Goal: Task Accomplishment & Management: Complete application form

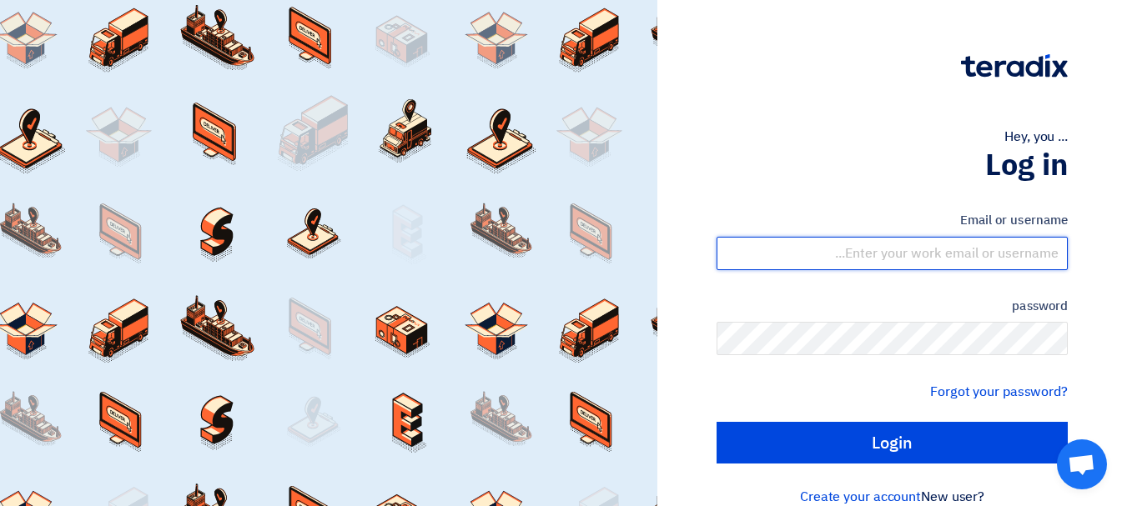
click at [997, 249] on input "text" at bounding box center [892, 253] width 351 height 33
type input "[EMAIL_ADDRESS][DOMAIN_NAME]"
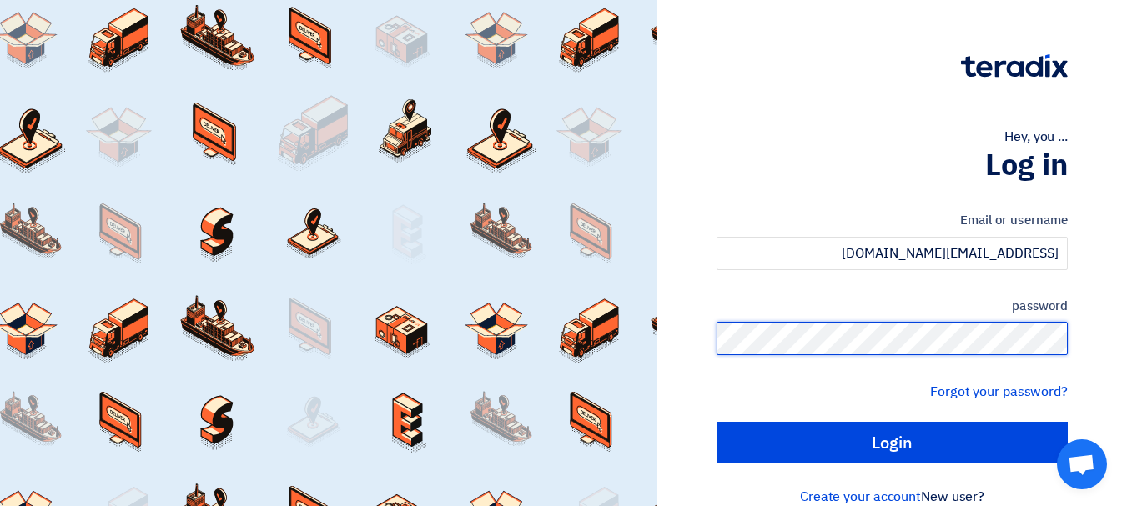
click at [717, 422] on input "Login" at bounding box center [892, 443] width 351 height 42
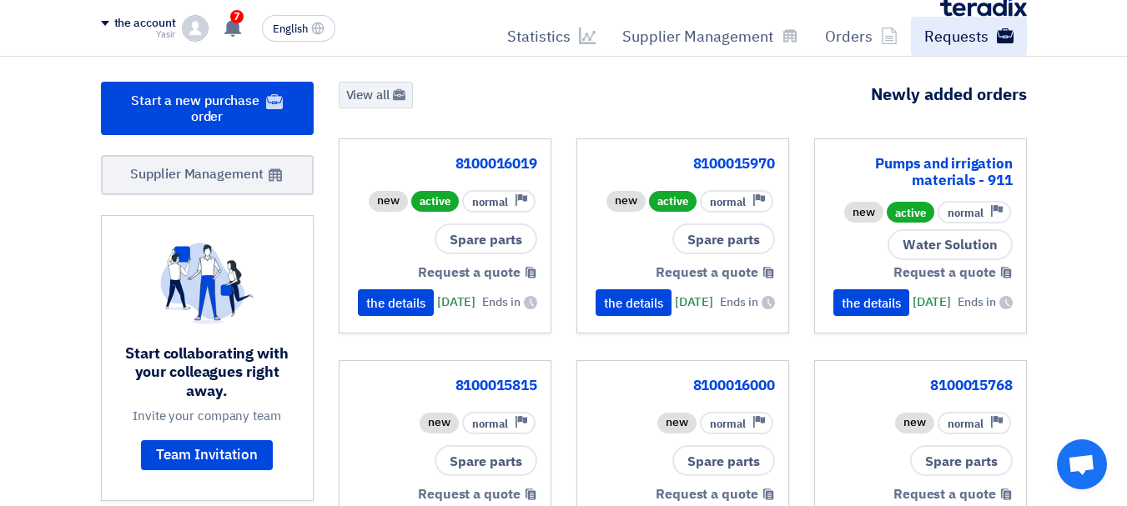
click at [270, 24] on button "English EN" at bounding box center [298, 28] width 73 height 27
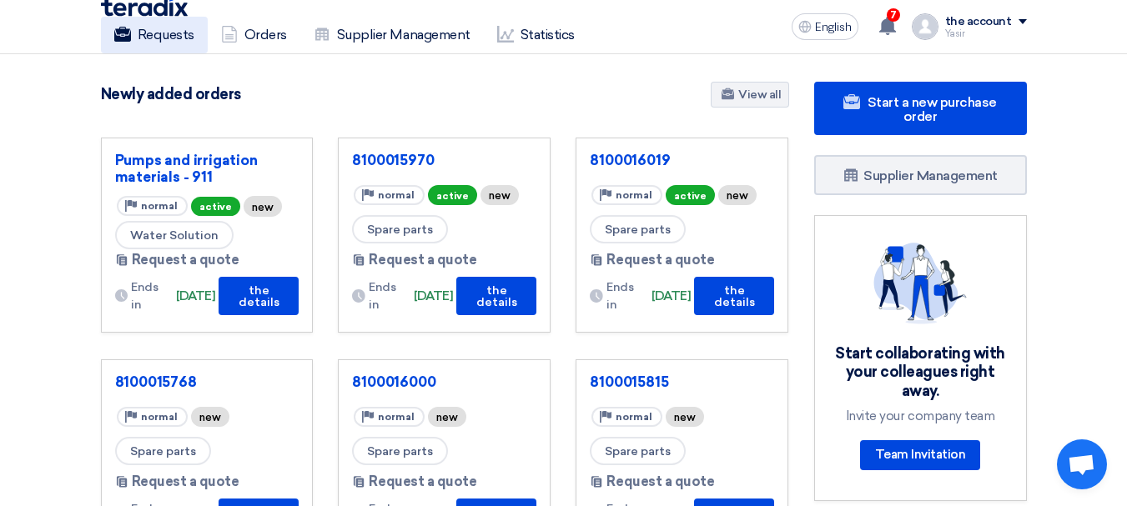
click at [182, 41] on font "Requests" at bounding box center [166, 35] width 57 height 16
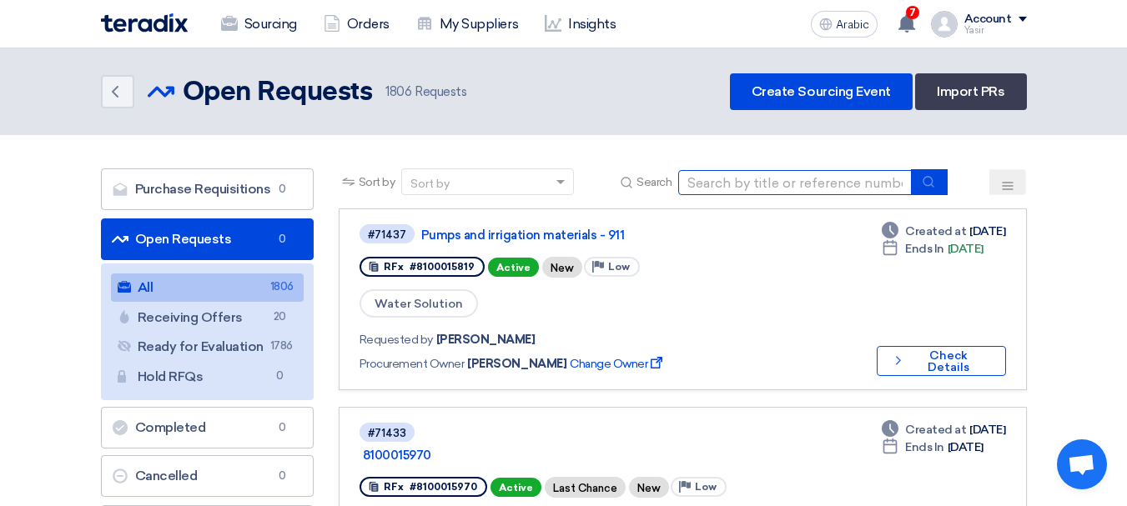
click at [772, 193] on input at bounding box center [795, 182] width 234 height 25
paste input "8100016006"
type input "8100016006"
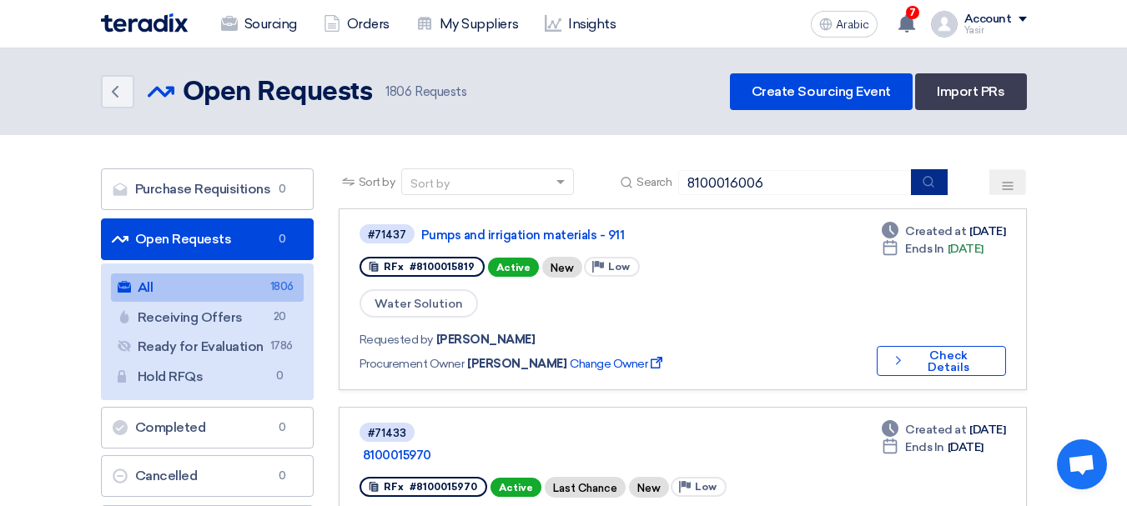
click at [923, 194] on button "submit" at bounding box center [929, 182] width 37 height 26
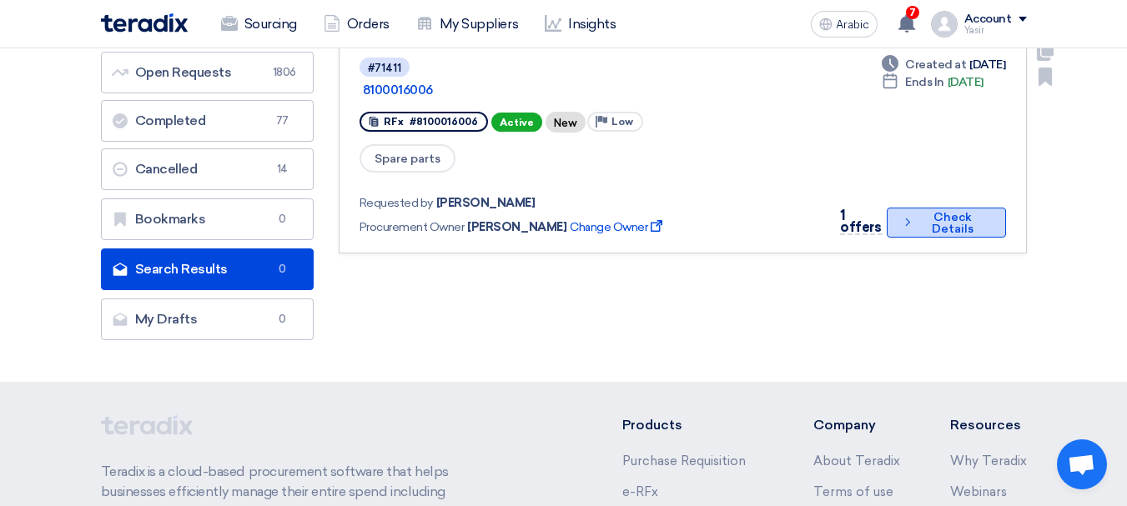
click at [927, 212] on font "Check Details" at bounding box center [953, 223] width 70 height 23
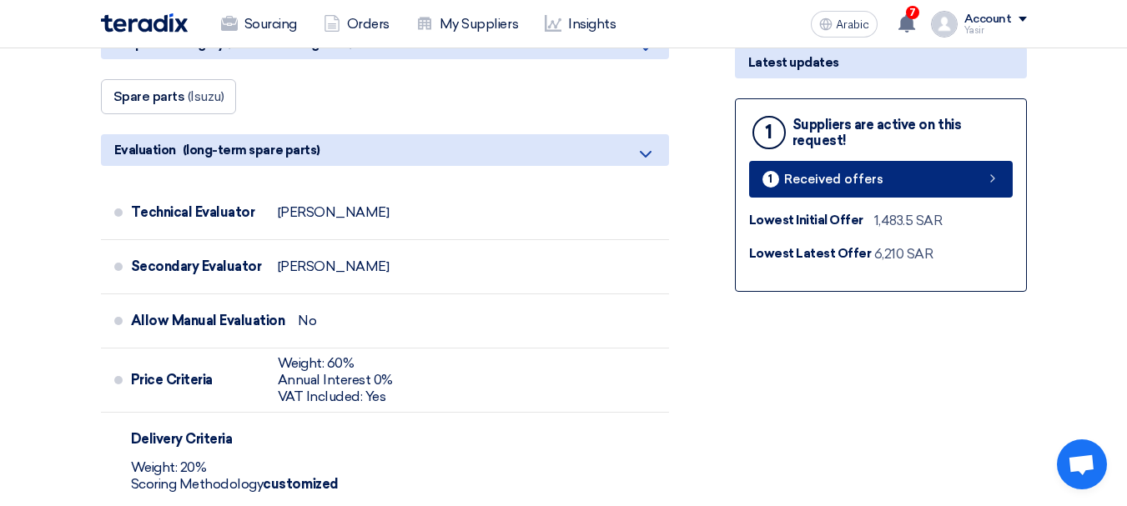
click at [993, 189] on link "1 Received offers" at bounding box center [881, 179] width 264 height 37
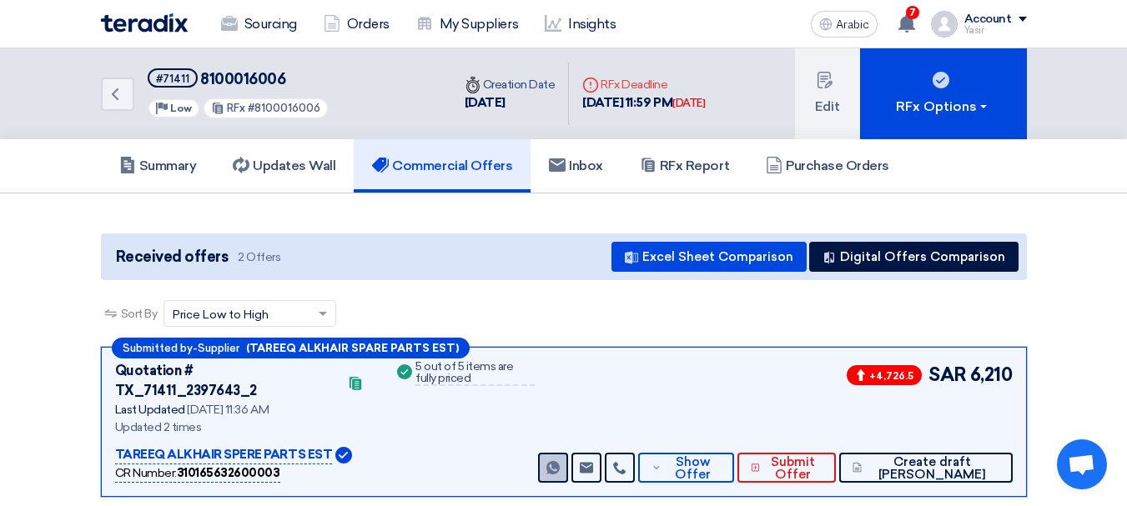
scroll to position [167, 0]
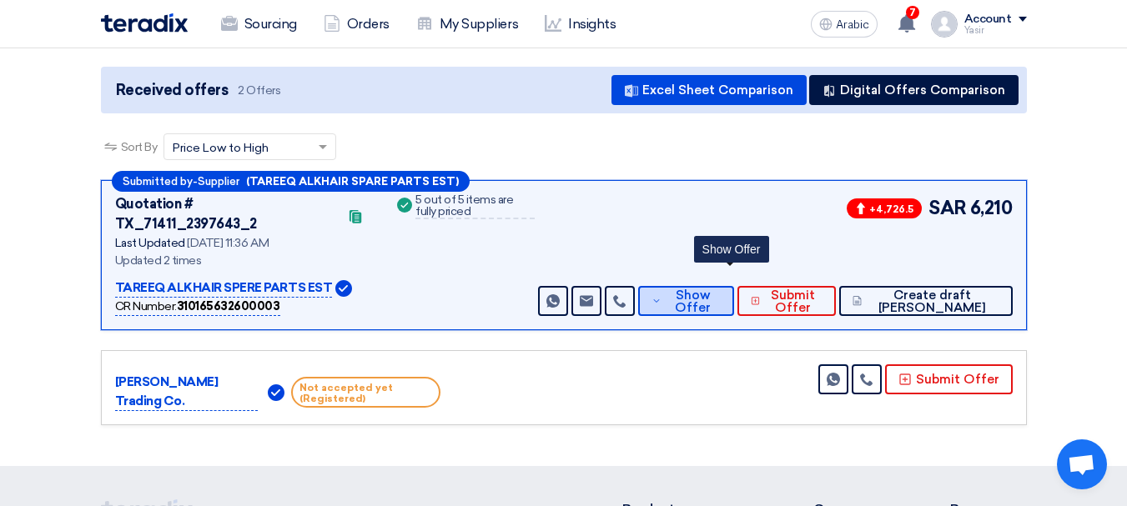
click at [711, 289] on span "Show Offer" at bounding box center [693, 301] width 55 height 25
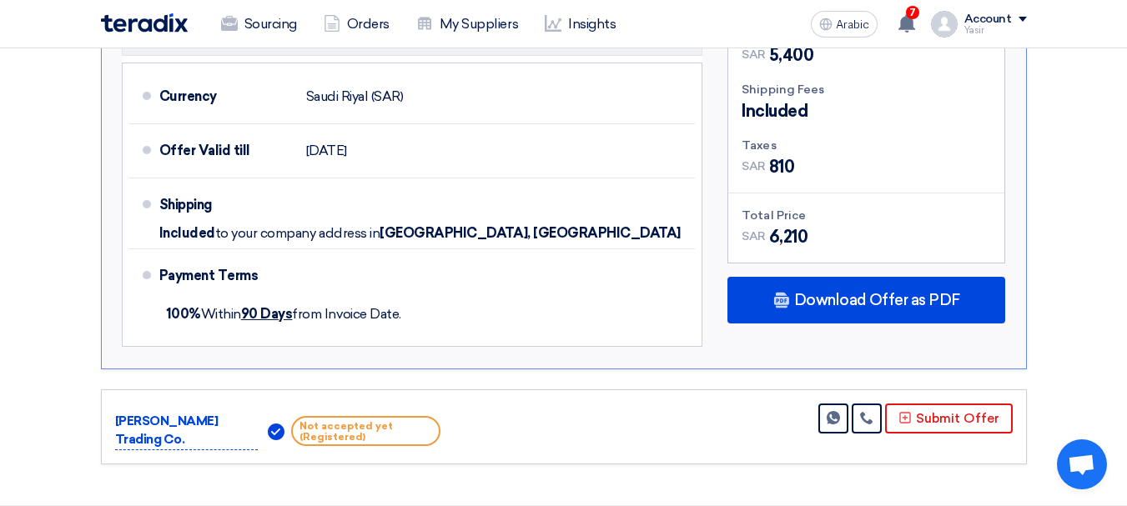
scroll to position [1251, 0]
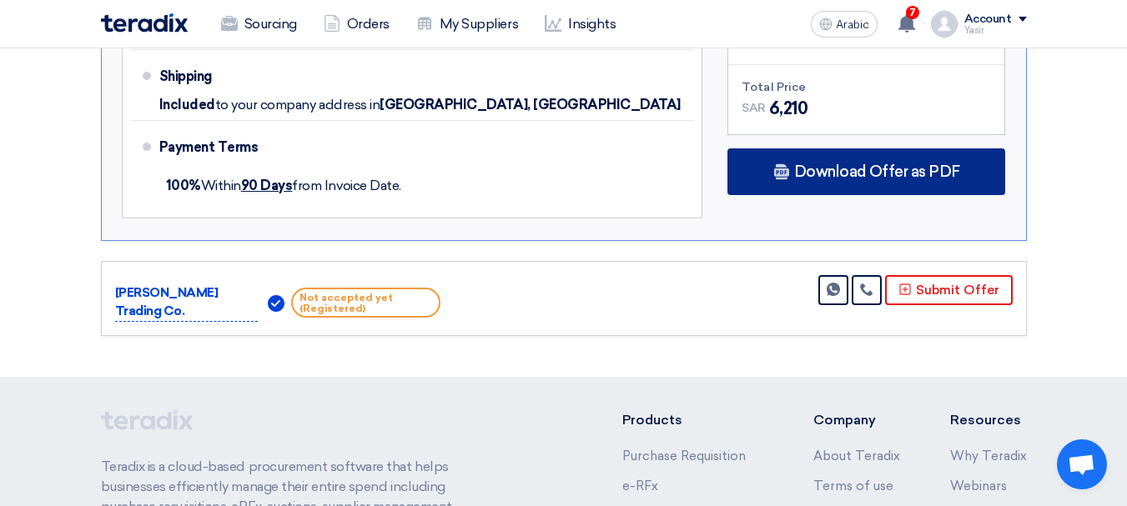
click at [878, 163] on div "Download Offer as PDF" at bounding box center [866, 171] width 278 height 47
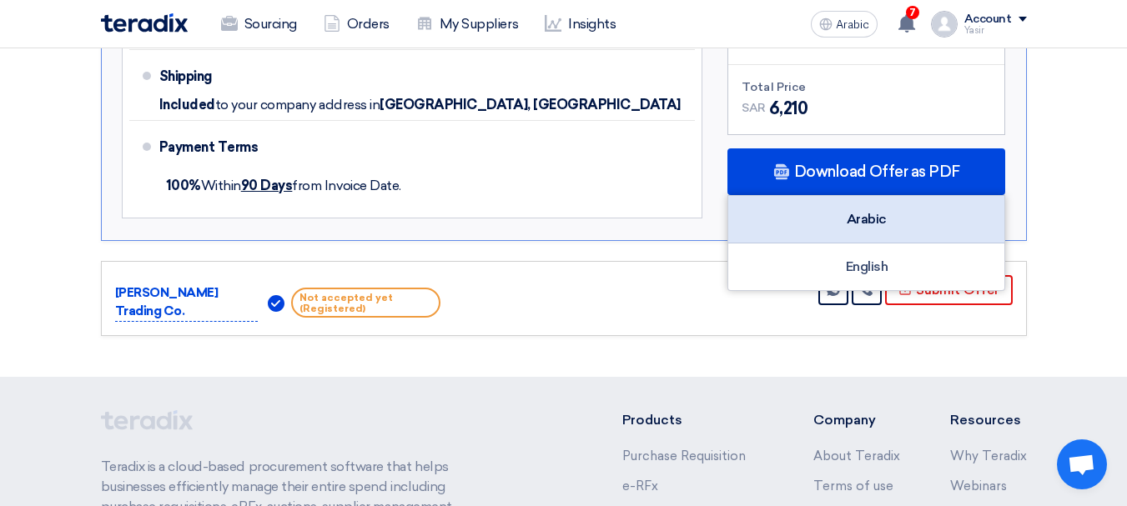
click at [848, 211] on font "Arabic" at bounding box center [867, 219] width 40 height 16
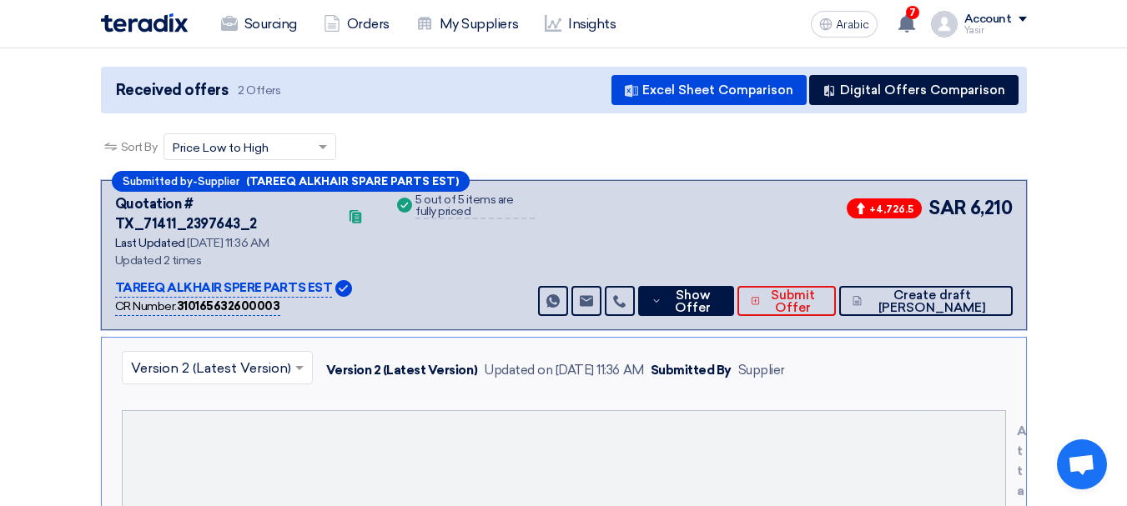
scroll to position [0, 0]
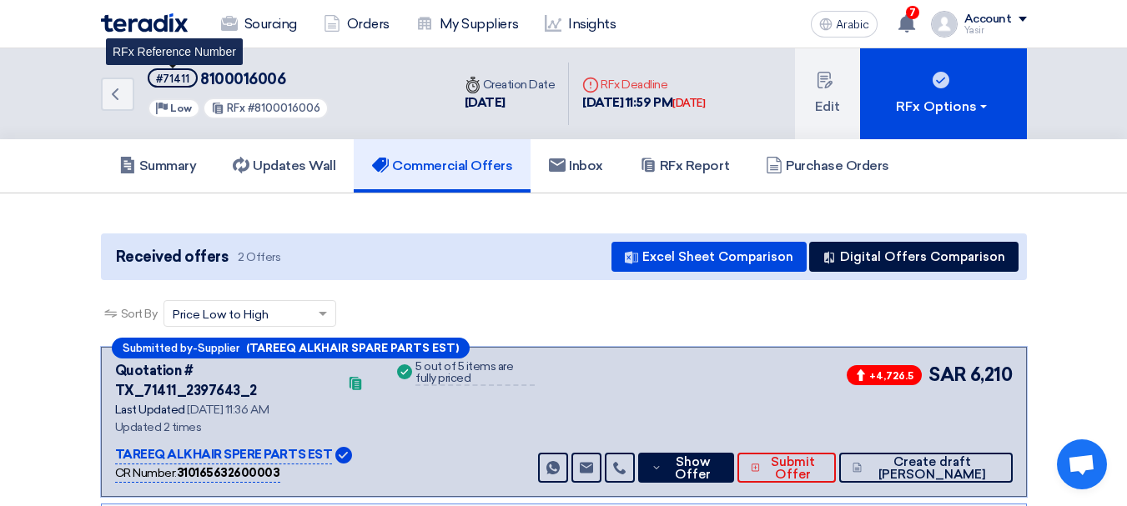
click at [180, 77] on font "#71411" at bounding box center [172, 79] width 33 height 13
copy font "71411"
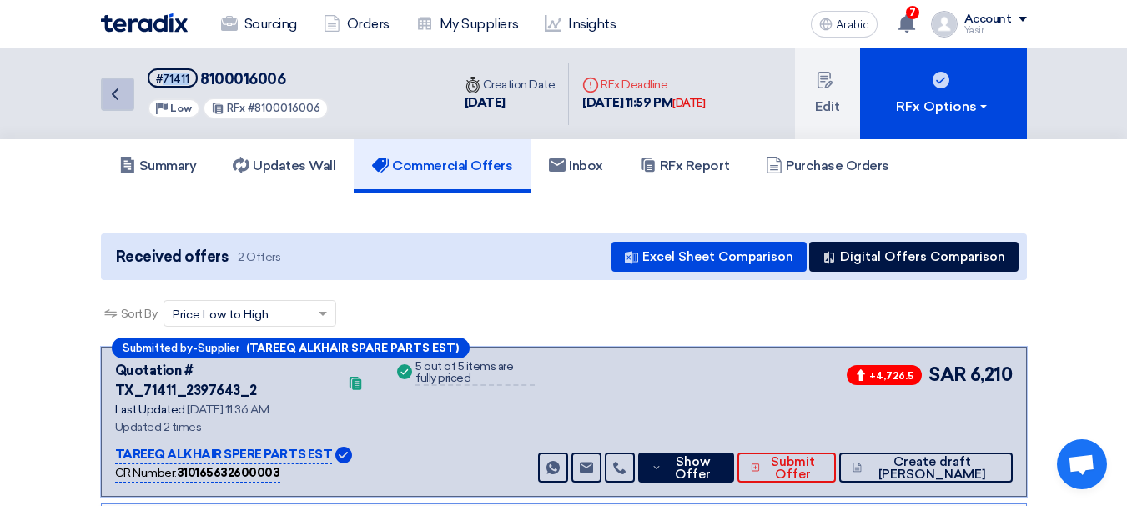
click at [109, 96] on icon "Back" at bounding box center [115, 94] width 20 height 20
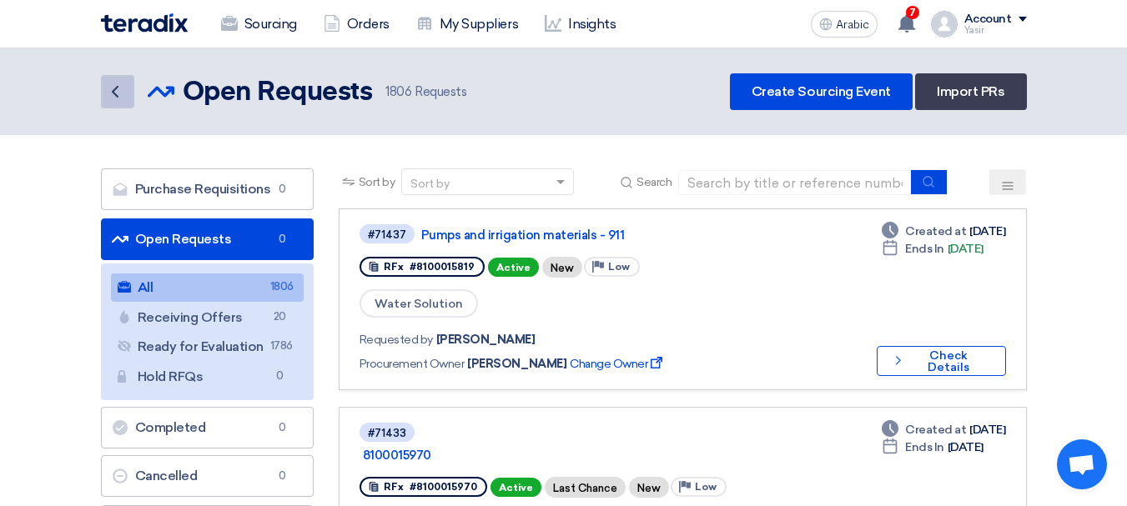
click at [118, 87] on use at bounding box center [115, 92] width 7 height 12
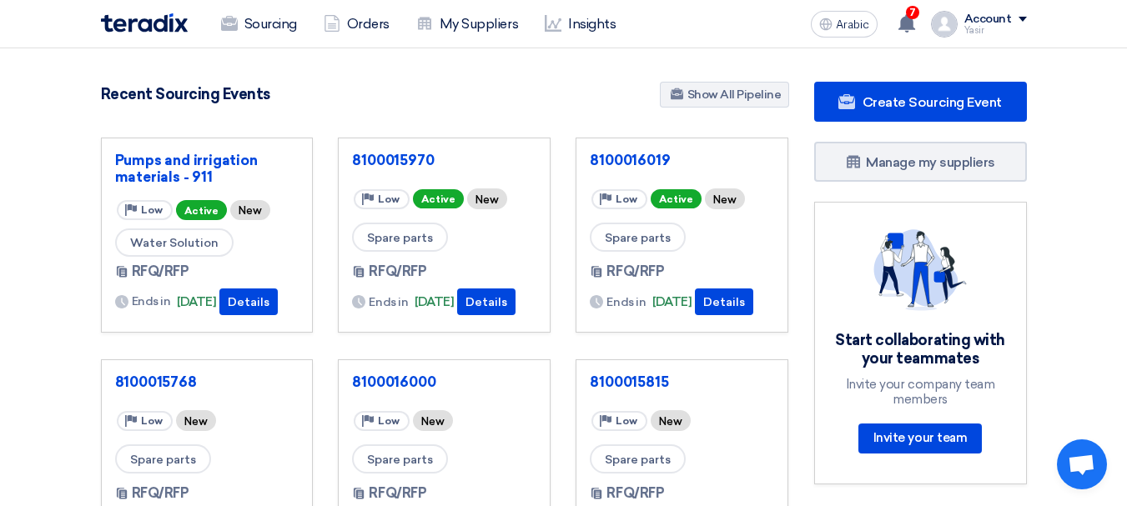
click at [199, 18] on div "Sourcing Orders My Suppliers Insights" at bounding box center [379, 24] width 556 height 37
click at [277, 23] on font "Sourcing" at bounding box center [270, 24] width 53 height 16
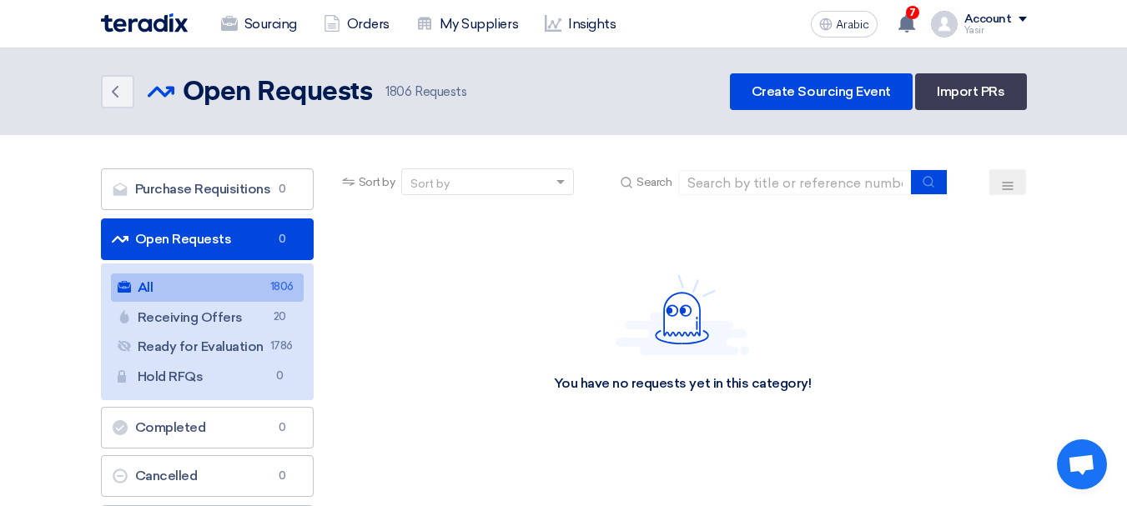
click at [178, 247] on link "Open Requests Open Requests 0" at bounding box center [207, 240] width 213 height 42
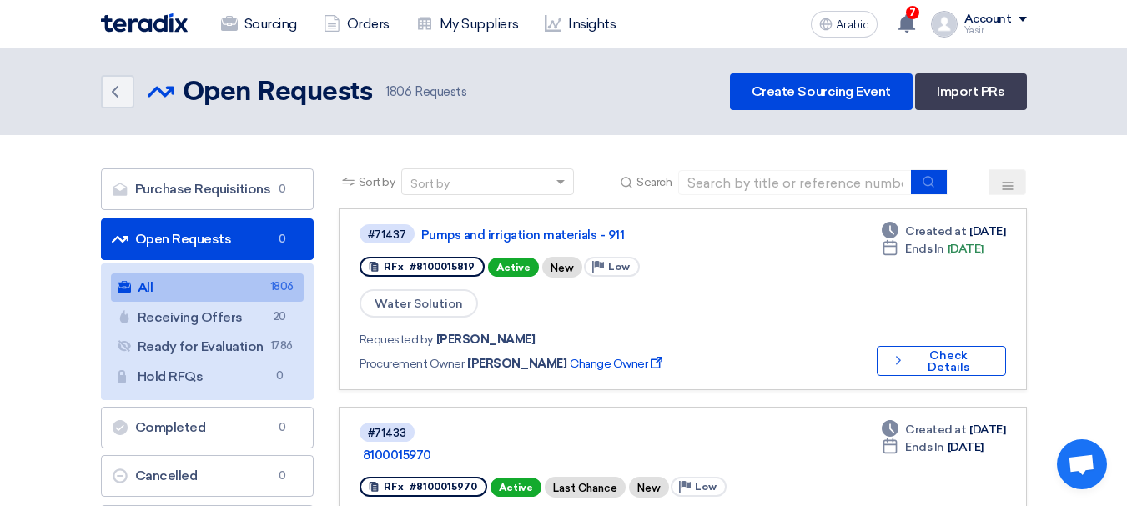
click at [794, 181] on input at bounding box center [795, 182] width 234 height 25
paste input "8100015994"
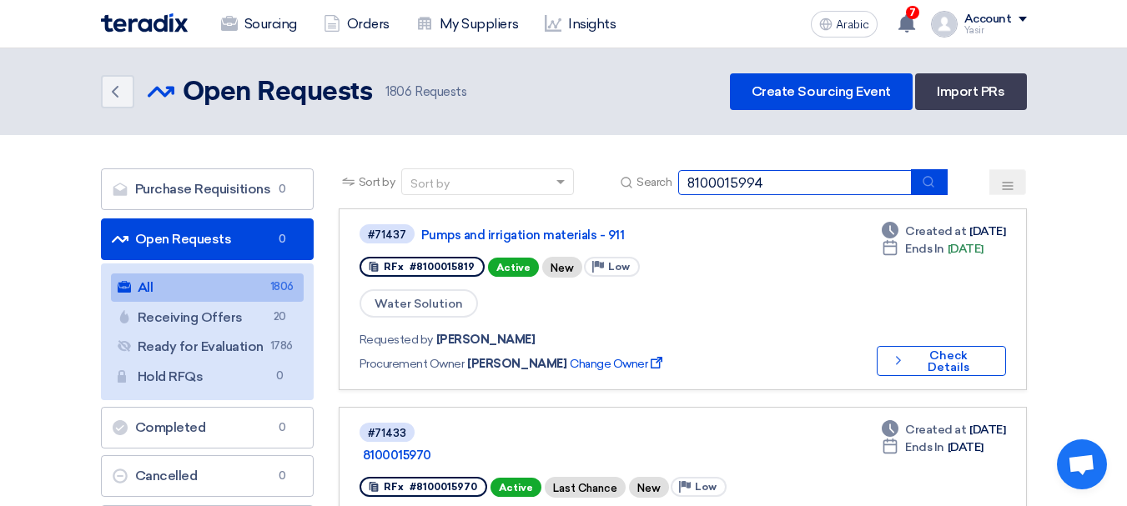
type input "8100015994"
click at [934, 183] on icon "submit" at bounding box center [928, 181] width 13 height 13
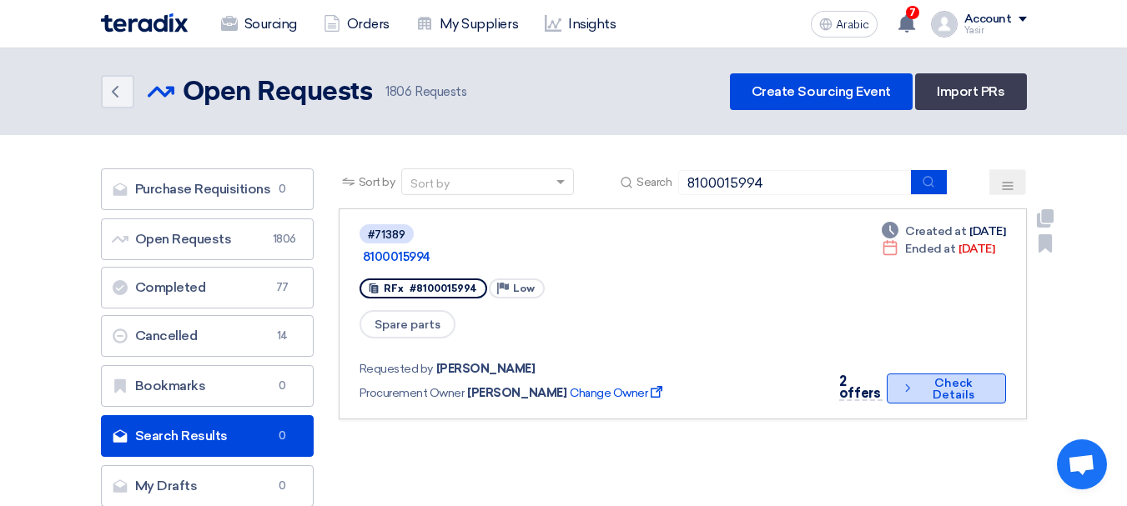
click at [906, 385] on use at bounding box center [908, 389] width 4 height 8
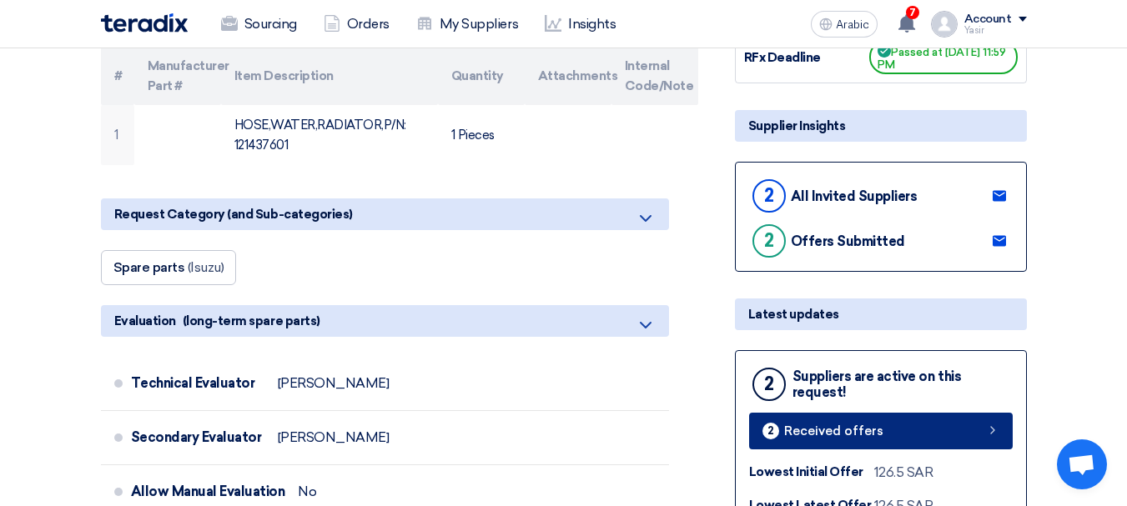
click at [930, 421] on link "2 Received offers" at bounding box center [881, 431] width 264 height 37
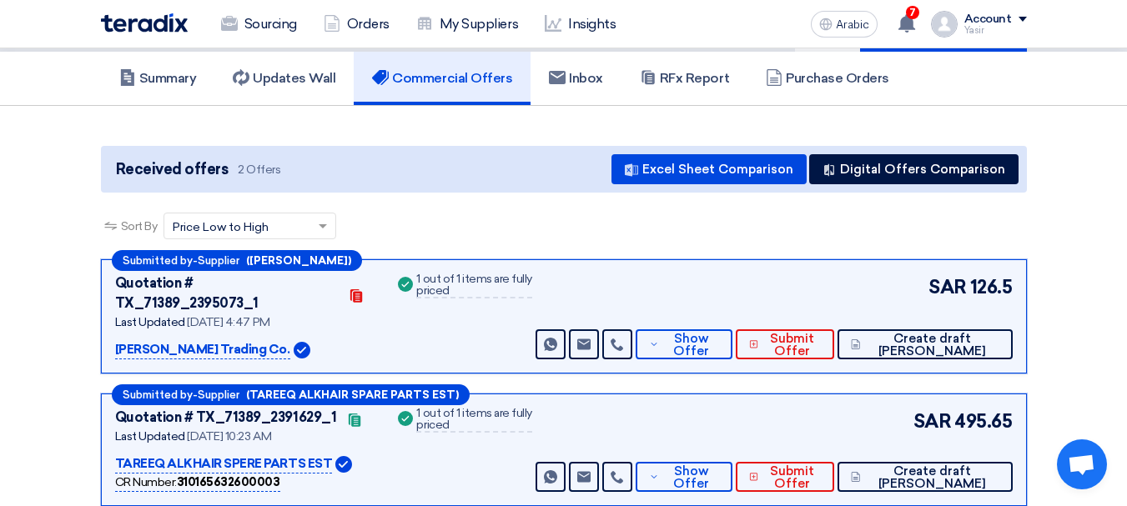
scroll to position [167, 0]
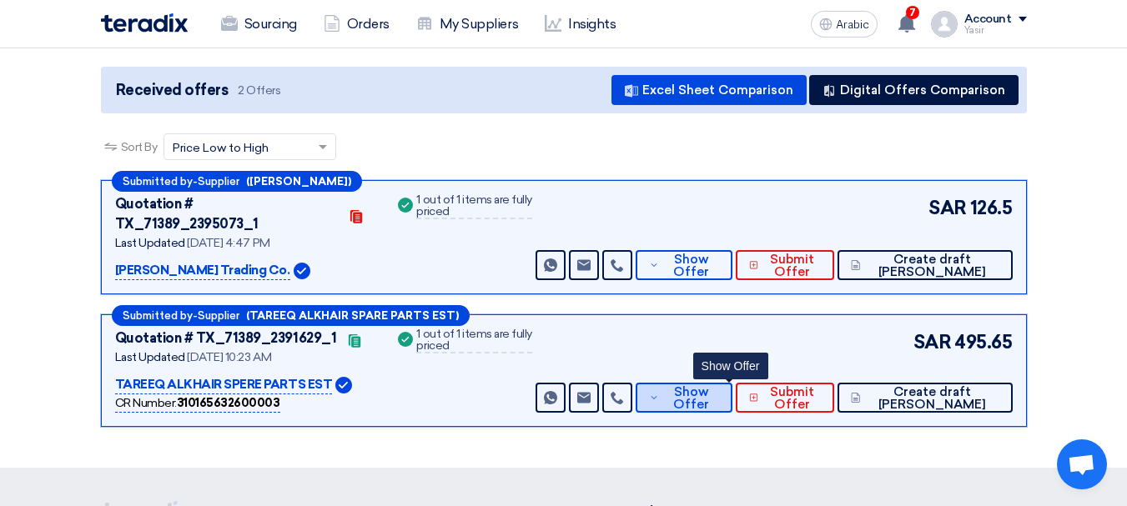
click at [718, 386] on span "Show Offer" at bounding box center [690, 398] width 55 height 25
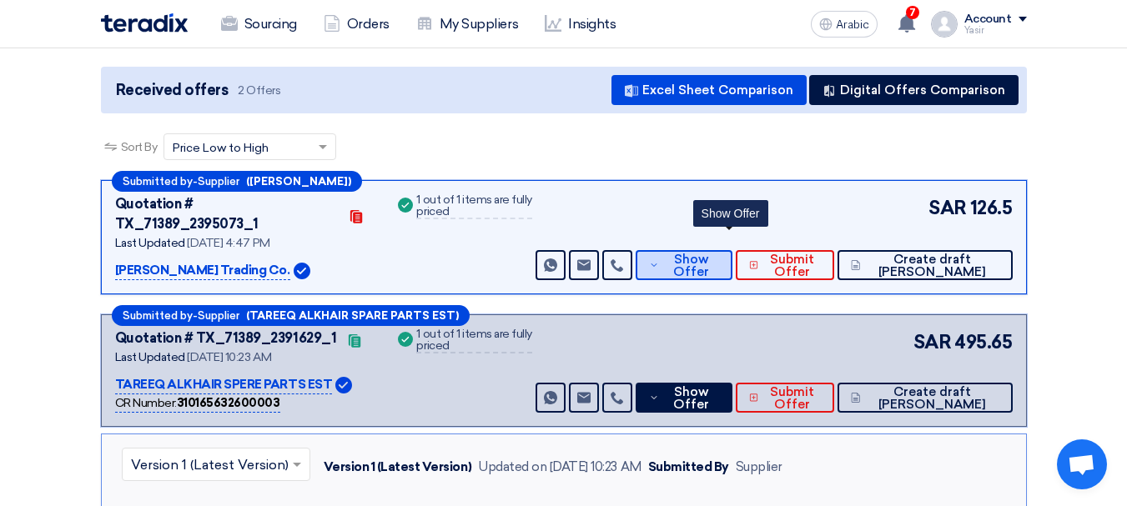
click at [732, 259] on button "Show Offer" at bounding box center [684, 265] width 96 height 30
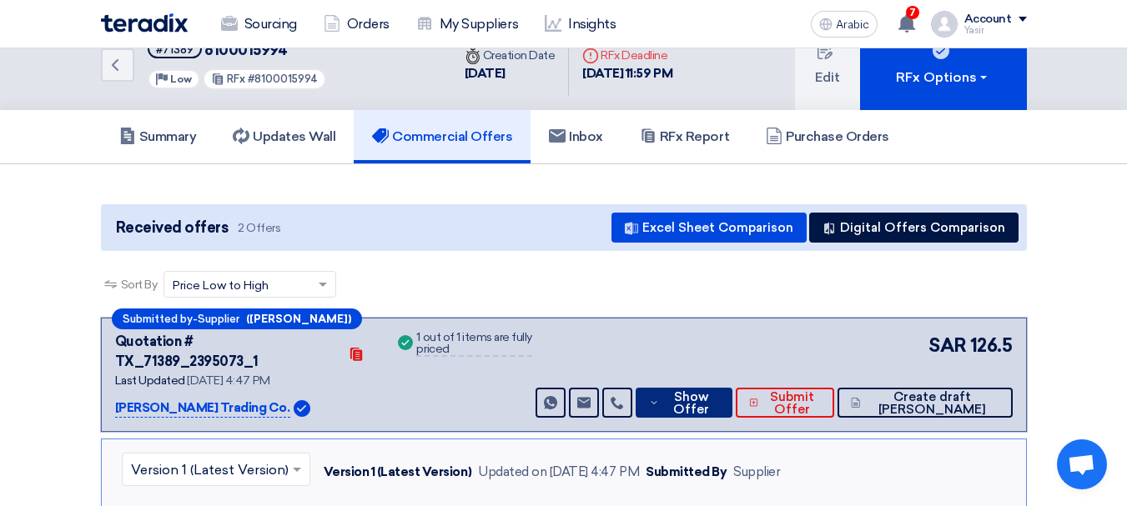
scroll to position [0, 0]
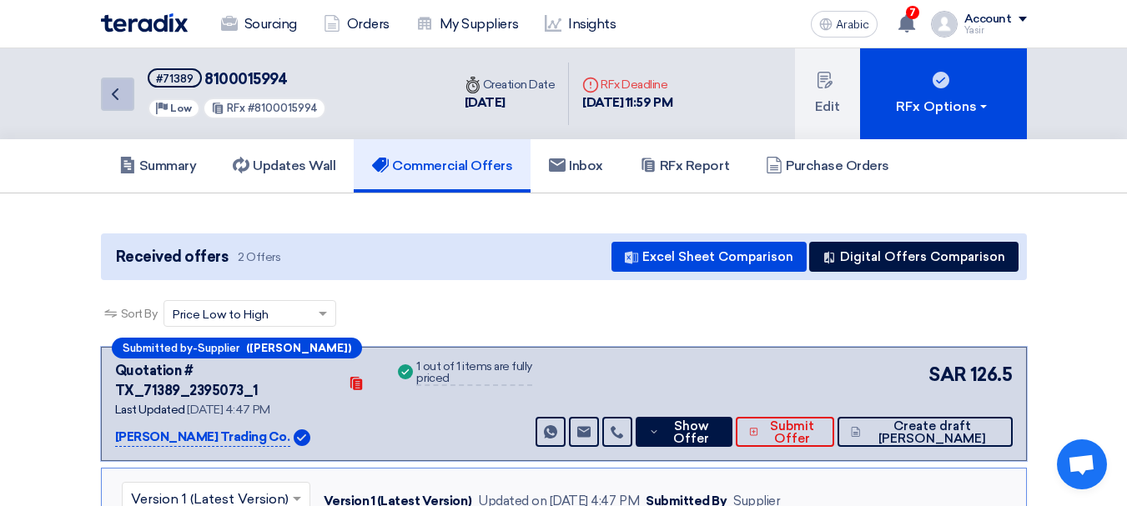
click at [123, 93] on icon "Back" at bounding box center [115, 94] width 20 height 20
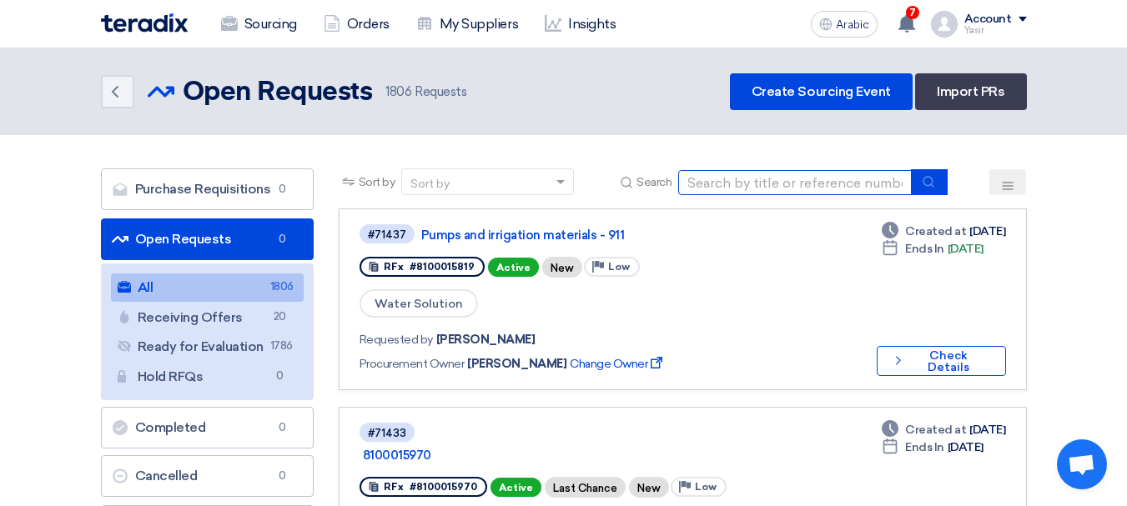
click at [766, 170] on input at bounding box center [795, 182] width 234 height 25
paste input "8100015969"
type input "8100015969"
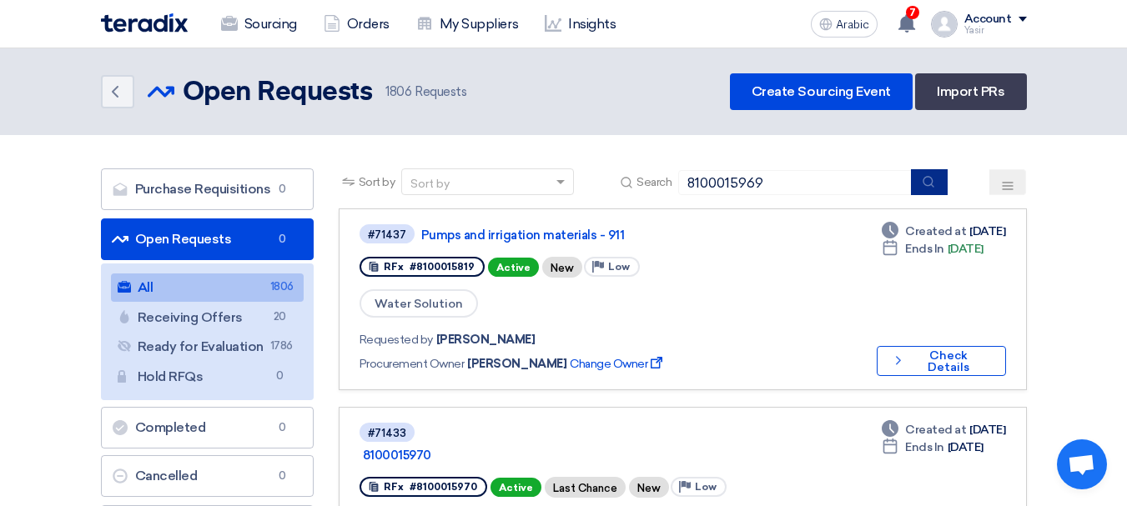
click at [916, 185] on button "submit" at bounding box center [929, 182] width 37 height 26
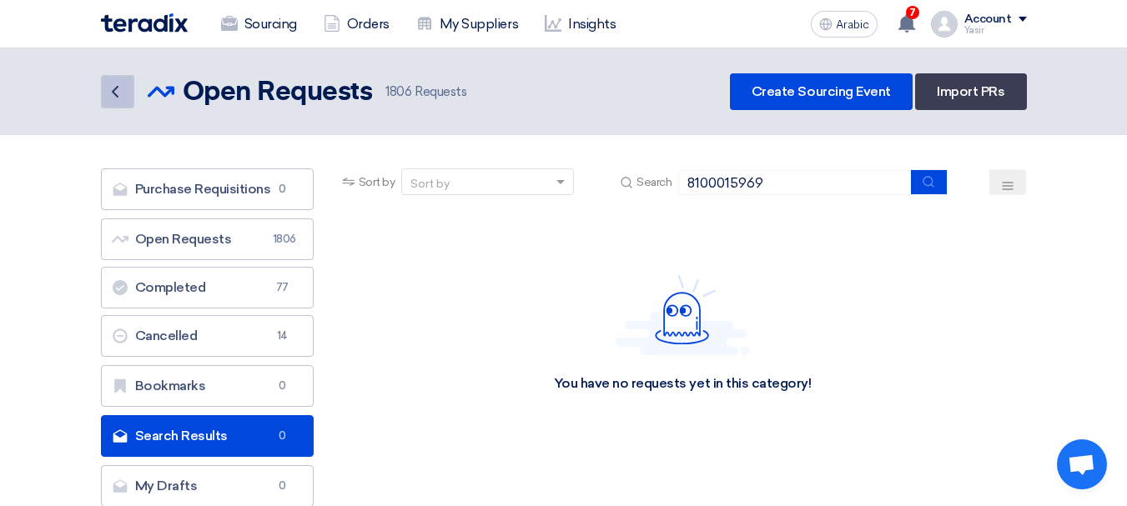
click at [123, 87] on icon "Back" at bounding box center [115, 92] width 20 height 20
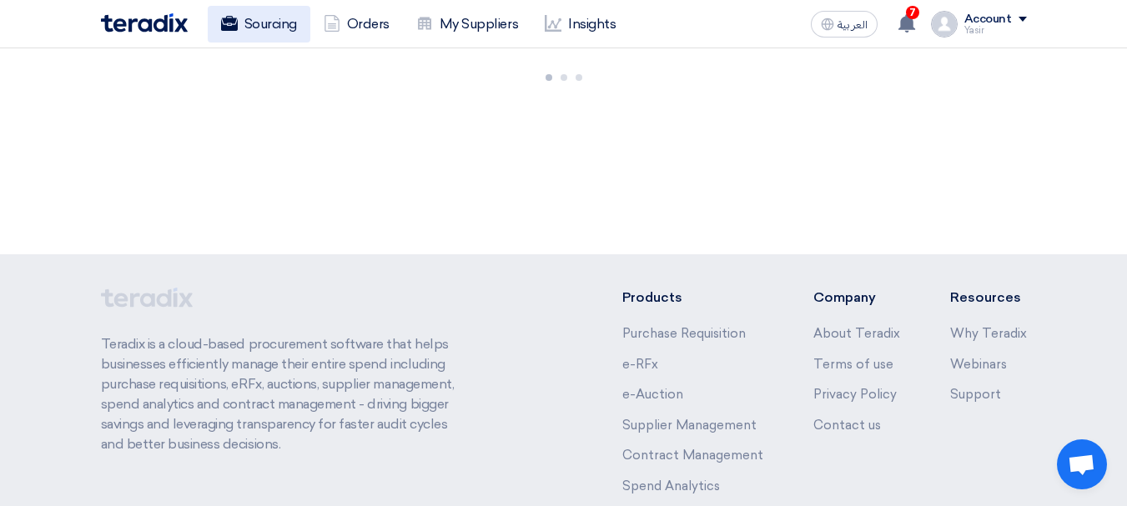
click at [253, 38] on link "Sourcing" at bounding box center [259, 24] width 103 height 37
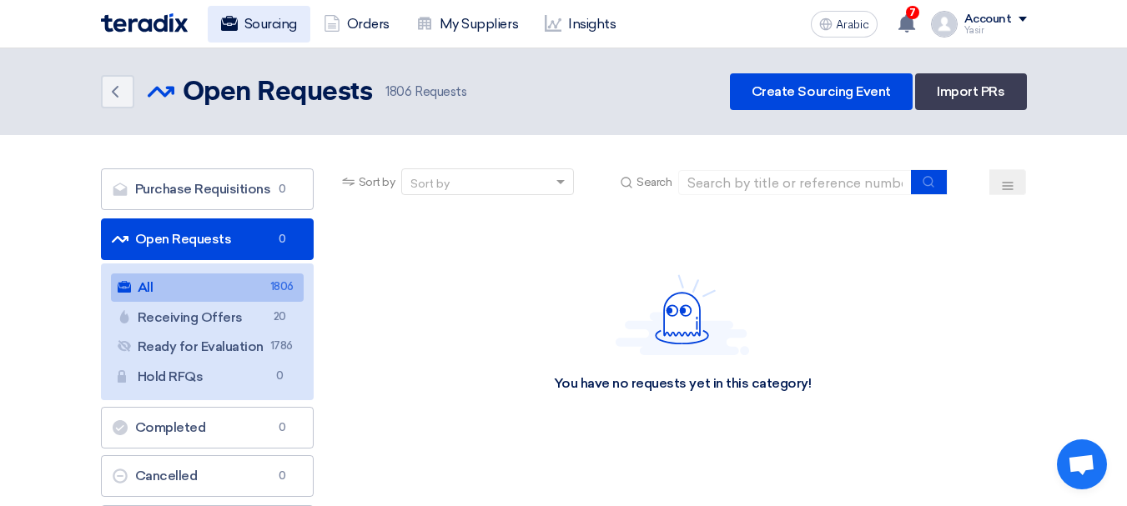
click at [253, 33] on font "Sourcing" at bounding box center [270, 24] width 53 height 20
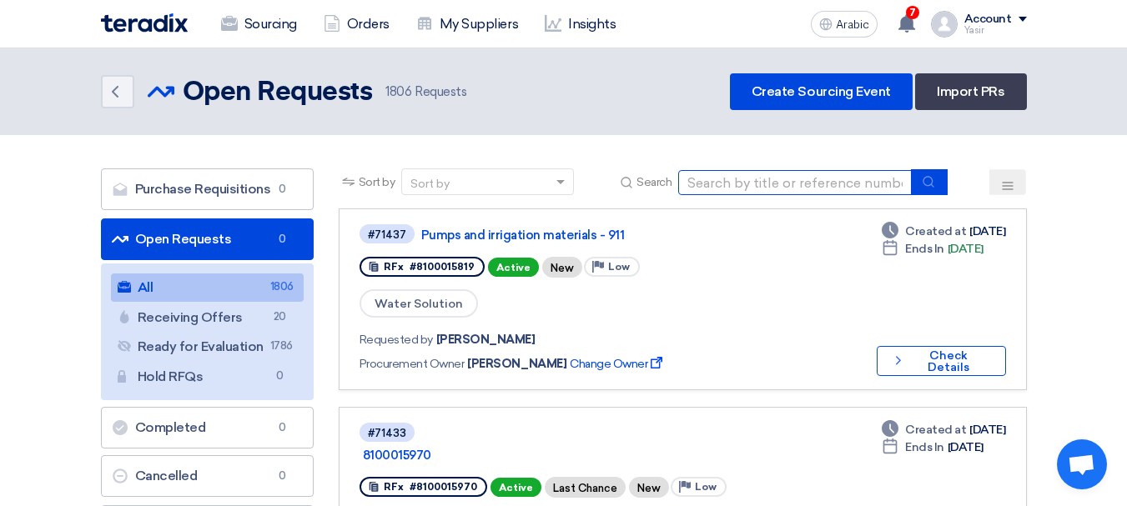
click at [689, 193] on input at bounding box center [795, 182] width 234 height 25
paste input "8100015992"
type input "8100015992"
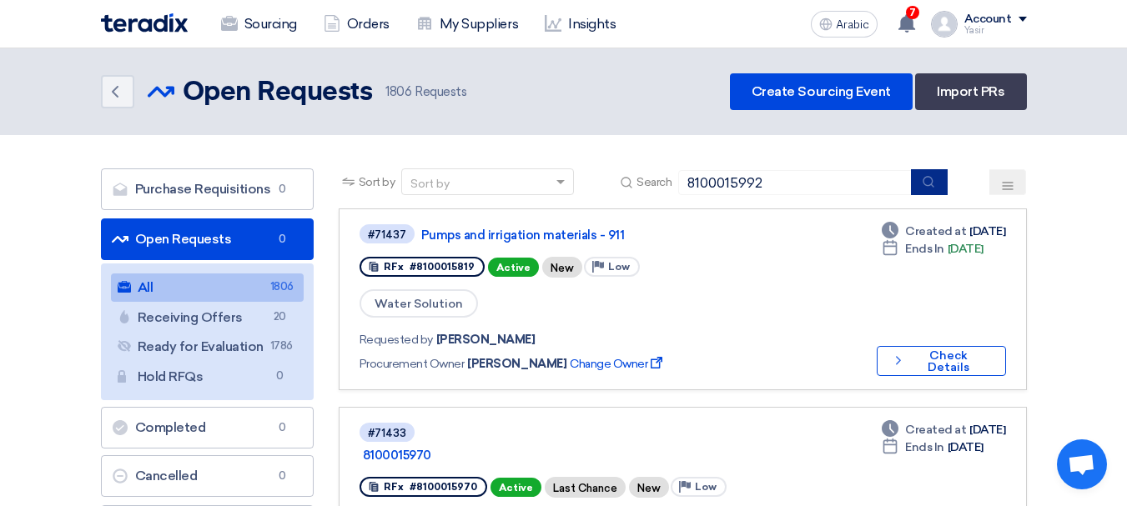
click at [935, 178] on icon "submit" at bounding box center [928, 181] width 13 height 13
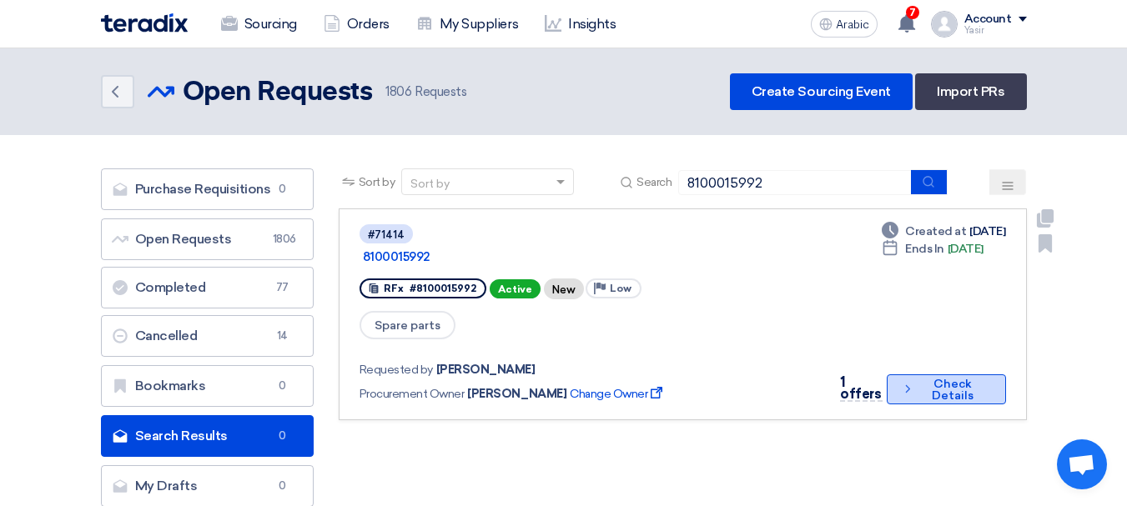
click at [923, 379] on font "Check Details" at bounding box center [953, 390] width 70 height 23
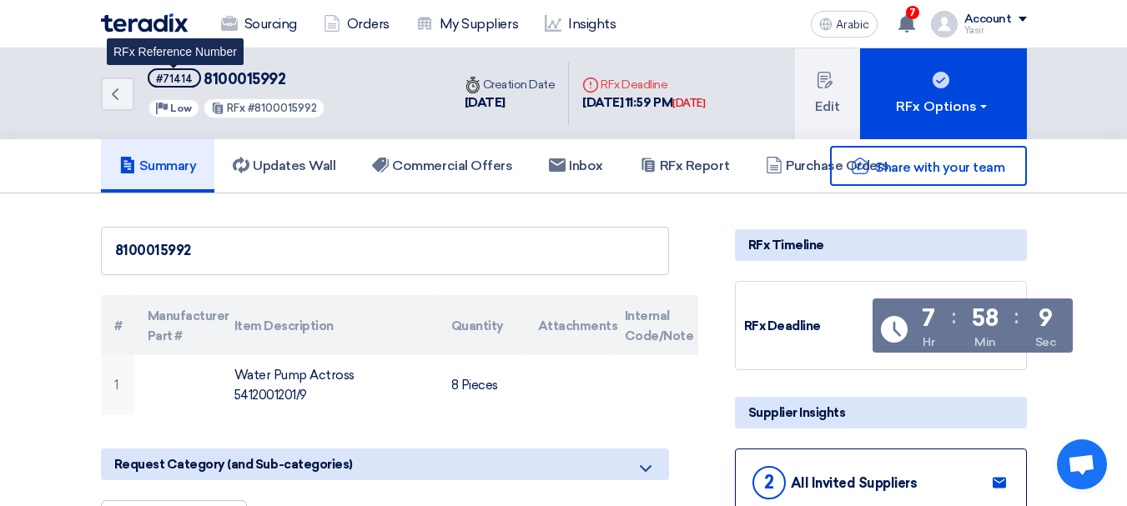
click at [175, 78] on font "#71414" at bounding box center [174, 79] width 37 height 13
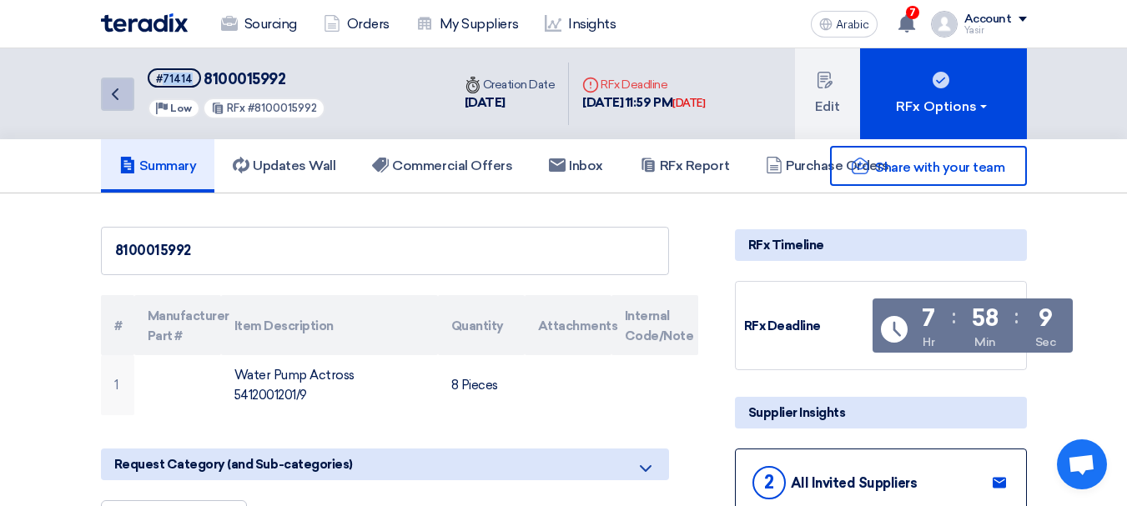
click at [133, 108] on link "Back" at bounding box center [117, 94] width 33 height 33
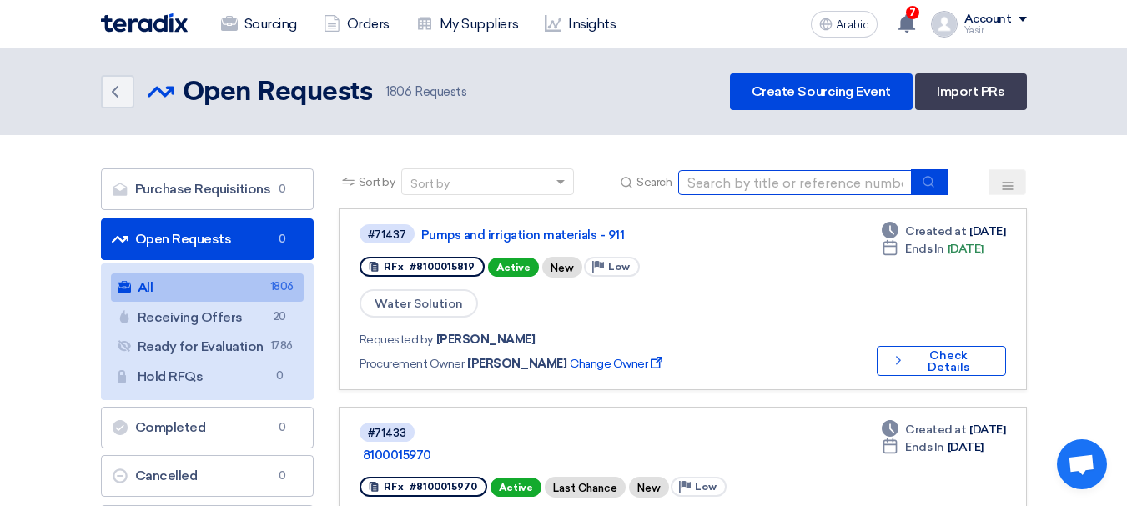
click at [828, 184] on input at bounding box center [795, 182] width 234 height 25
paste input "8100016004"
type input "8100016004"
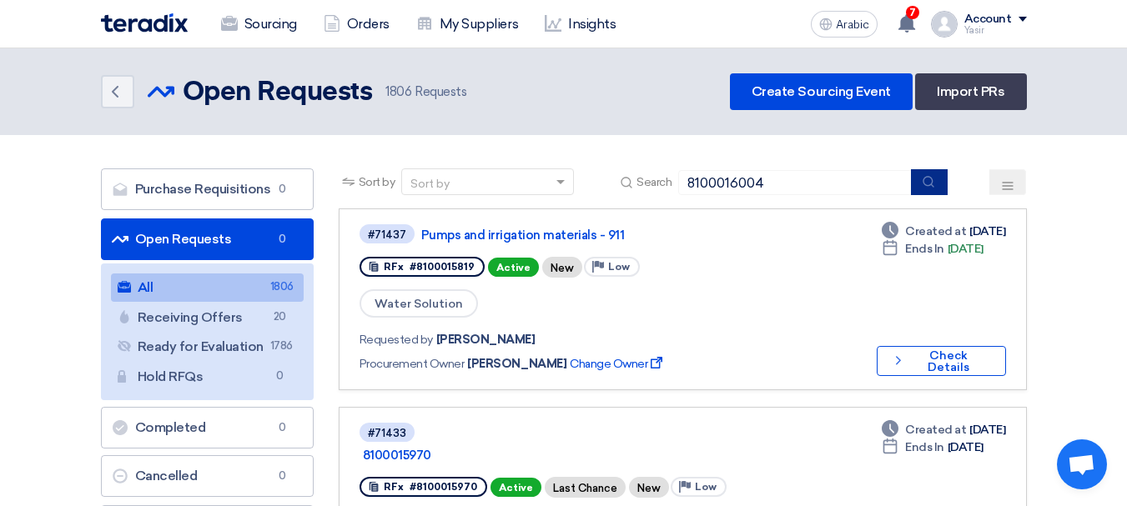
click at [924, 182] on icon "submit" at bounding box center [928, 181] width 13 height 13
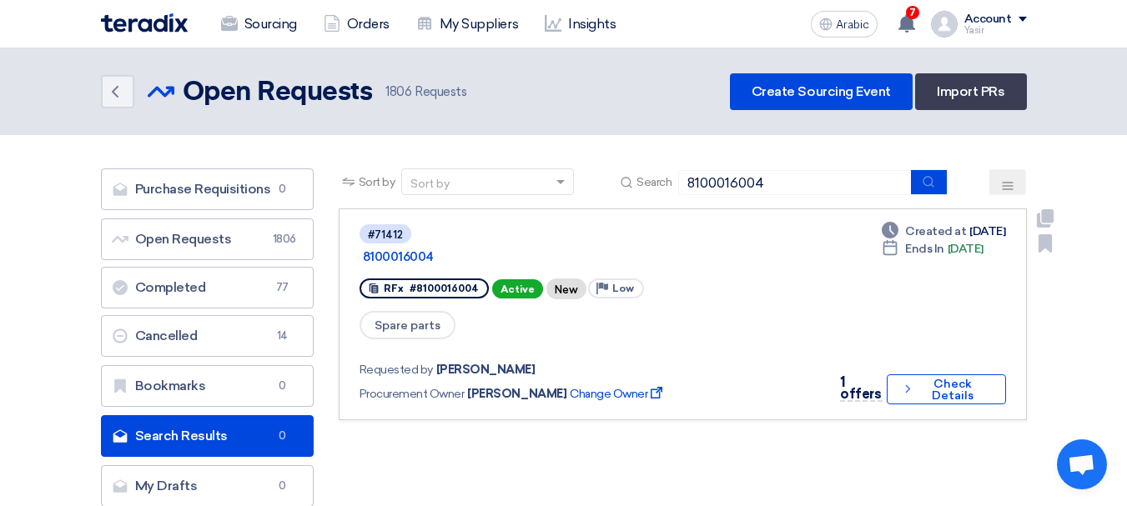
click at [913, 385] on link "#71412 8100016004 RFx #8100016004 Active New Priority Low Spare parts Requested…" at bounding box center [683, 315] width 688 height 212
click at [915, 380] on button "Check details Check Details" at bounding box center [946, 390] width 119 height 30
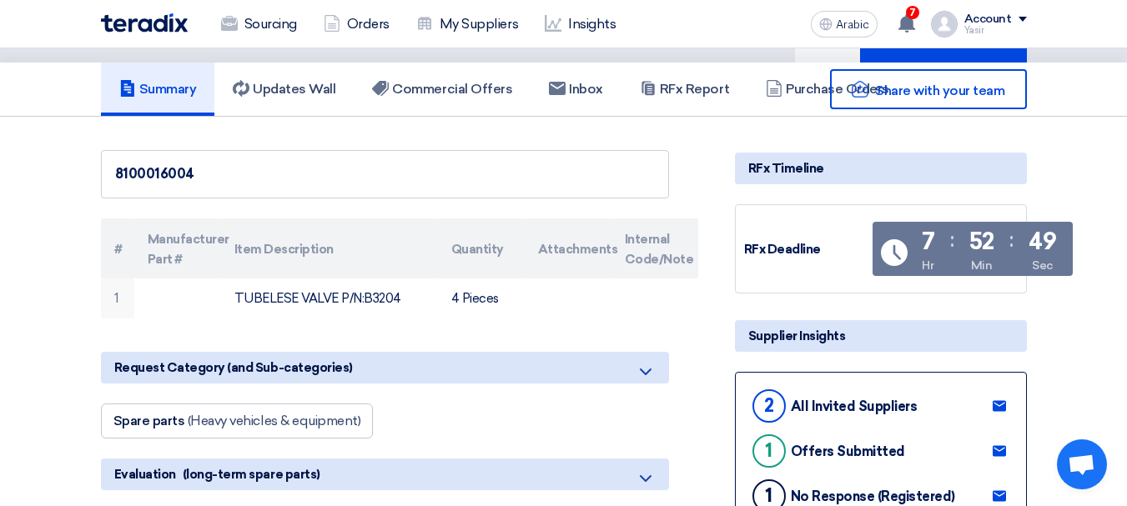
scroll to position [167, 0]
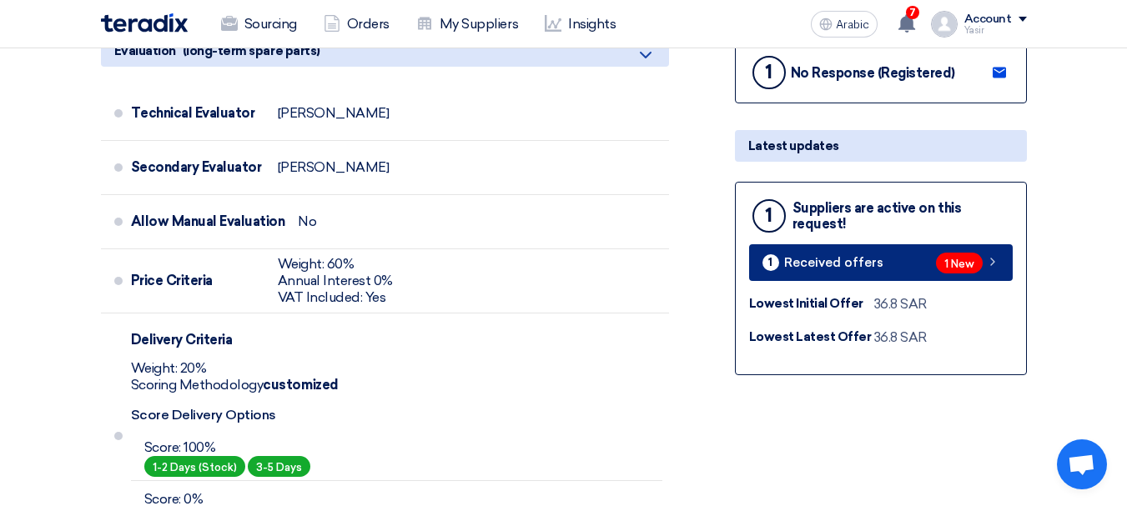
click at [933, 261] on link "1 Received offers 1 New" at bounding box center [881, 262] width 264 height 37
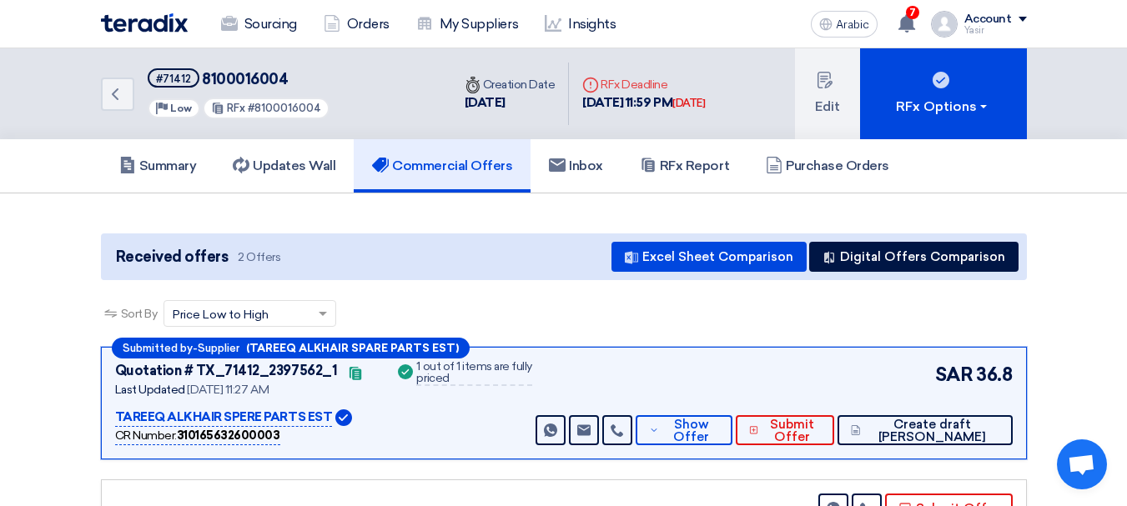
scroll to position [250, 0]
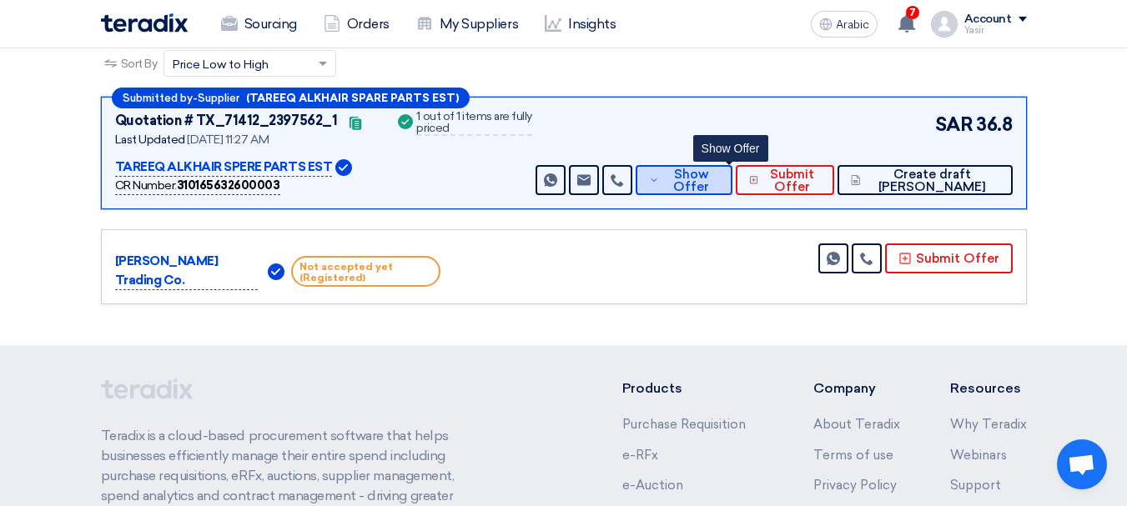
click at [709, 179] on font "Show Offer" at bounding box center [691, 181] width 36 height 28
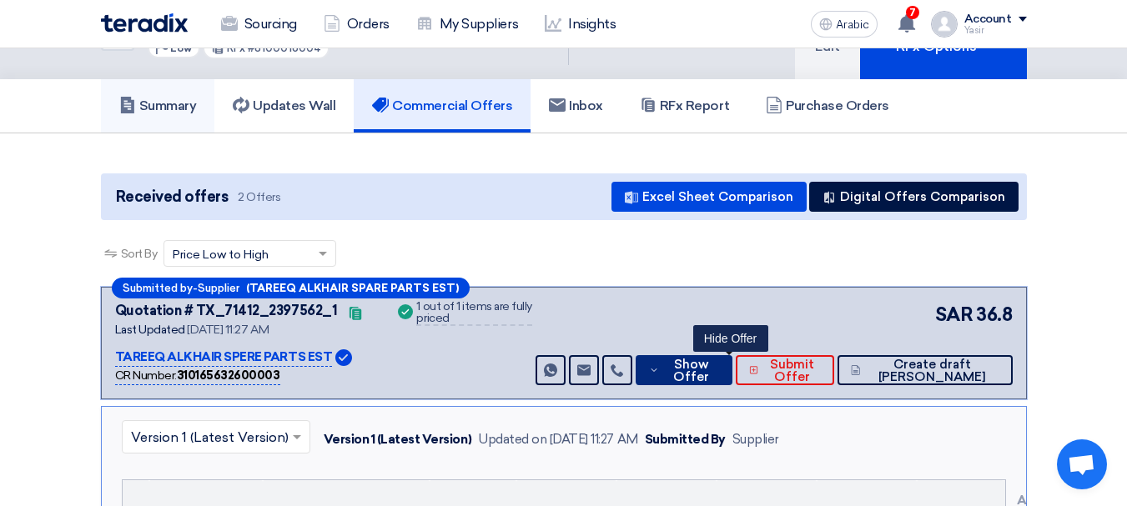
scroll to position [0, 0]
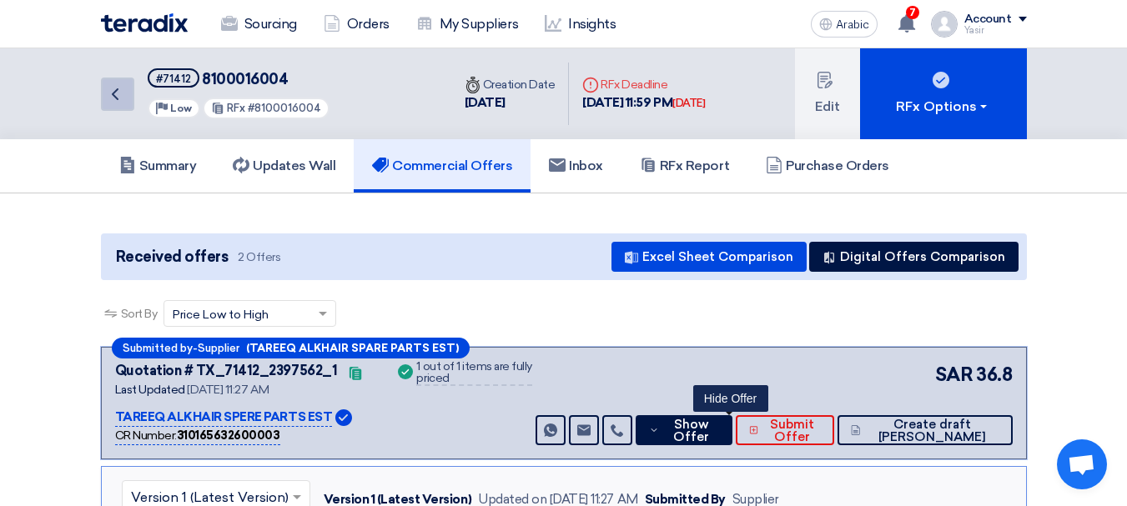
click at [117, 109] on link "Back" at bounding box center [117, 94] width 33 height 33
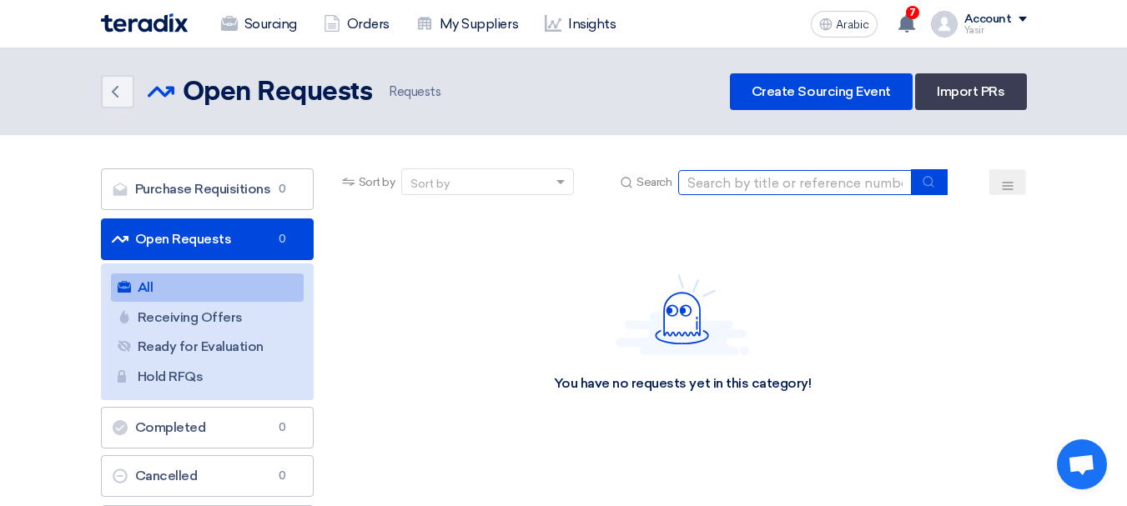
drag, startPoint x: 848, startPoint y: 184, endPoint x: 860, endPoint y: 188, distance: 12.1
click at [848, 184] on input at bounding box center [795, 182] width 234 height 25
paste input "8100016019"
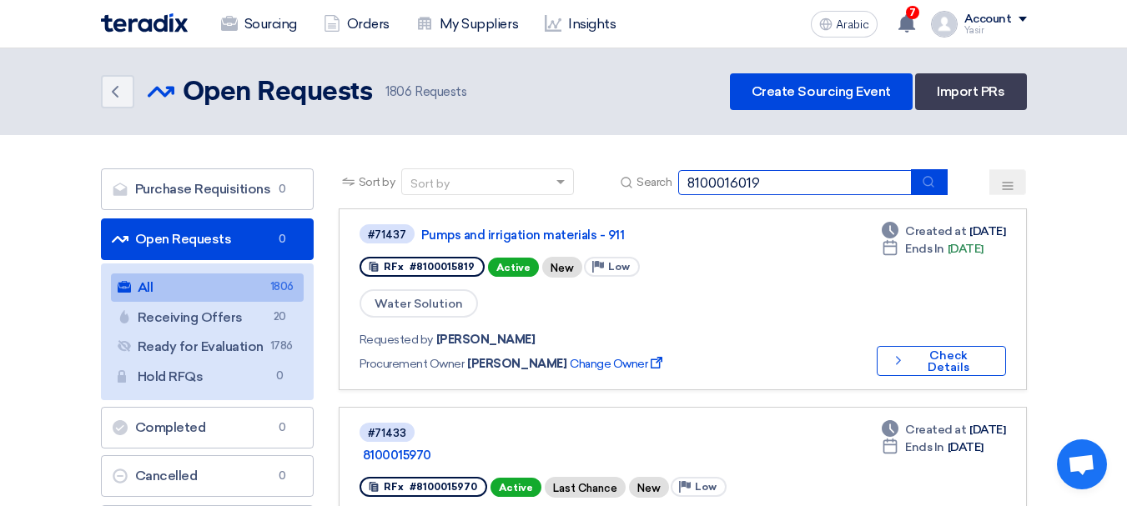
type input "8100016019"
click at [929, 183] on icon "submit" at bounding box center [928, 181] width 13 height 13
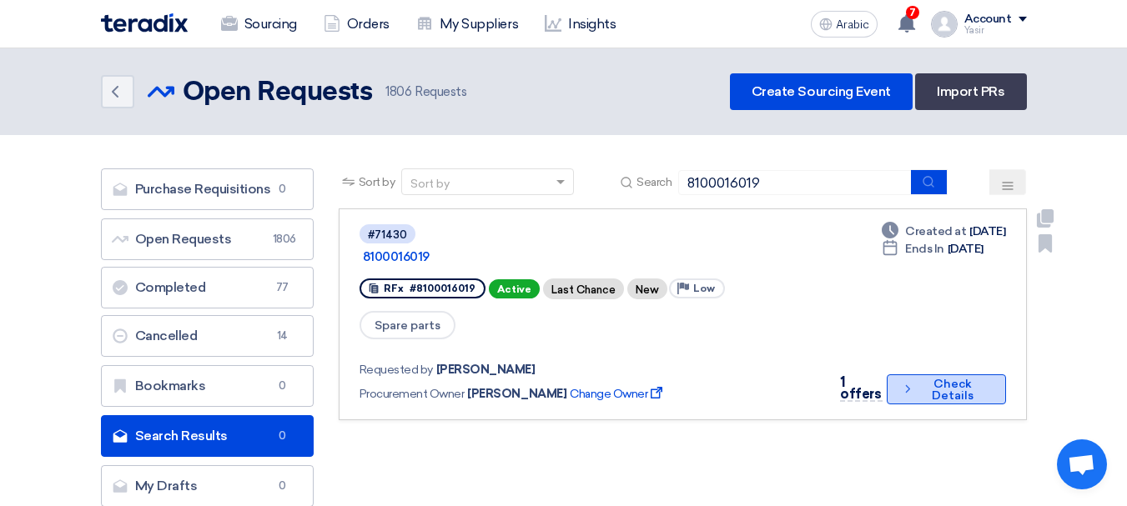
click at [922, 379] on font "Check Details" at bounding box center [953, 390] width 70 height 23
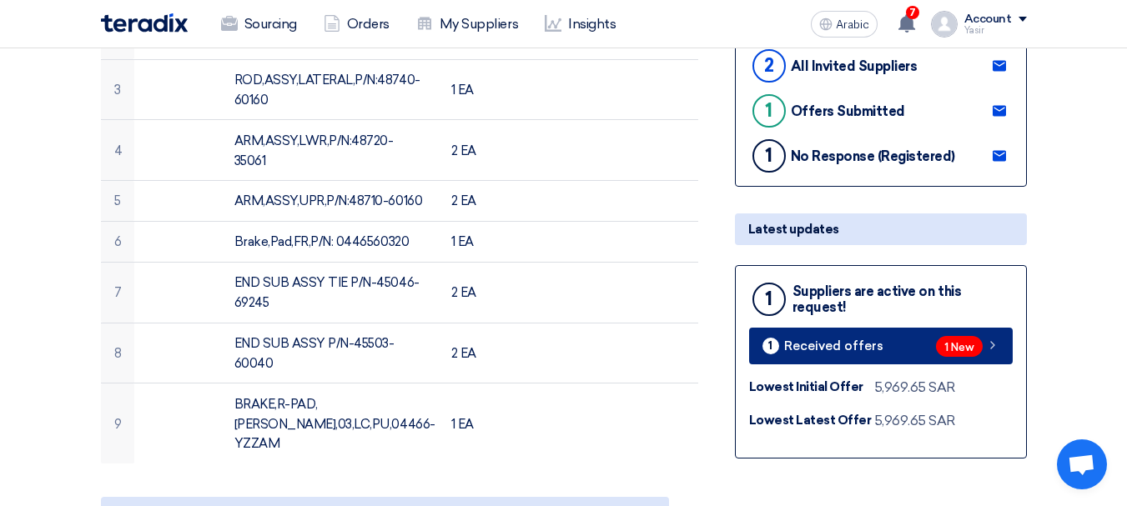
click at [971, 340] on span "1 New" at bounding box center [959, 346] width 47 height 21
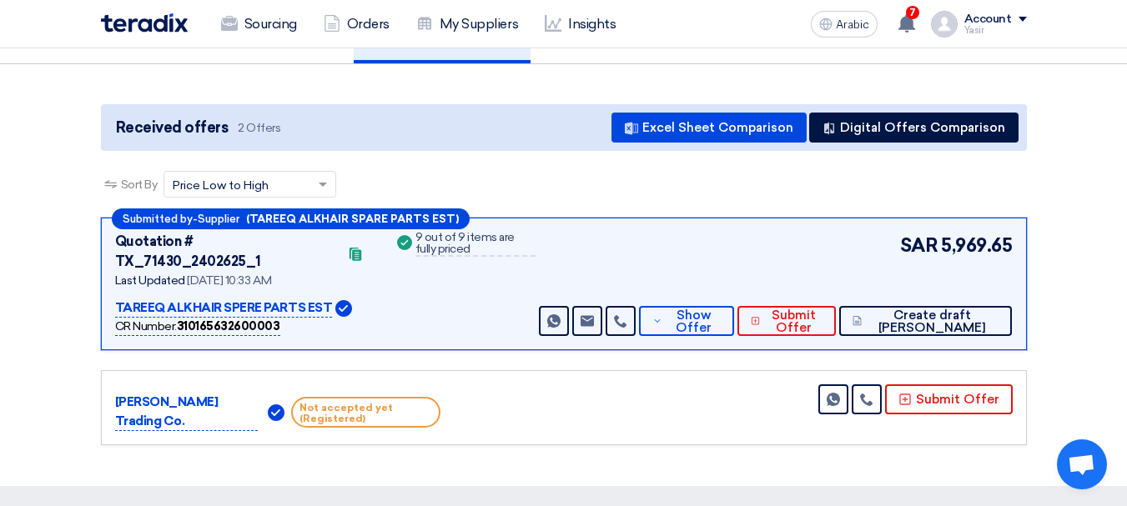
scroll to position [250, 0]
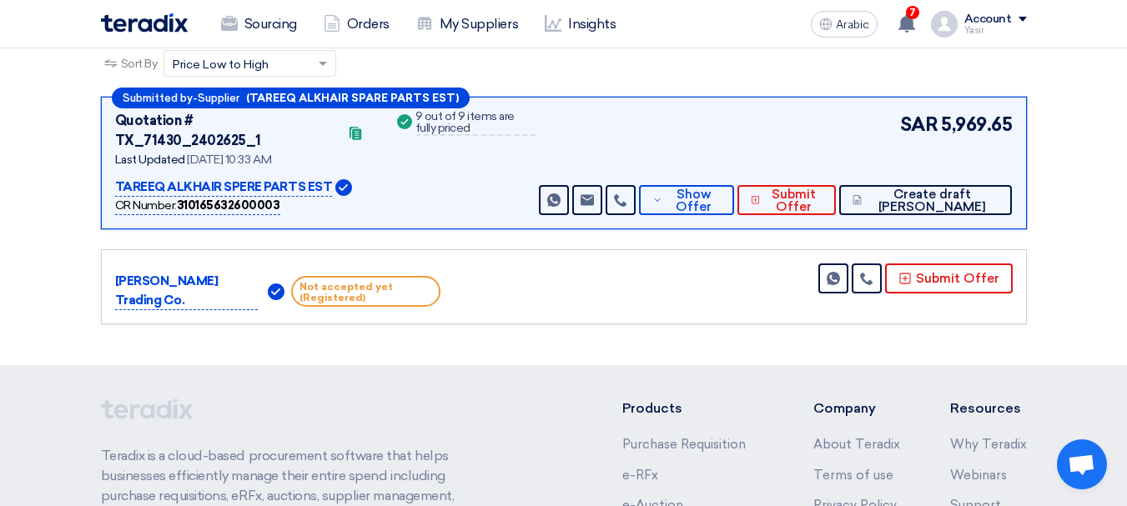
click at [748, 199] on div "Submitted by - Supplier (TAREEQ ALKHAIR SPARE PARTS EST) Quotation # TX_71430_2…" at bounding box center [564, 163] width 926 height 133
click at [721, 189] on span "Show Offer" at bounding box center [694, 201] width 54 height 25
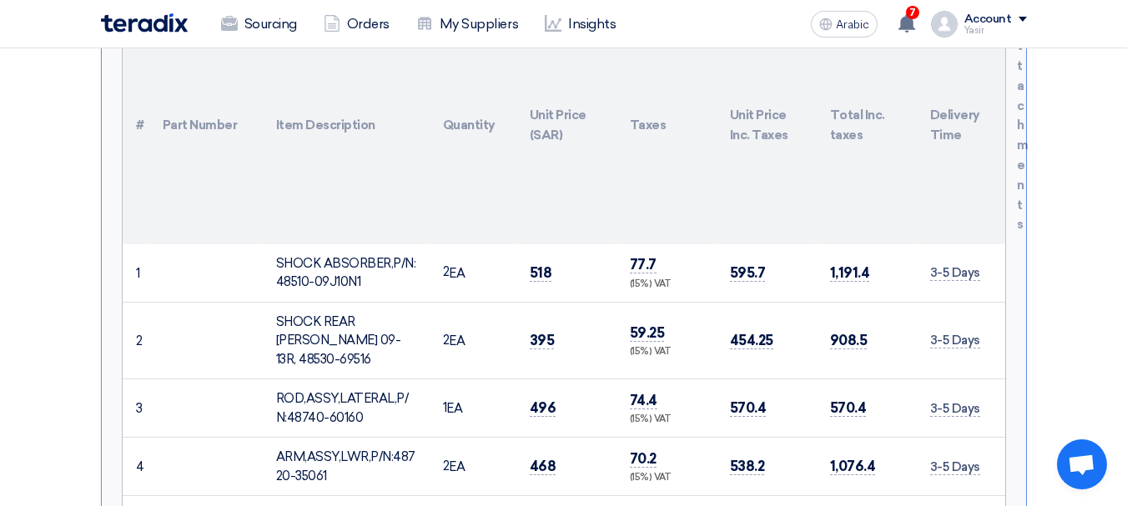
scroll to position [584, 0]
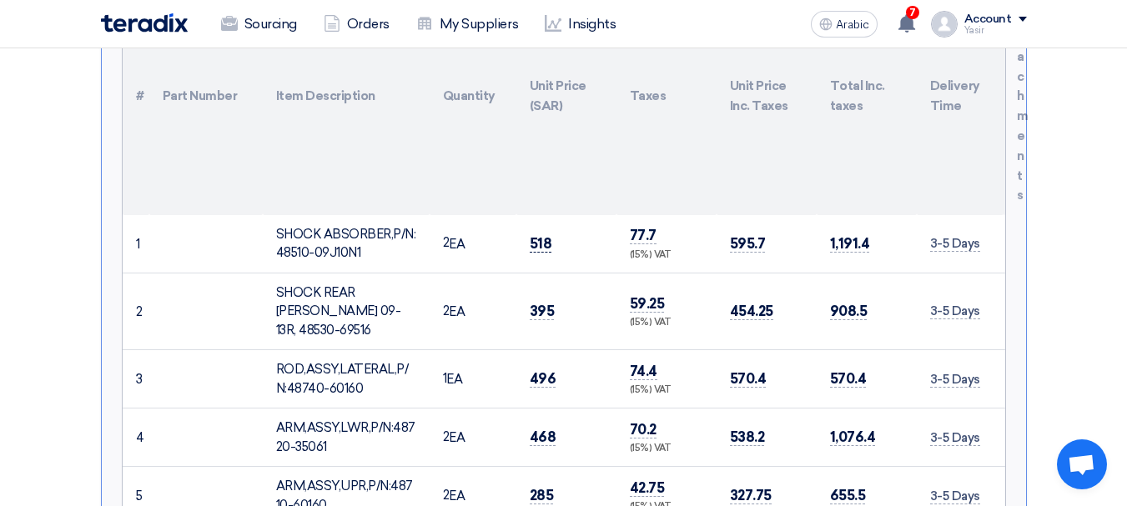
click at [545, 235] on font "518" at bounding box center [541, 243] width 23 height 17
click at [542, 303] on font "395" at bounding box center [542, 311] width 25 height 17
click at [551, 370] on font "496" at bounding box center [543, 378] width 27 height 17
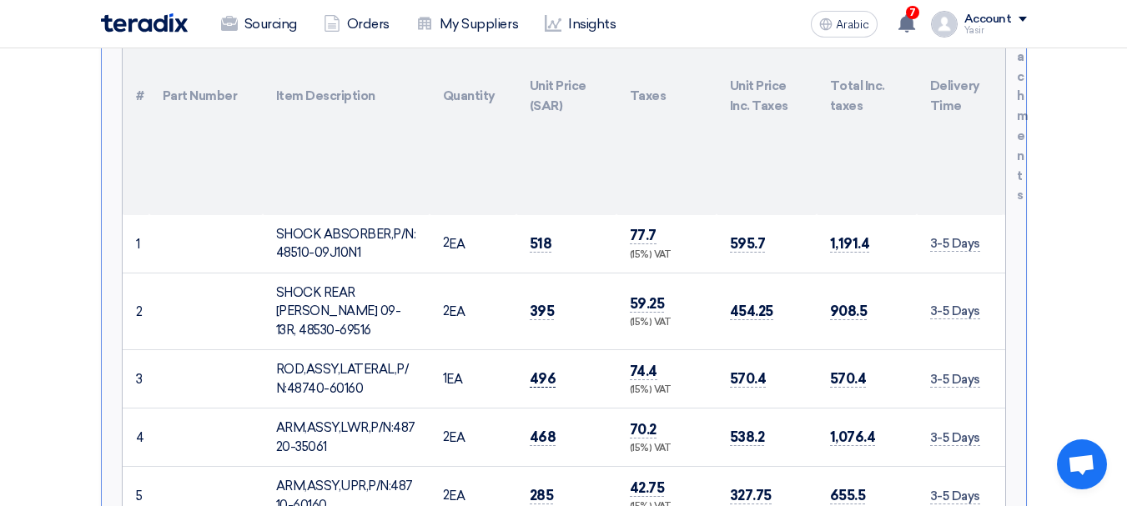
click at [551, 370] on font "496" at bounding box center [543, 378] width 27 height 17
click at [531, 370] on font "496" at bounding box center [543, 378] width 27 height 17
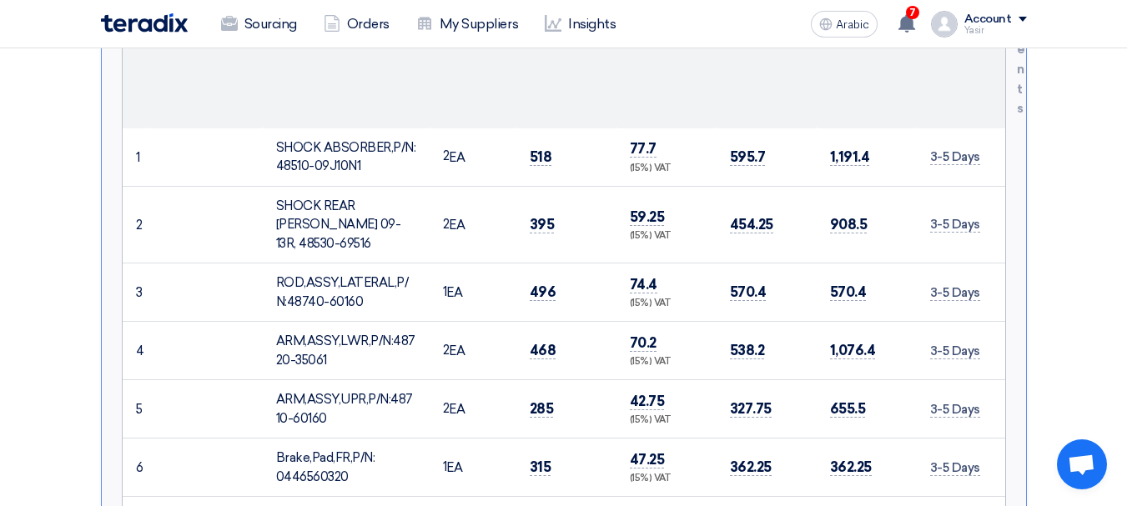
scroll to position [751, 0]
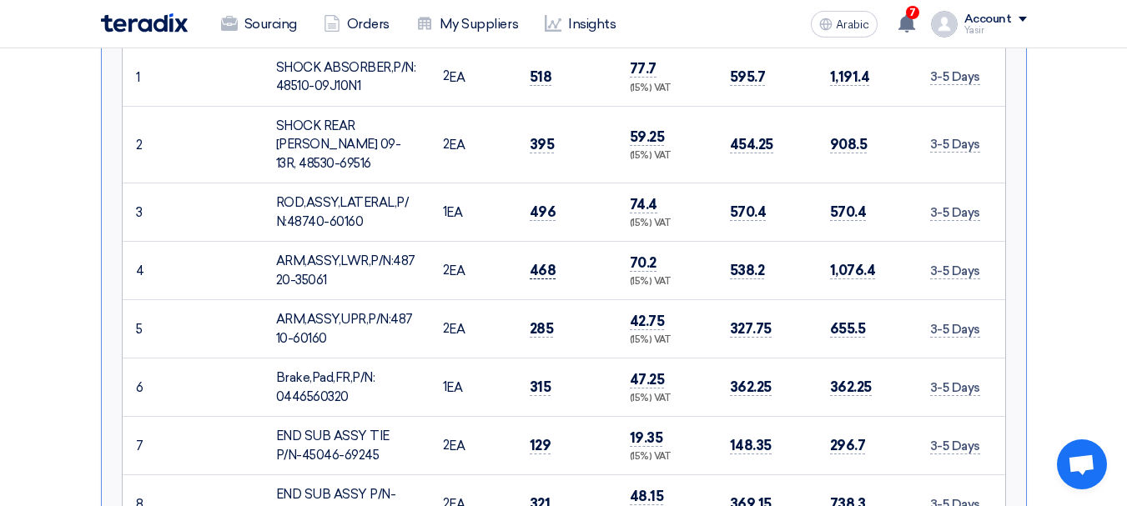
click at [540, 262] on font "468" at bounding box center [543, 270] width 27 height 17
click at [539, 320] on span "285" at bounding box center [542, 329] width 24 height 18
click at [548, 379] on font "315" at bounding box center [541, 387] width 22 height 17
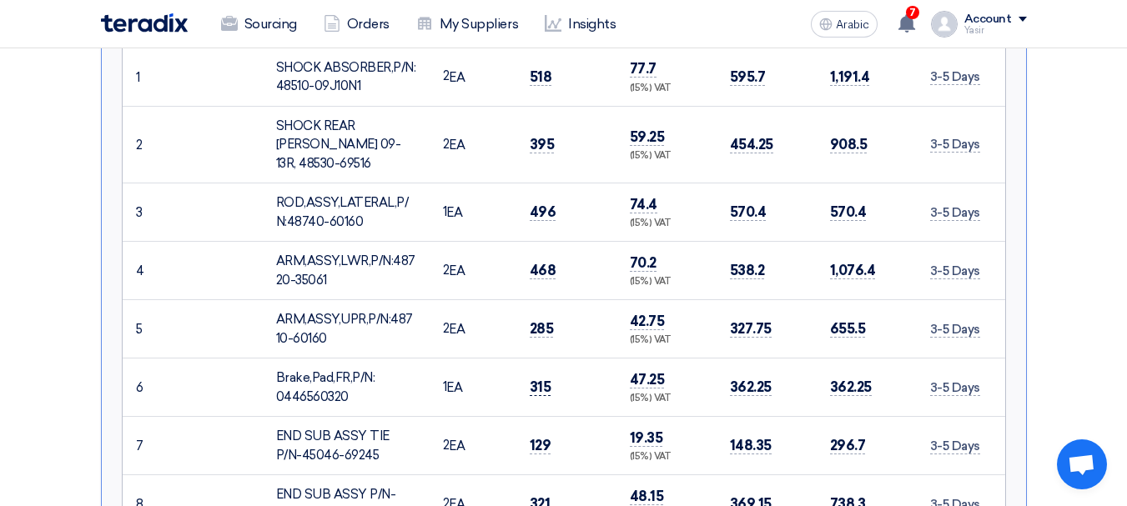
click at [548, 379] on font "315" at bounding box center [541, 387] width 22 height 17
click at [532, 379] on font "315" at bounding box center [541, 387] width 22 height 17
click at [537, 379] on font "315" at bounding box center [541, 387] width 22 height 17
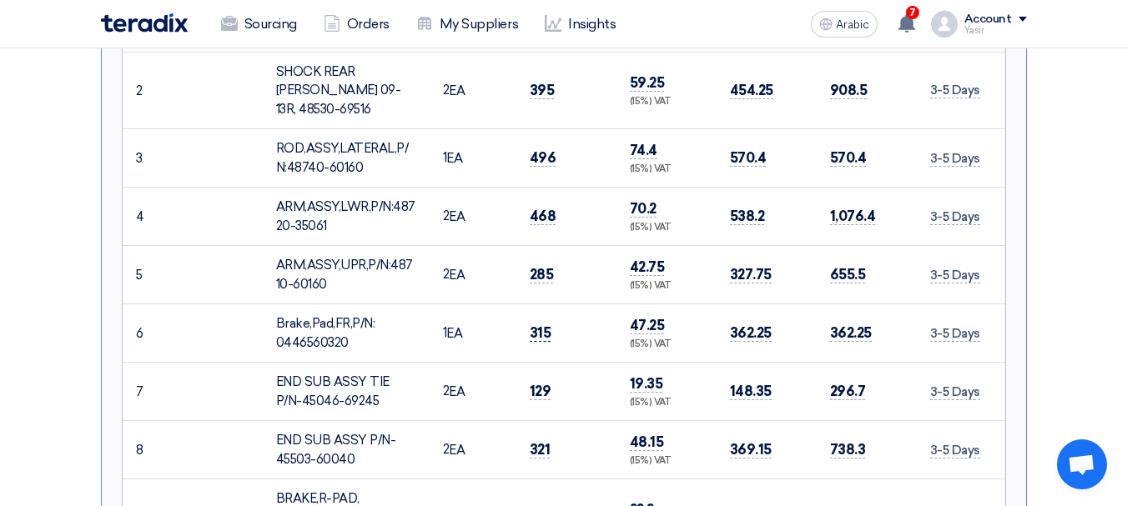
scroll to position [834, 0]
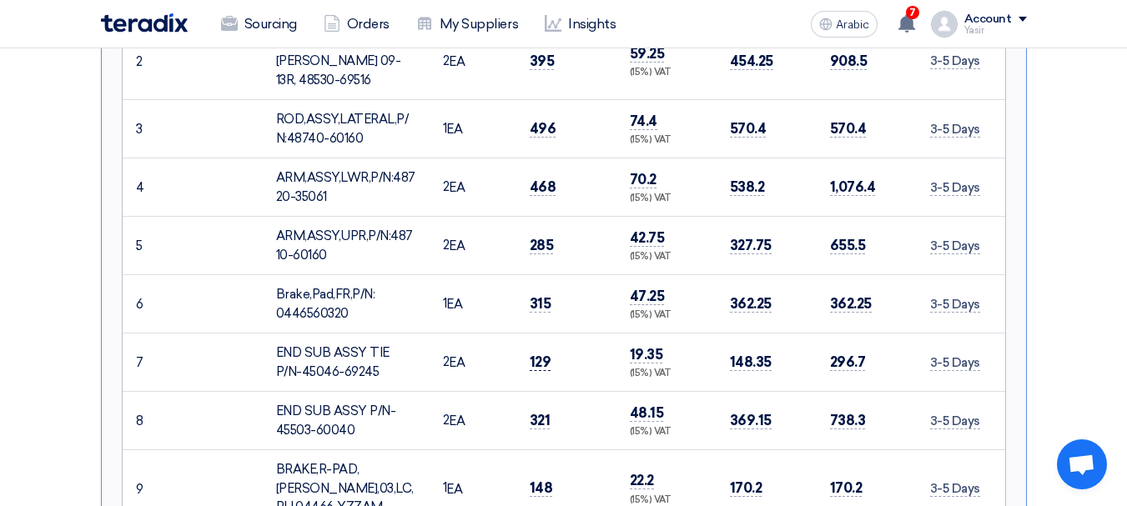
click at [541, 354] on font "129" at bounding box center [541, 362] width 22 height 17
click at [549, 412] on font "321" at bounding box center [540, 420] width 21 height 17
click at [531, 412] on font "321" at bounding box center [540, 420] width 21 height 17
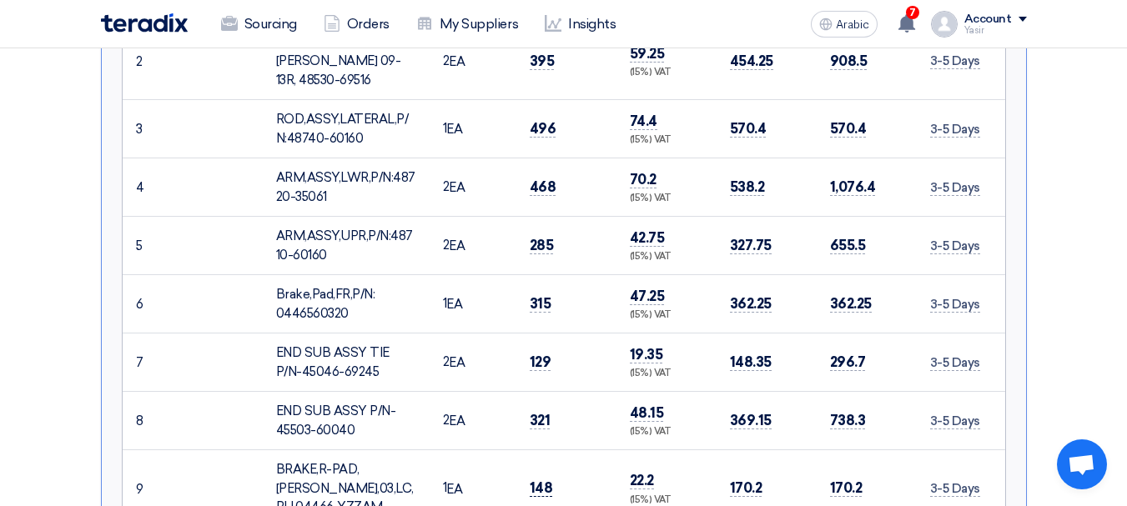
click at [550, 456] on font "148" at bounding box center [541, 488] width 23 height 17
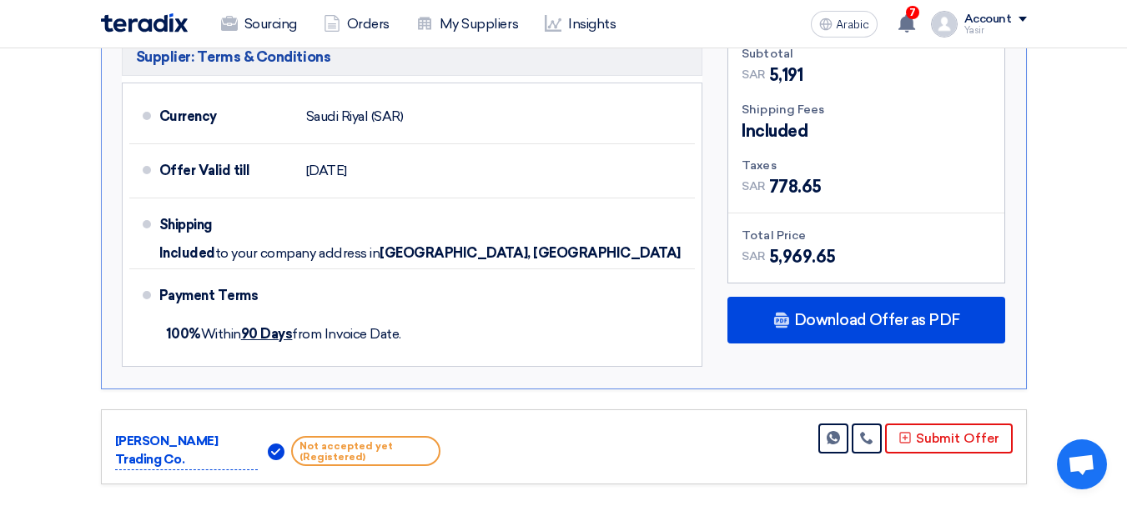
scroll to position [1502, 0]
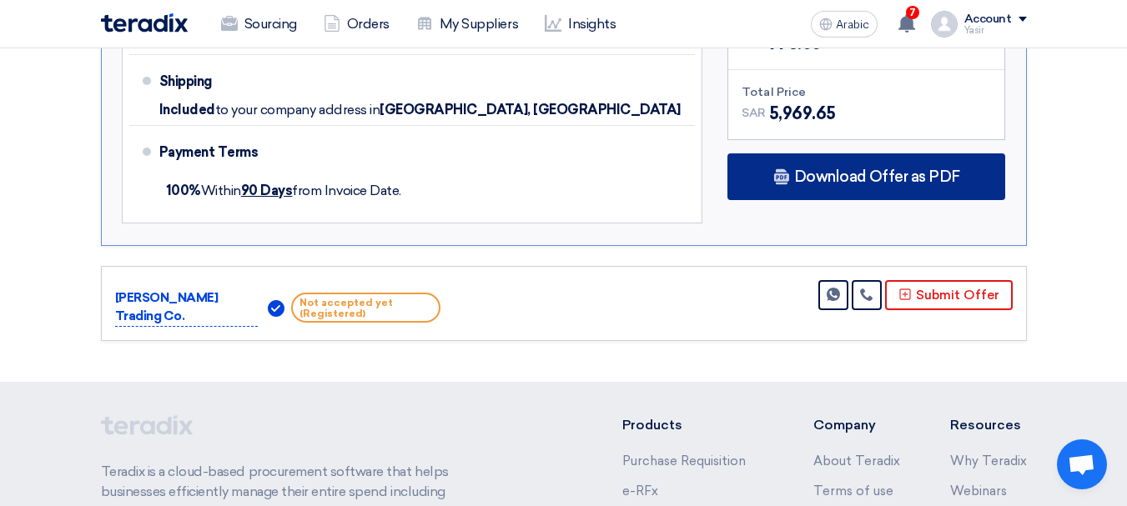
click at [846, 168] on font "Download Offer as PDF" at bounding box center [877, 177] width 166 height 18
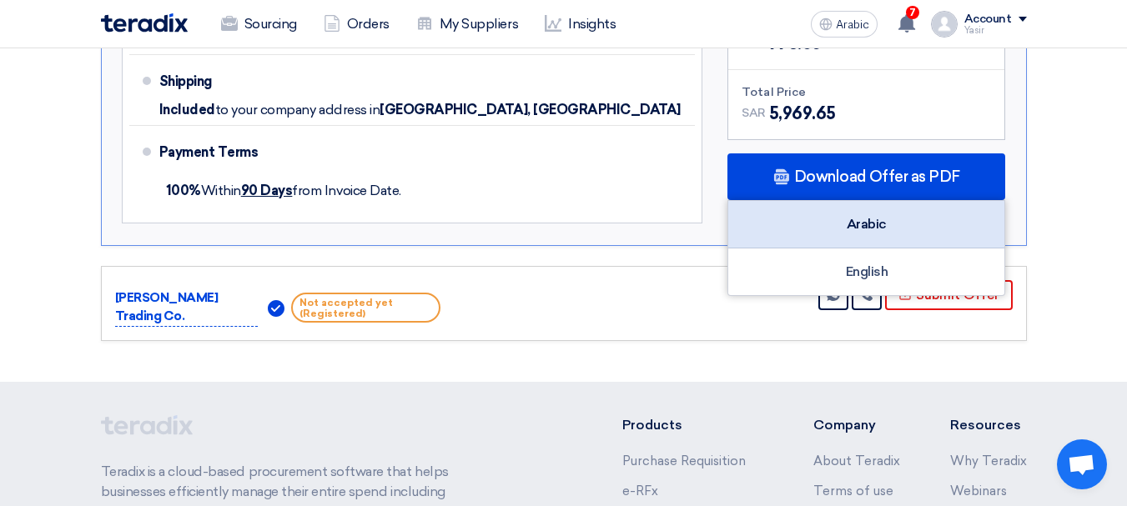
click at [892, 201] on div "Arabic" at bounding box center [866, 225] width 276 height 48
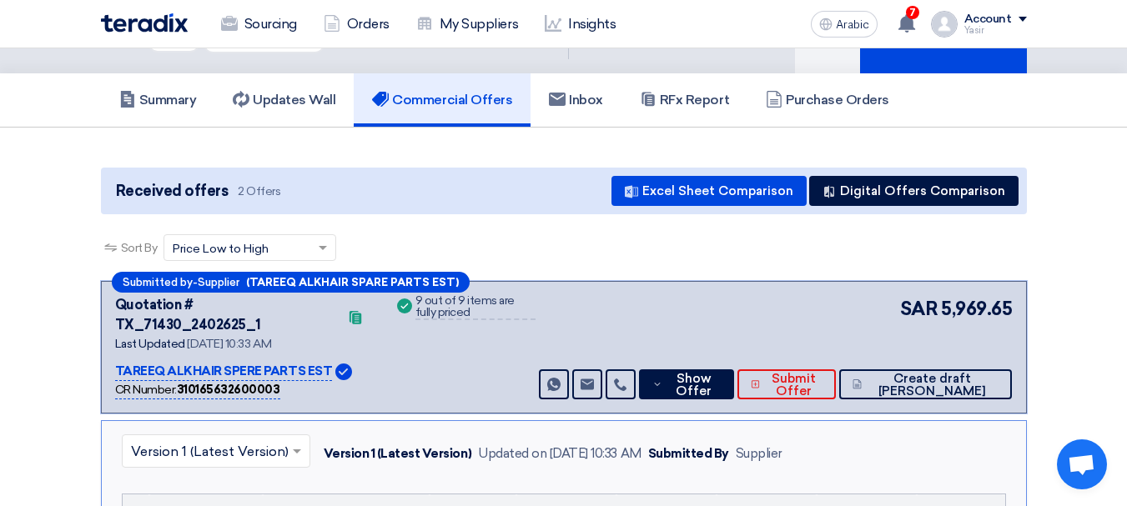
scroll to position [0, 0]
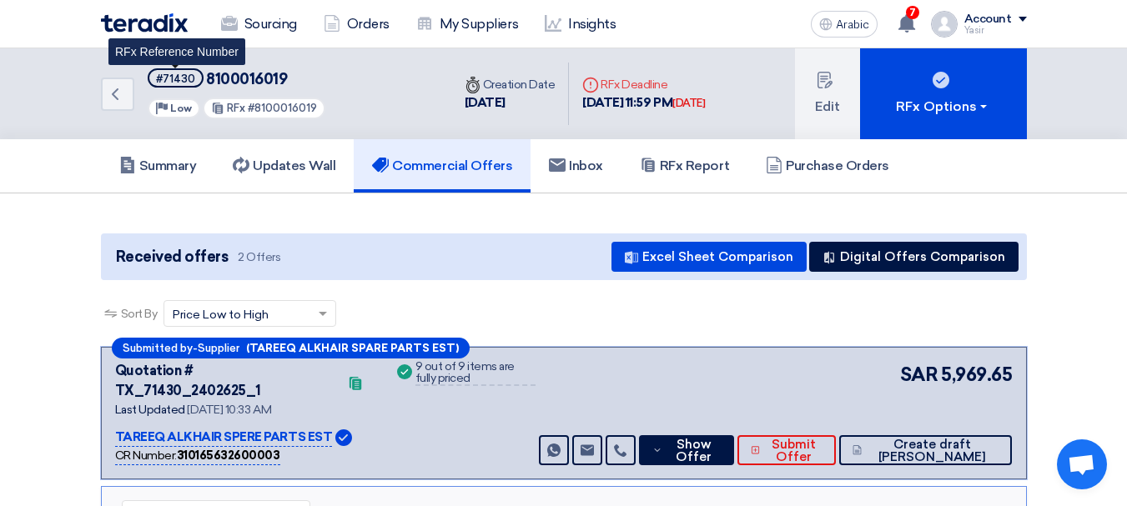
click at [169, 78] on font "#71430" at bounding box center [175, 79] width 39 height 13
click at [167, 78] on font "#71430" at bounding box center [175, 79] width 39 height 13
copy font "71430"
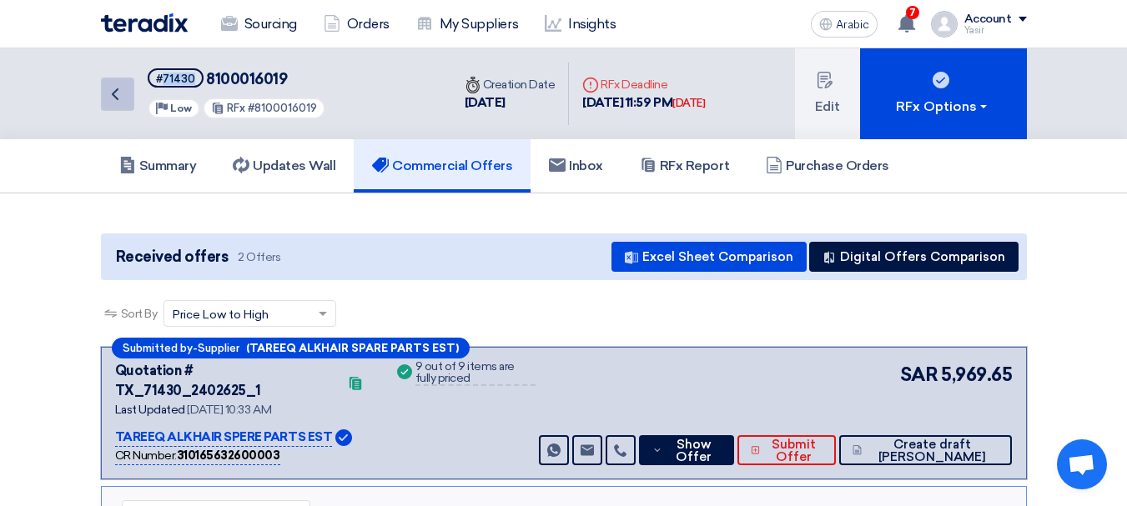
click at [124, 88] on icon "Back" at bounding box center [115, 94] width 20 height 20
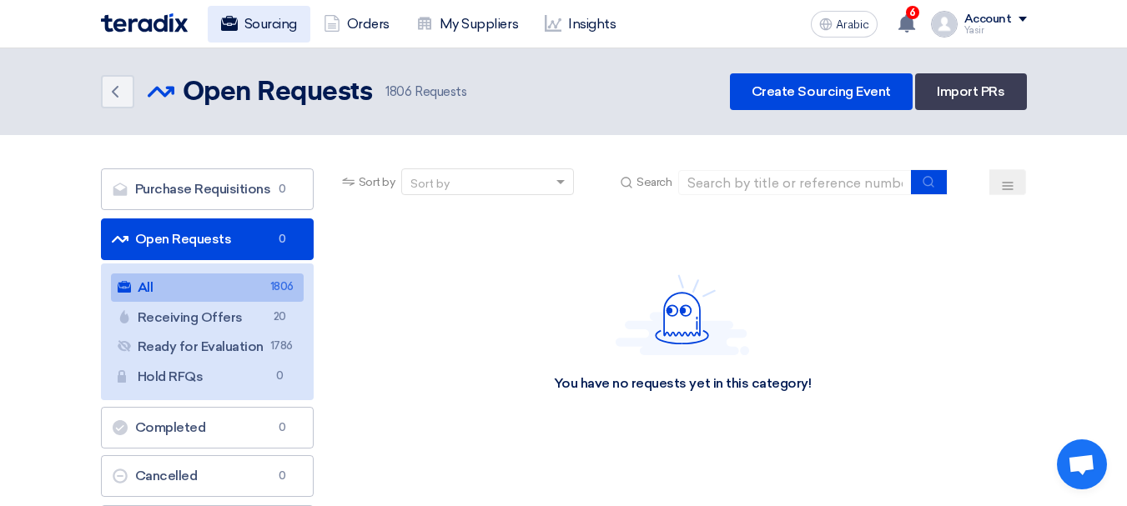
click at [238, 23] on link "Sourcing" at bounding box center [259, 24] width 103 height 37
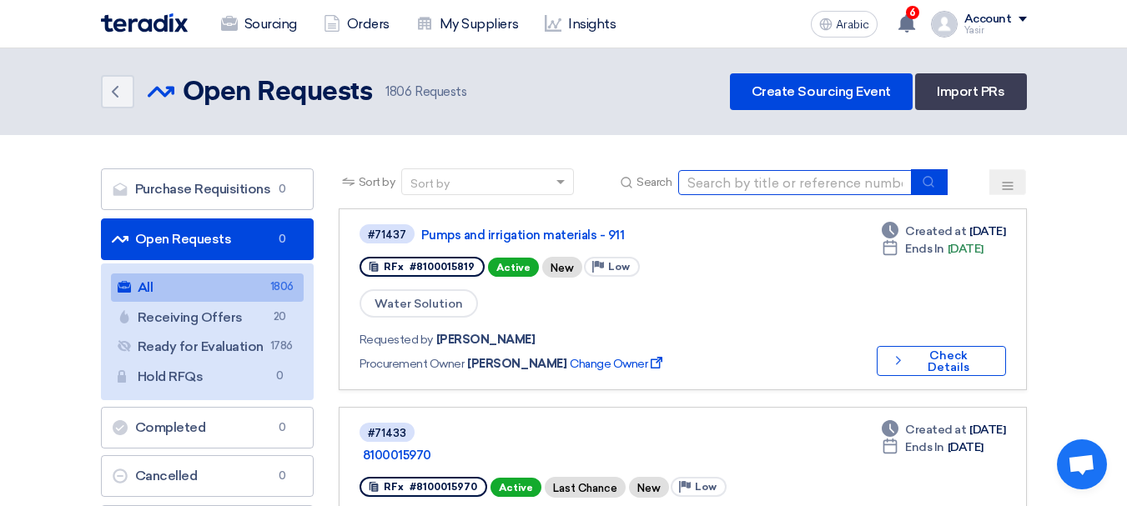
drag, startPoint x: 814, startPoint y: 171, endPoint x: 863, endPoint y: 189, distance: 51.5
click at [814, 171] on input at bounding box center [795, 182] width 234 height 25
paste input "8000022144"
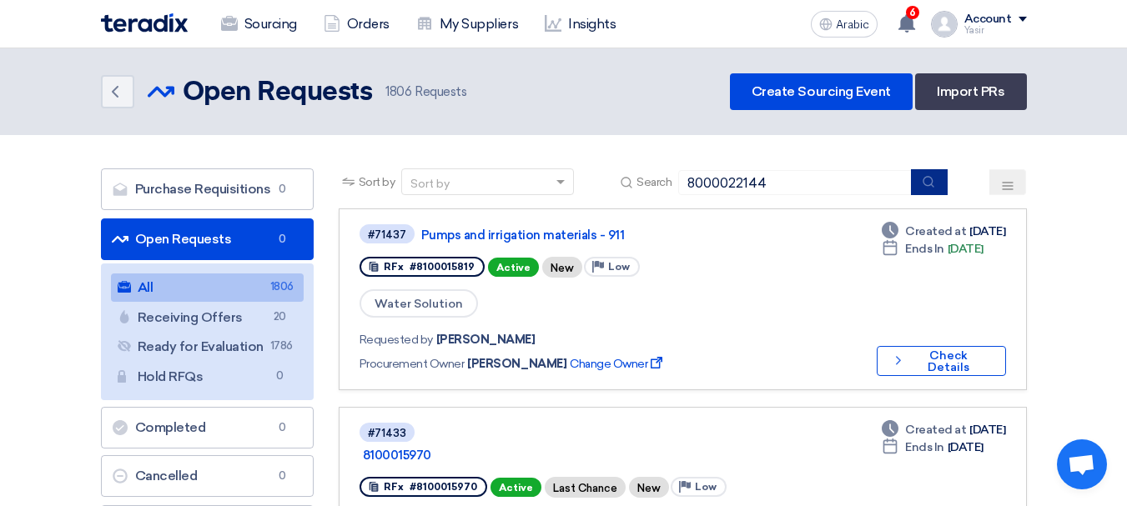
click at [937, 185] on button "submit" at bounding box center [929, 182] width 37 height 26
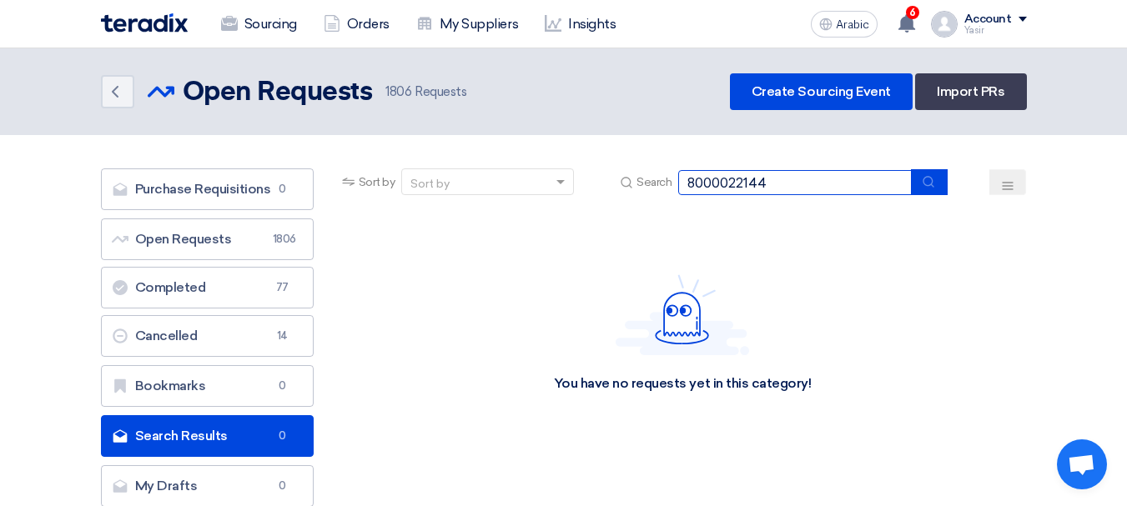
drag, startPoint x: 870, startPoint y: 181, endPoint x: 344, endPoint y: 204, distance: 526.9
click at [344, 204] on div "Sort by Sort by Search 8000022144" at bounding box center [683, 189] width 688 height 40
paste input "100015923"
type input "8100015923"
click at [929, 198] on div "Sort by Sort by Search 8100015923" at bounding box center [683, 189] width 688 height 40
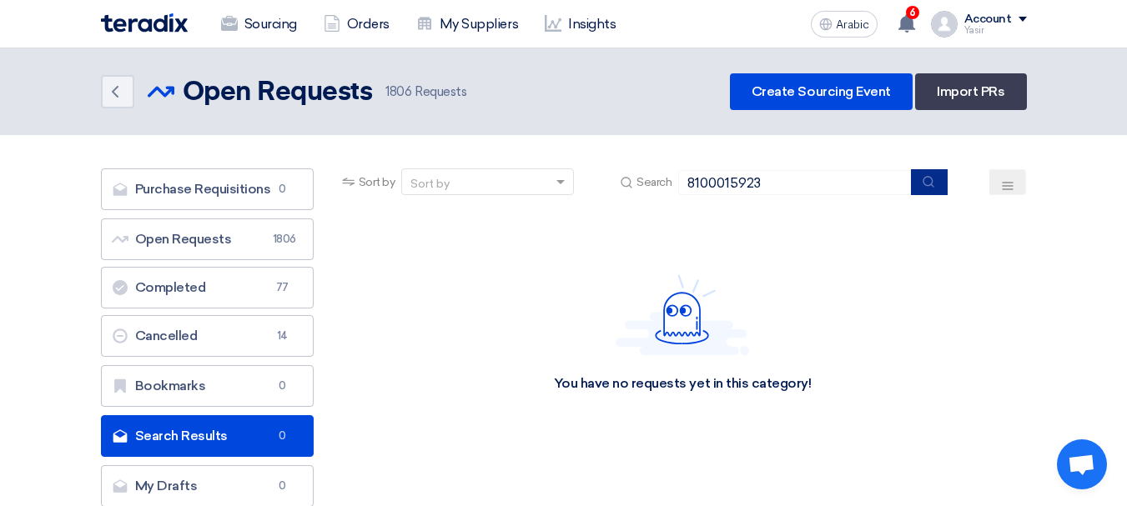
click at [930, 189] on button "submit" at bounding box center [929, 182] width 37 height 26
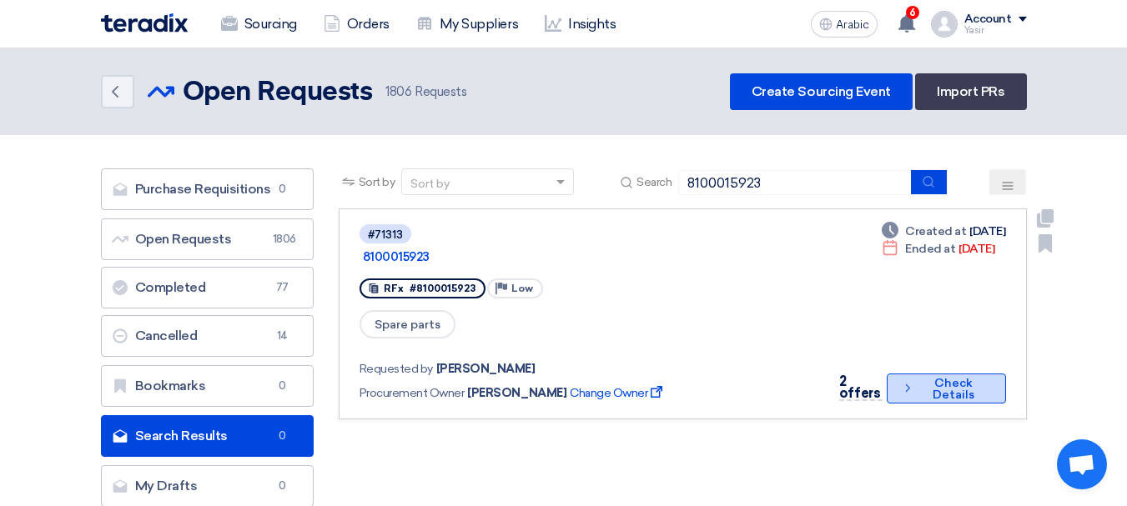
click at [933, 376] on font "Check Details" at bounding box center [954, 389] width 42 height 26
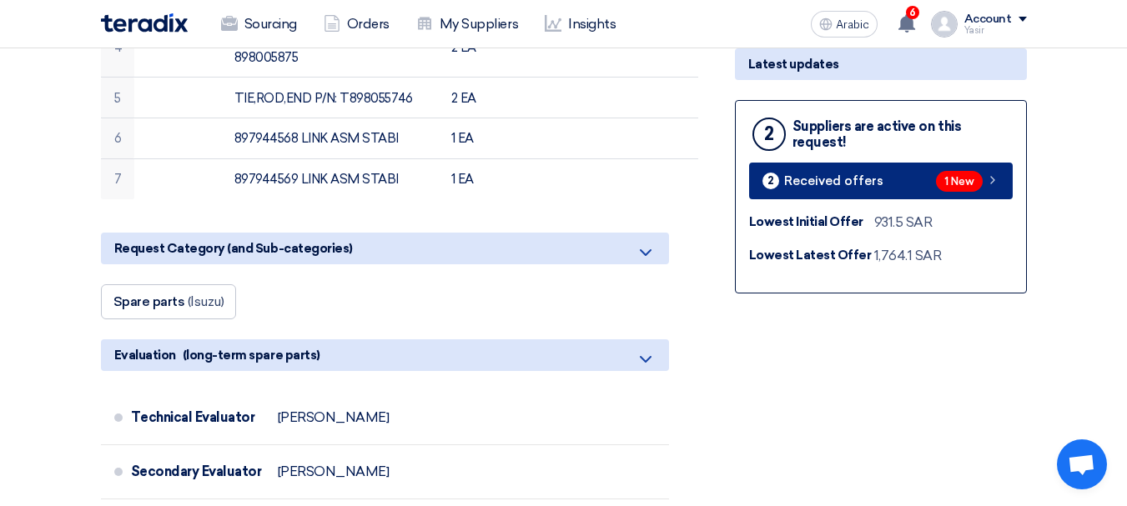
click at [985, 189] on div "1 New" at bounding box center [967, 181] width 63 height 21
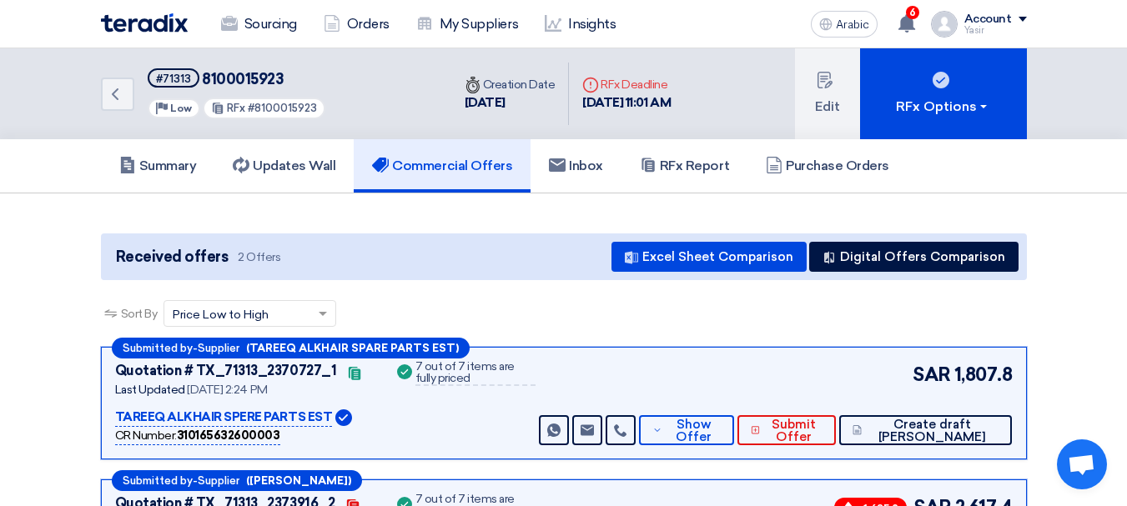
scroll to position [250, 0]
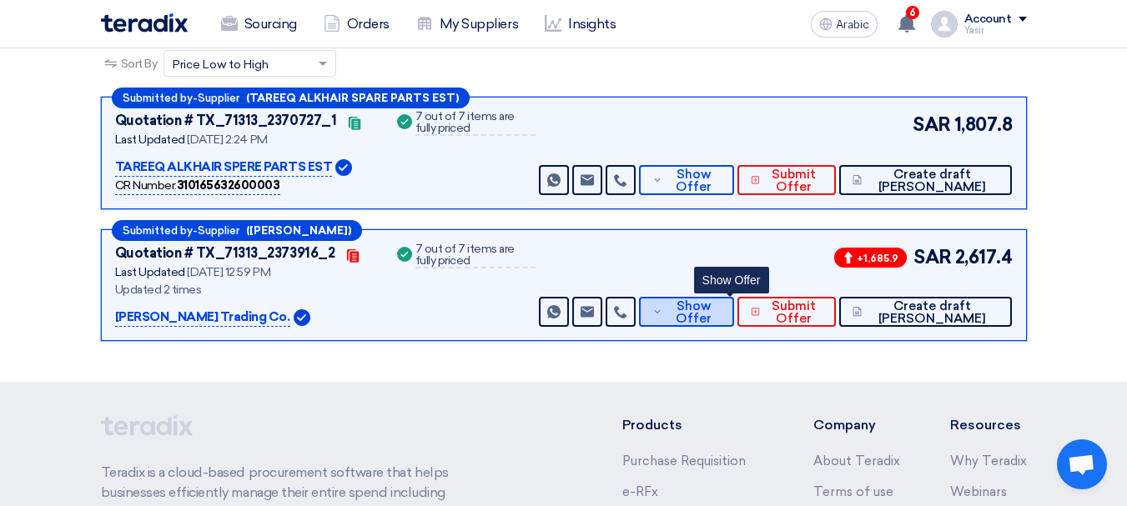
click at [717, 306] on span "Show Offer" at bounding box center [694, 312] width 54 height 25
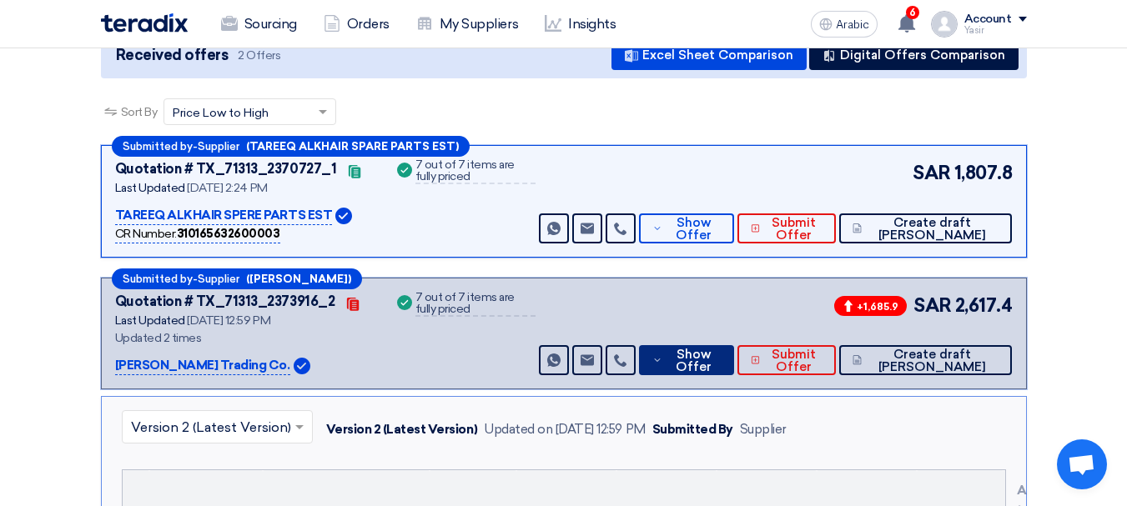
scroll to position [83, 0]
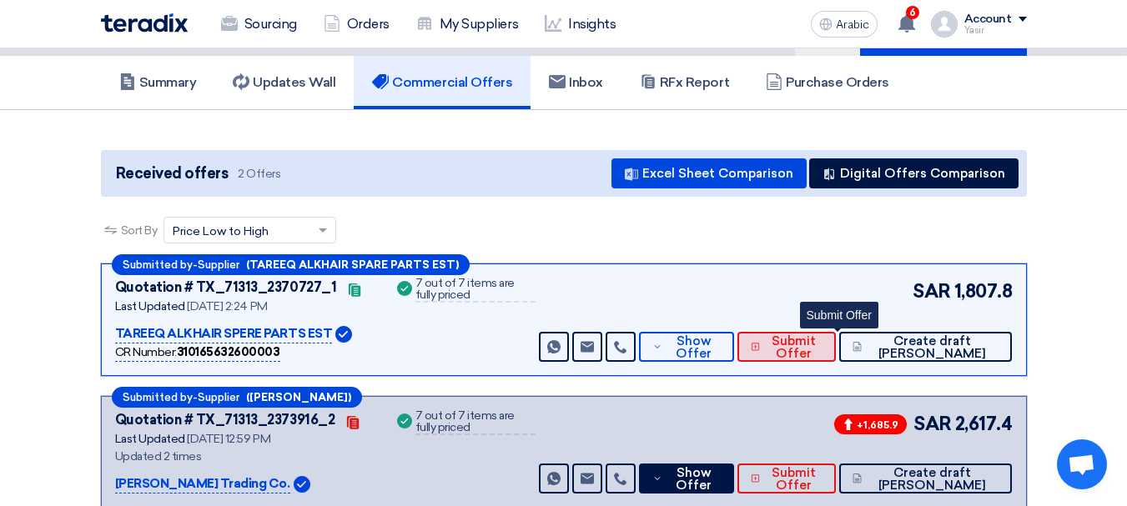
click at [816, 345] on font "Submit Offer" at bounding box center [794, 348] width 44 height 28
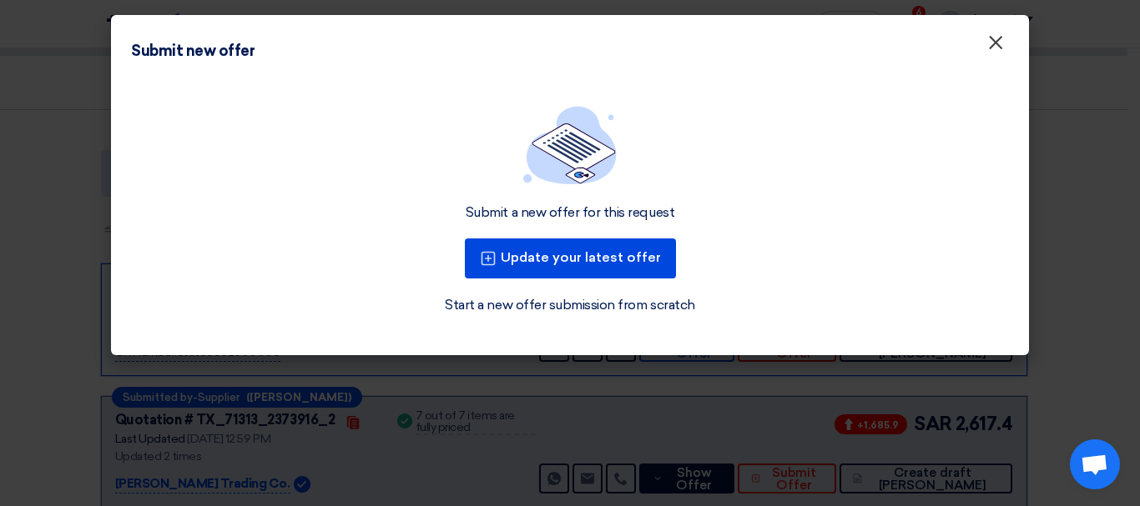
click at [995, 43] on font "×" at bounding box center [995, 46] width 17 height 33
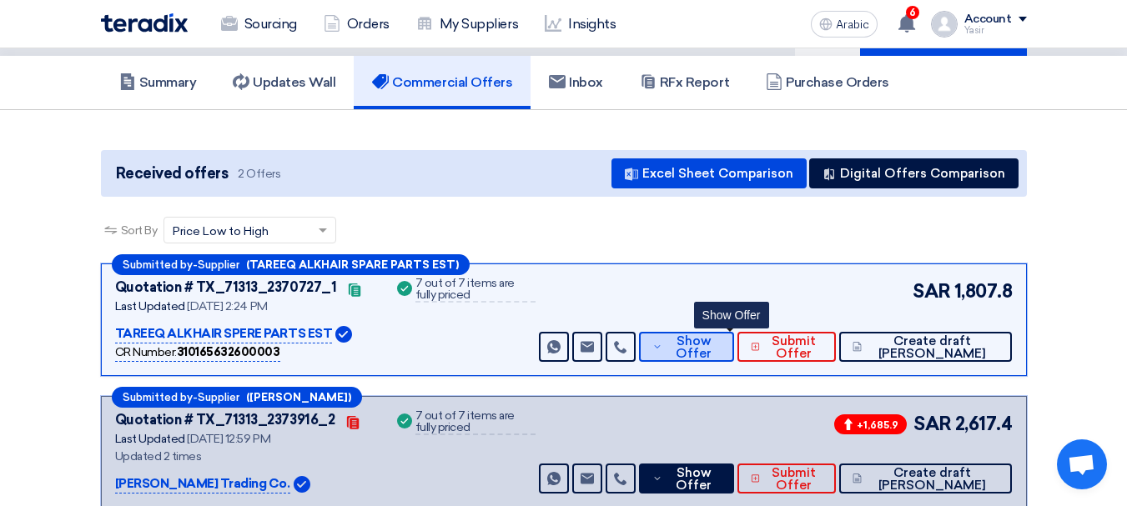
click at [720, 359] on span "Show Offer" at bounding box center [694, 347] width 54 height 25
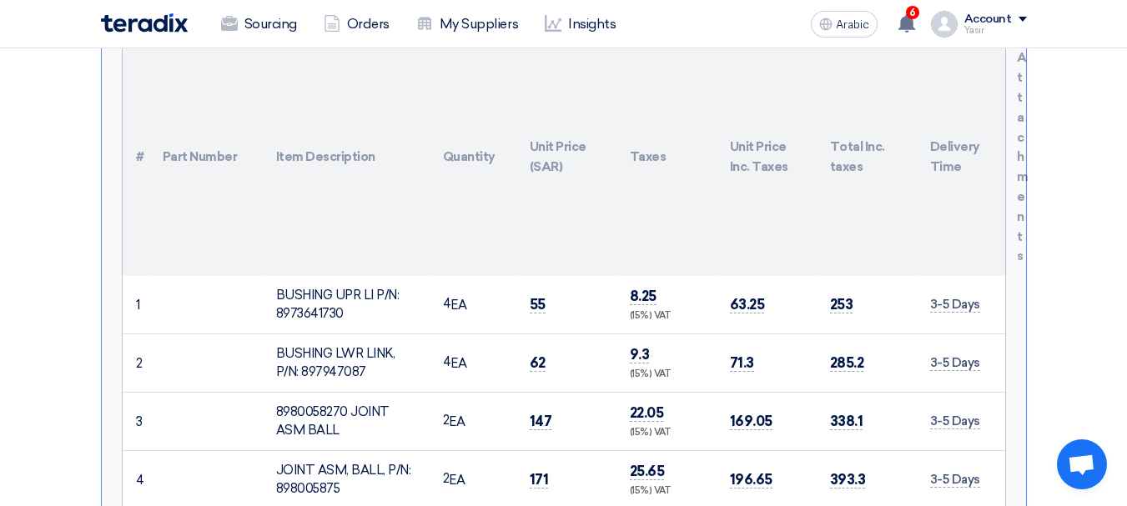
scroll to position [584, 0]
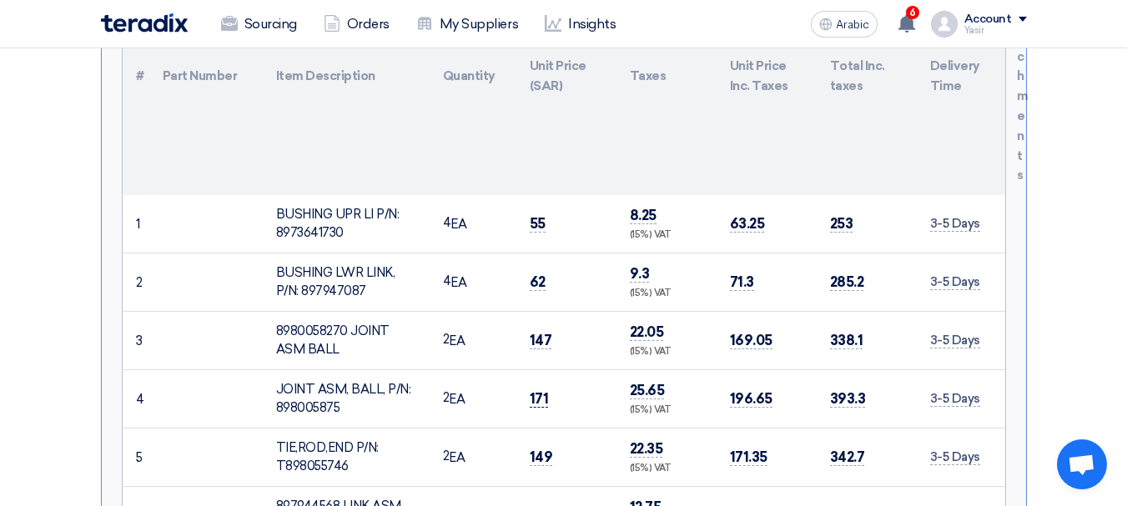
click at [532, 402] on font "171" at bounding box center [539, 398] width 19 height 17
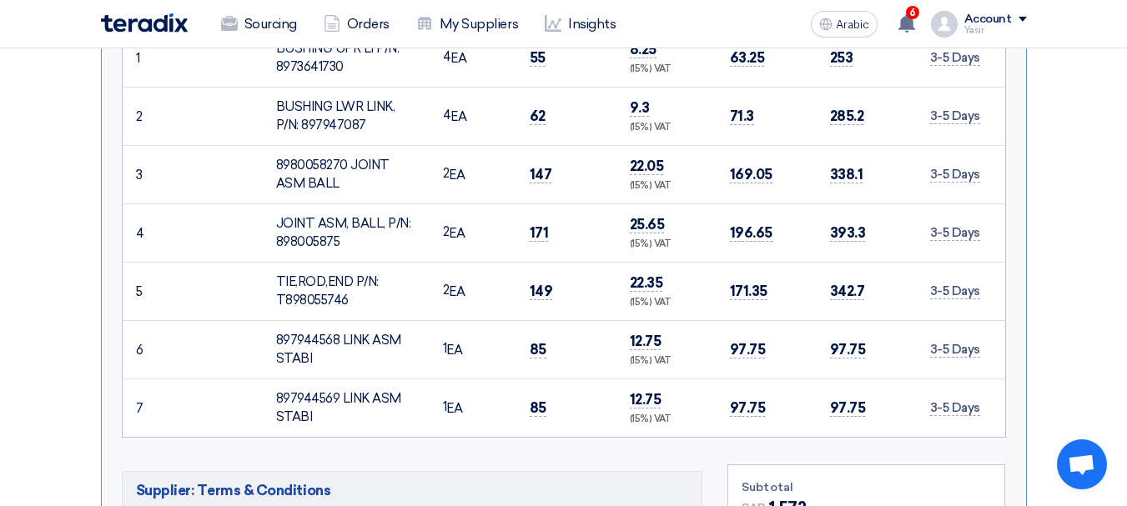
scroll to position [751, 0]
click at [539, 292] on font "149" at bounding box center [541, 290] width 23 height 17
click at [541, 360] on td "85" at bounding box center [566, 349] width 100 height 58
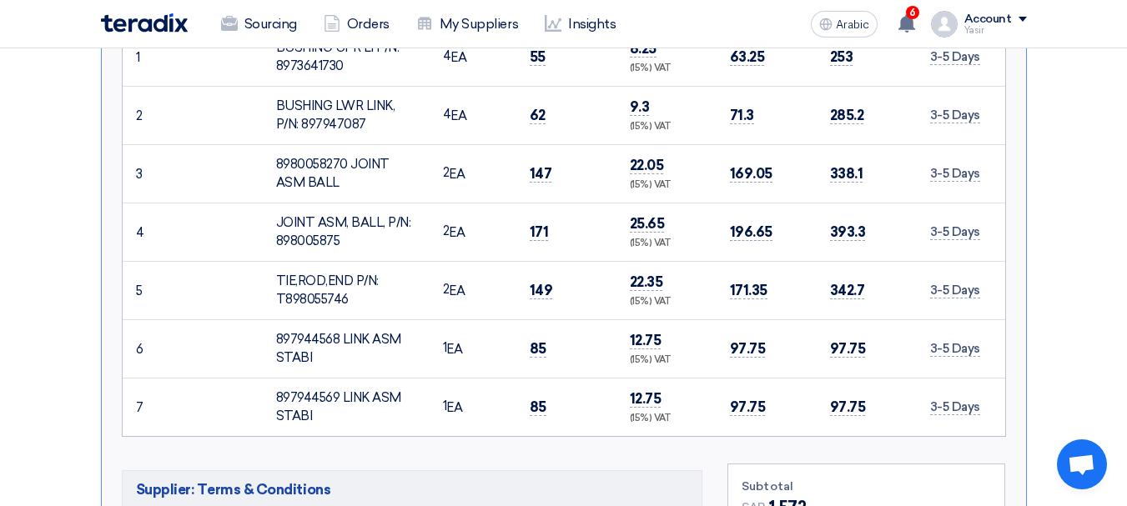
click at [526, 389] on td "85" at bounding box center [566, 407] width 100 height 58
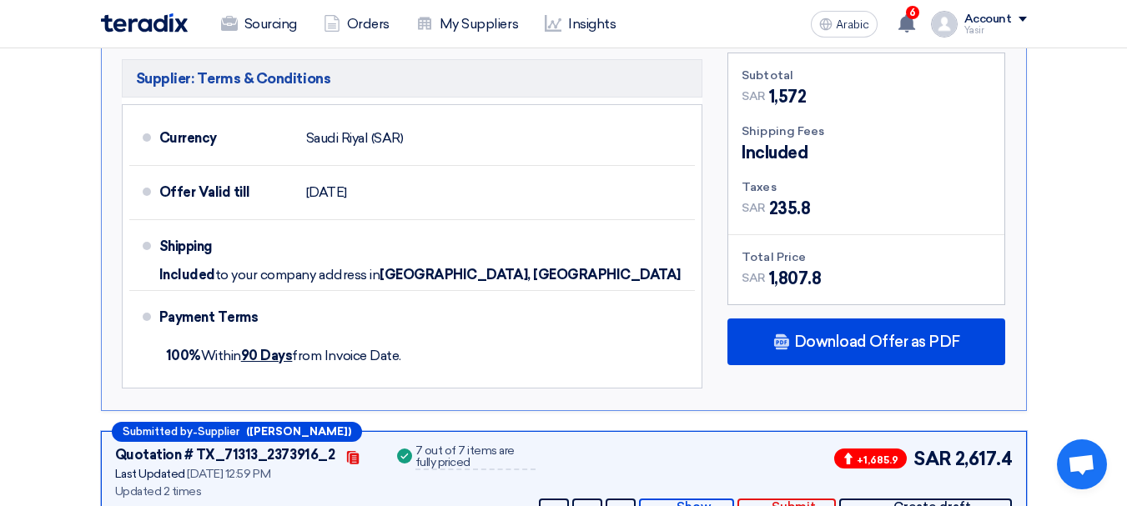
scroll to position [1251, 0]
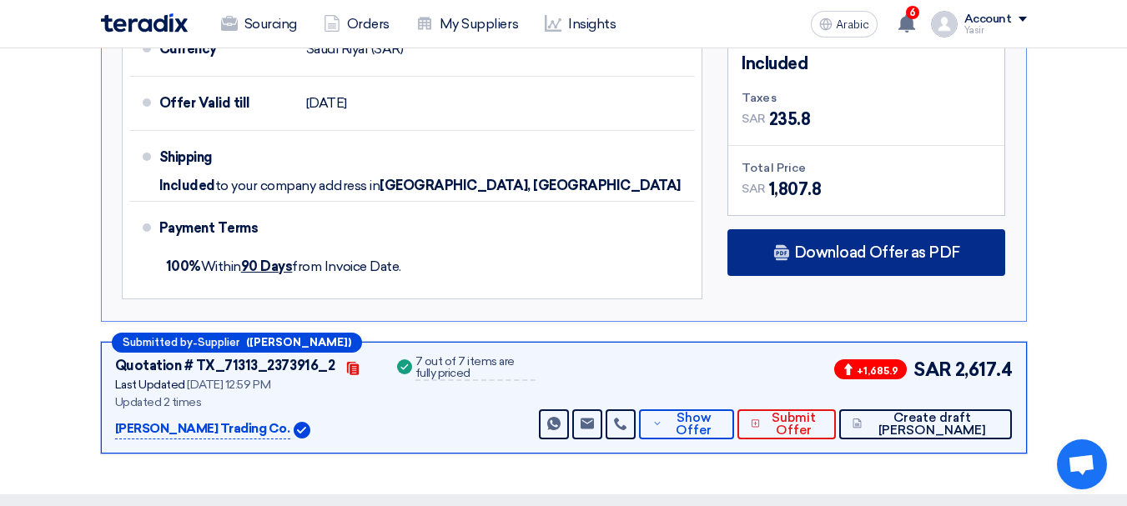
click at [843, 240] on div "Download Offer as PDF" at bounding box center [866, 252] width 278 height 47
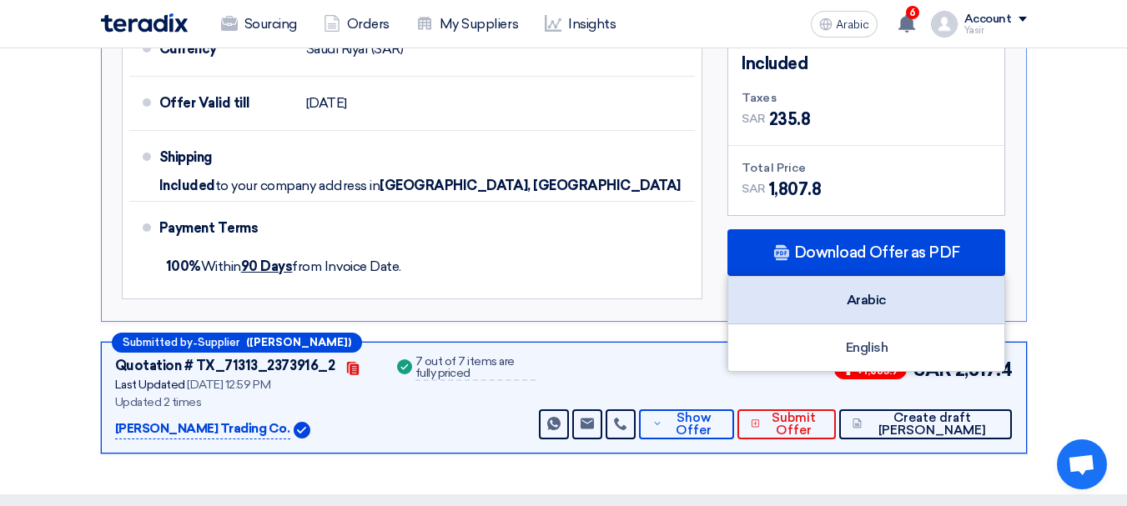
click at [899, 306] on div "Arabic" at bounding box center [866, 301] width 276 height 48
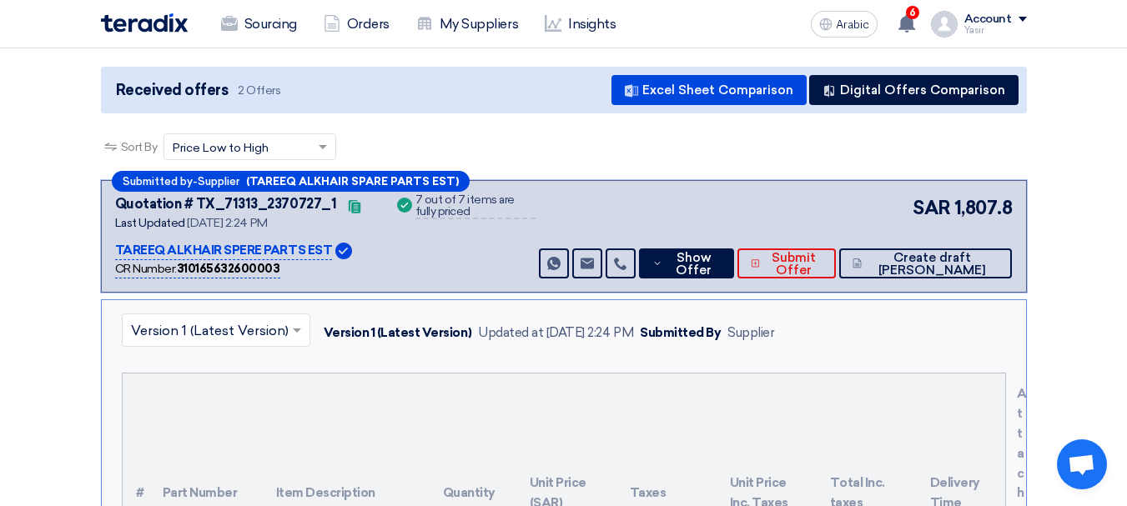
scroll to position [0, 0]
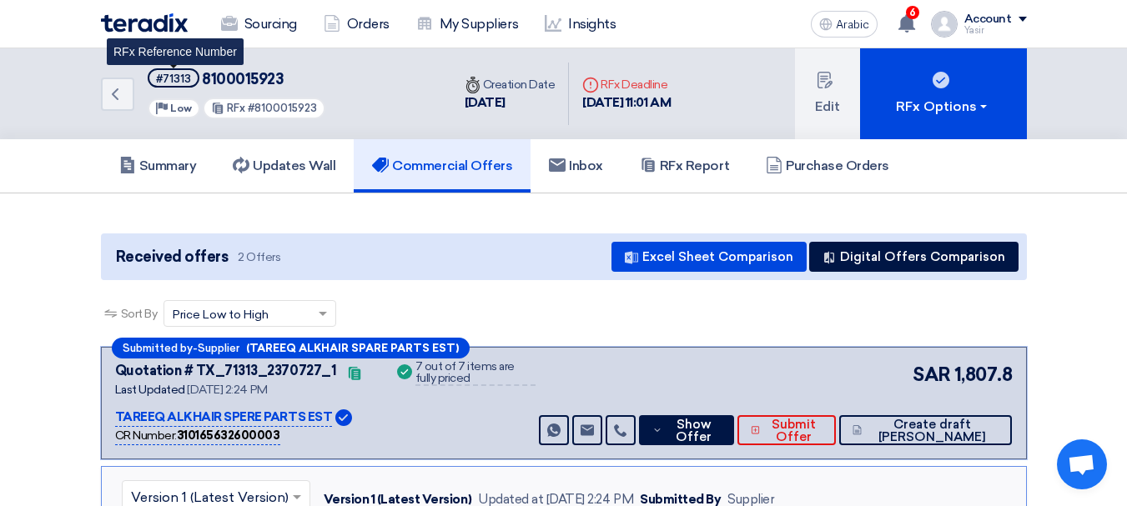
click at [172, 78] on font "#71313" at bounding box center [173, 79] width 35 height 13
click at [174, 77] on font "#71313" at bounding box center [173, 79] width 35 height 13
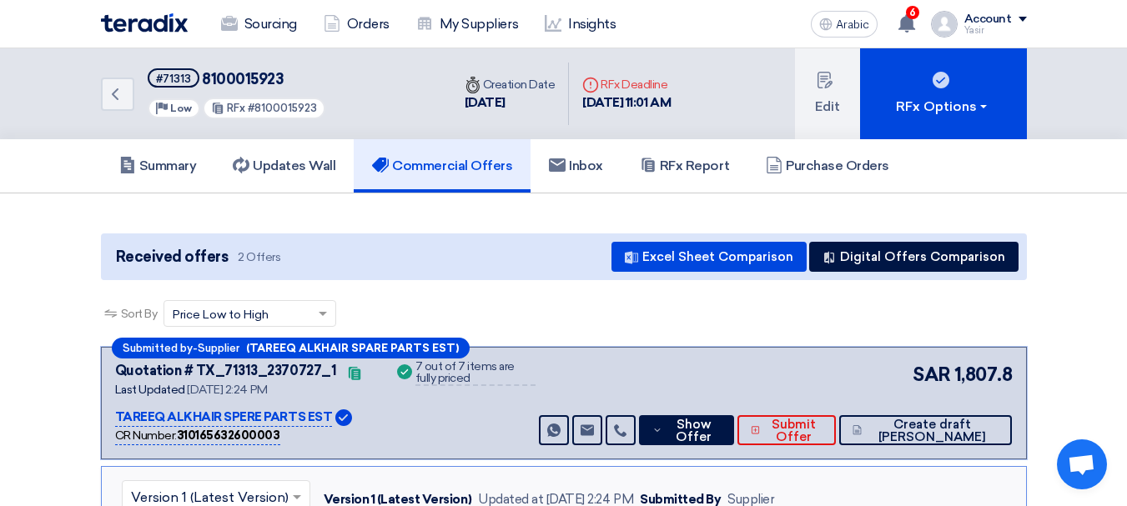
click at [133, 113] on div "Back #71313 8100015923 Priority Low RFx #8100015923" at bounding box center [276, 93] width 350 height 91
click at [132, 107] on link "Back" at bounding box center [117, 94] width 33 height 33
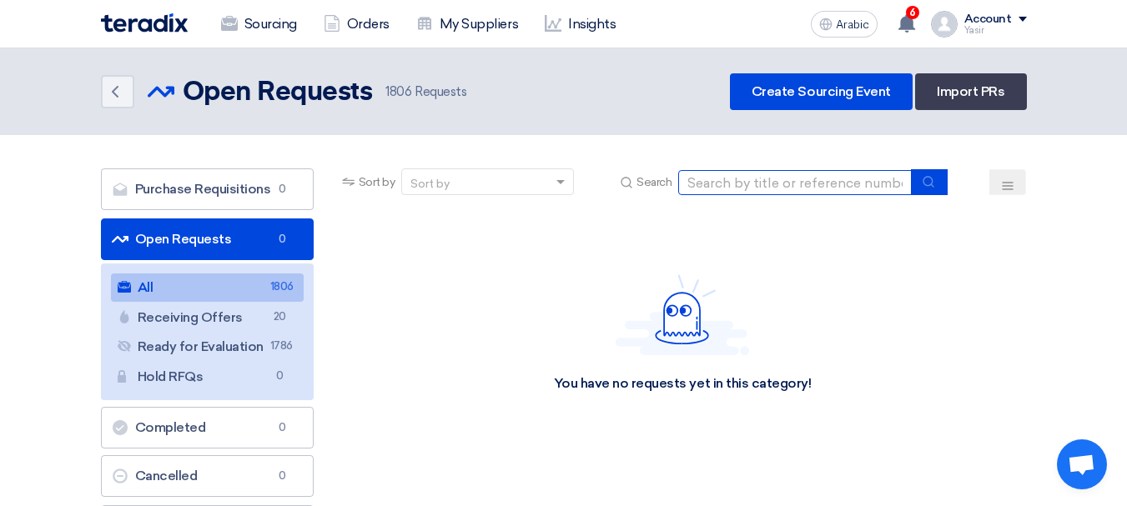
click at [787, 181] on input at bounding box center [795, 182] width 234 height 25
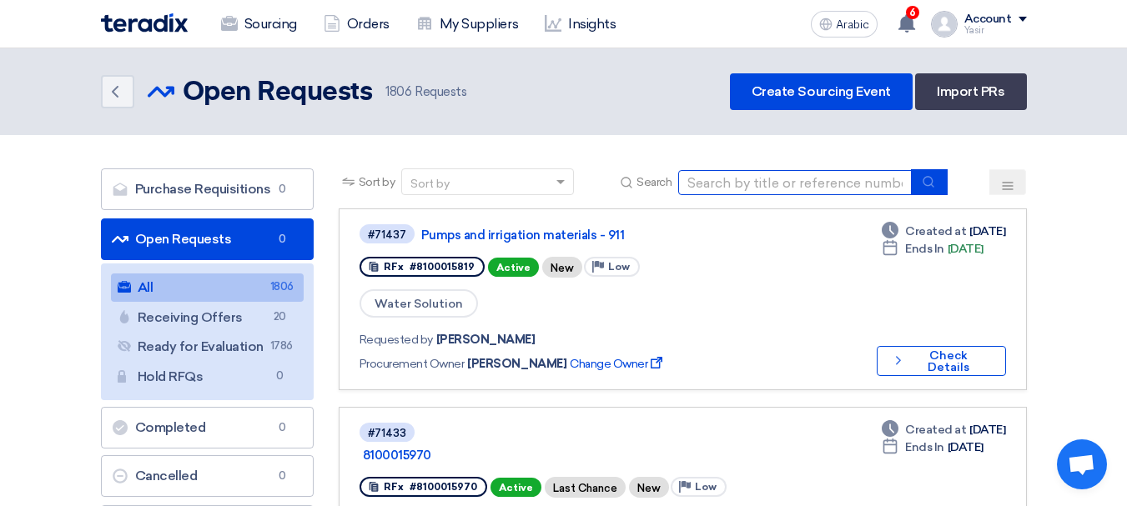
click at [765, 189] on input at bounding box center [795, 182] width 234 height 25
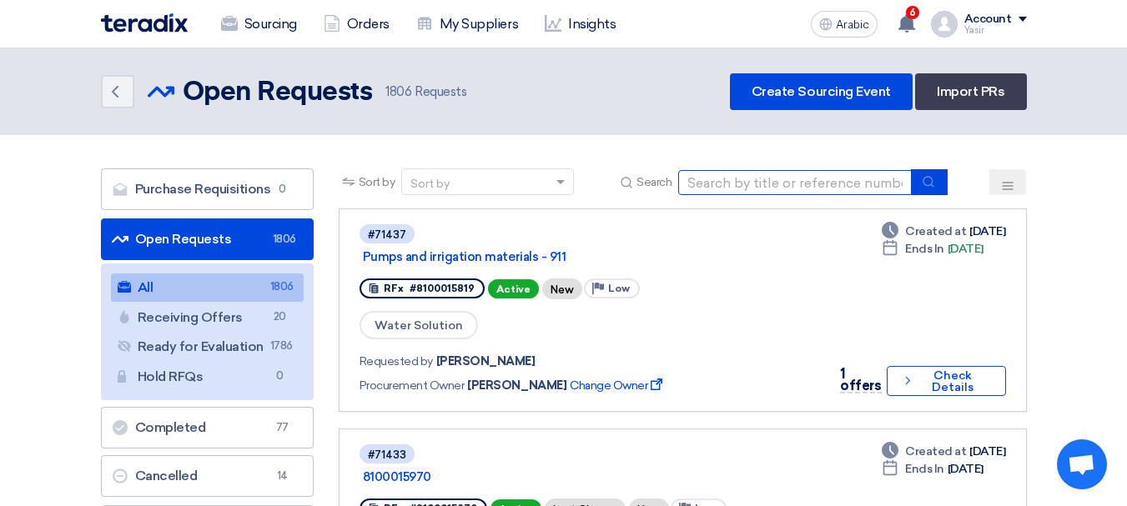
click at [813, 184] on input at bounding box center [795, 182] width 234 height 25
paste input "8100016035"
type input "8100016035"
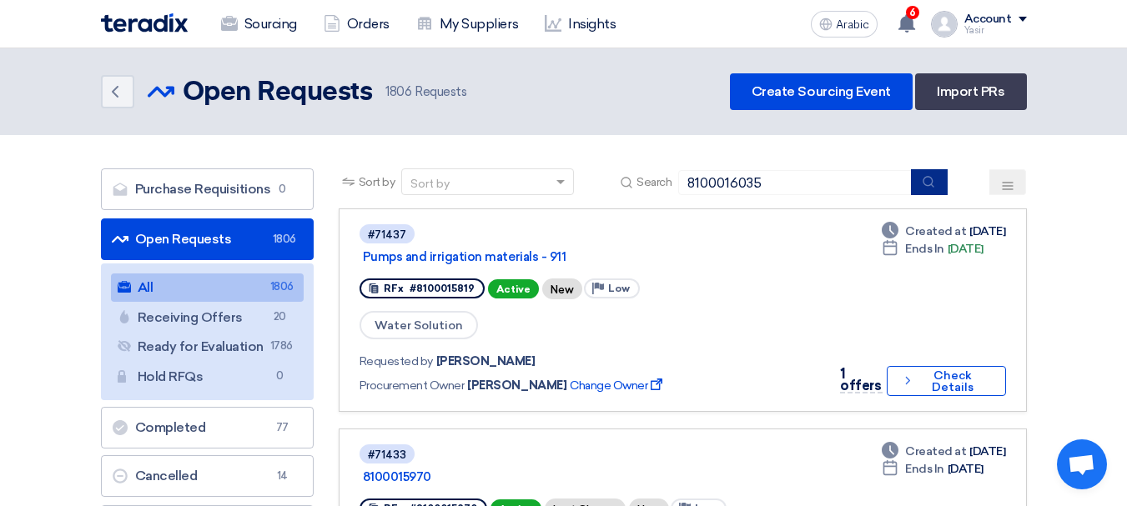
click at [926, 188] on icon "submit" at bounding box center [928, 181] width 13 height 13
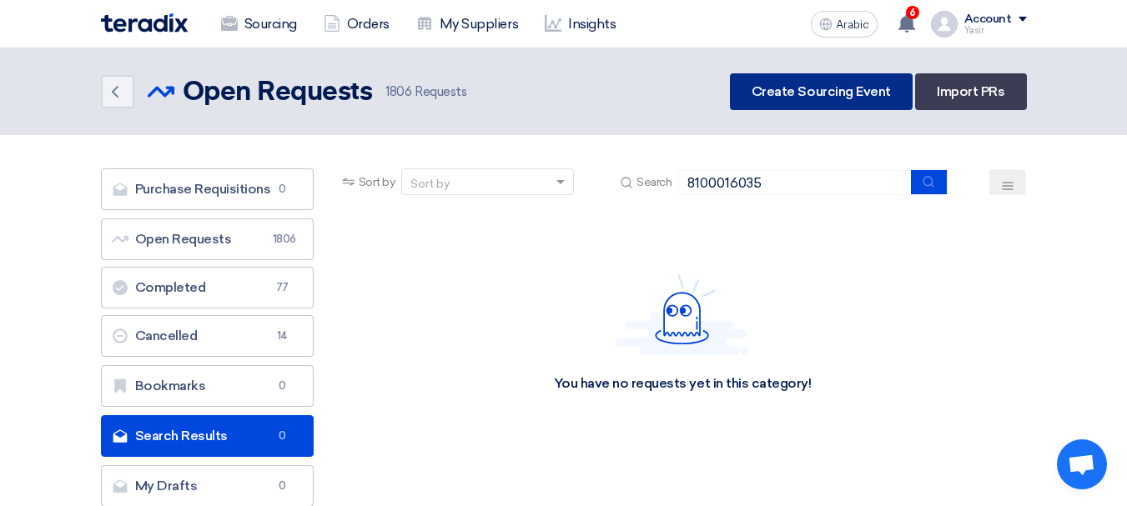
click at [818, 86] on font "Create Sourcing Event" at bounding box center [821, 91] width 139 height 16
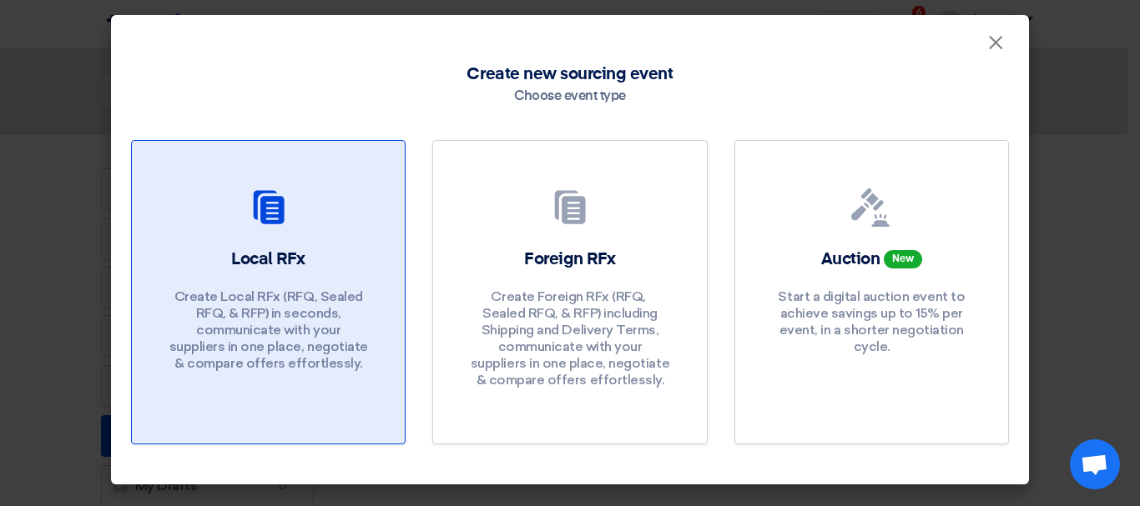
click at [325, 204] on div at bounding box center [268, 211] width 233 height 47
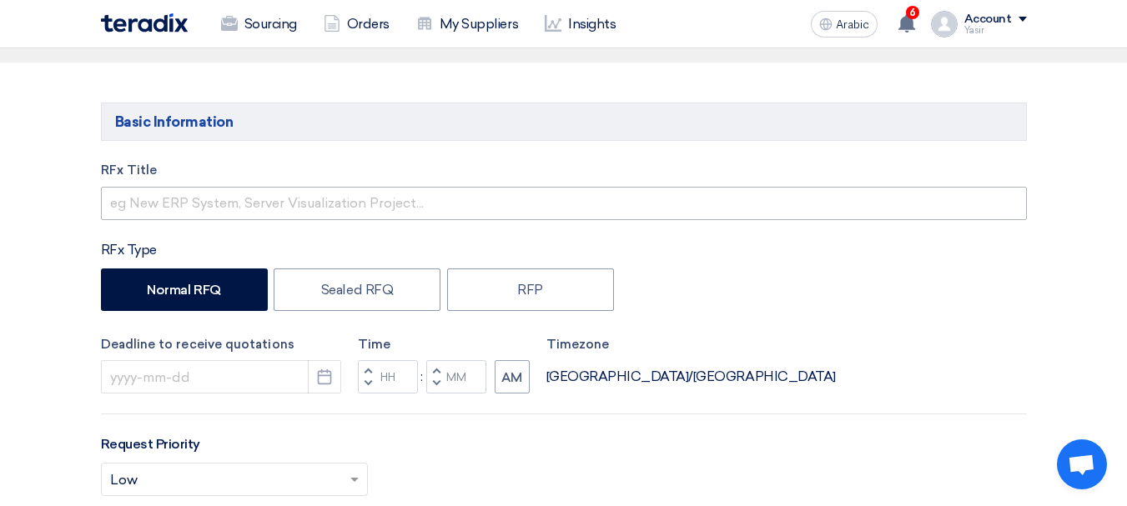
scroll to position [167, 0]
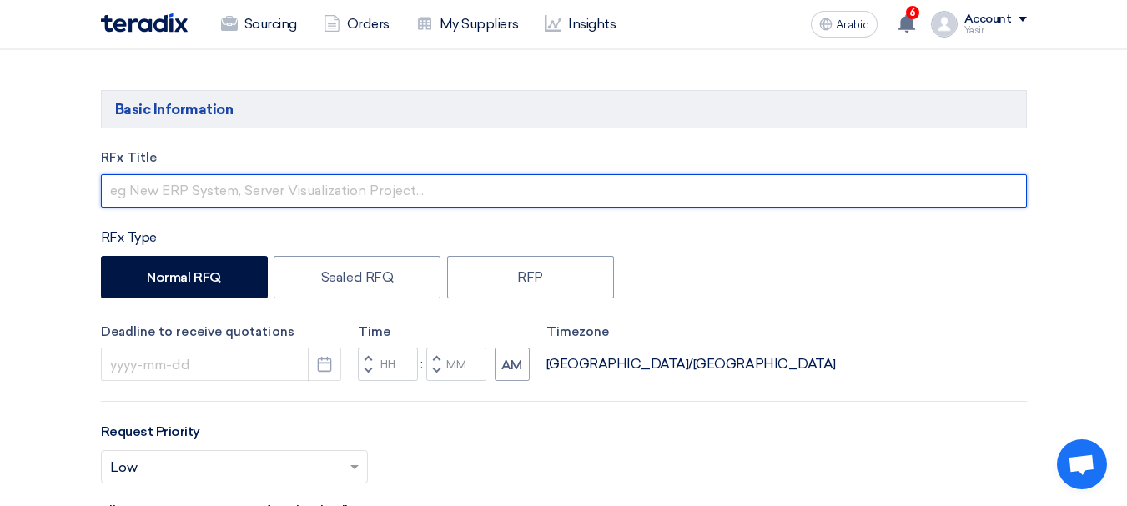
click at [389, 185] on input "text" at bounding box center [564, 190] width 926 height 33
paste input "8100016035"
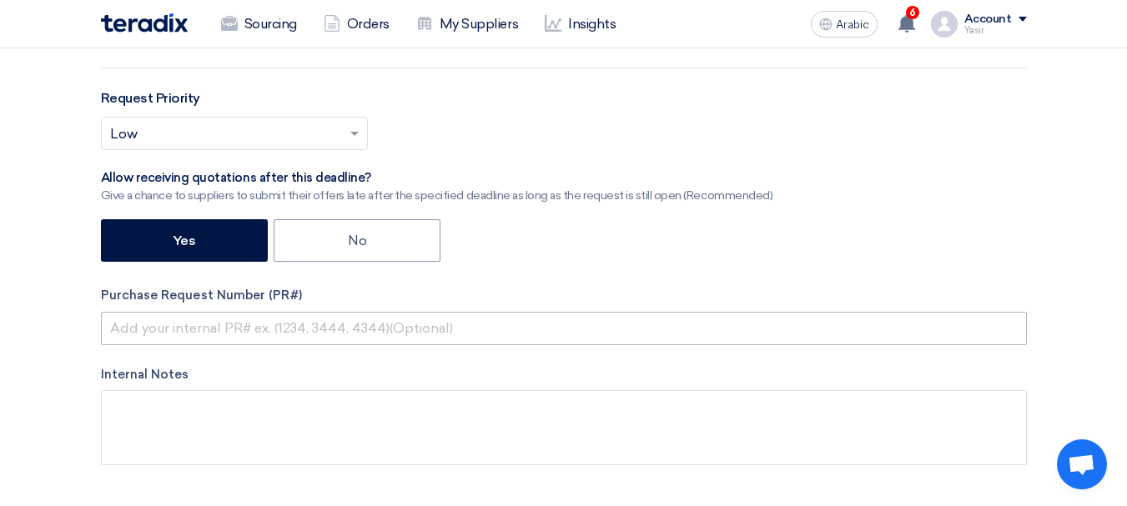
type input "8100016035"
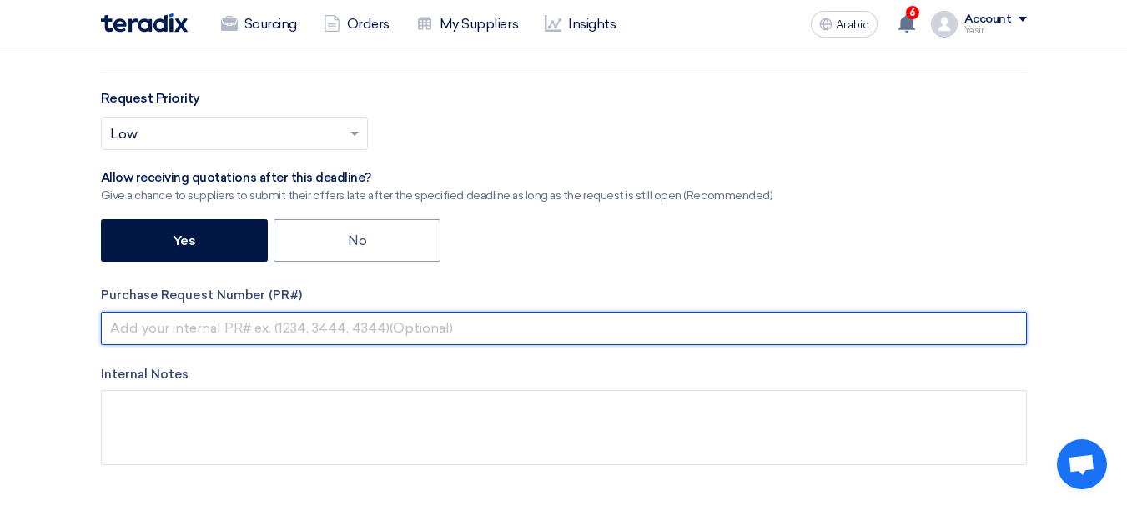
click at [337, 335] on input "text" at bounding box center [564, 328] width 926 height 33
paste input "8100016035"
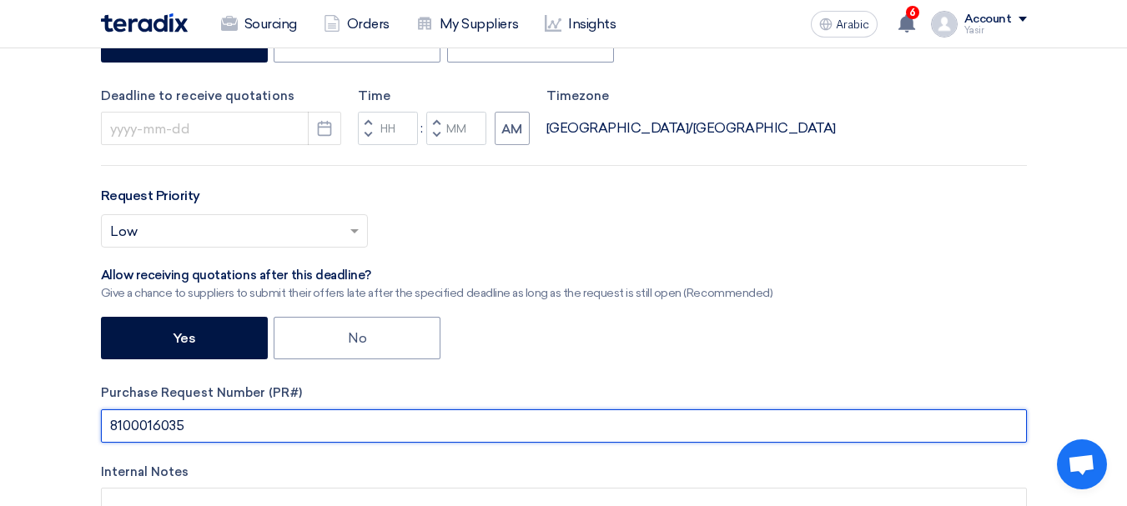
scroll to position [250, 0]
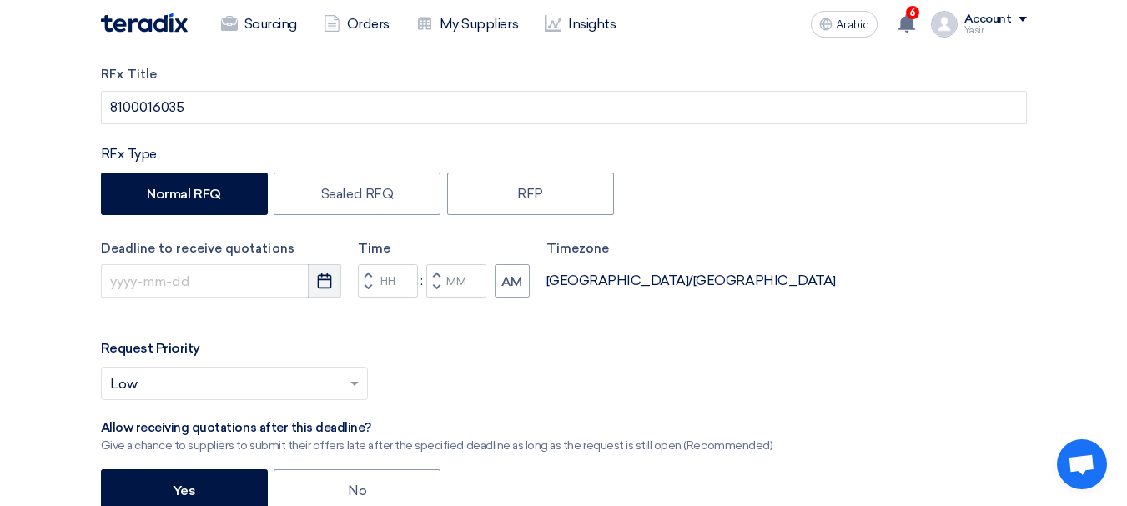
type input "8100016035"
click at [320, 289] on use "button" at bounding box center [325, 281] width 14 height 15
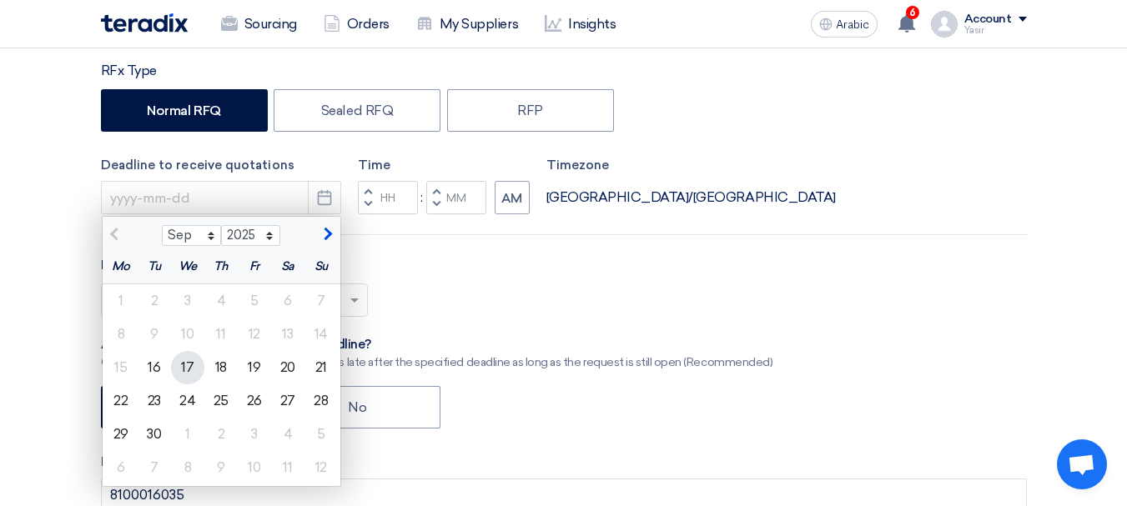
click at [187, 360] on font "17" at bounding box center [187, 368] width 13 height 16
type input "[DATE]"
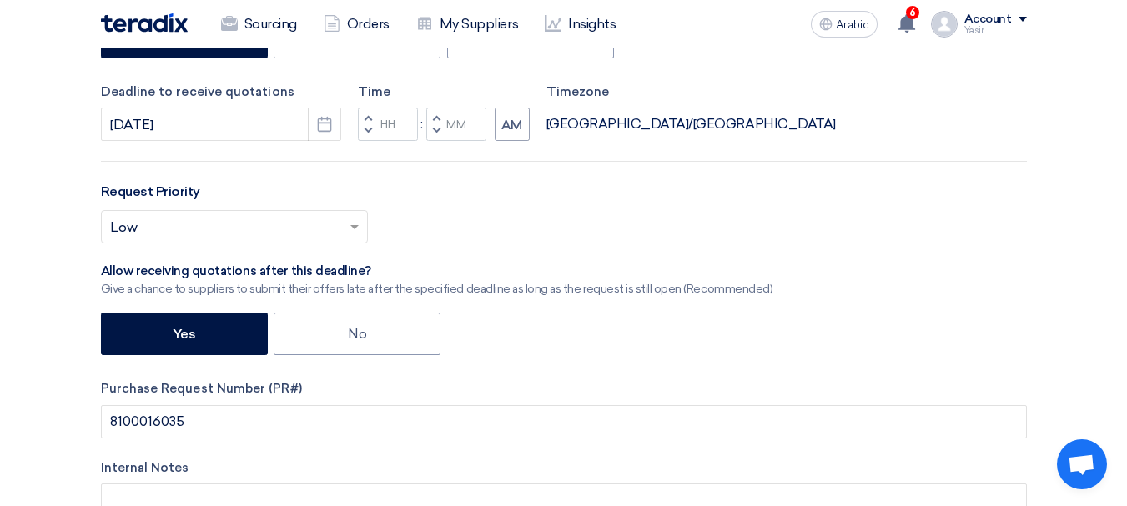
scroll to position [417, 0]
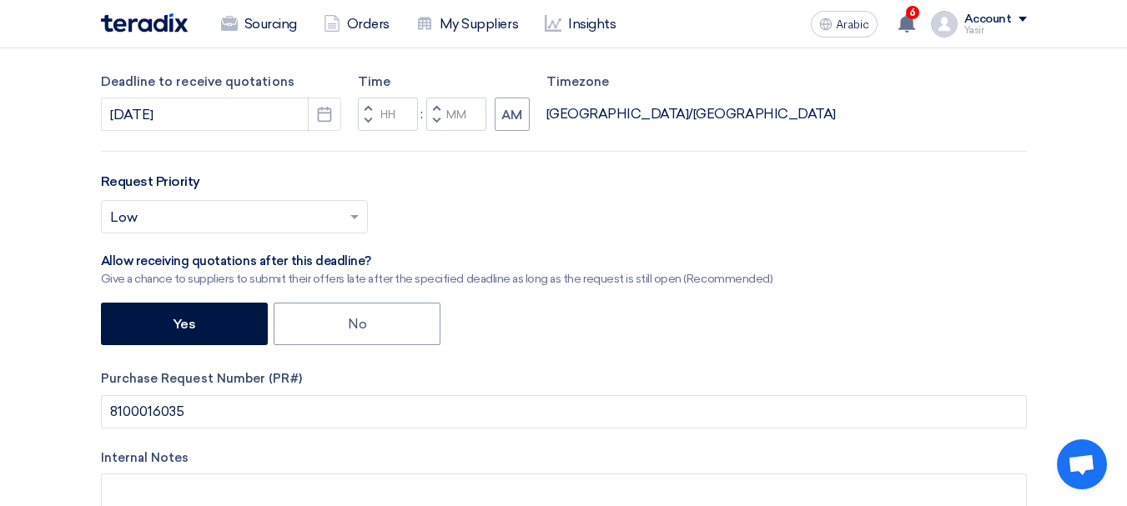
click at [434, 116] on span "button" at bounding box center [436, 121] width 6 height 10
type input "11"
type input "59"
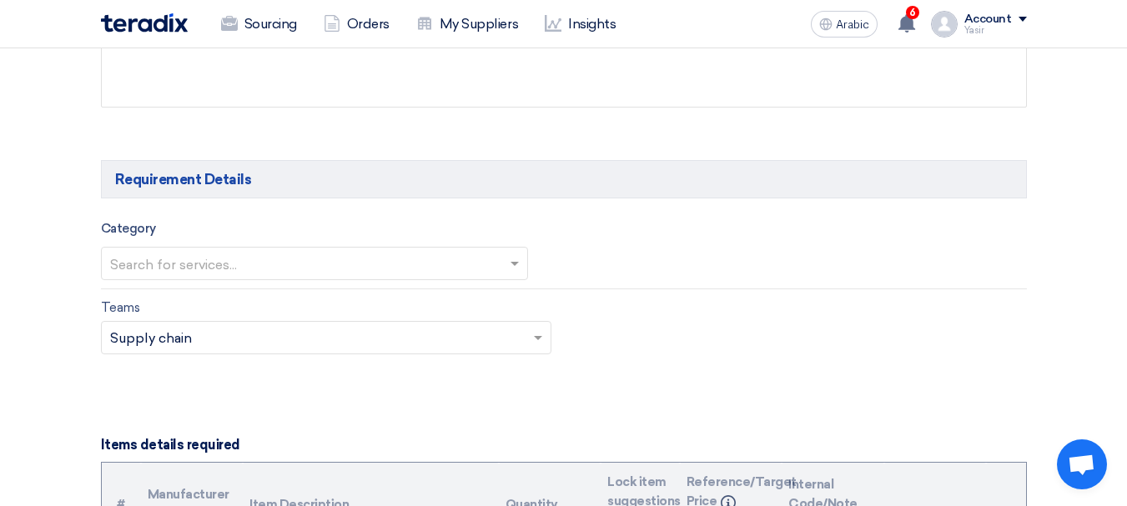
scroll to position [918, 0]
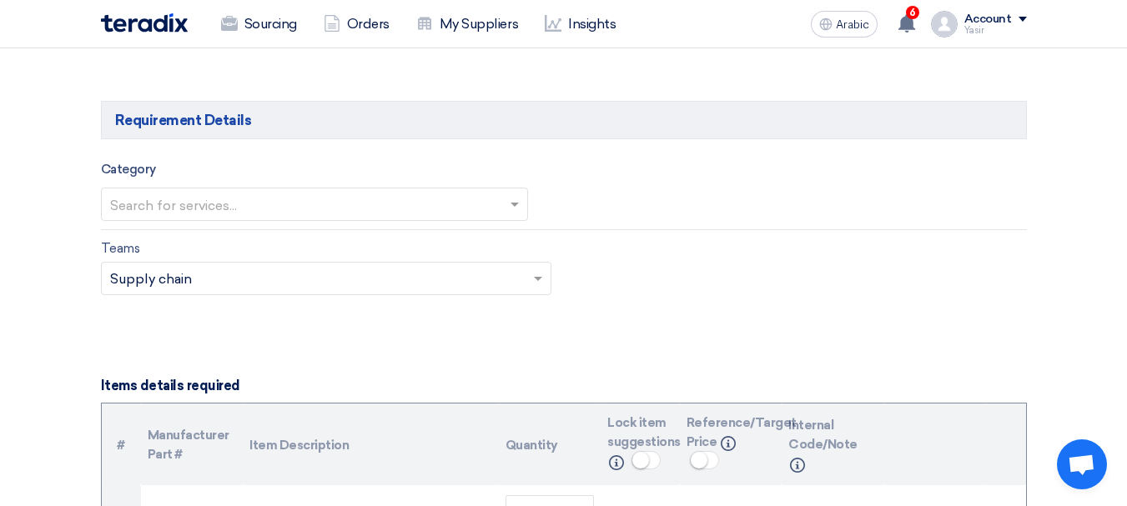
click at [400, 210] on input "text" at bounding box center [306, 206] width 392 height 28
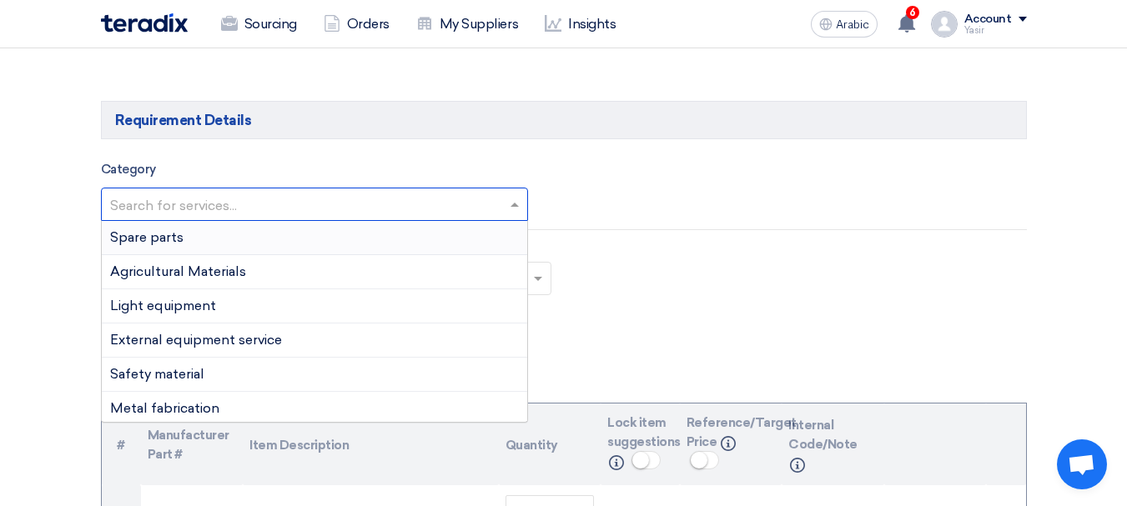
click at [199, 232] on div "Spare parts" at bounding box center [314, 238] width 425 height 34
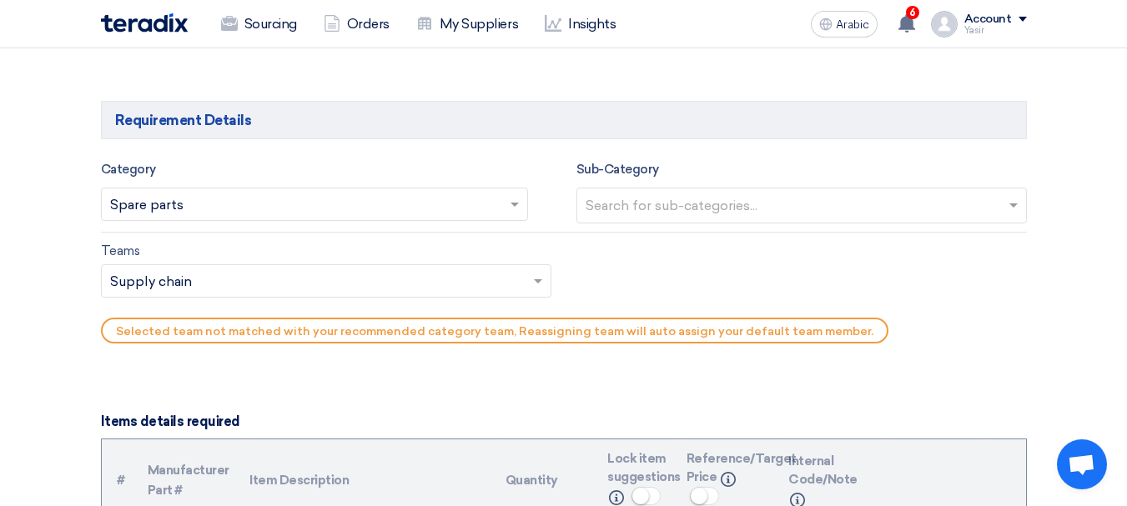
click at [794, 212] on input "text" at bounding box center [804, 208] width 436 height 28
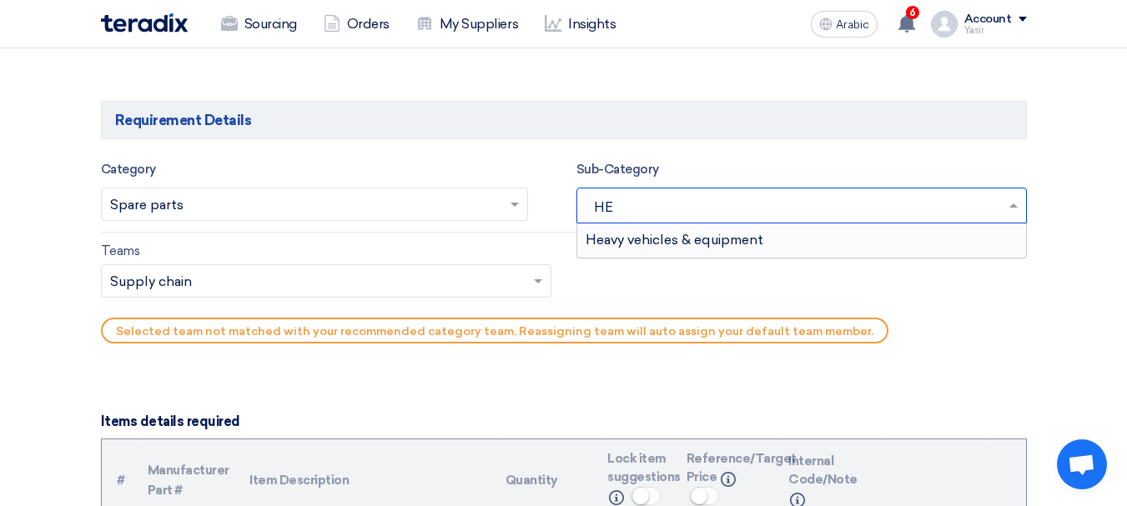
type input "HEA"
click at [747, 235] on font "Heavy vehicles & equipment" at bounding box center [675, 240] width 178 height 16
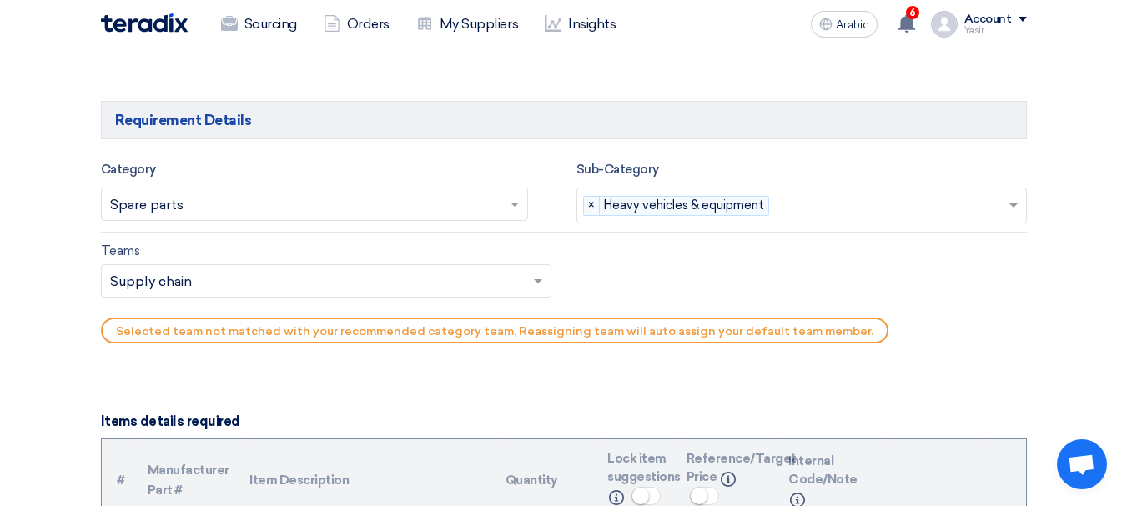
click at [185, 284] on input "text" at bounding box center [317, 283] width 415 height 28
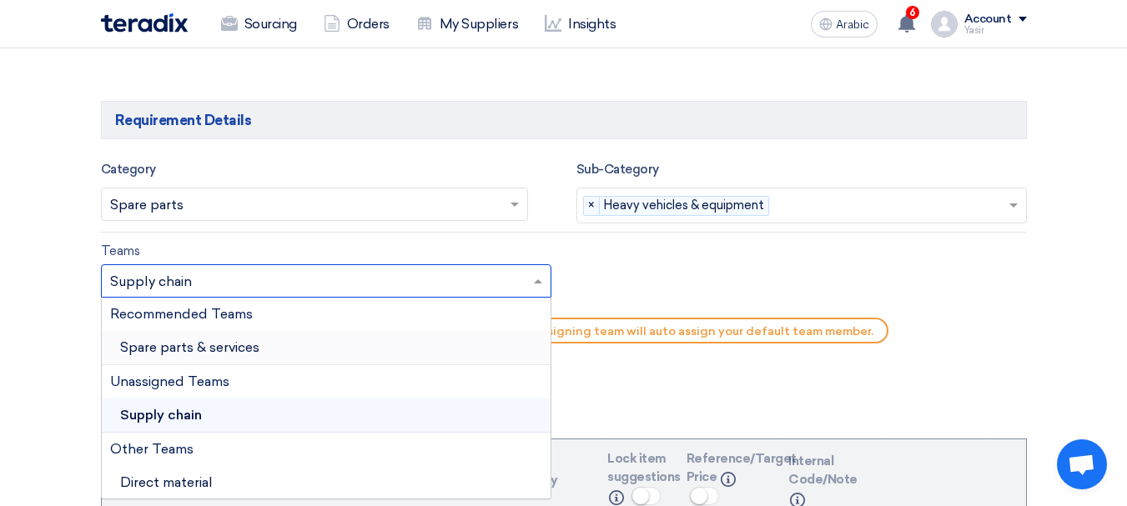
click at [226, 345] on font "Spare parts & services" at bounding box center [189, 348] width 139 height 16
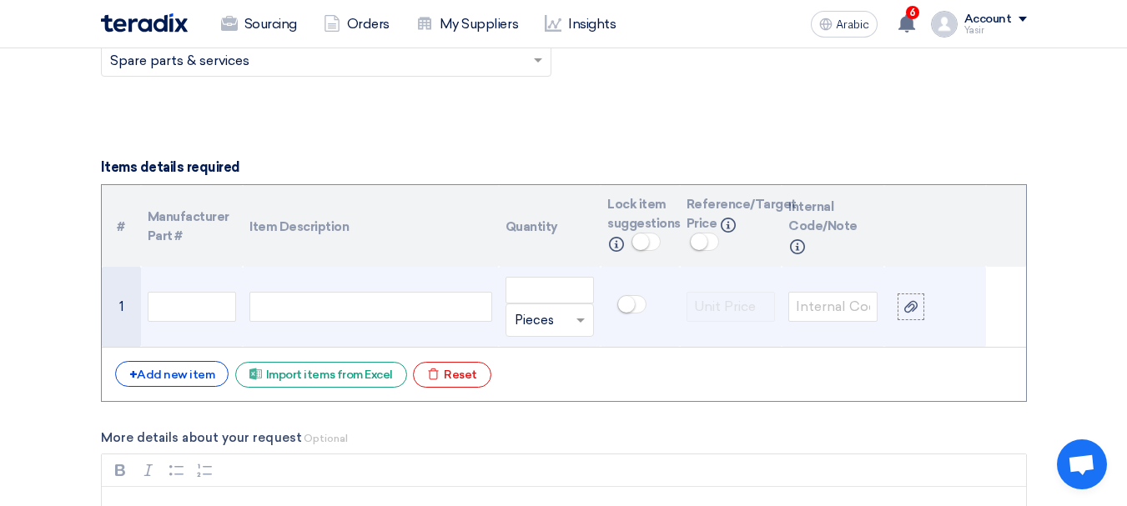
scroll to position [1168, 0]
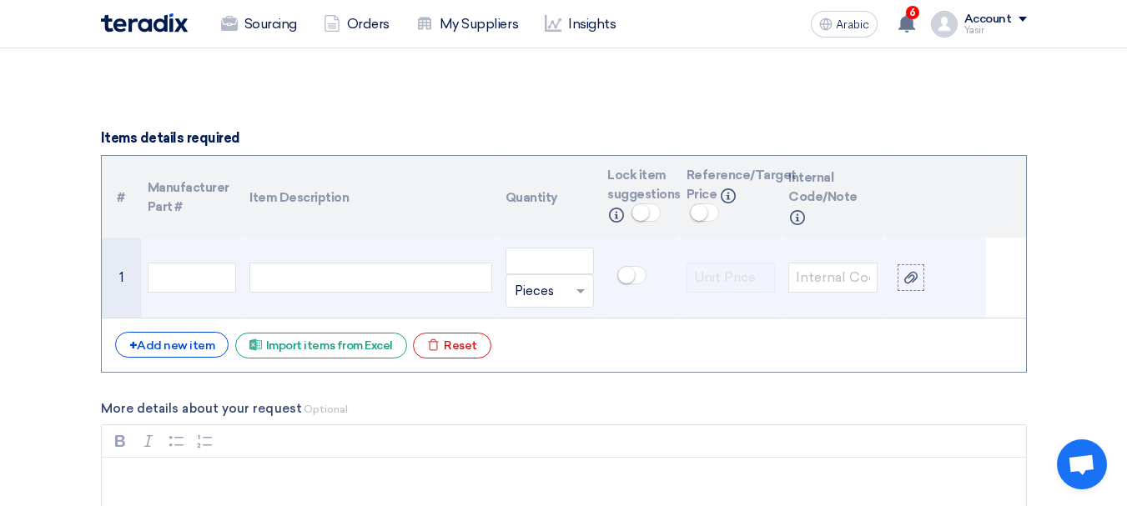
click at [369, 244] on td at bounding box center [370, 278] width 255 height 81
click at [347, 267] on div at bounding box center [370, 278] width 242 height 30
click at [194, 278] on input "text" at bounding box center [192, 278] width 89 height 30
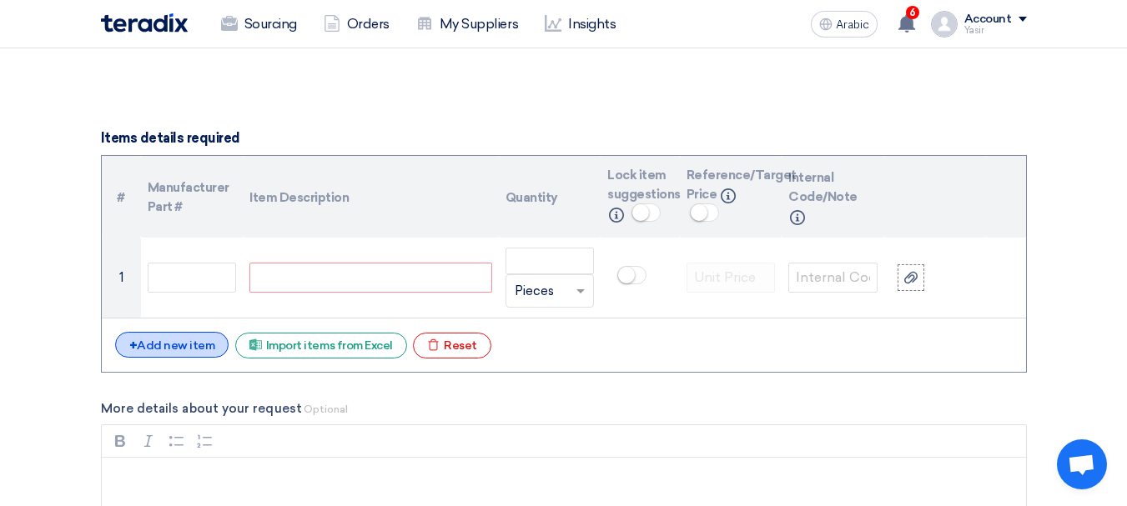
click at [185, 342] on font "Add new item" at bounding box center [176, 346] width 78 height 14
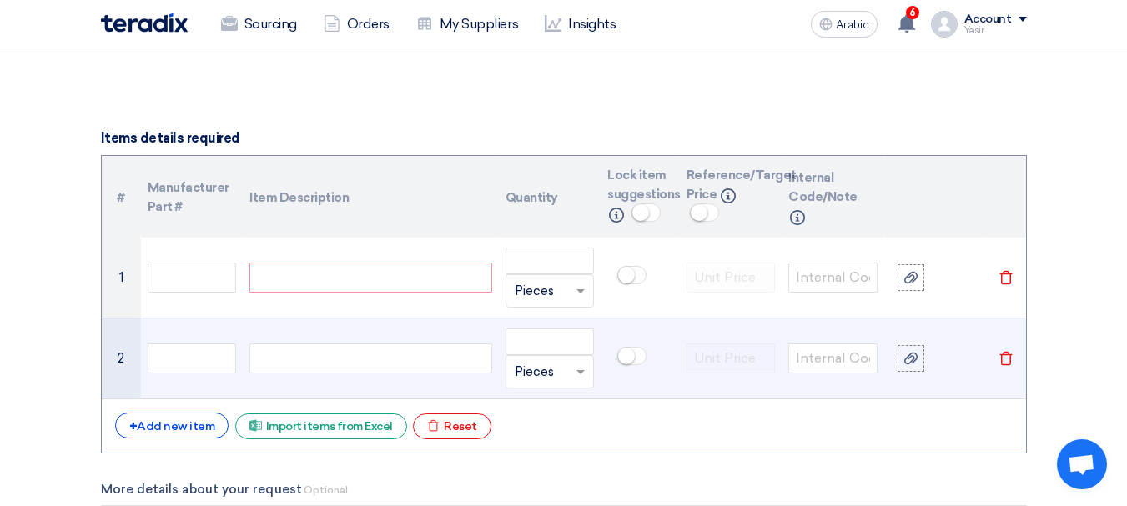
click at [348, 365] on div at bounding box center [370, 359] width 242 height 30
click at [210, 337] on td at bounding box center [192, 358] width 103 height 81
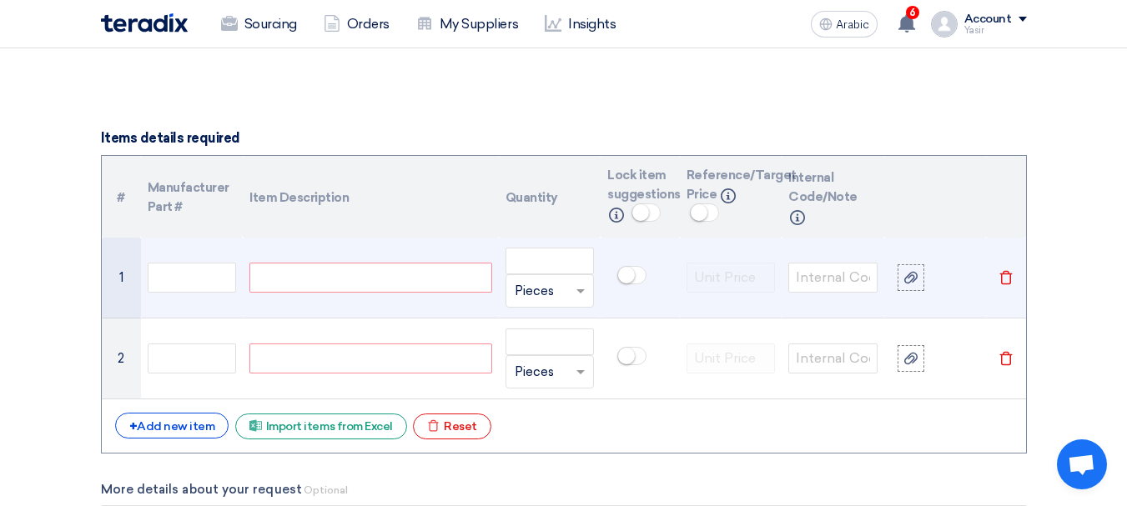
click at [303, 284] on div at bounding box center [370, 278] width 242 height 30
paste div
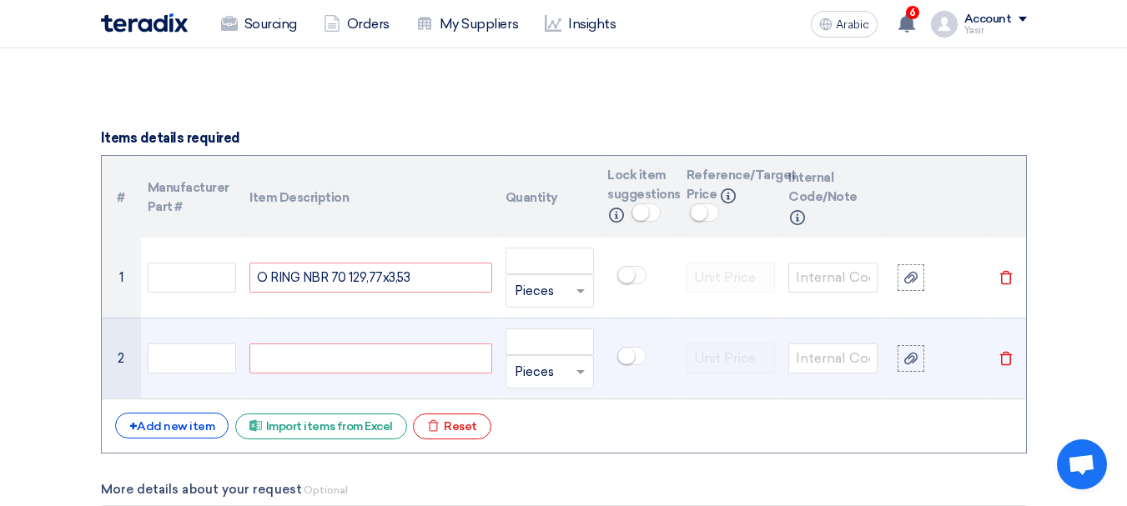
click at [370, 355] on div at bounding box center [370, 359] width 242 height 30
paste div
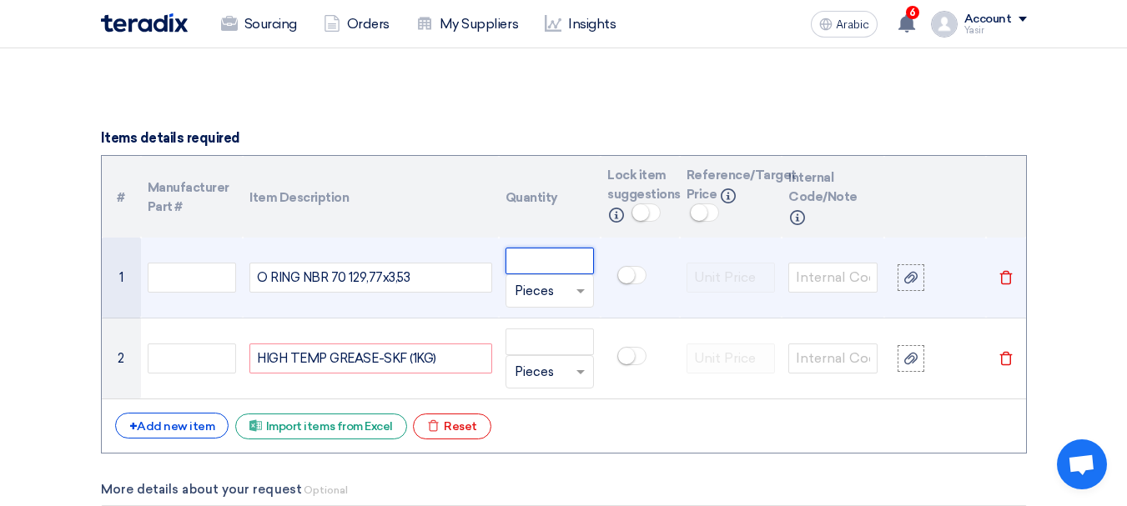
click at [555, 269] on input "number" at bounding box center [550, 261] width 89 height 27
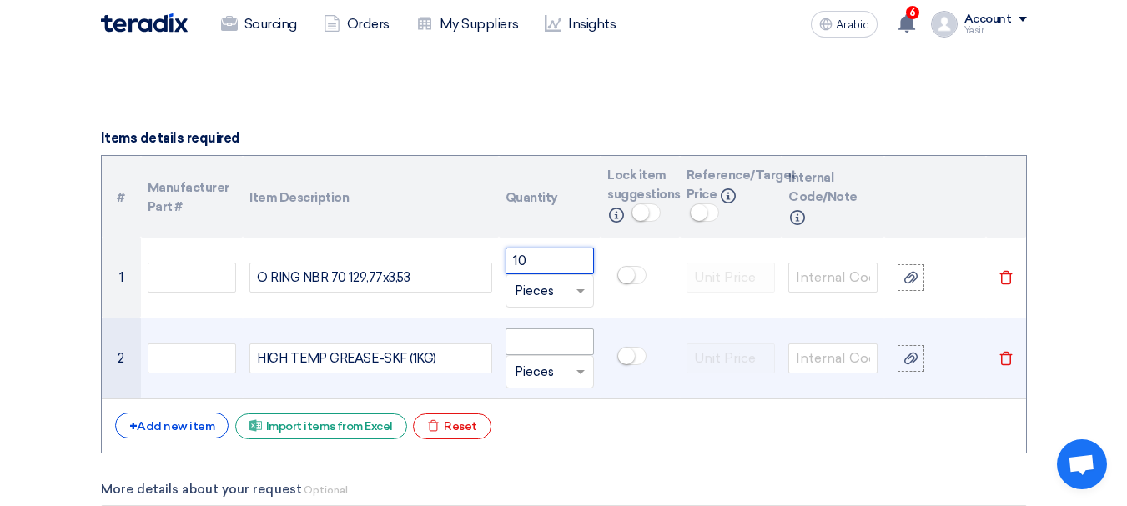
type input "10"
click at [536, 331] on input "number" at bounding box center [550, 342] width 89 height 27
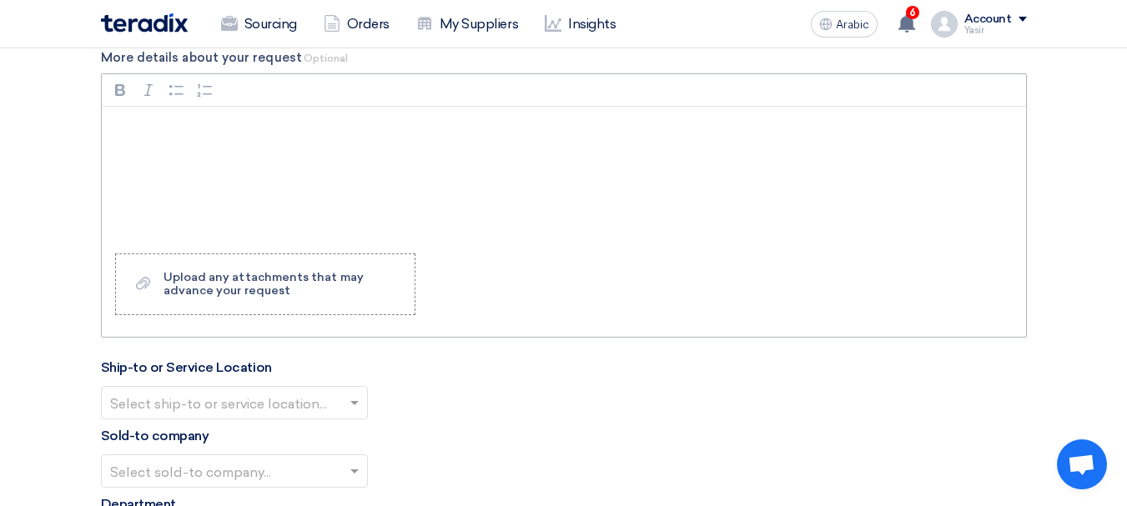
scroll to position [1668, 0]
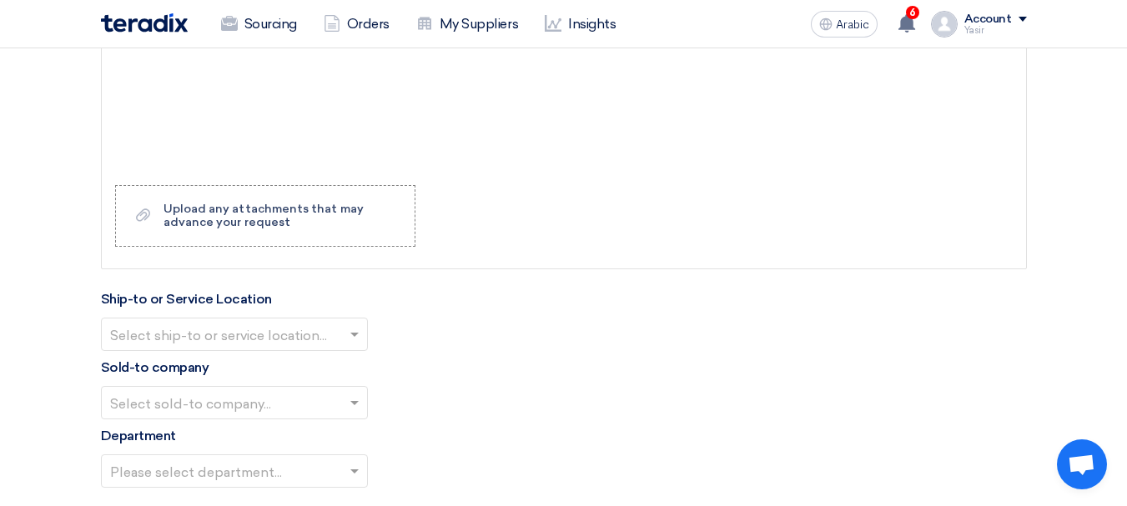
click at [262, 333] on input "text" at bounding box center [226, 336] width 232 height 28
type input "10"
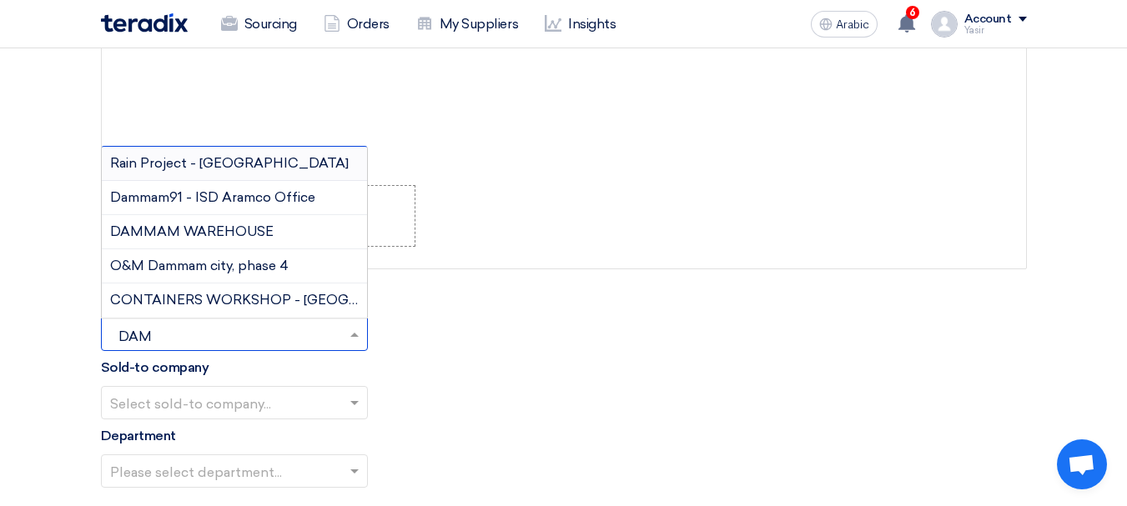
type input "DAMM"
click at [250, 220] on div "DAMMAM WAREHOUSE" at bounding box center [234, 232] width 265 height 34
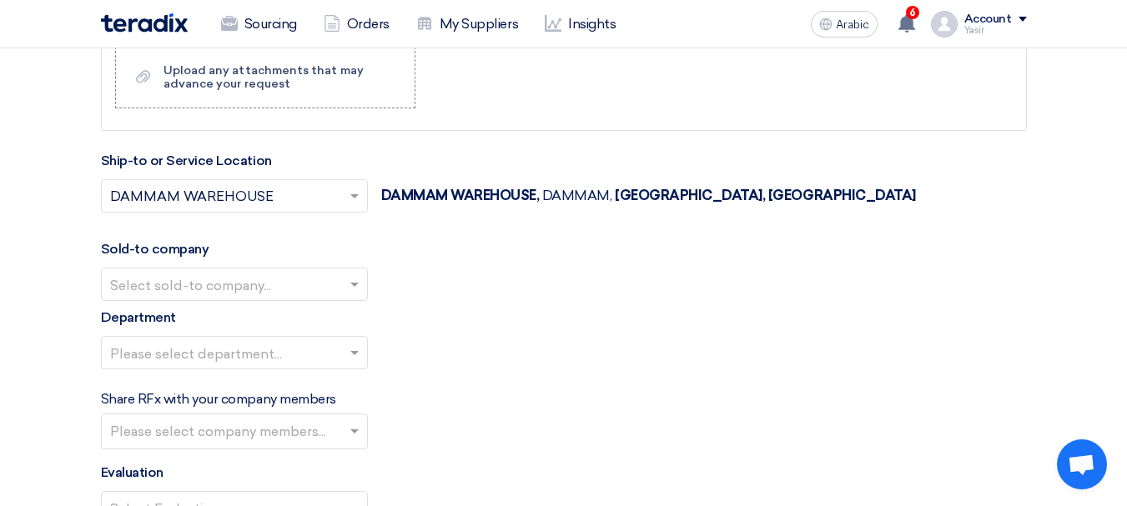
scroll to position [1835, 0]
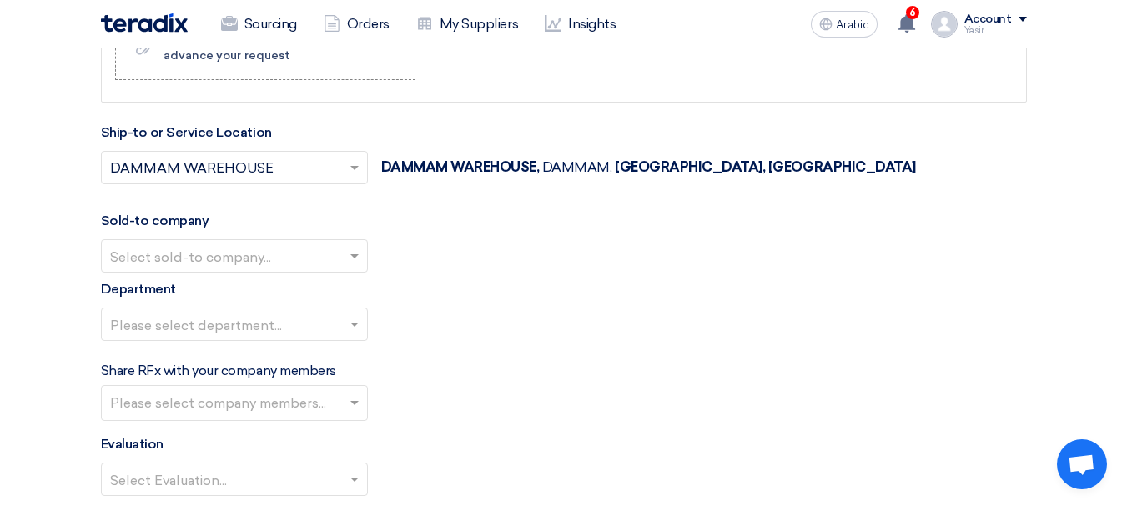
click at [194, 249] on input "text" at bounding box center [226, 258] width 232 height 28
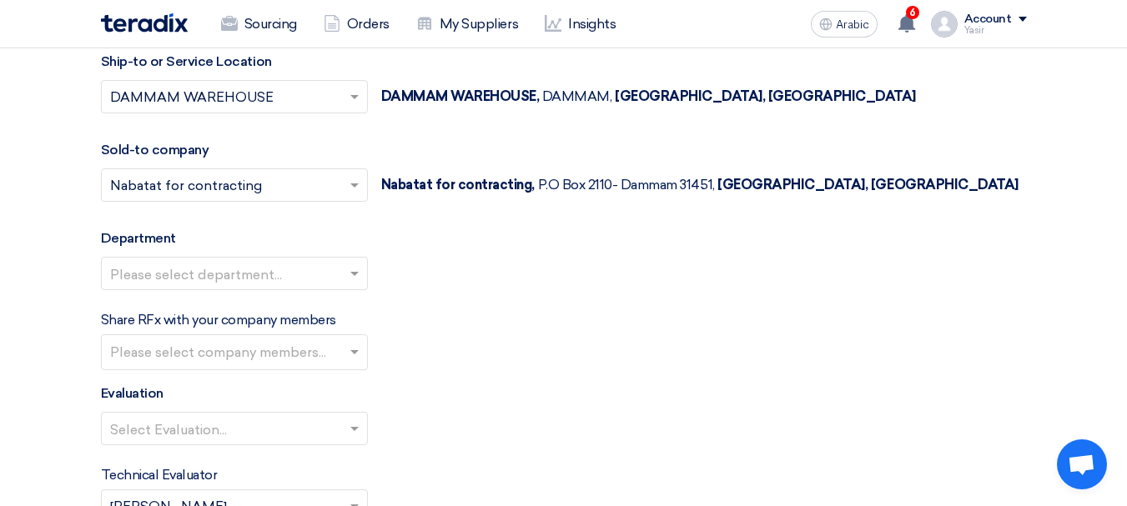
scroll to position [2002, 0]
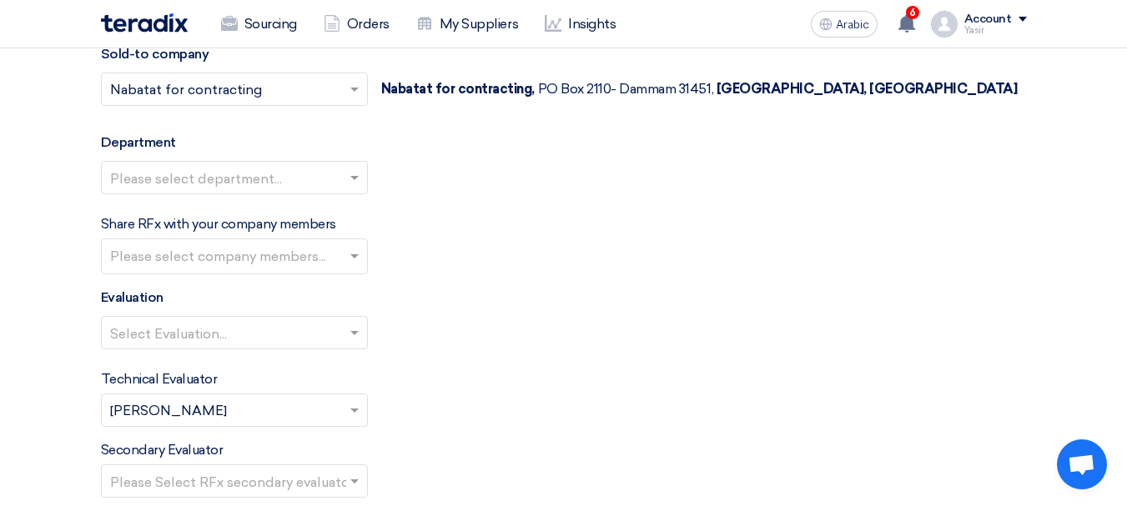
click at [277, 259] on input "text" at bounding box center [236, 258] width 253 height 28
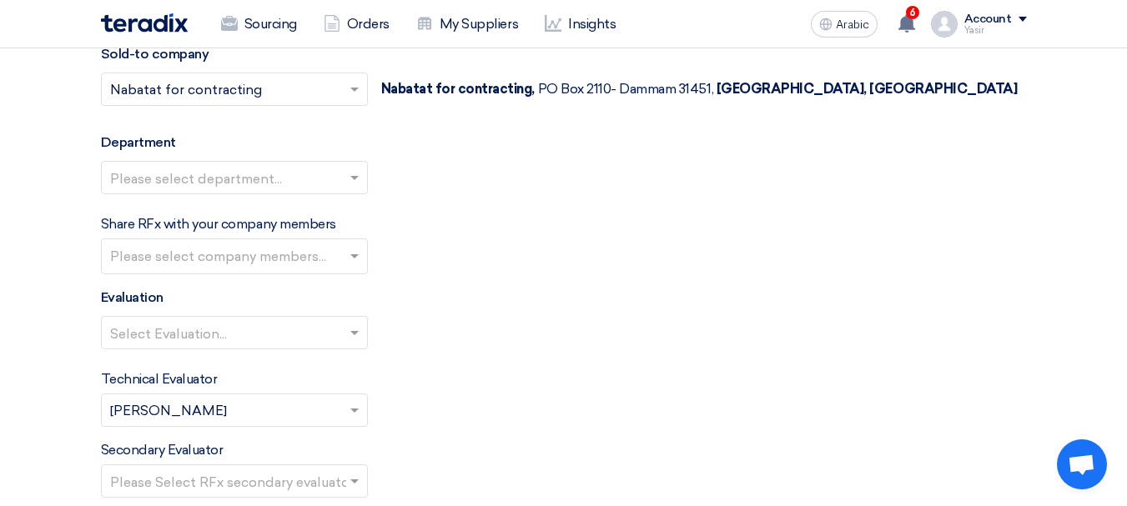
click at [267, 173] on input "text" at bounding box center [226, 179] width 232 height 28
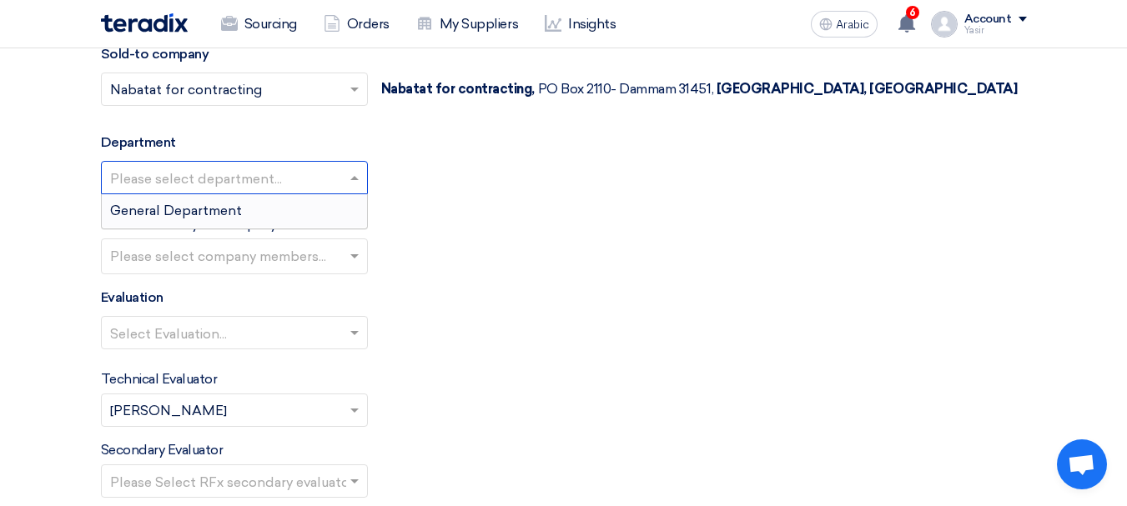
click at [193, 200] on div "General Department" at bounding box center [234, 210] width 265 height 33
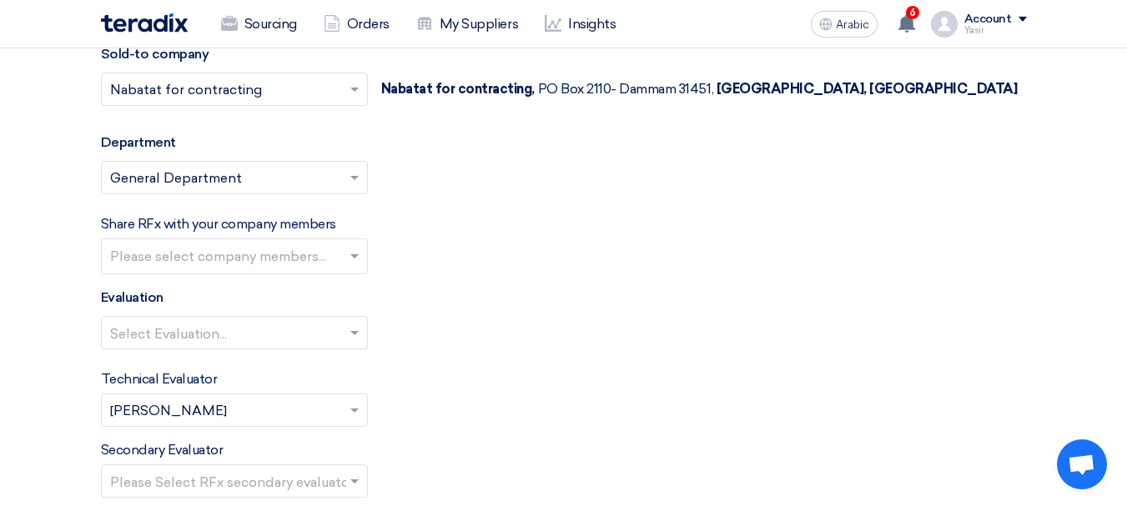
scroll to position [2086, 0]
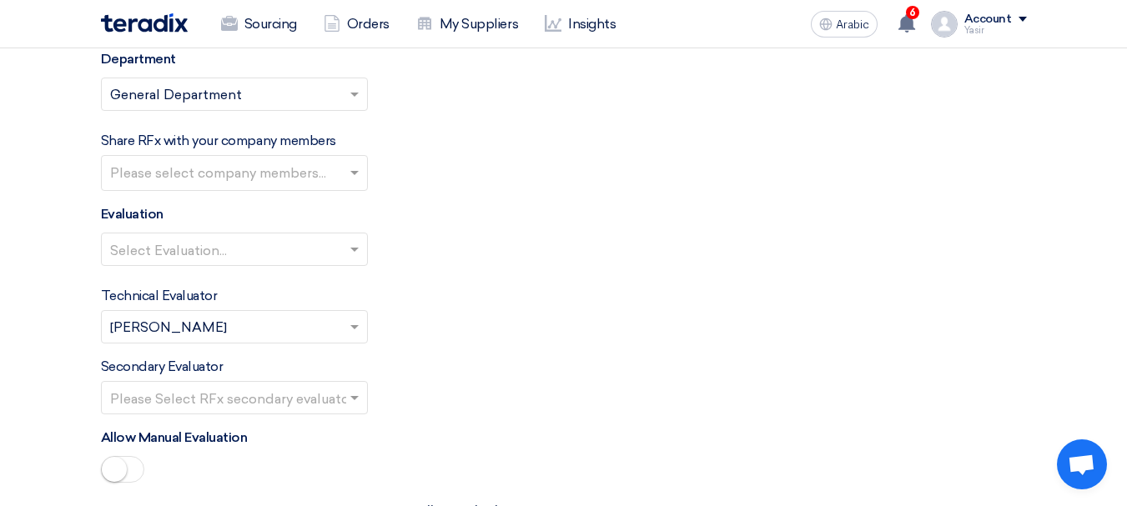
click at [309, 249] on input "text" at bounding box center [226, 251] width 232 height 28
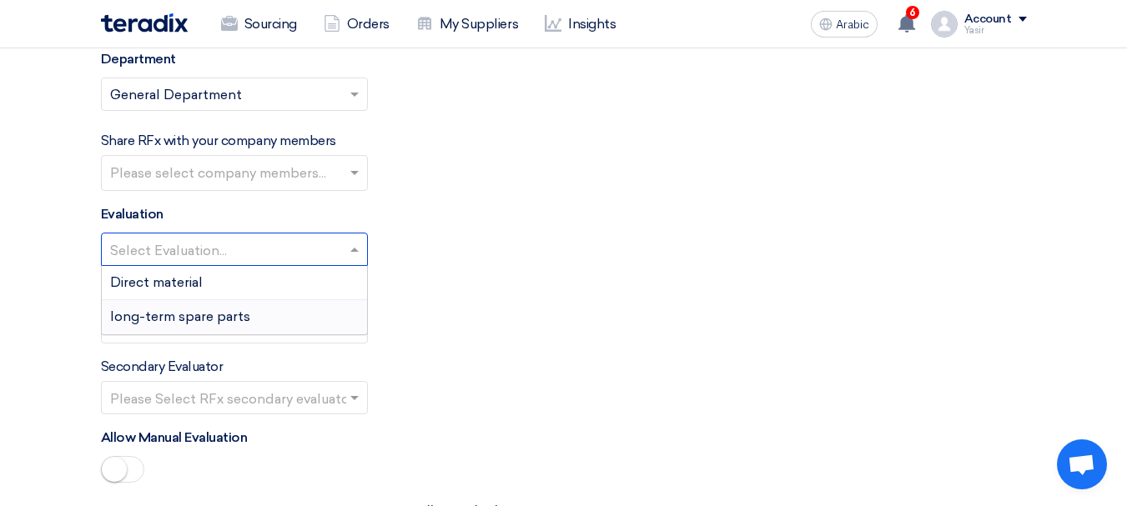
click at [179, 312] on font "long-term spare parts" at bounding box center [180, 317] width 140 height 16
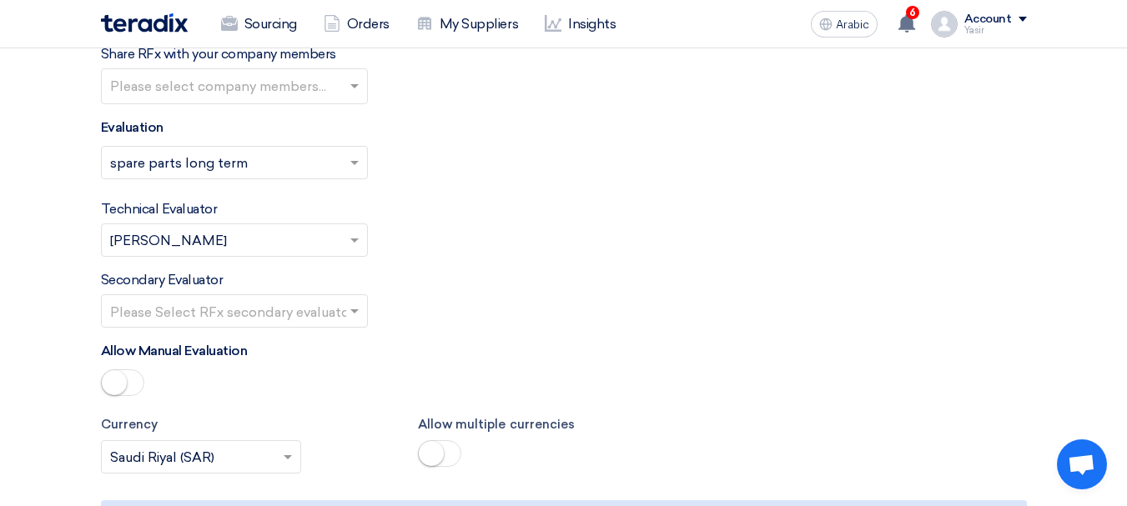
scroll to position [2252, 0]
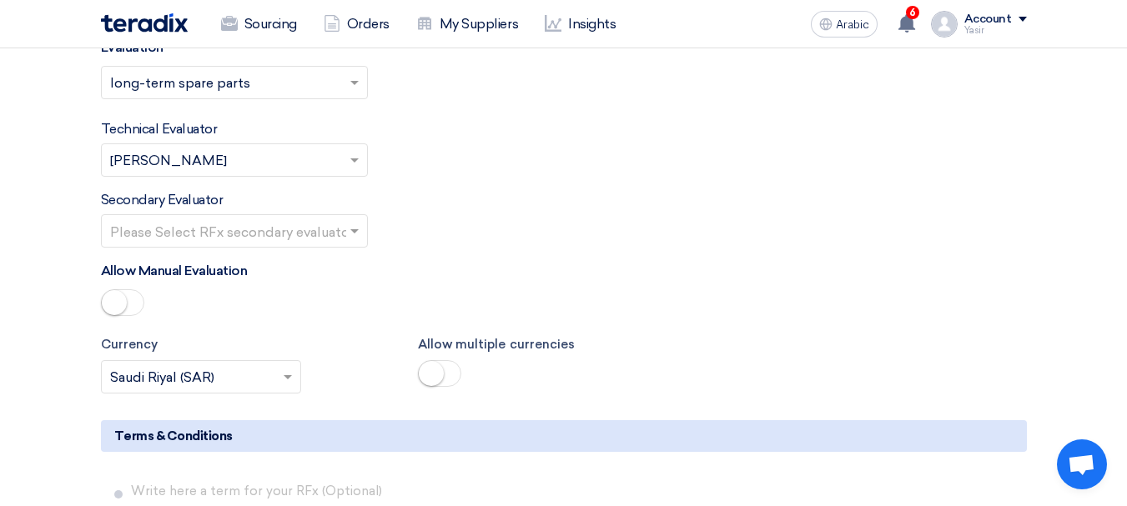
click at [305, 219] on input "text" at bounding box center [226, 233] width 232 height 28
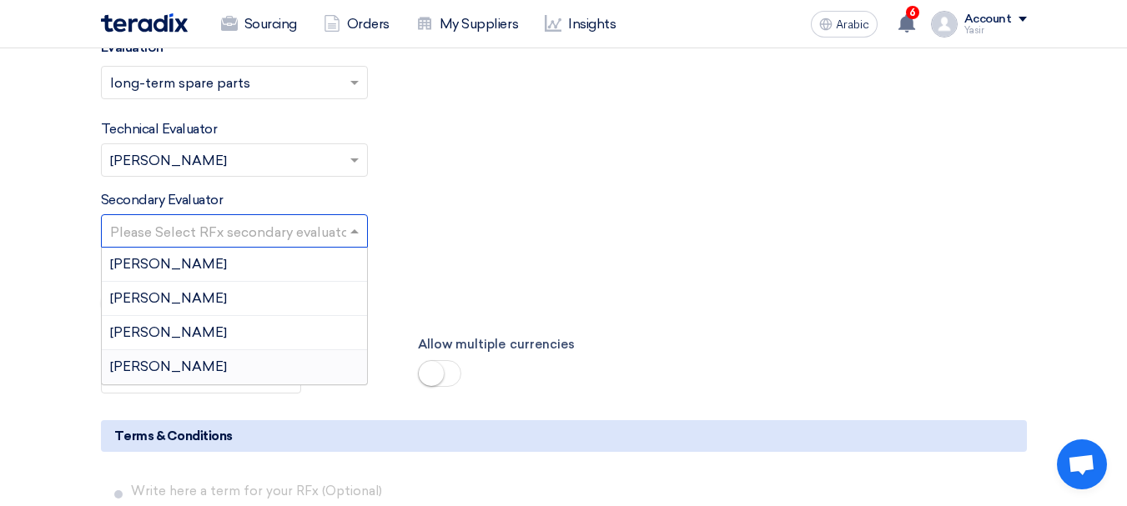
click at [186, 355] on div "[PERSON_NAME]" at bounding box center [234, 366] width 265 height 33
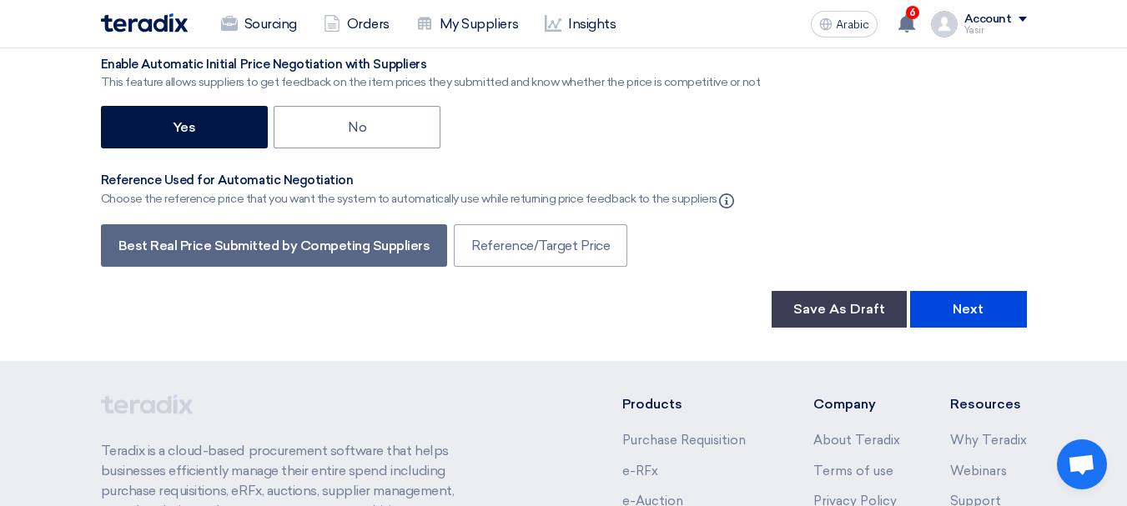
scroll to position [2920, 0]
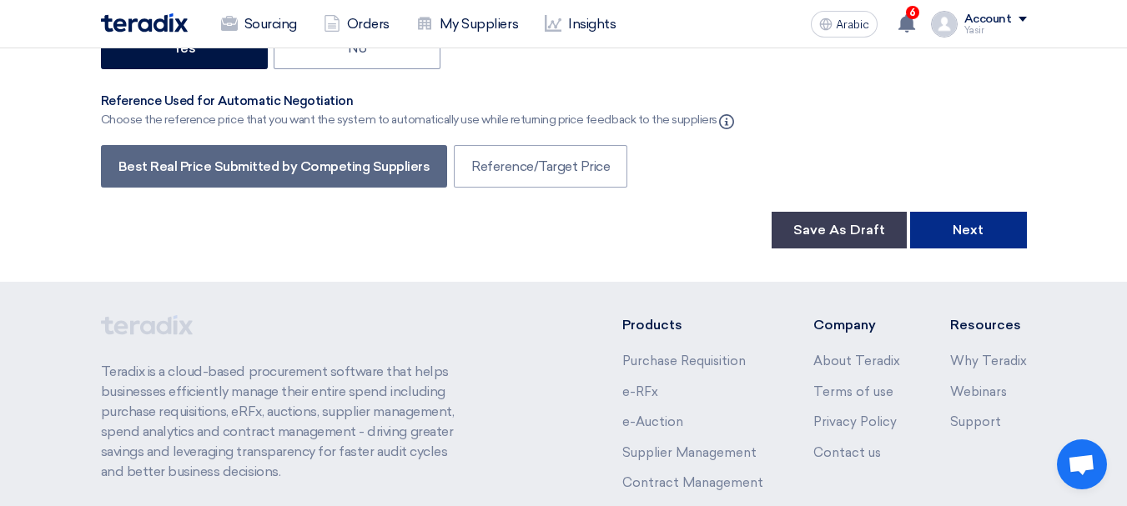
click at [969, 228] on font "Next" at bounding box center [968, 230] width 31 height 16
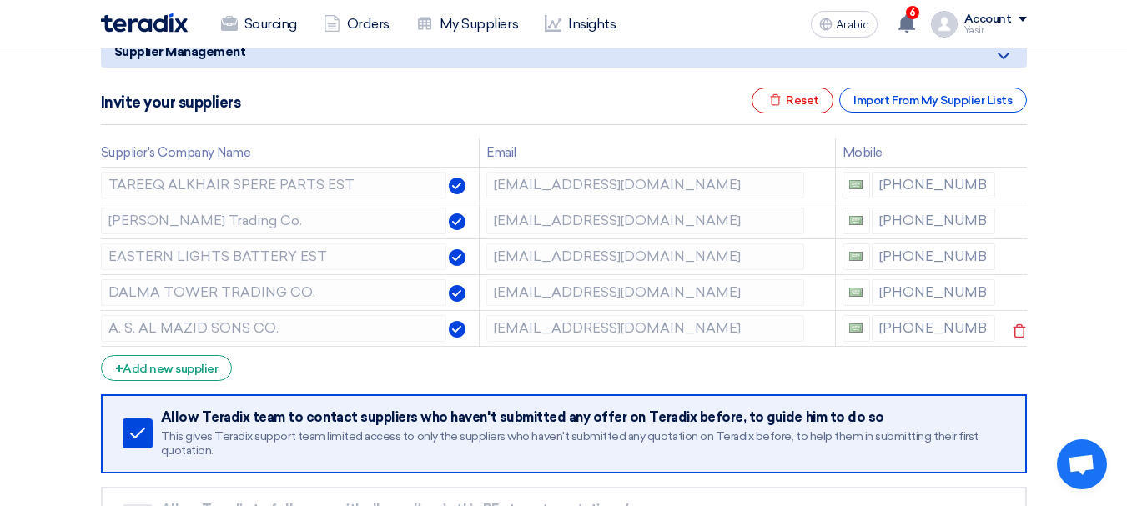
scroll to position [250, 0]
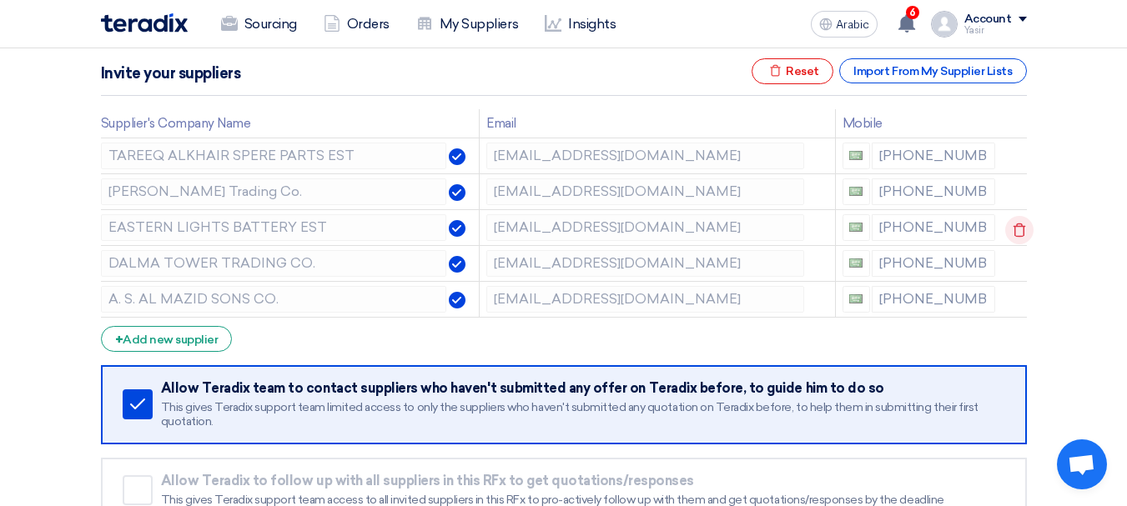
click at [1007, 221] on icon at bounding box center [1019, 230] width 28 height 28
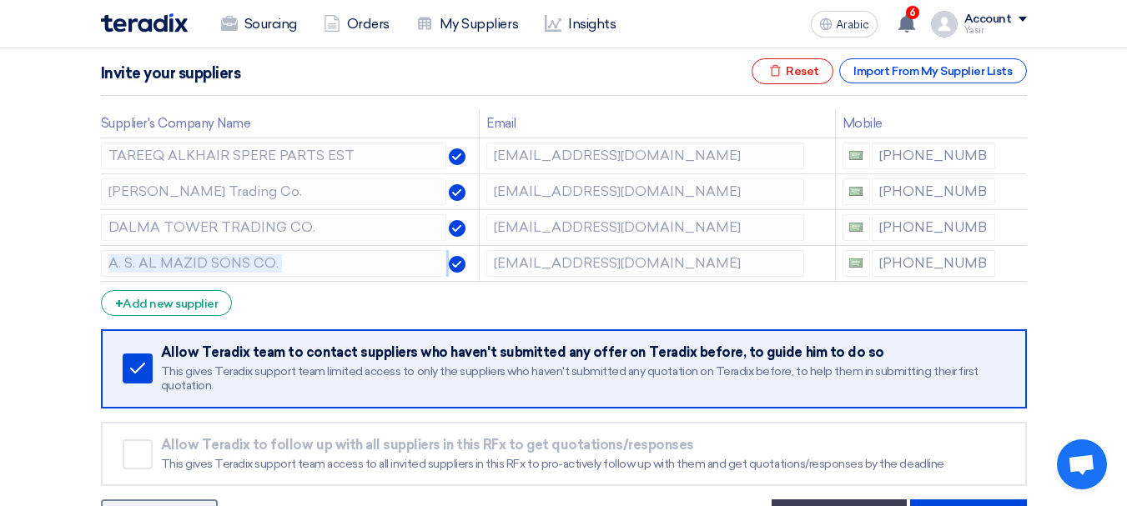
click at [0, 0] on icon at bounding box center [0, 0] width 0 height 0
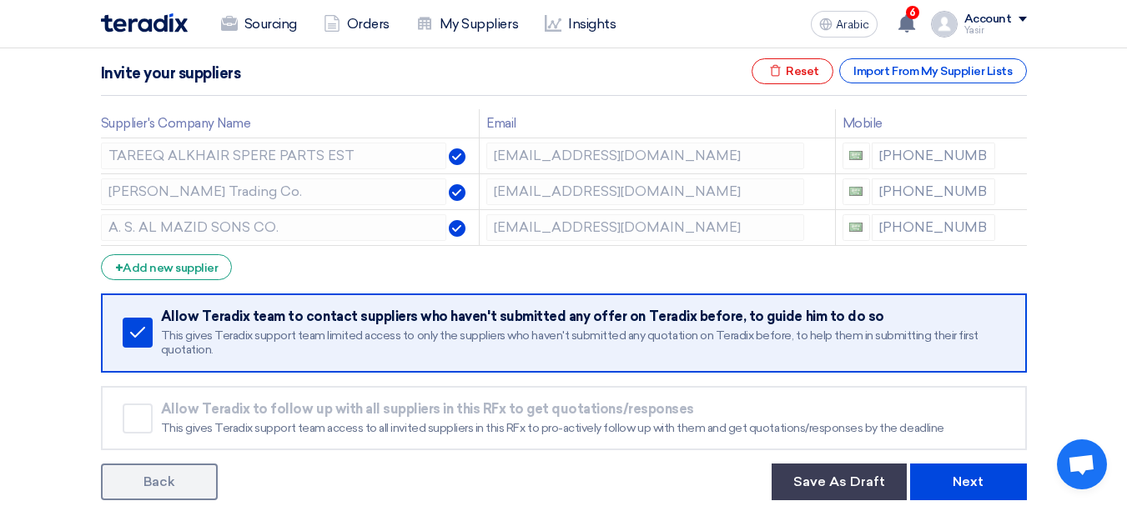
click at [0, 0] on icon at bounding box center [0, 0] width 0 height 0
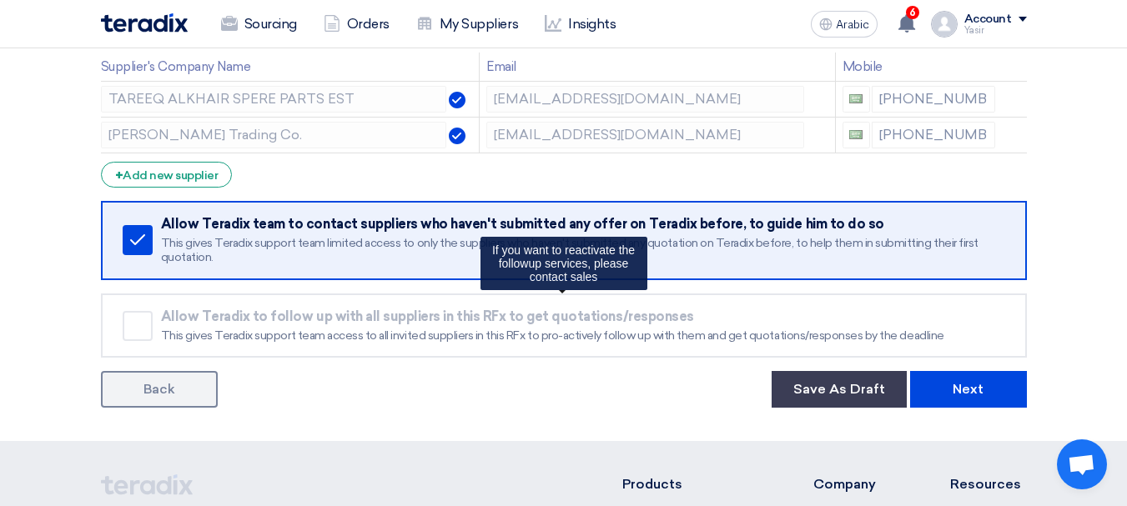
scroll to position [334, 0]
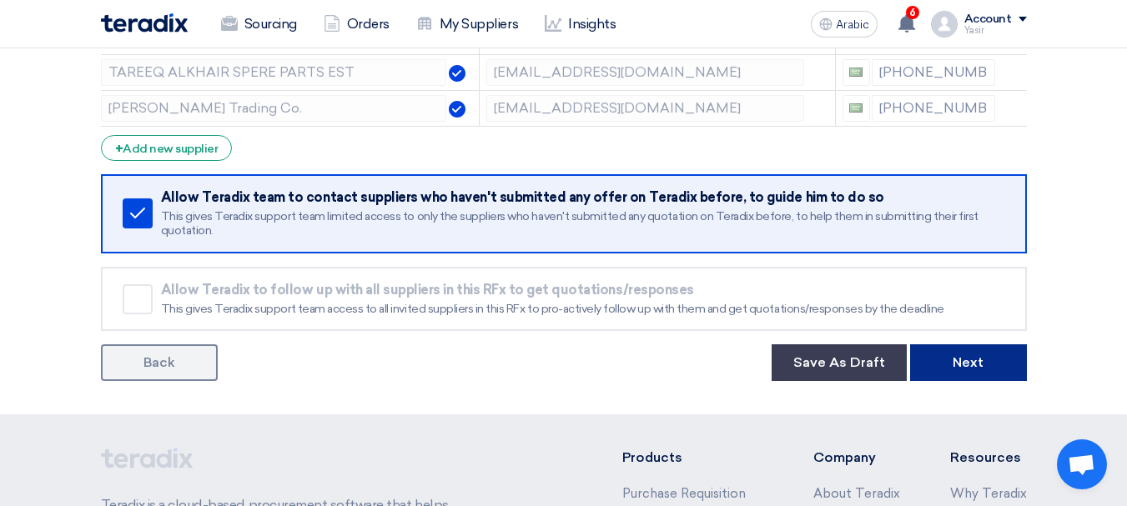
click at [979, 370] on font "Next" at bounding box center [968, 363] width 31 height 16
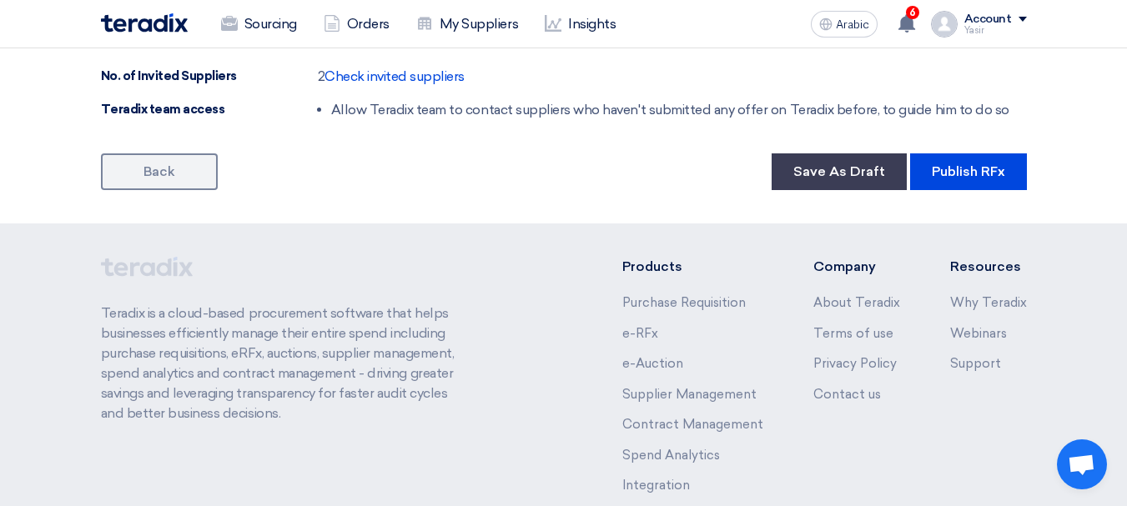
scroll to position [1251, 0]
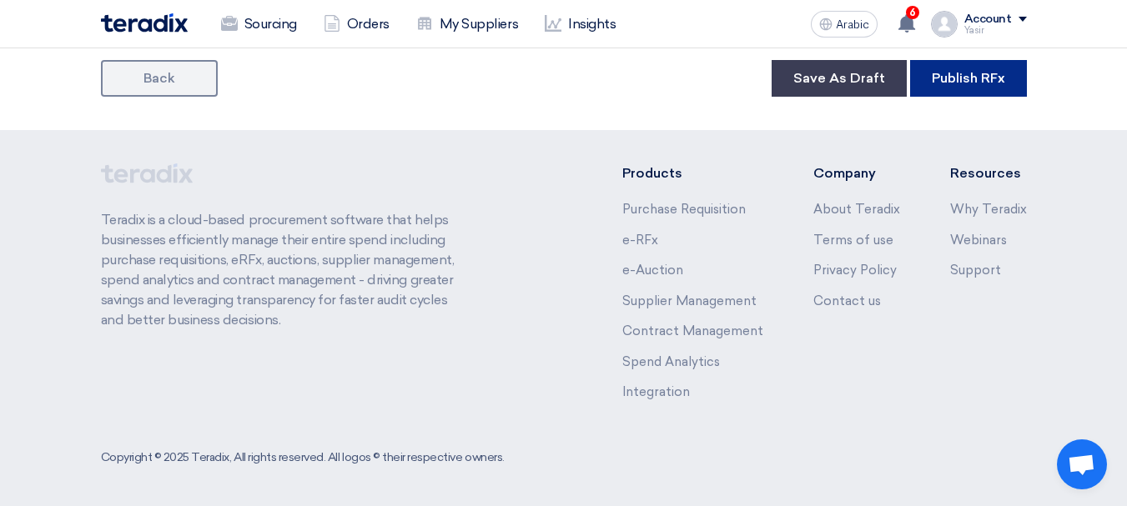
click at [957, 66] on button "Publish RFx" at bounding box center [968, 78] width 117 height 37
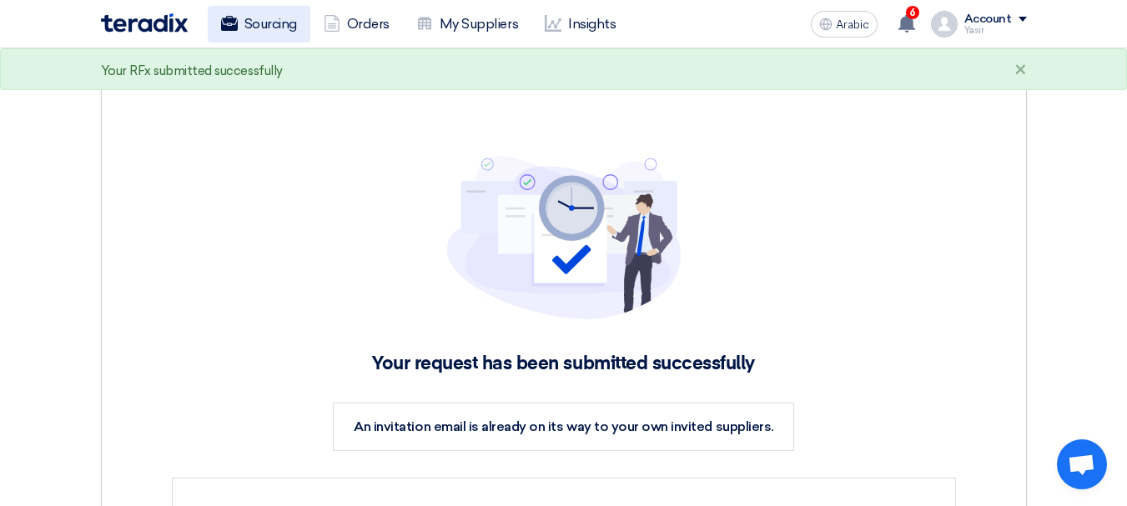
click at [256, 26] on font "Sourcing" at bounding box center [270, 24] width 53 height 16
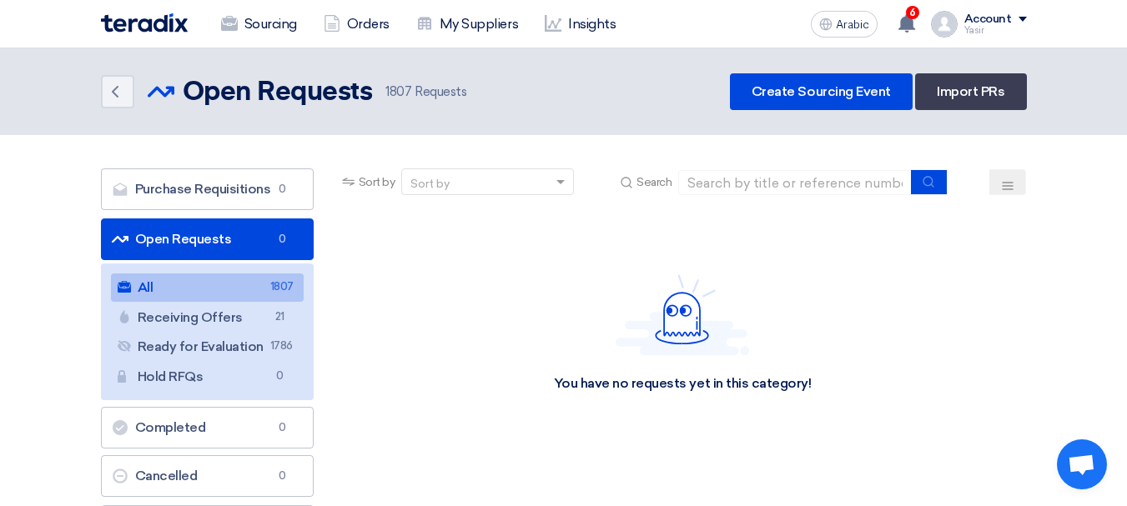
click at [224, 294] on link "All All 1807" at bounding box center [207, 288] width 193 height 28
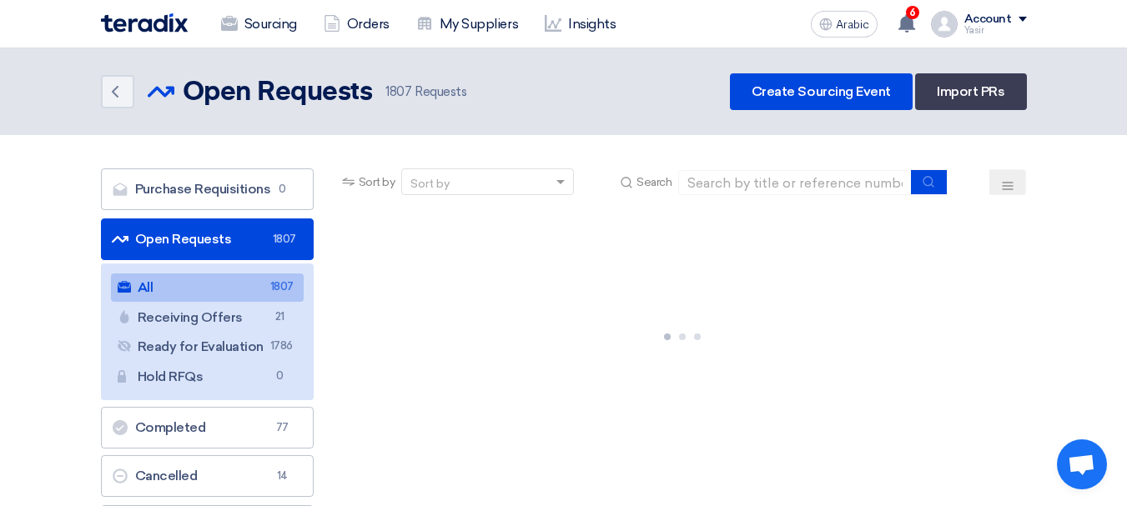
click at [214, 235] on font "Open Requests" at bounding box center [183, 239] width 97 height 16
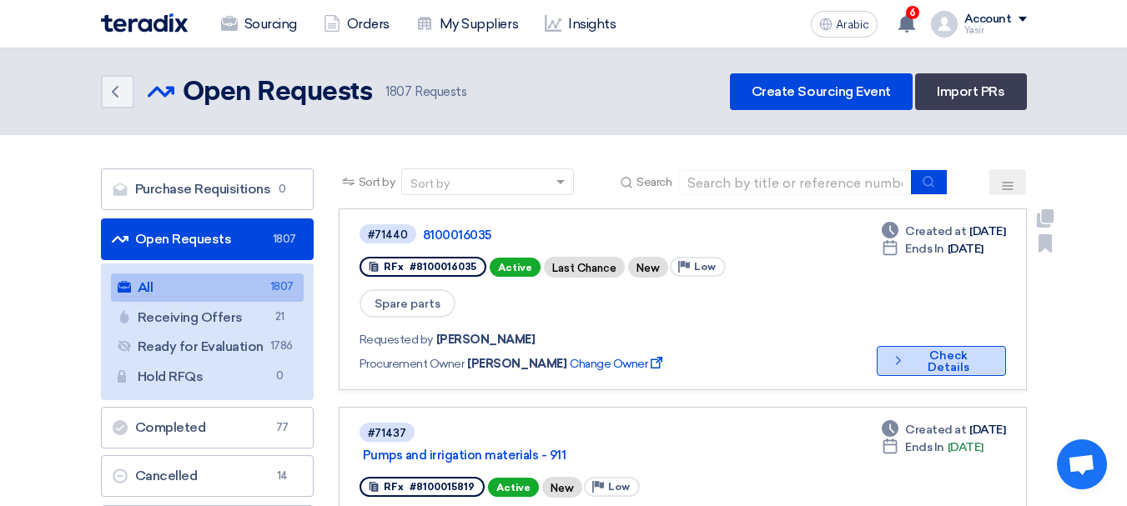
click at [928, 349] on font "Check Details" at bounding box center [949, 362] width 42 height 26
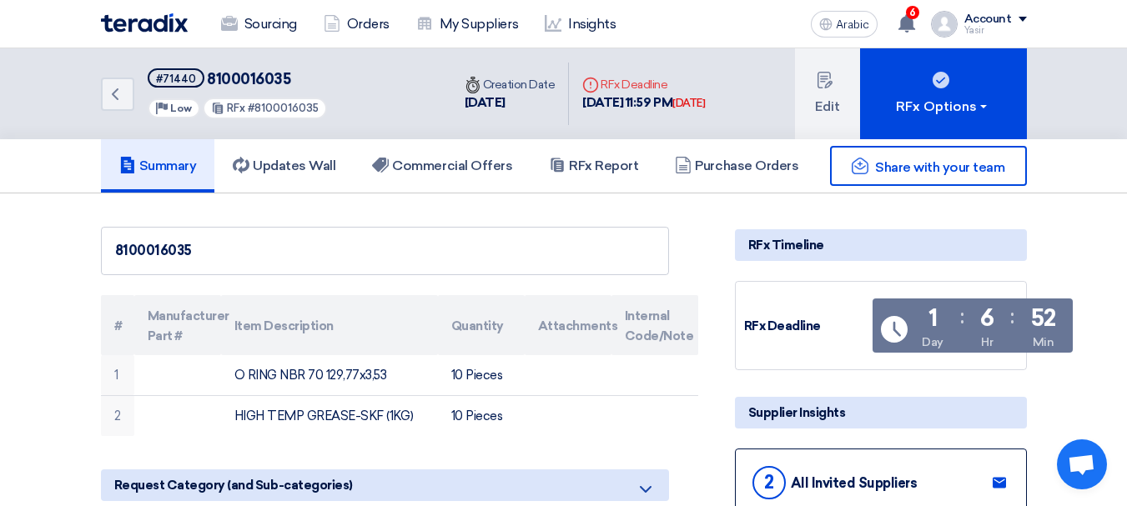
drag, startPoint x: 202, startPoint y: 80, endPoint x: 337, endPoint y: 93, distance: 135.8
click at [337, 93] on div "Back #71440 8100016035 Priority Low RFx #8100016035" at bounding box center [276, 93] width 350 height 91
click at [288, 78] on h5 "#71440 8100016035" at bounding box center [238, 78] width 180 height 21
click at [278, 74] on font "8100016035" at bounding box center [248, 79] width 83 height 18
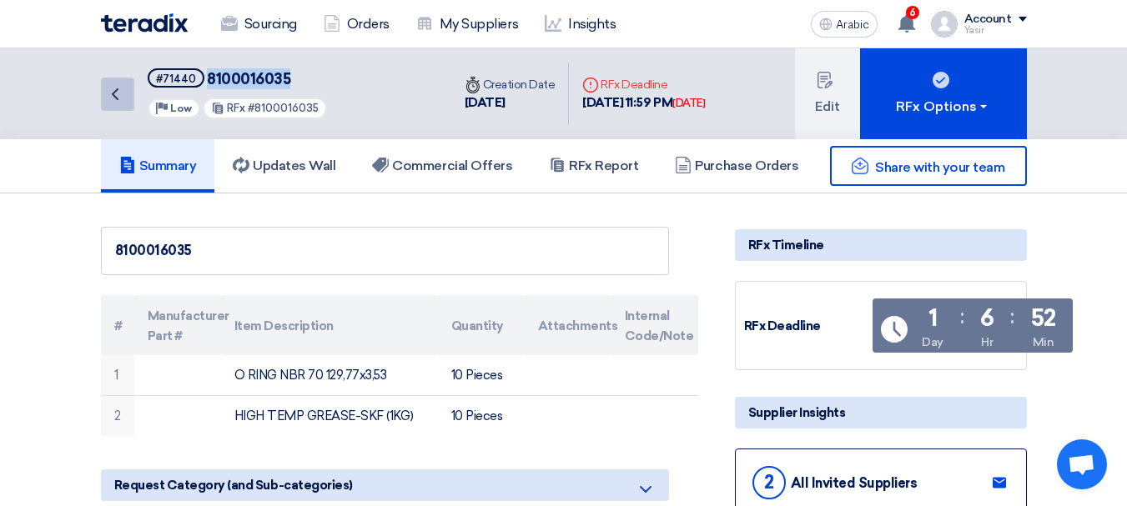
click at [108, 103] on icon "Back" at bounding box center [115, 94] width 20 height 20
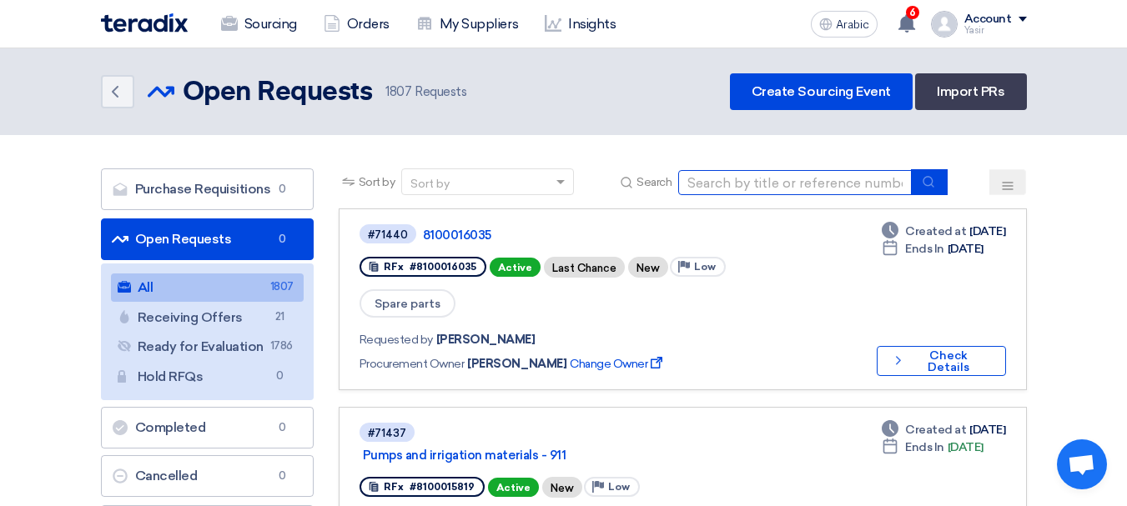
drag, startPoint x: 839, startPoint y: 177, endPoint x: 904, endPoint y: 188, distance: 66.0
click at [839, 177] on input at bounding box center [795, 182] width 234 height 25
paste input "8100015970"
type input "8100015970"
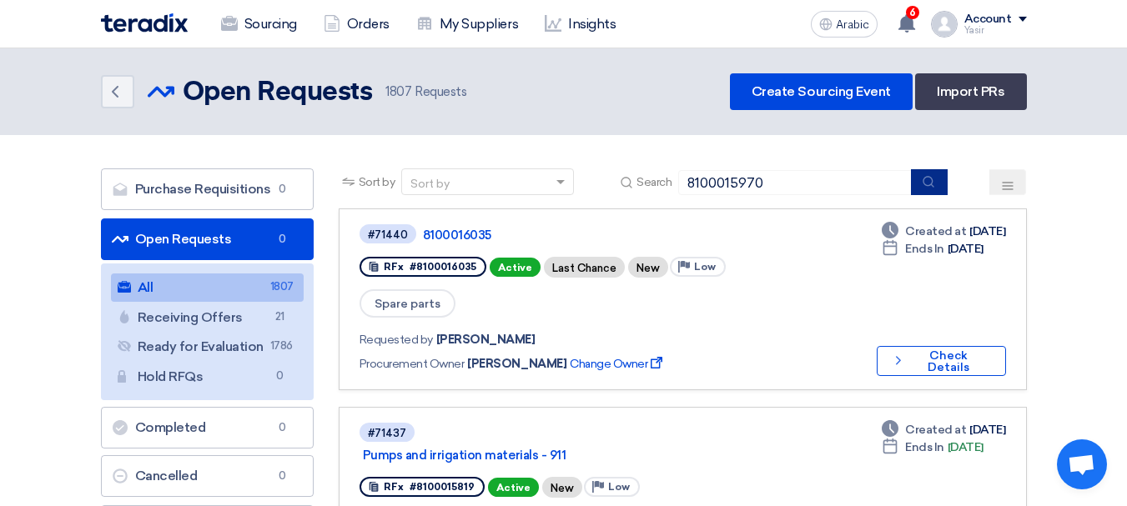
click at [939, 184] on button "submit" at bounding box center [929, 182] width 37 height 26
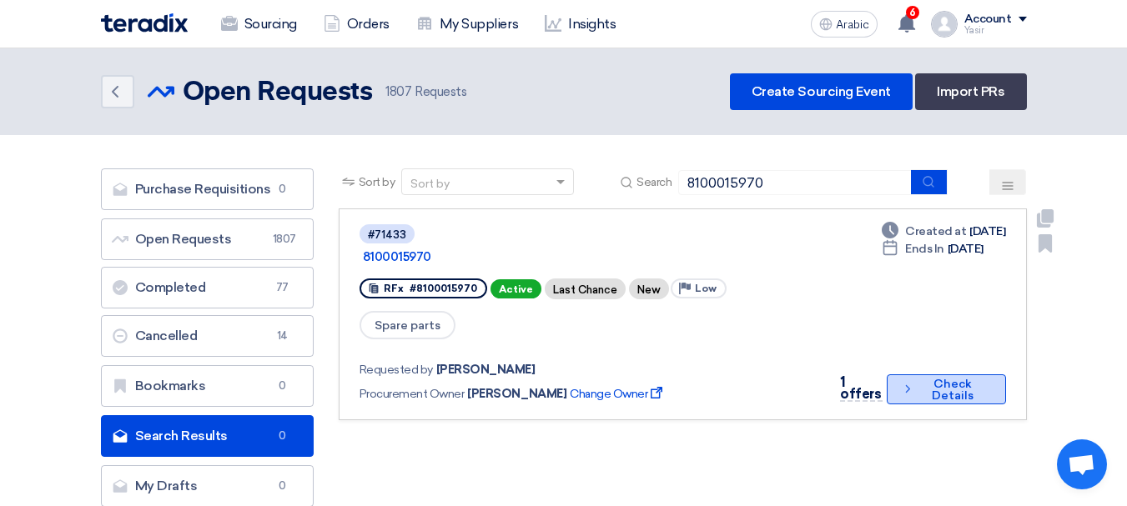
click at [918, 379] on font "Check Details" at bounding box center [953, 390] width 70 height 23
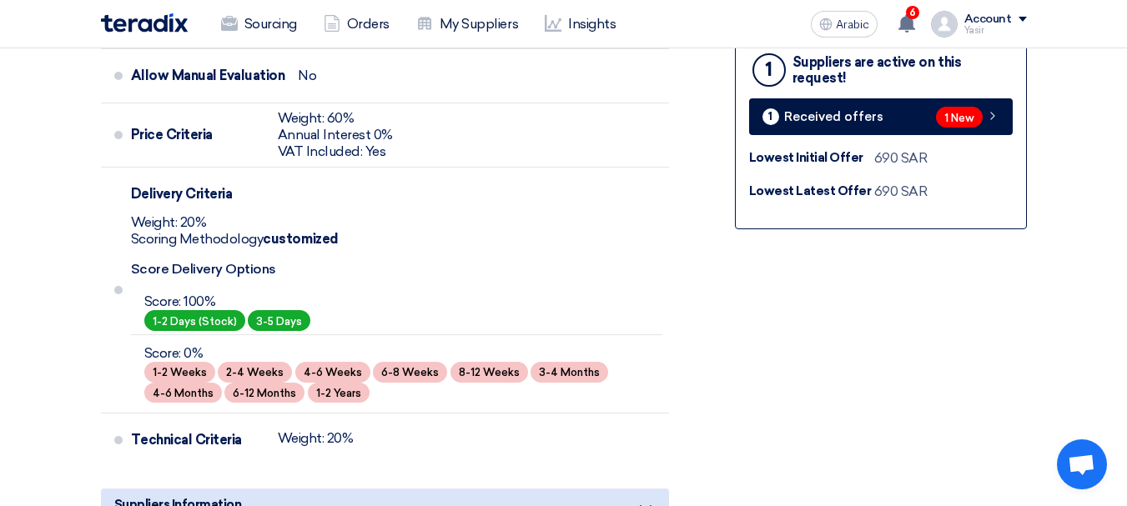
scroll to position [584, 0]
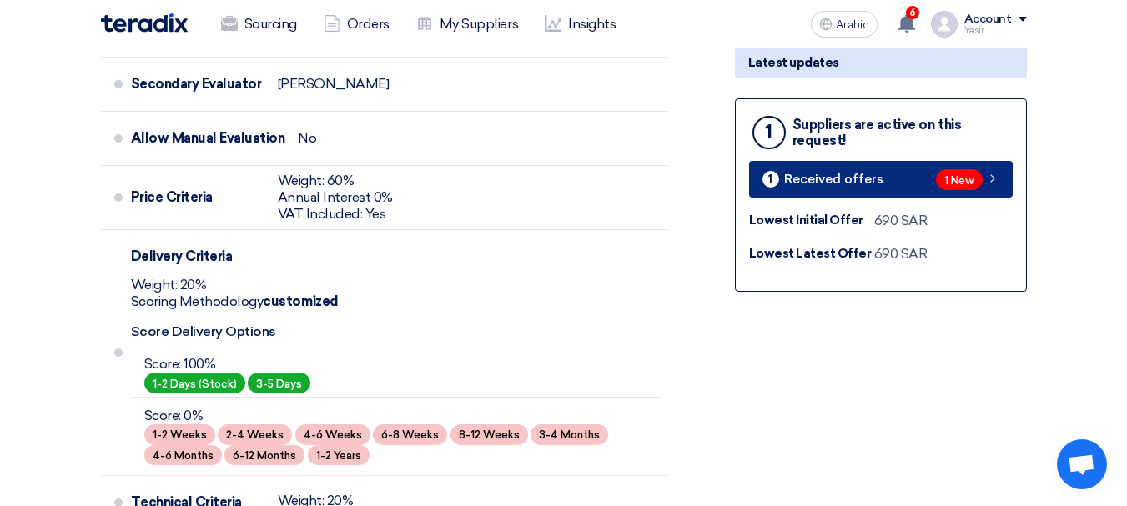
click at [968, 177] on font "1 New" at bounding box center [959, 180] width 30 height 13
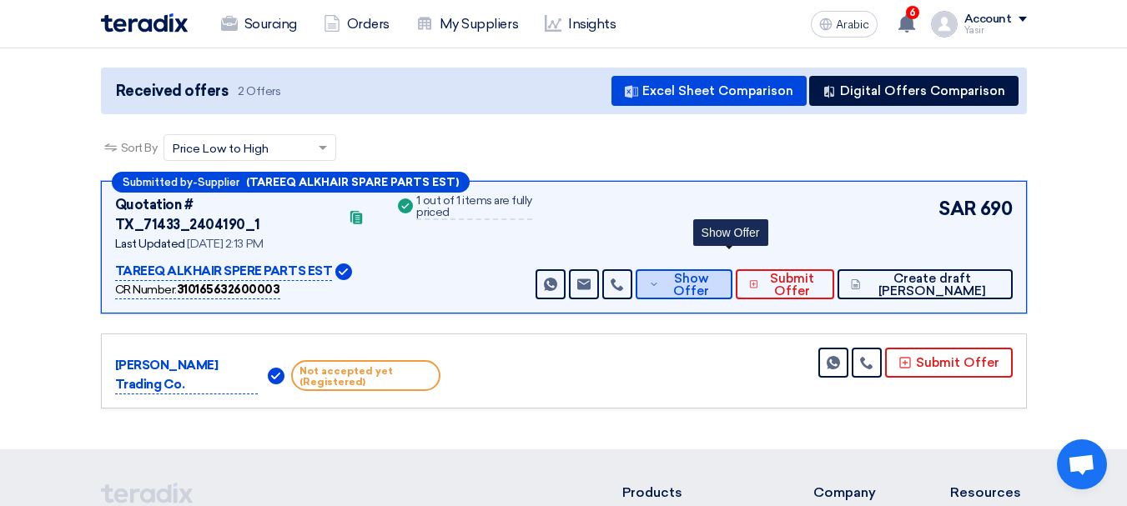
scroll to position [167, 0]
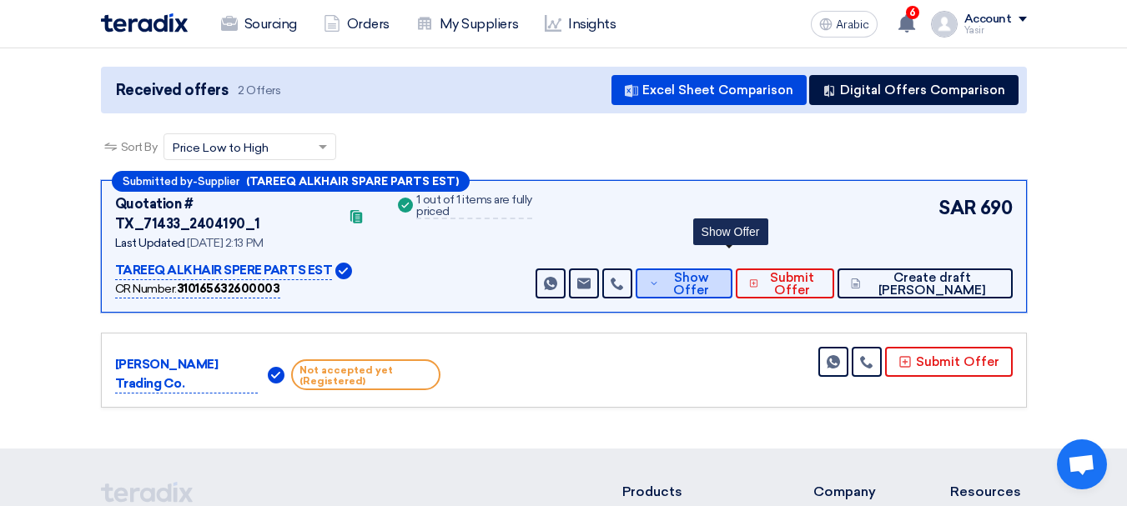
click at [714, 272] on span "Show Offer" at bounding box center [690, 284] width 55 height 25
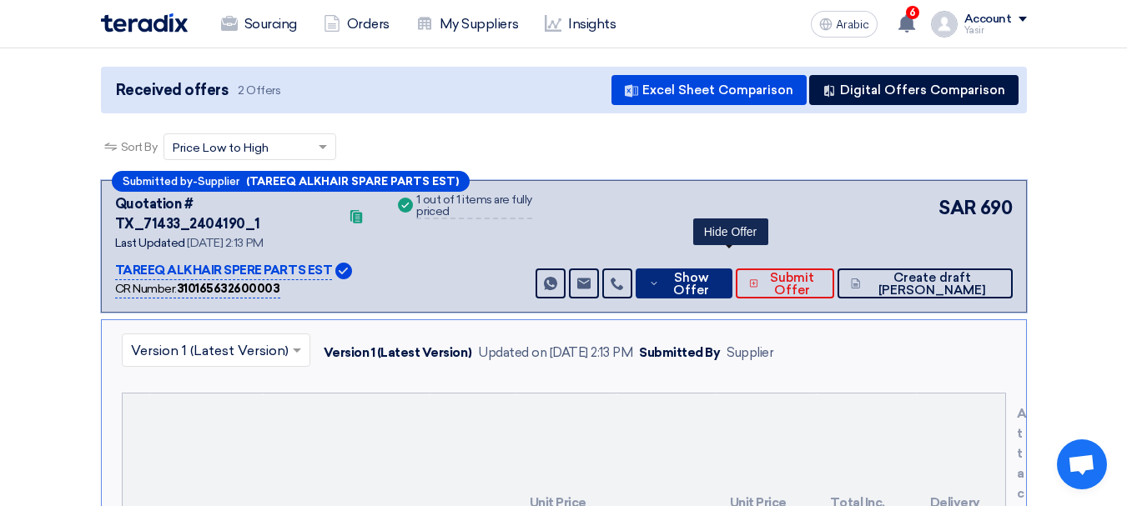
click at [709, 270] on font "Show Offer" at bounding box center [691, 284] width 36 height 28
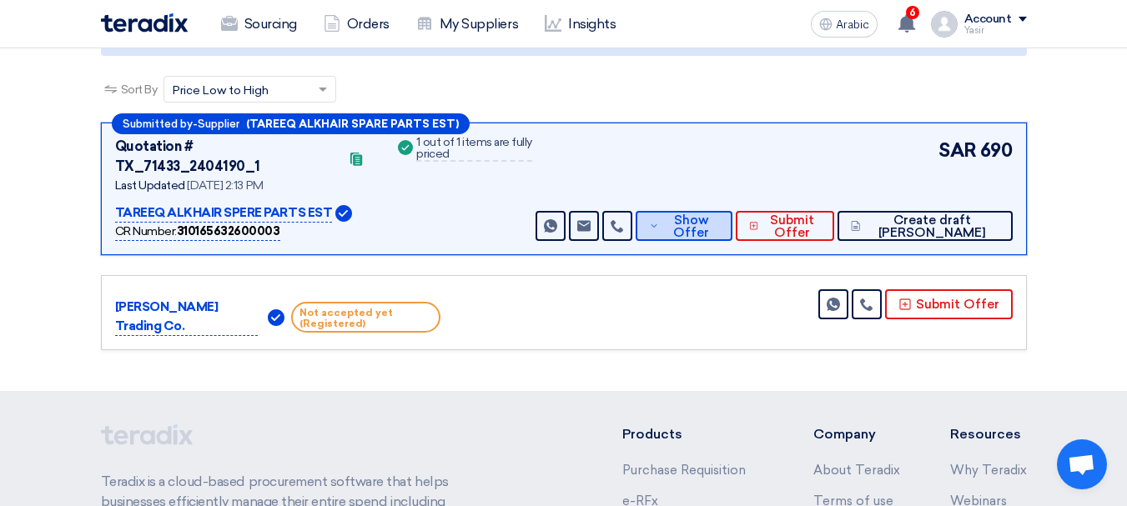
scroll to position [250, 0]
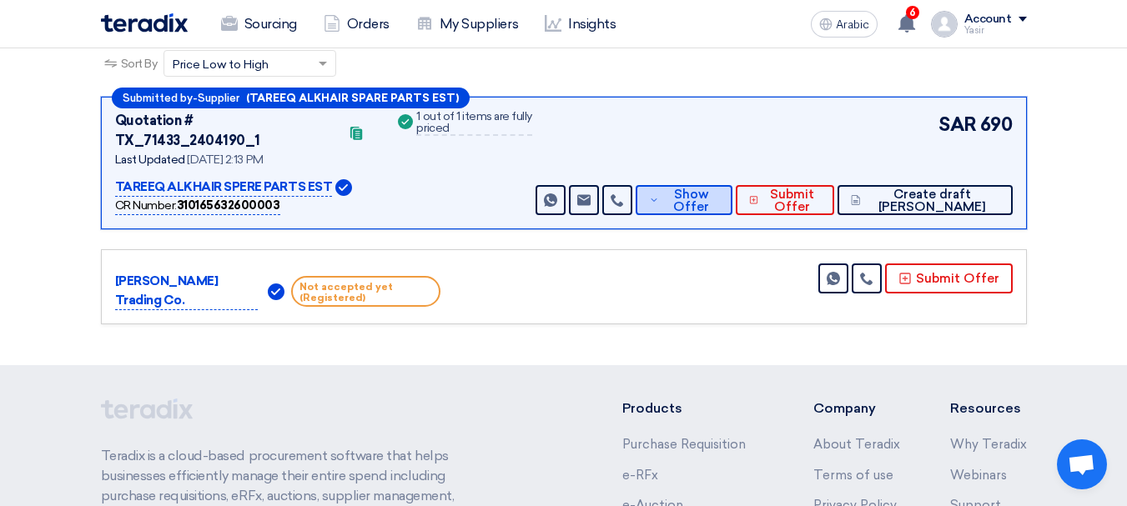
click at [709, 187] on font "Show Offer" at bounding box center [691, 201] width 36 height 28
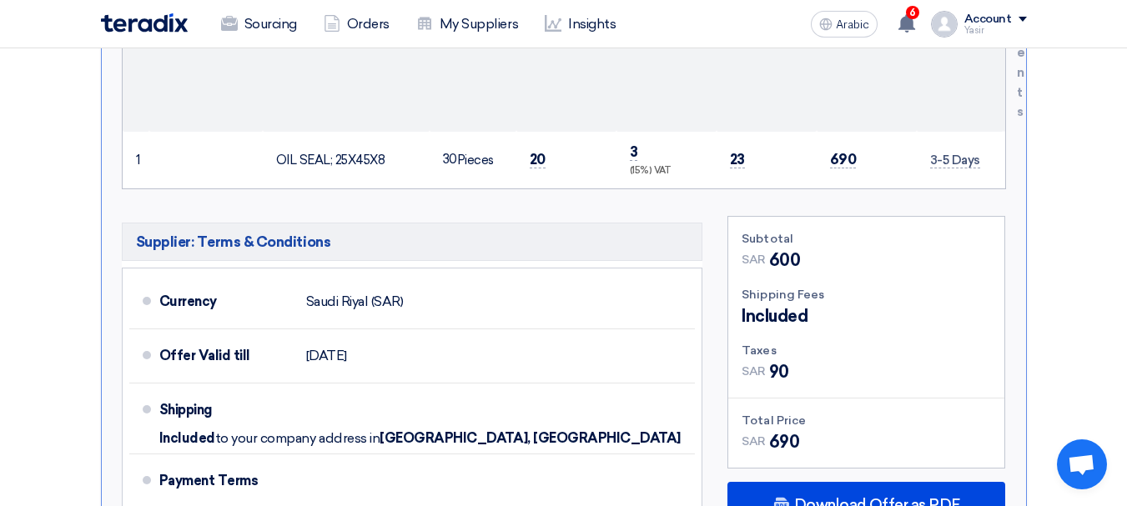
scroll to position [834, 0]
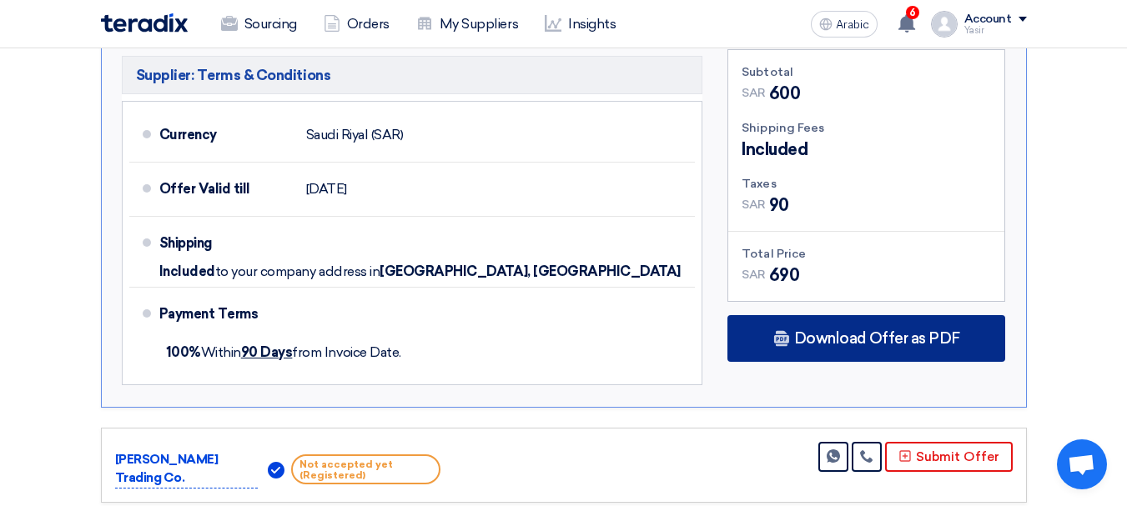
click at [853, 330] on font "Download Offer as PDF" at bounding box center [877, 339] width 166 height 18
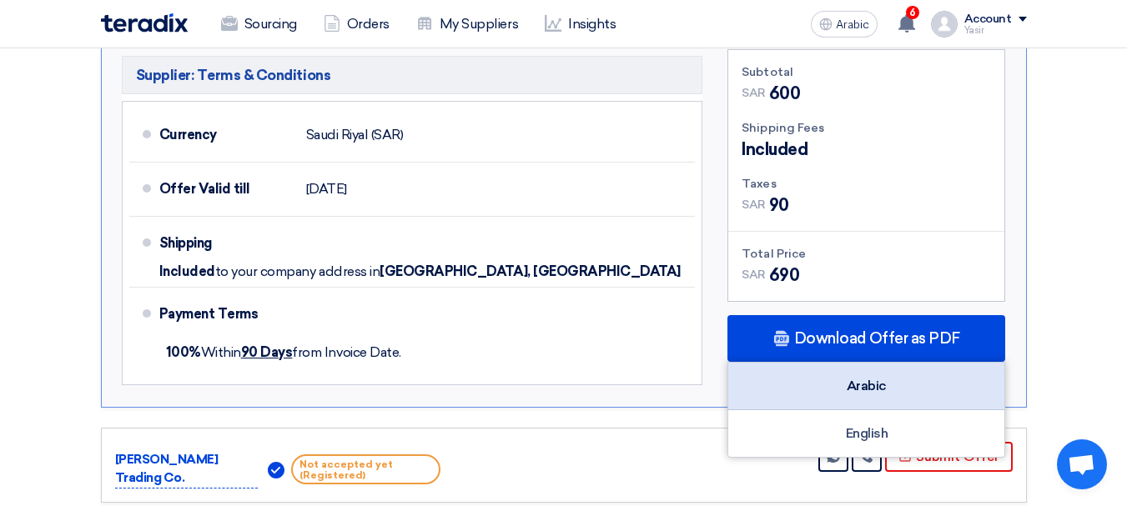
click at [865, 378] on font "Arabic" at bounding box center [867, 386] width 40 height 16
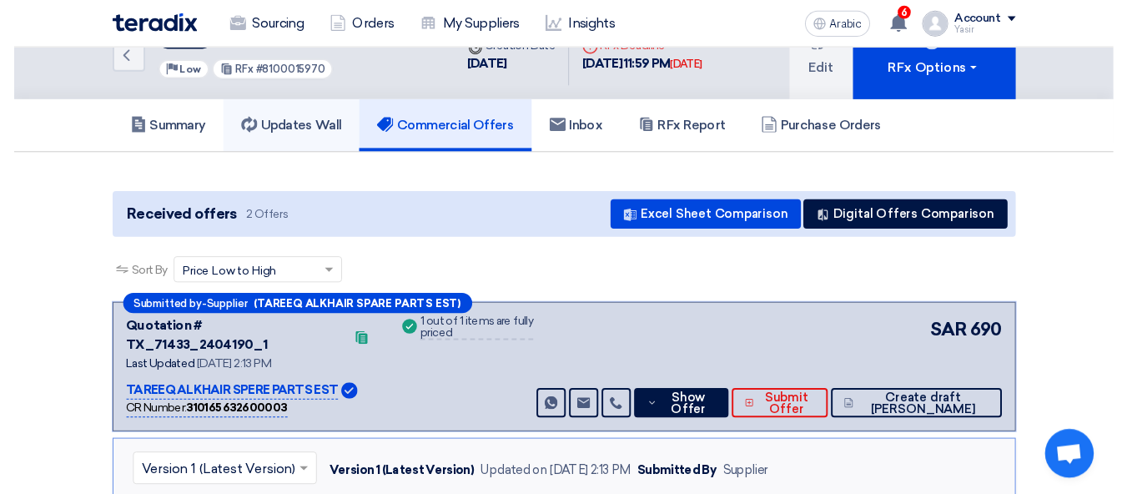
scroll to position [0, 0]
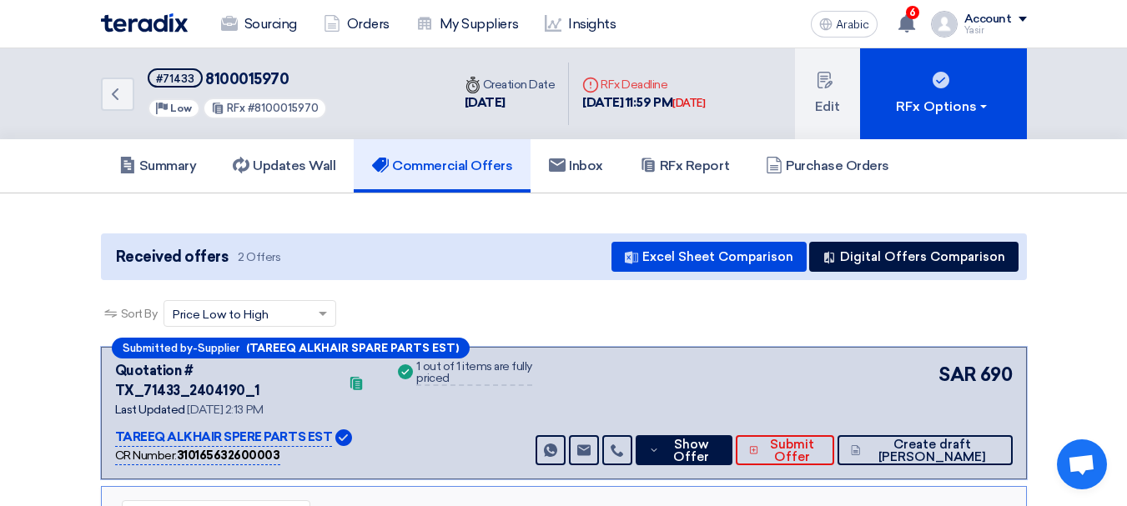
click at [269, 78] on font "8100015970" at bounding box center [246, 79] width 83 height 18
copy font "8100015970"
click at [125, 98] on link "Back" at bounding box center [117, 94] width 33 height 33
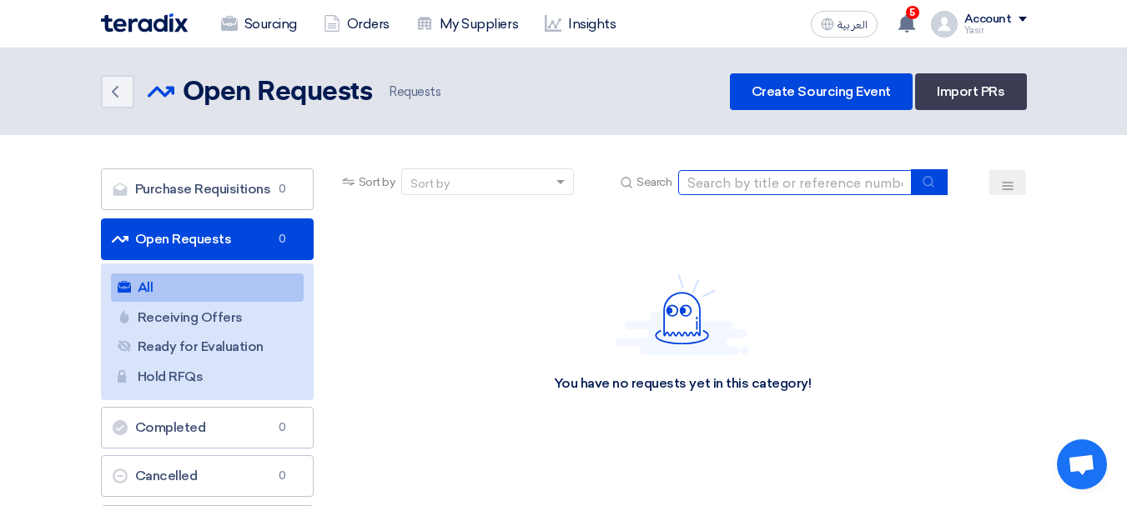
click at [780, 193] on input at bounding box center [795, 182] width 234 height 25
type input "15992"
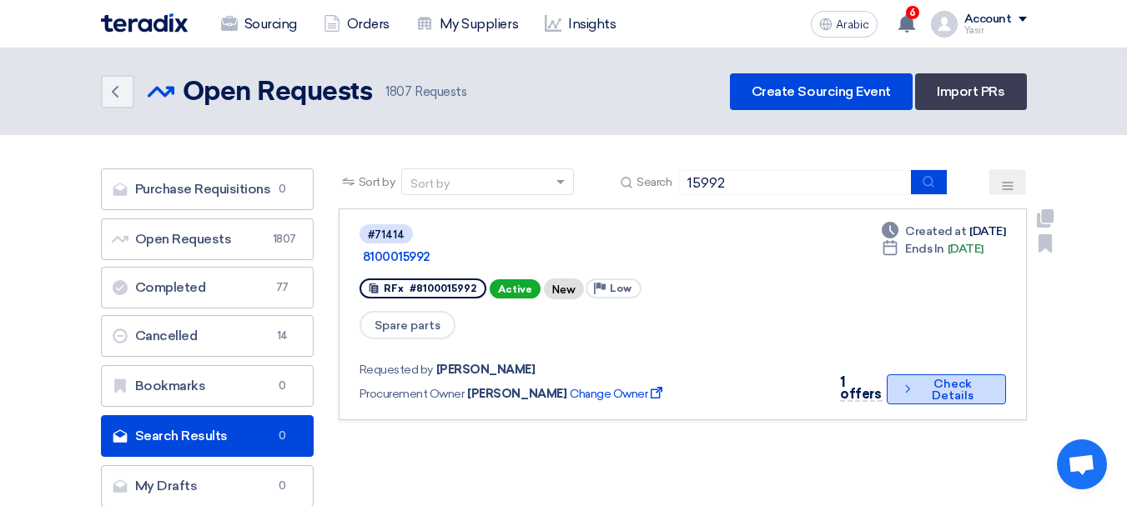
click at [920, 379] on font "Check Details" at bounding box center [953, 390] width 70 height 23
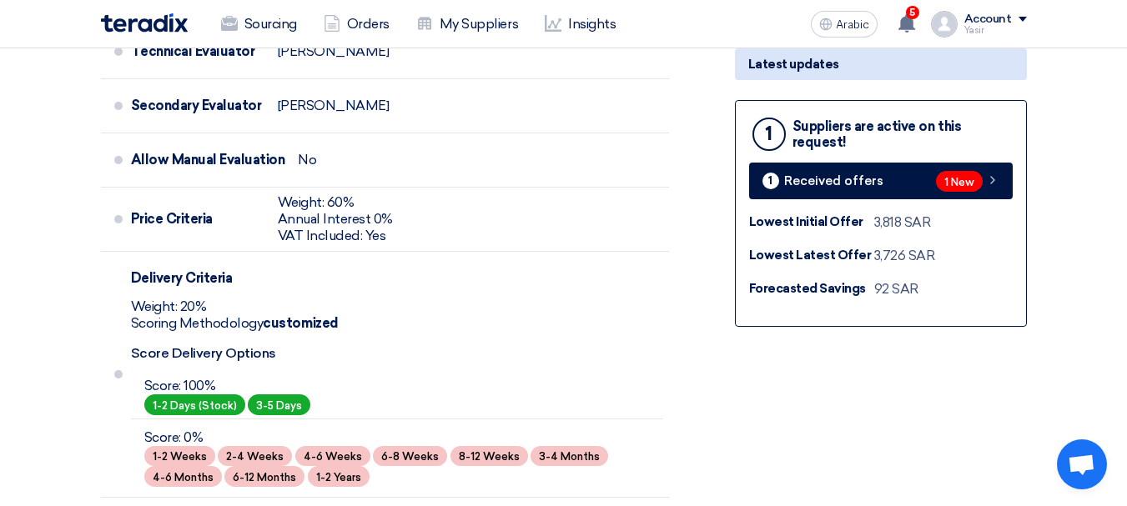
scroll to position [596, 0]
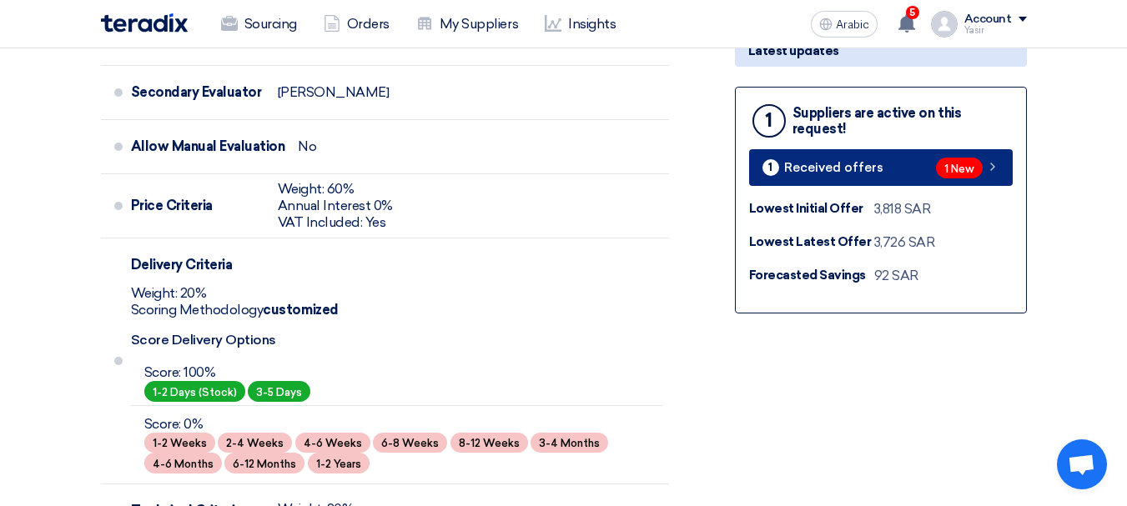
click at [900, 167] on link "1 Received offers 1 New" at bounding box center [881, 167] width 264 height 37
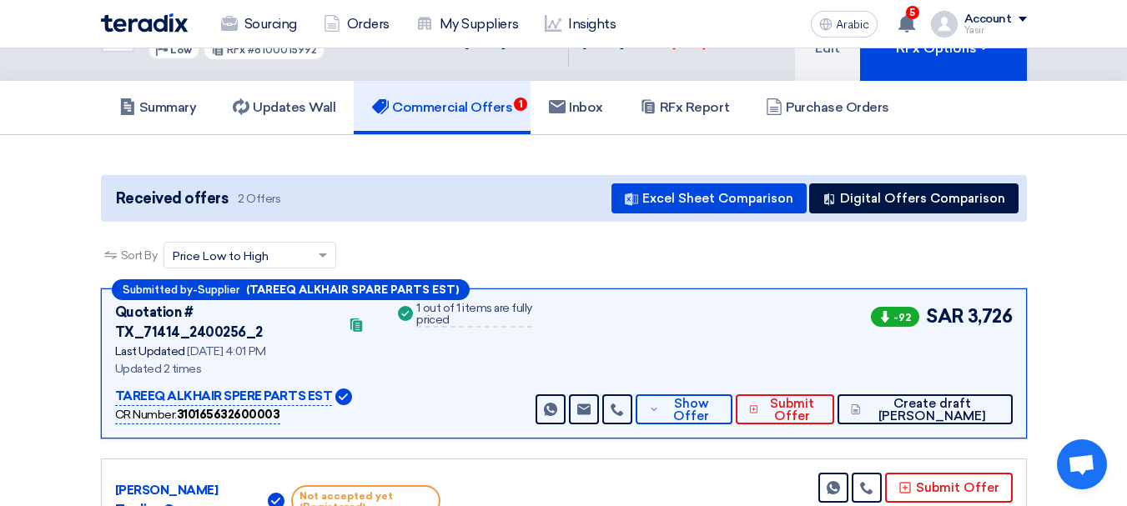
scroll to position [83, 0]
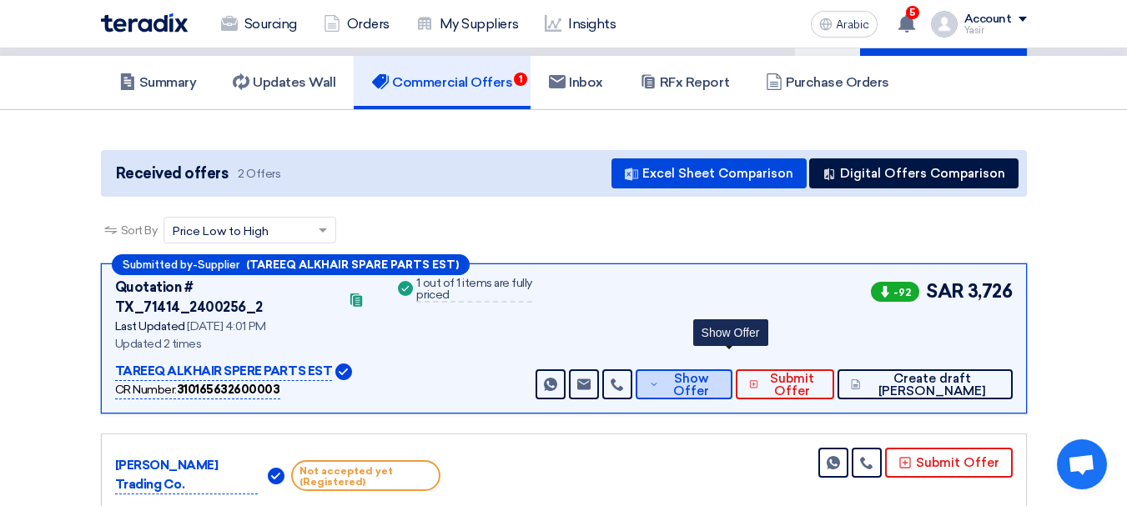
click at [709, 371] on font "Show Offer" at bounding box center [691, 385] width 36 height 28
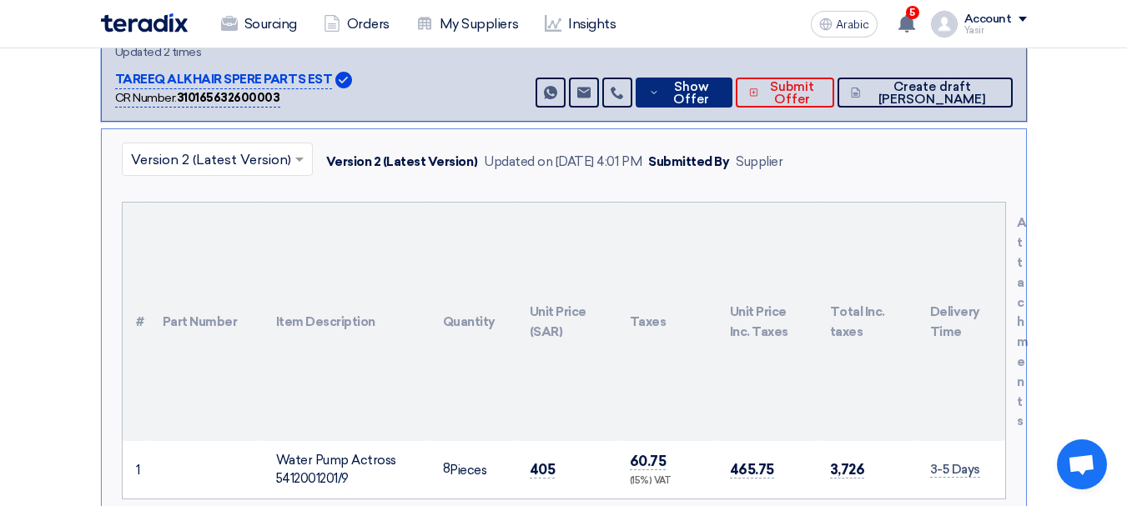
scroll to position [501, 0]
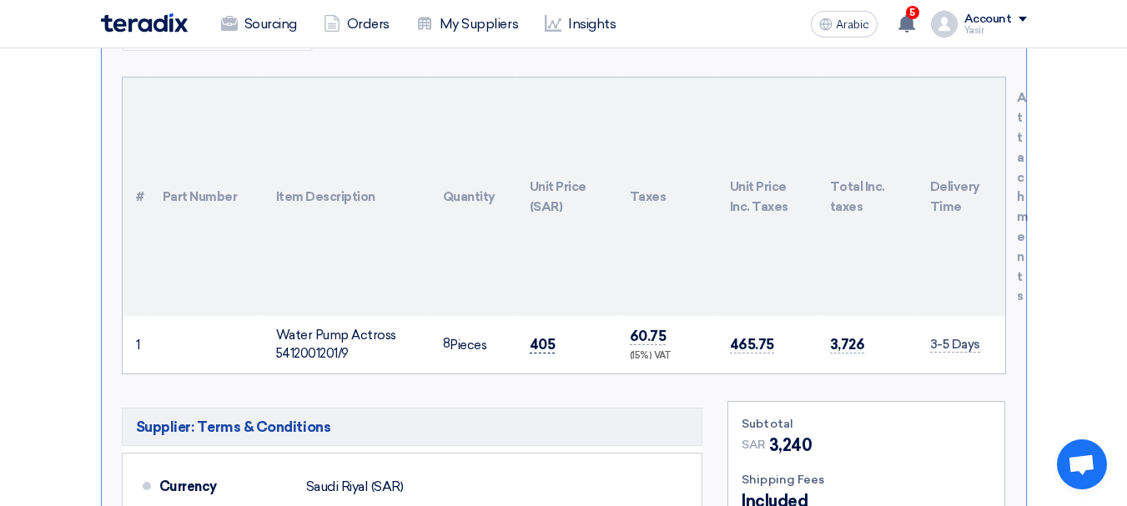
click at [542, 336] on font "405" at bounding box center [543, 344] width 26 height 17
click at [543, 336] on font "405" at bounding box center [543, 344] width 26 height 17
copy font "405"
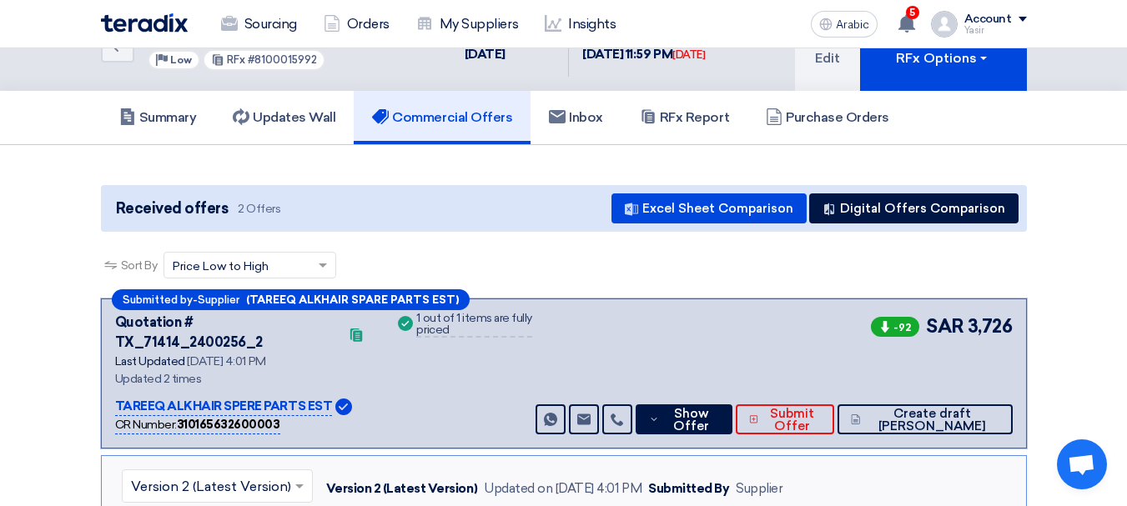
scroll to position [0, 0]
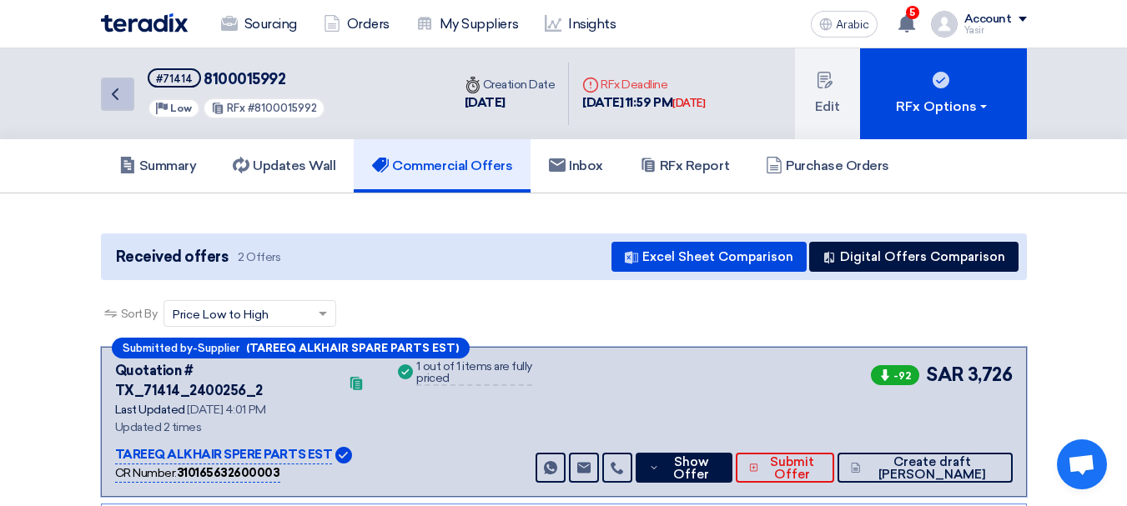
click at [128, 89] on link "Back" at bounding box center [117, 94] width 33 height 33
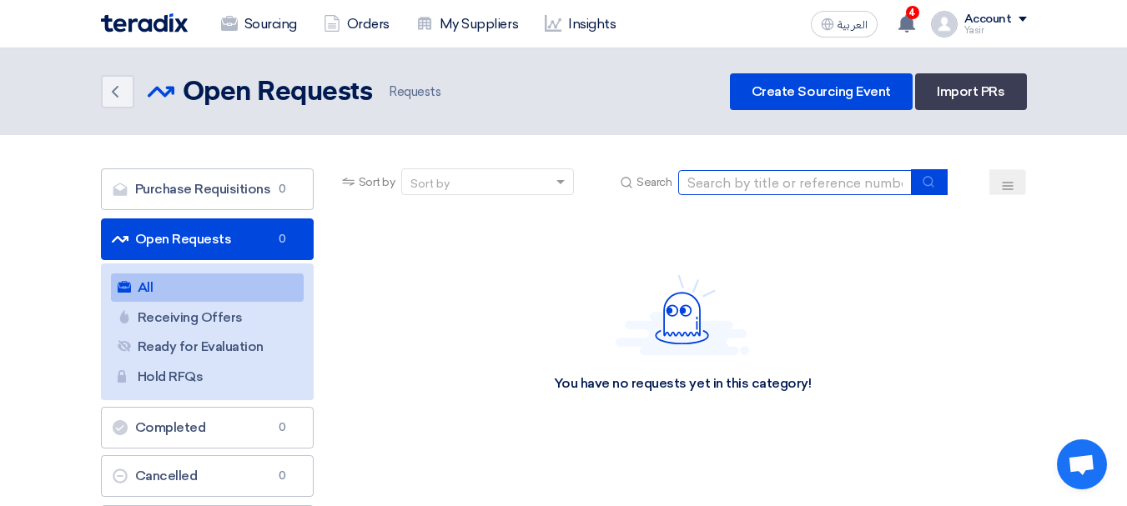
click at [848, 179] on input at bounding box center [795, 182] width 234 height 25
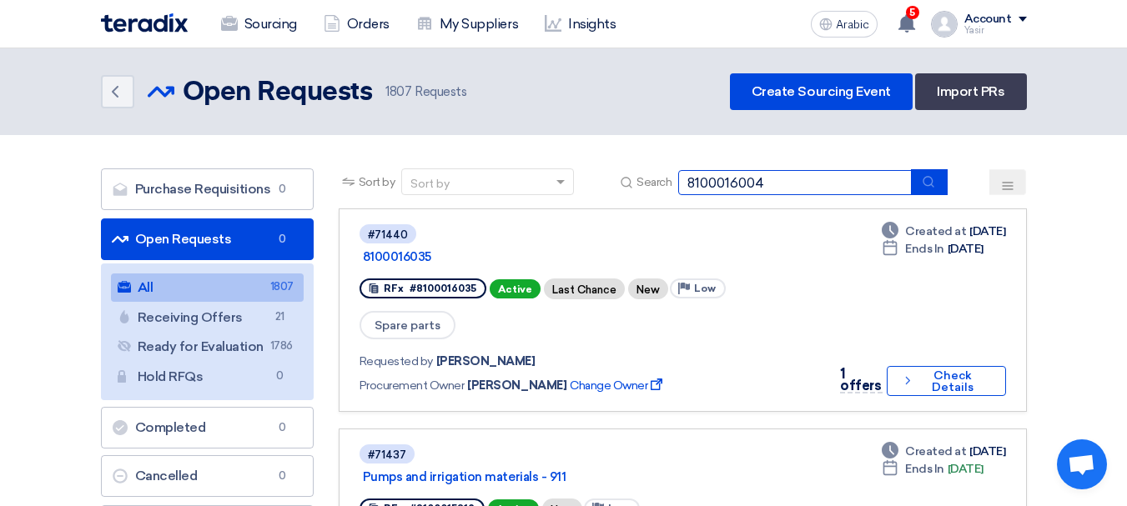
type input "8100016004"
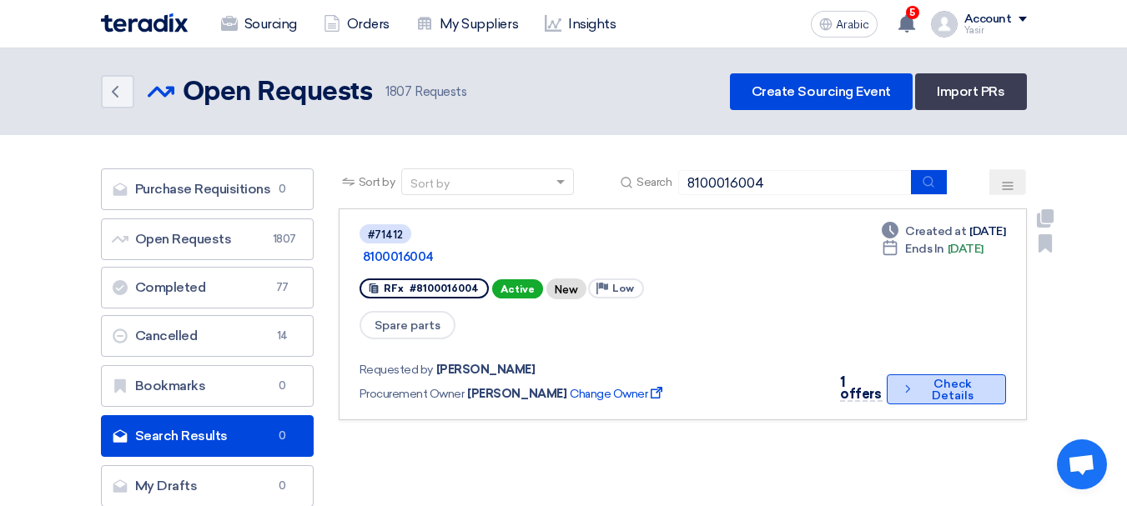
click at [901, 381] on icon "Check details" at bounding box center [907, 389] width 13 height 16
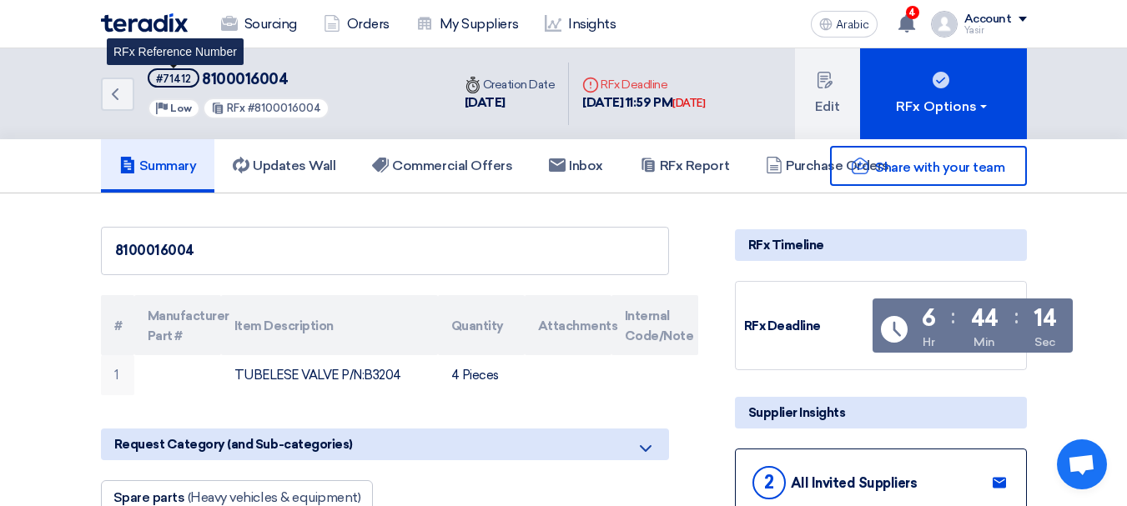
click at [177, 75] on font "#71412" at bounding box center [173, 79] width 35 height 13
copy font "71412"
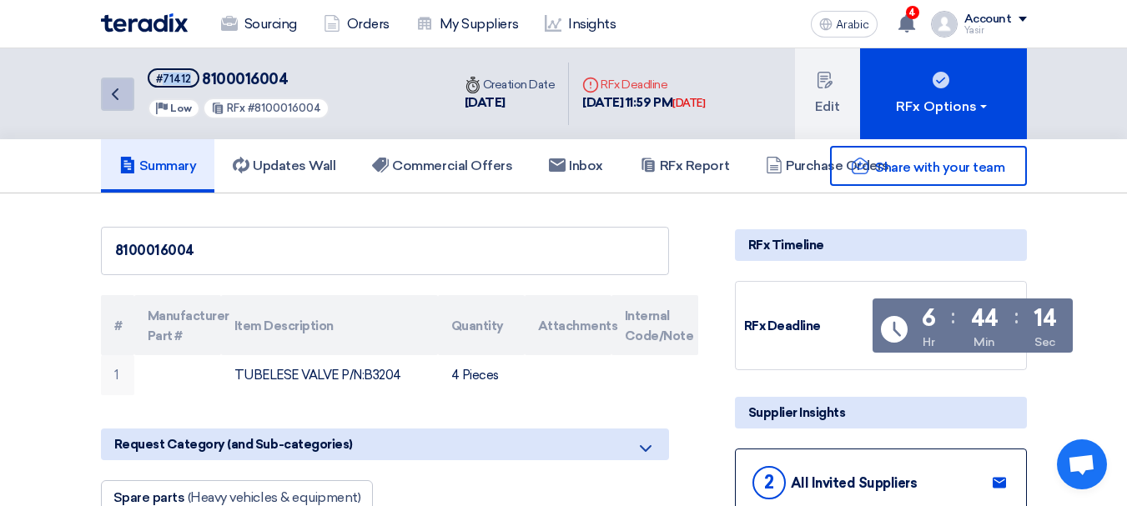
click at [120, 93] on icon "Back" at bounding box center [115, 94] width 20 height 20
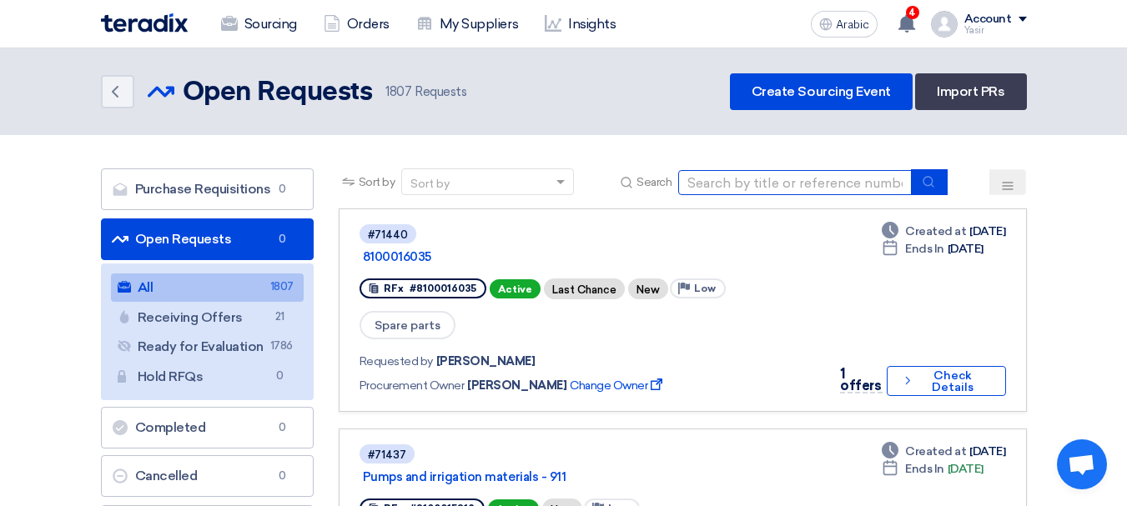
drag, startPoint x: 802, startPoint y: 188, endPoint x: 811, endPoint y: 188, distance: 9.2
click at [802, 188] on input at bounding box center [795, 182] width 234 height 25
click at [822, 182] on input at bounding box center [795, 182] width 234 height 25
type input "8100015992"
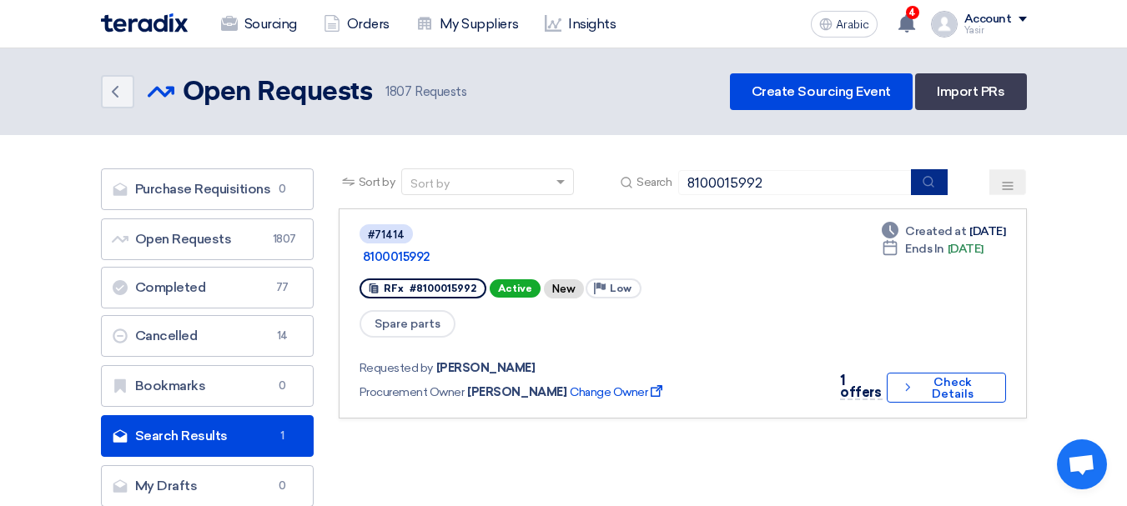
click at [944, 183] on button "submit" at bounding box center [929, 182] width 37 height 26
click at [918, 373] on button "Check details Check Details" at bounding box center [946, 388] width 119 height 30
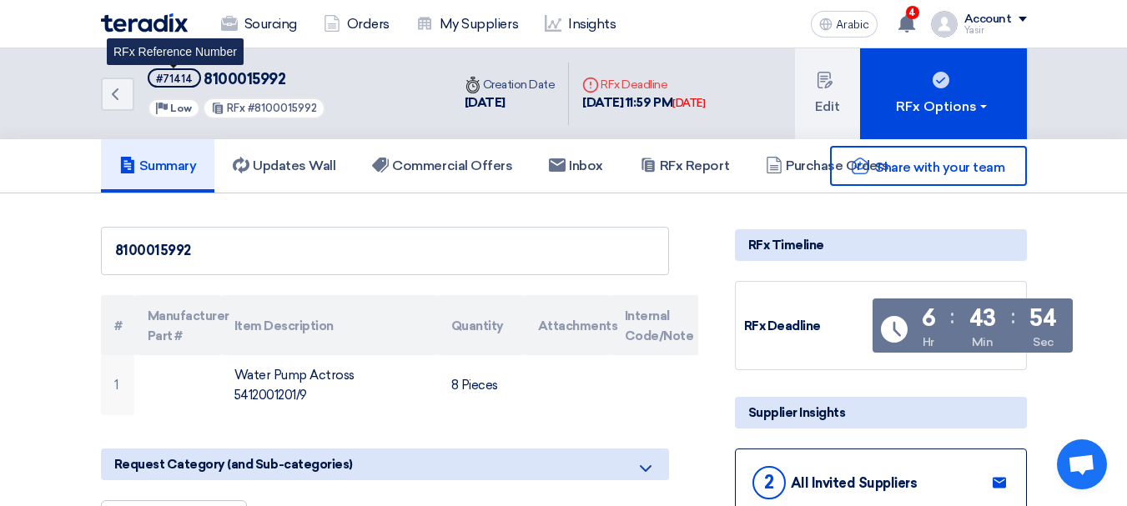
click at [166, 81] on font "#71414" at bounding box center [174, 79] width 37 height 13
copy font "71414"
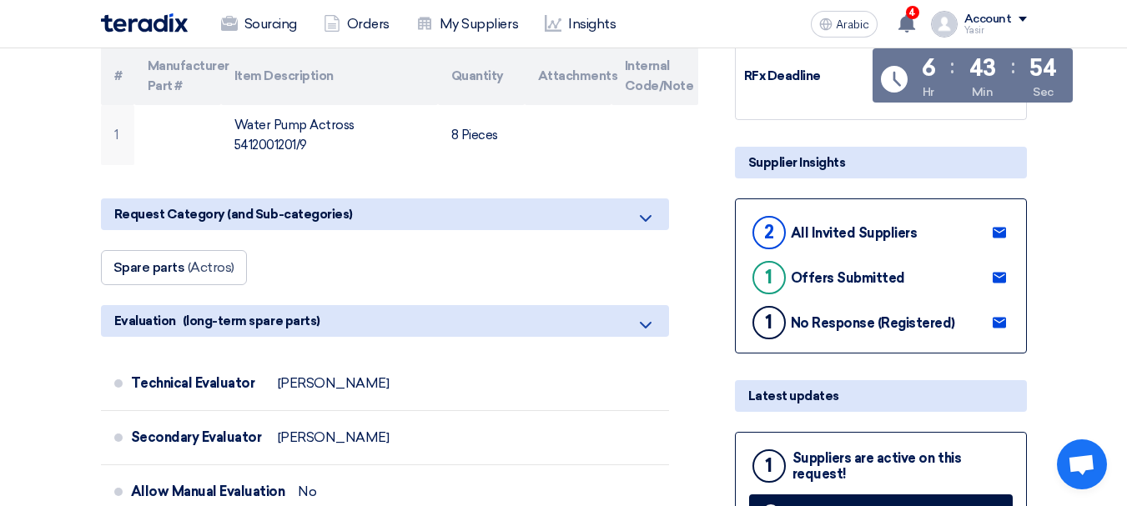
scroll to position [334, 0]
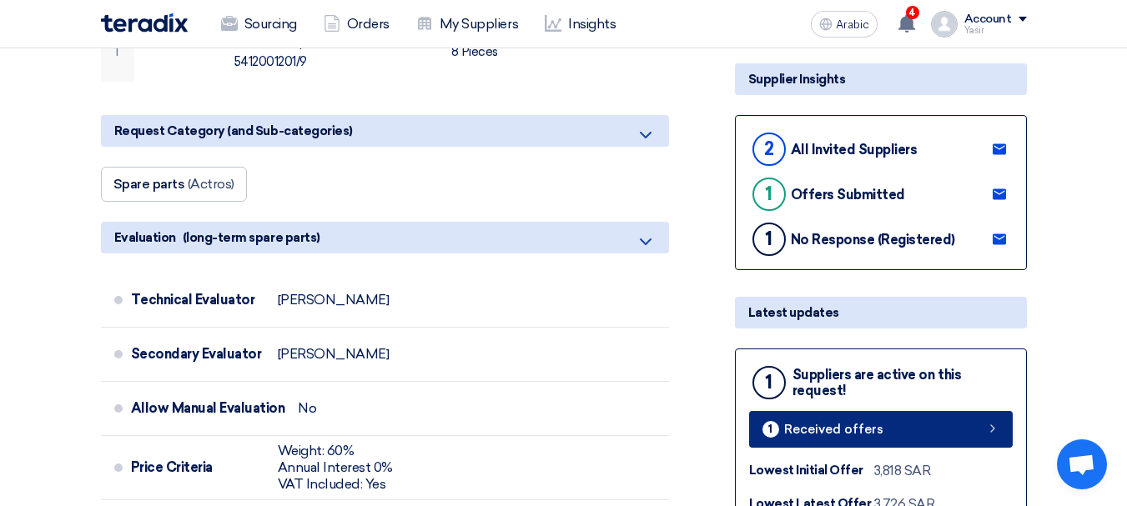
click at [873, 427] on font "Received offers" at bounding box center [833, 429] width 99 height 15
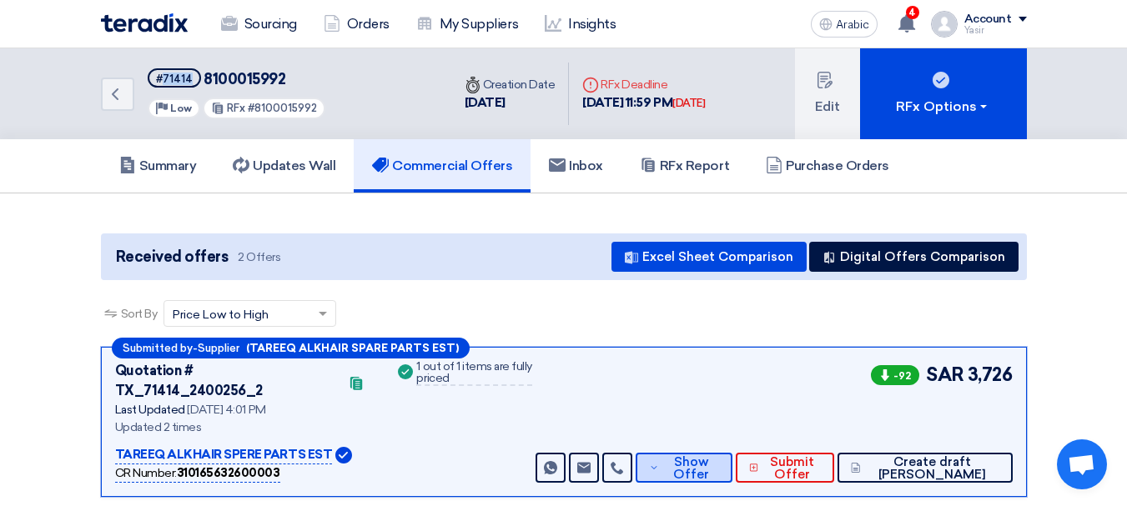
click at [709, 455] on font "Show Offer" at bounding box center [691, 469] width 36 height 28
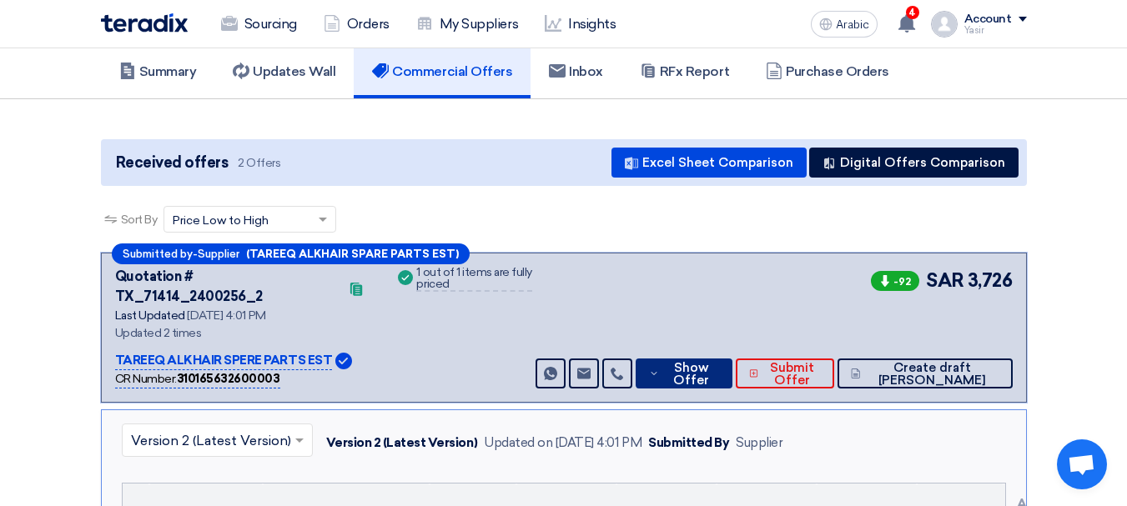
scroll to position [167, 0]
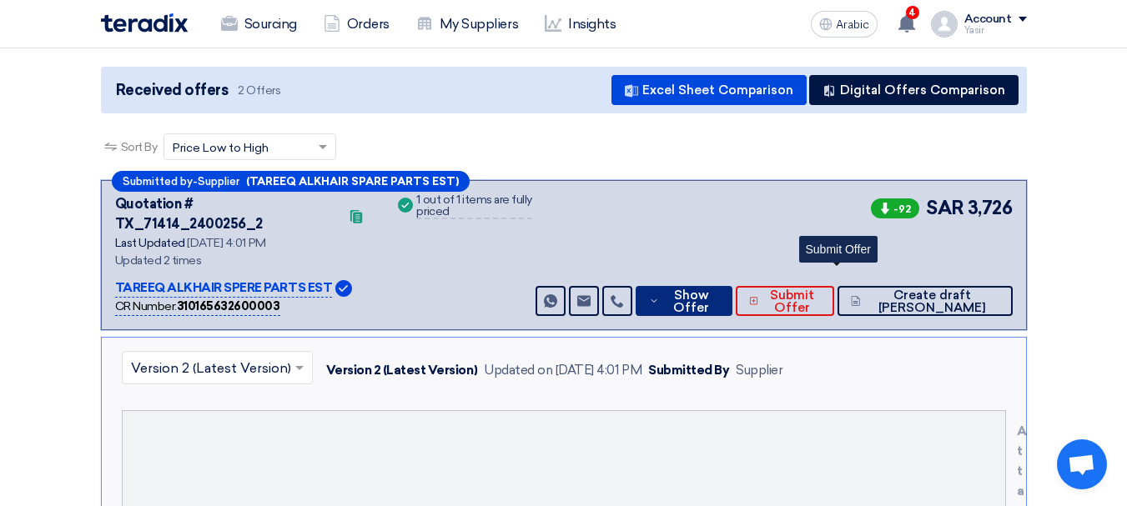
click at [718, 289] on span "Show Offer" at bounding box center [690, 301] width 55 height 25
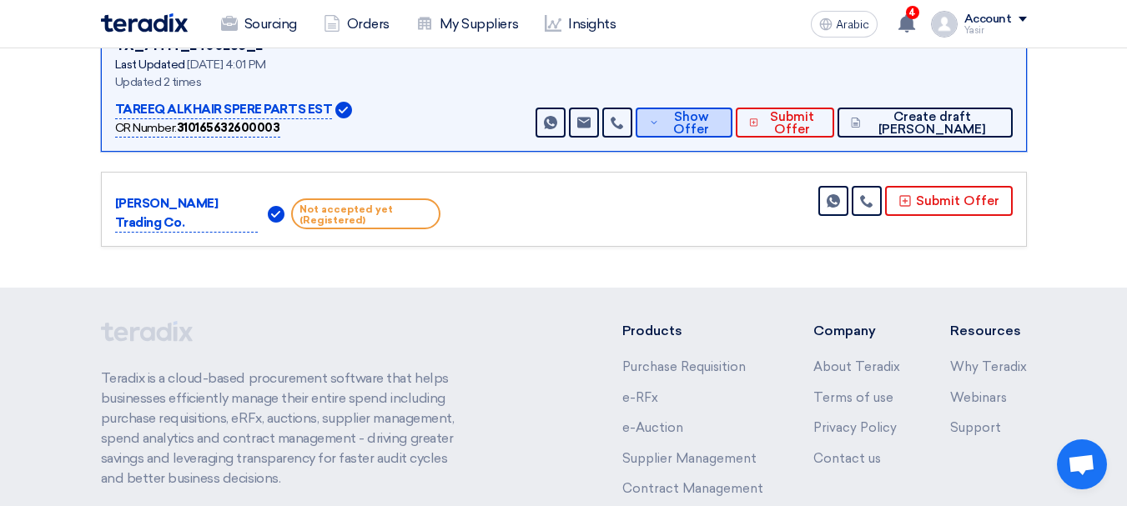
scroll to position [234, 0]
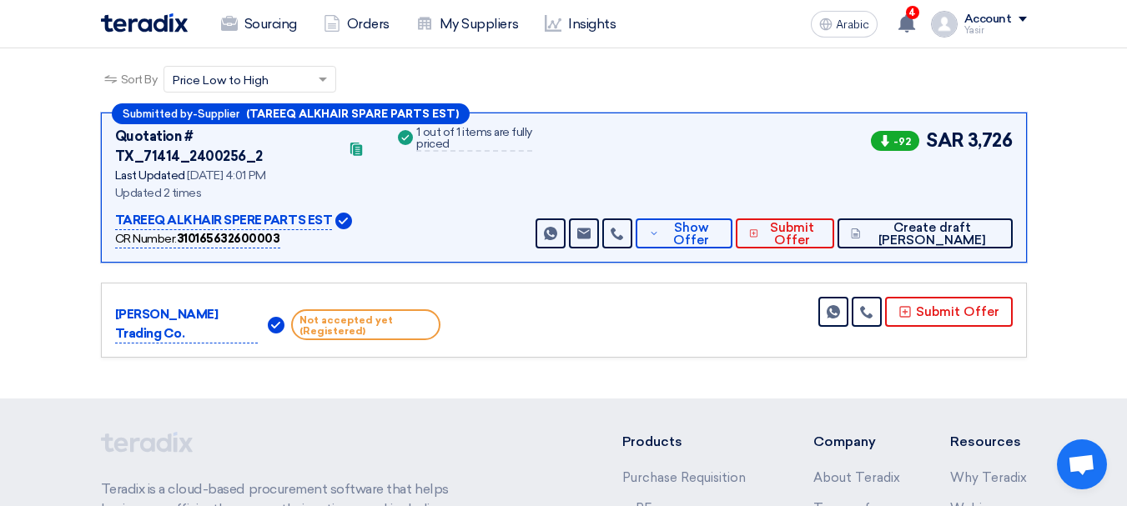
click at [670, 179] on div "-92 SAR 3,726 Send Message Send Message" at bounding box center [772, 188] width 480 height 122
click at [715, 222] on span "Show Offer" at bounding box center [690, 234] width 55 height 25
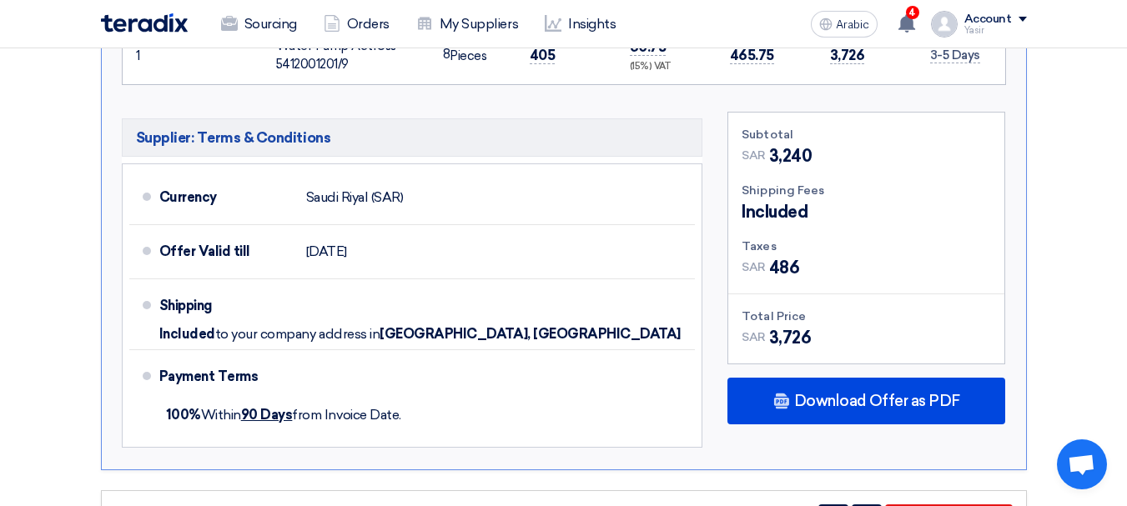
scroll to position [818, 0]
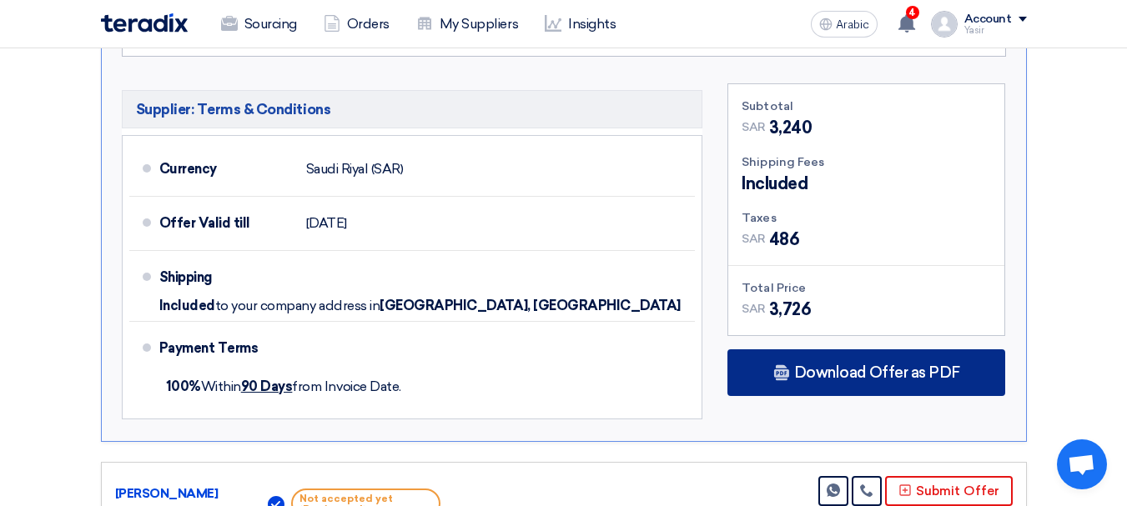
click at [876, 365] on div "Download Offer as PDF" at bounding box center [866, 373] width 278 height 47
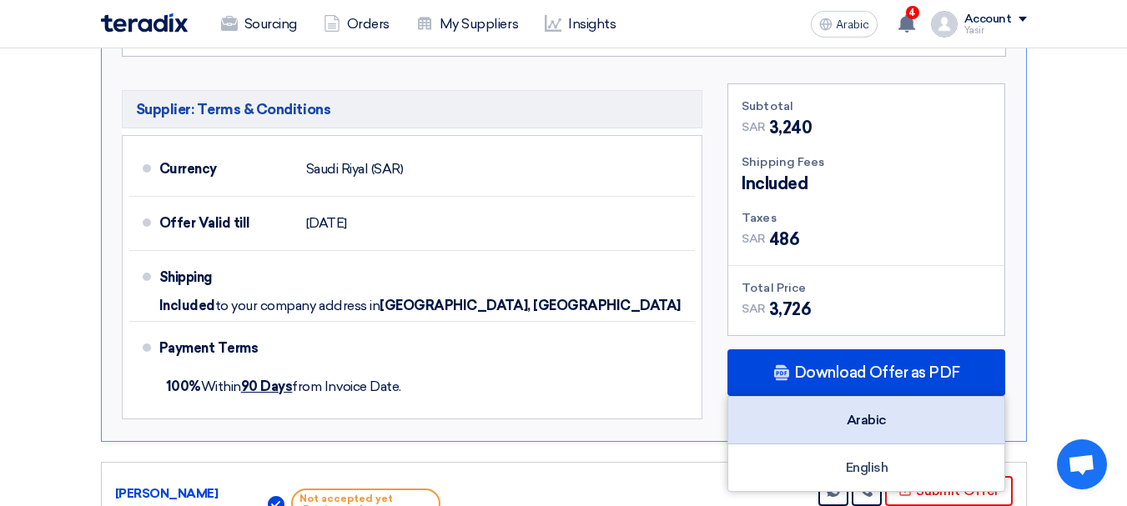
click at [863, 412] on font "Arabic" at bounding box center [867, 420] width 40 height 16
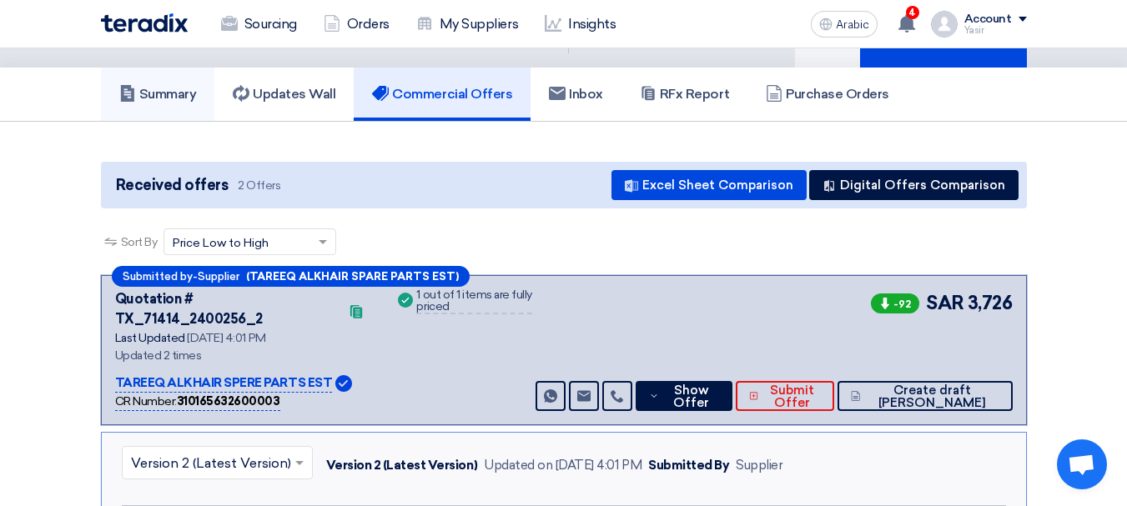
scroll to position [0, 0]
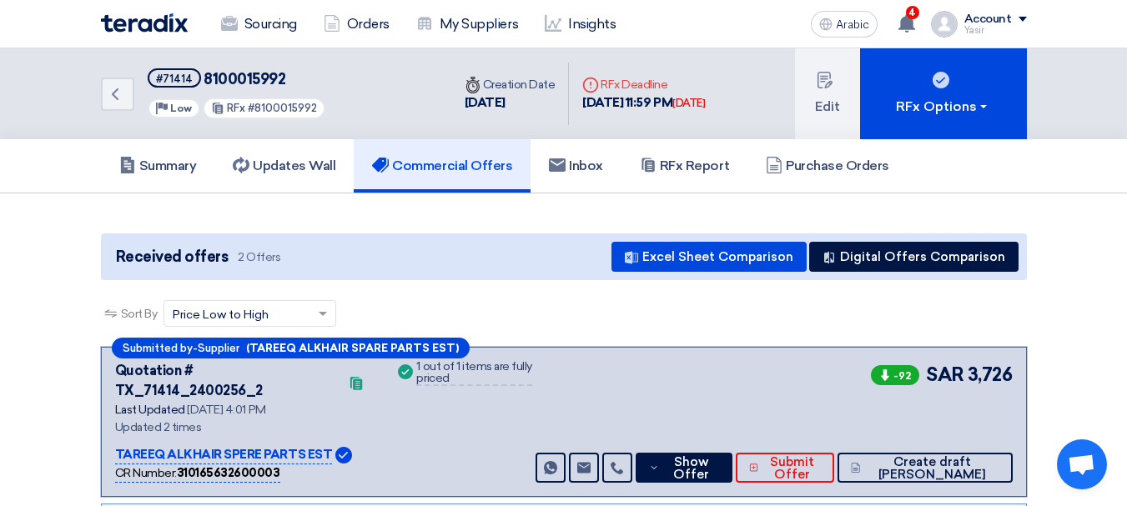
click at [123, 113] on div "Back #71414 8100015992 Priority Low RFx #8100015992" at bounding box center [276, 93] width 350 height 91
click at [124, 99] on icon "Back" at bounding box center [115, 94] width 20 height 20
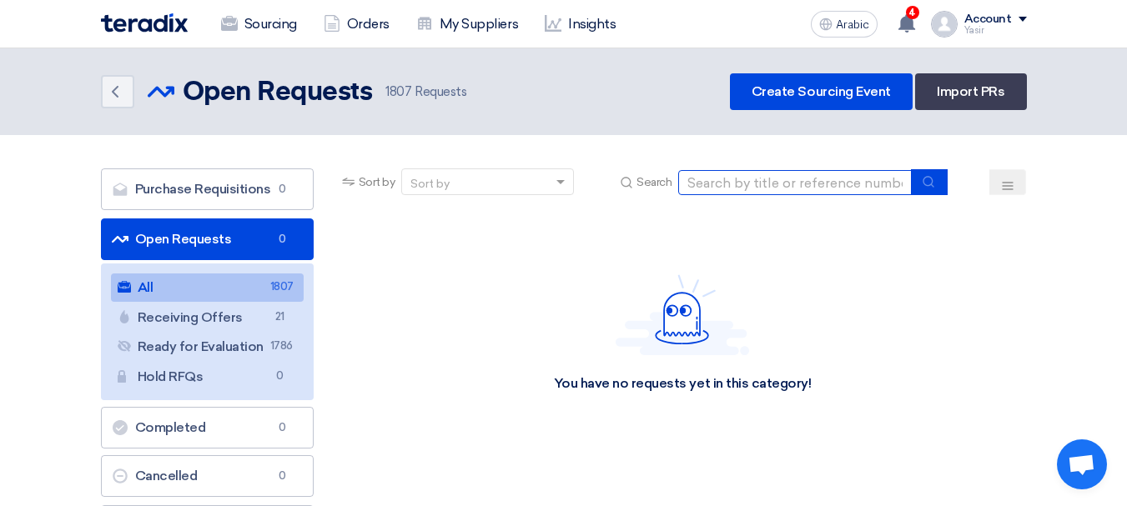
click at [819, 184] on input at bounding box center [795, 182] width 234 height 25
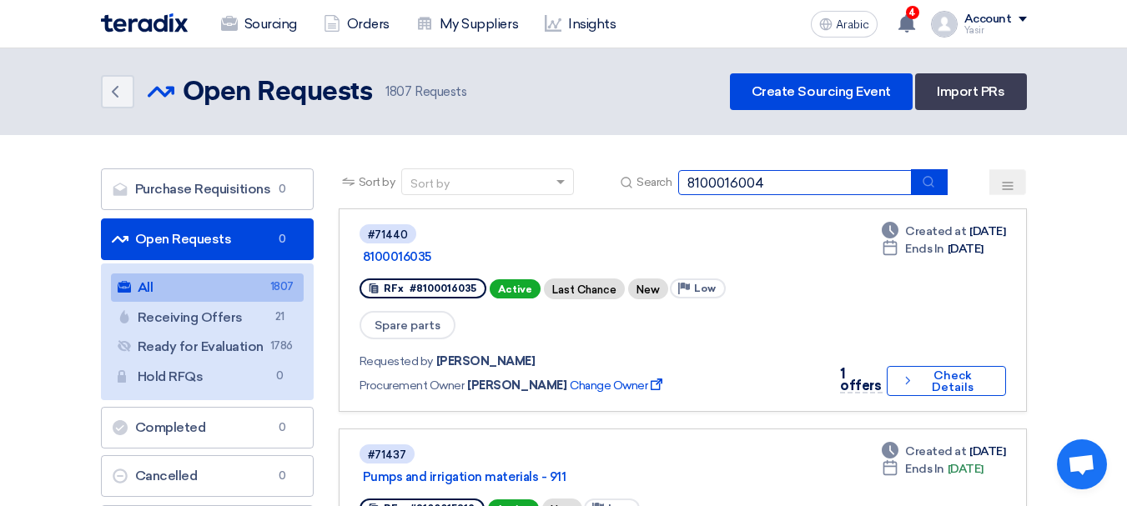
type input "8100016004"
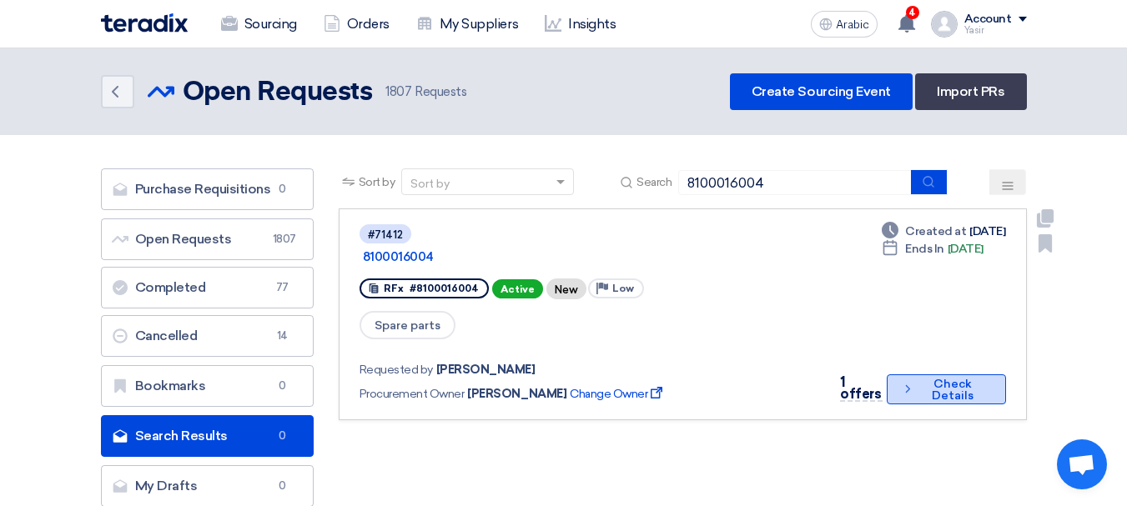
click at [905, 385] on use at bounding box center [907, 389] width 4 height 8
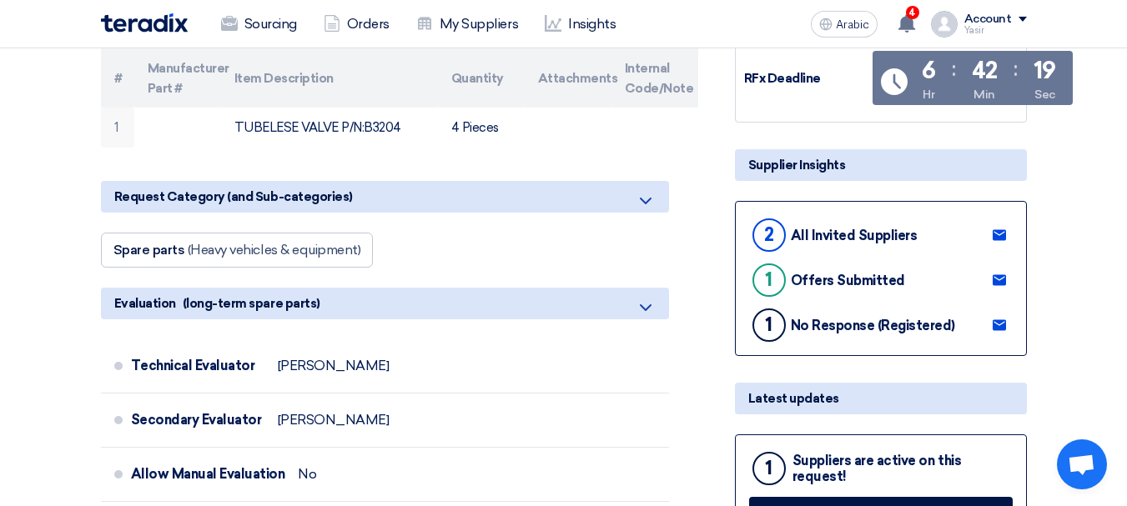
scroll to position [334, 0]
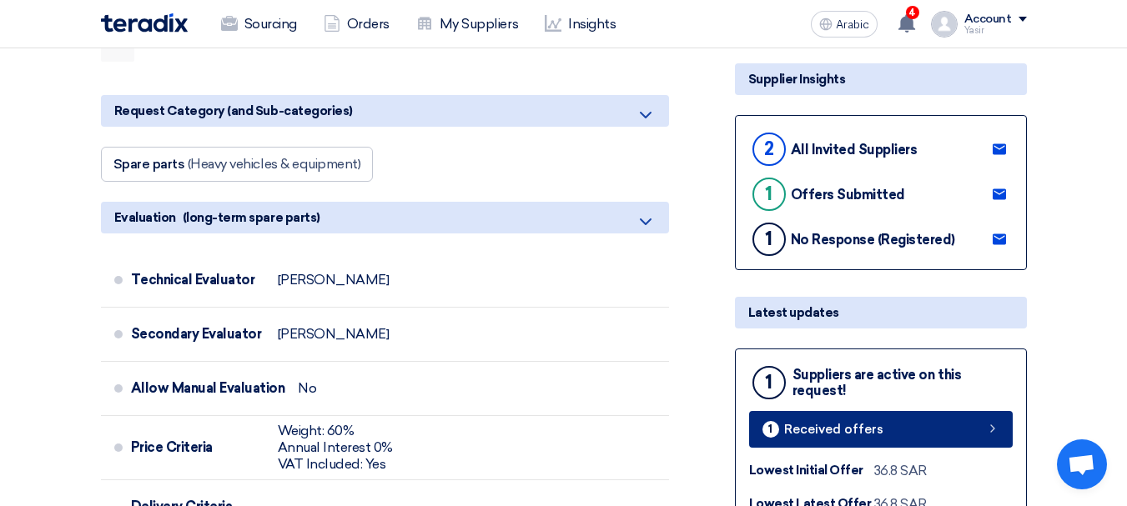
click at [939, 431] on link "1 Received offers" at bounding box center [881, 429] width 264 height 37
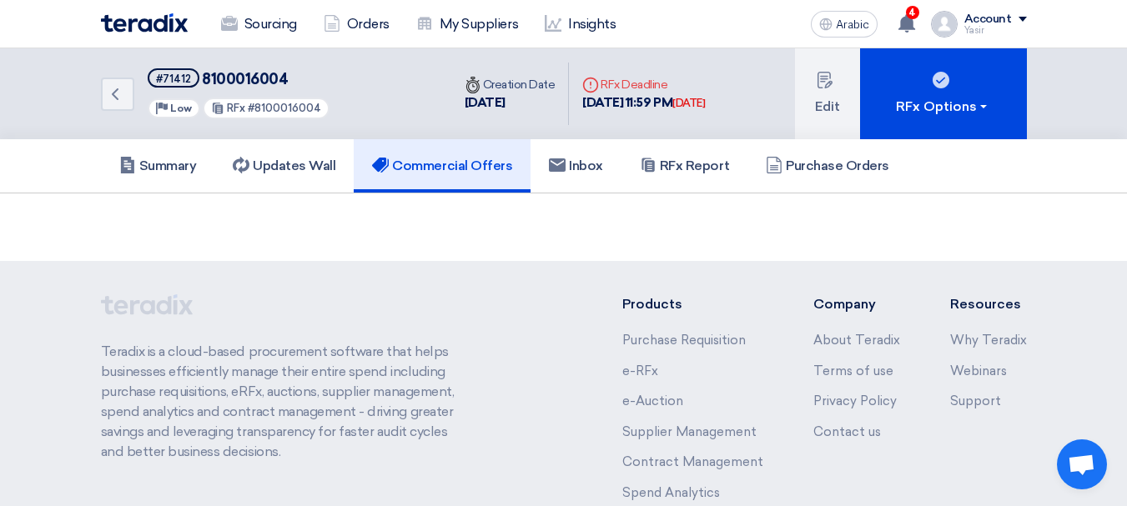
scroll to position [133, 0]
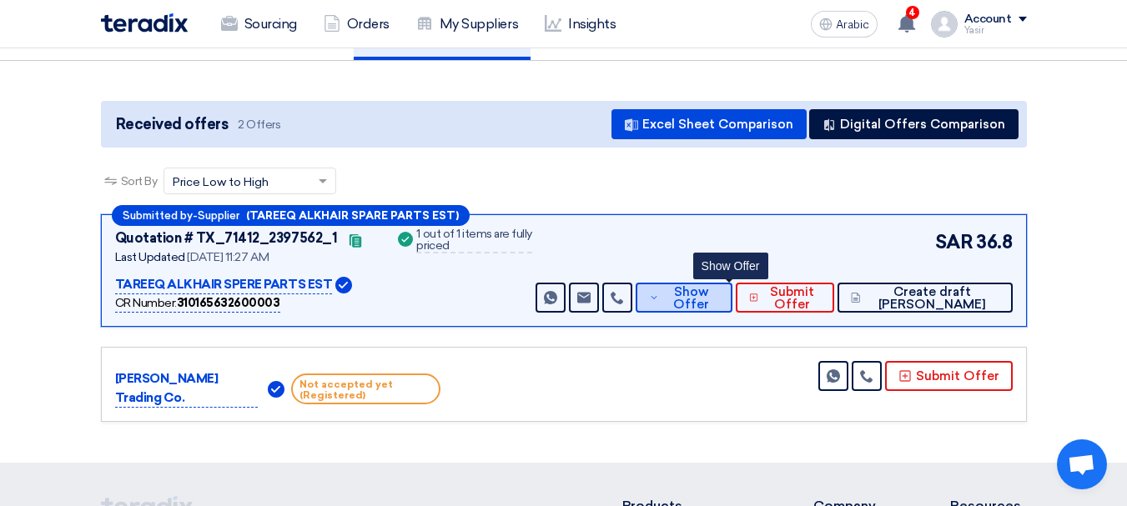
click at [718, 308] on span "Show Offer" at bounding box center [690, 298] width 55 height 25
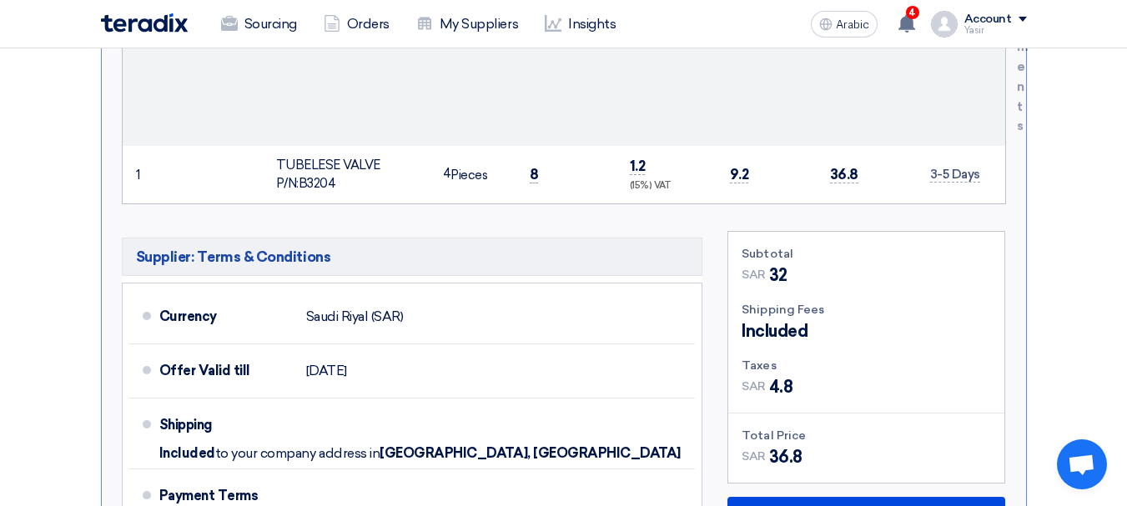
scroll to position [800, 0]
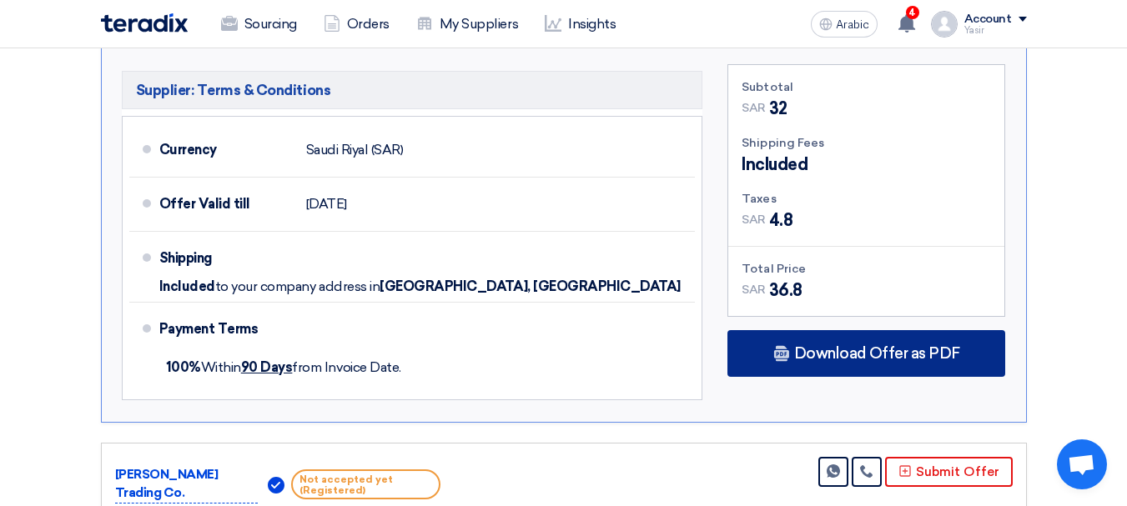
click at [868, 351] on font "Download Offer as PDF" at bounding box center [877, 354] width 166 height 18
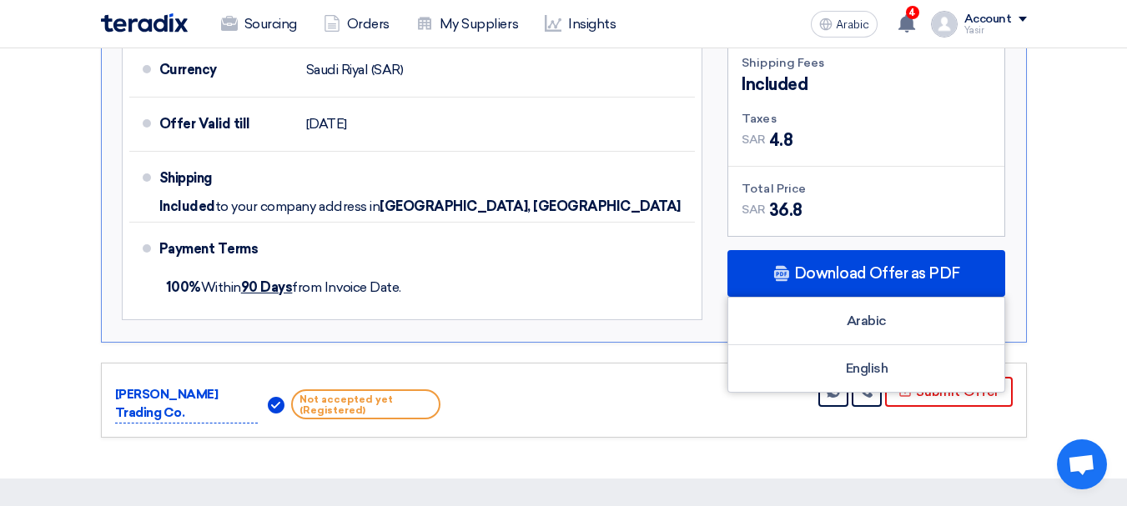
scroll to position [967, 0]
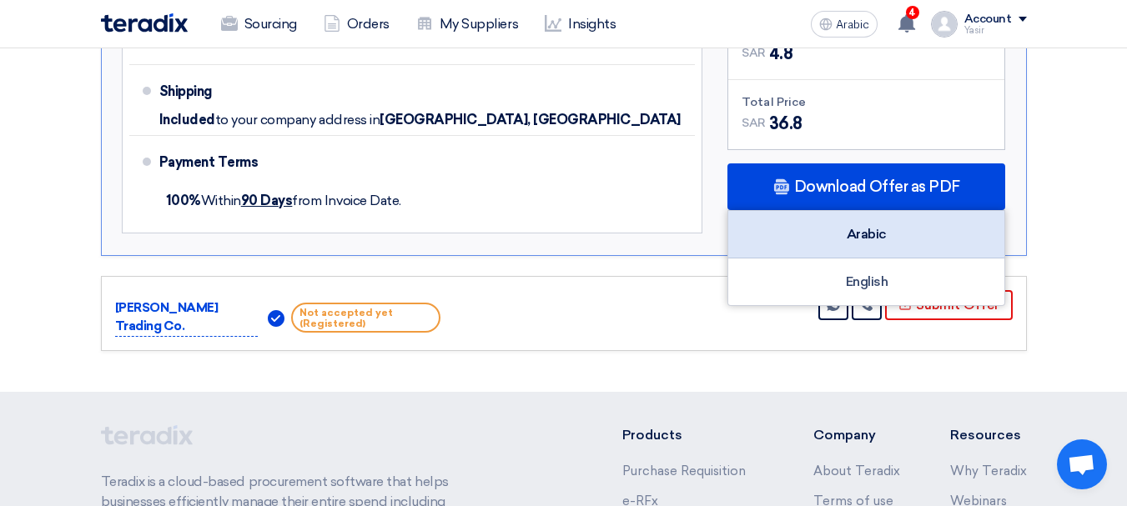
click at [869, 233] on font "Arabic" at bounding box center [867, 234] width 40 height 16
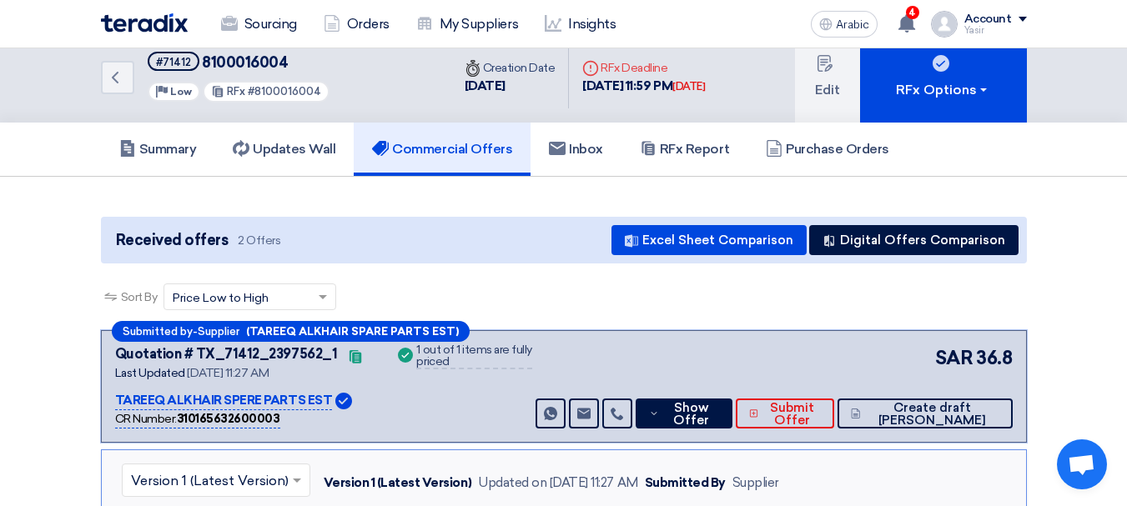
scroll to position [0, 0]
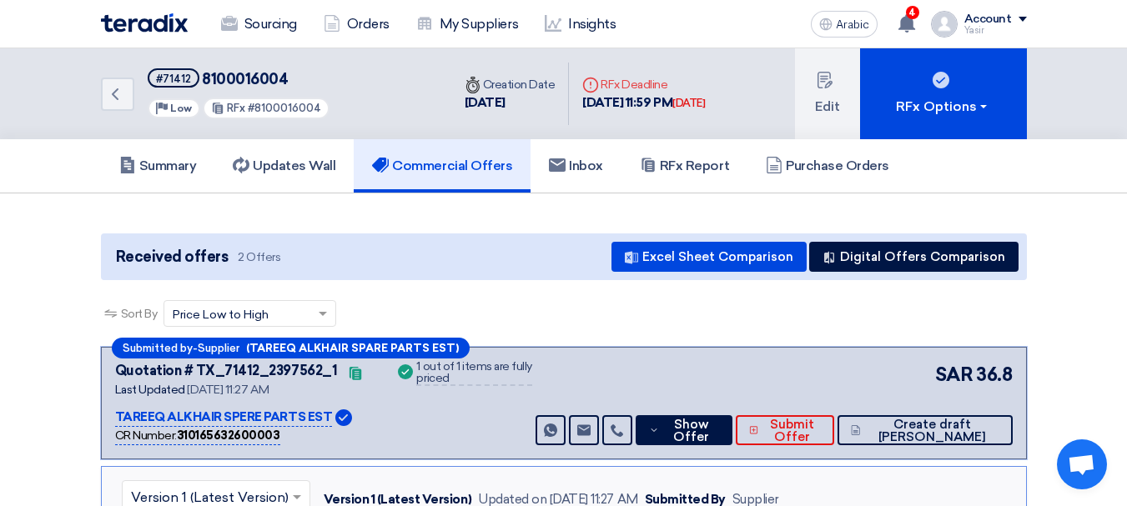
click at [119, 69] on div "Back #71412 8100016004 Priority Low RFx #8100016004" at bounding box center [276, 93] width 350 height 91
click at [125, 96] on link "Back" at bounding box center [117, 94] width 33 height 33
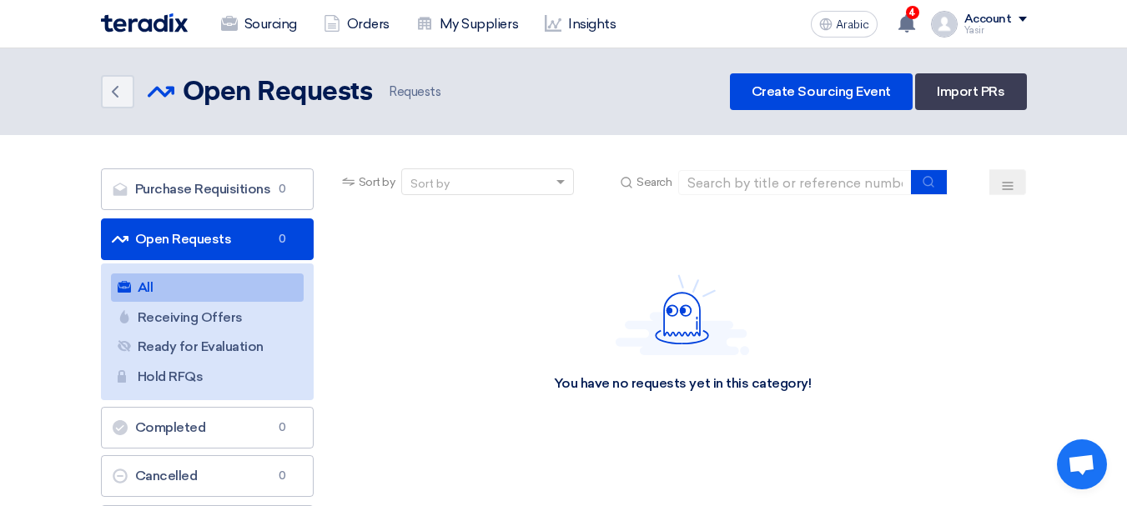
click at [752, 210] on div "You have no requests yet in this category!" at bounding box center [683, 334] width 688 height 250
click at [776, 194] on input at bounding box center [795, 182] width 234 height 25
paste input "8100015880"
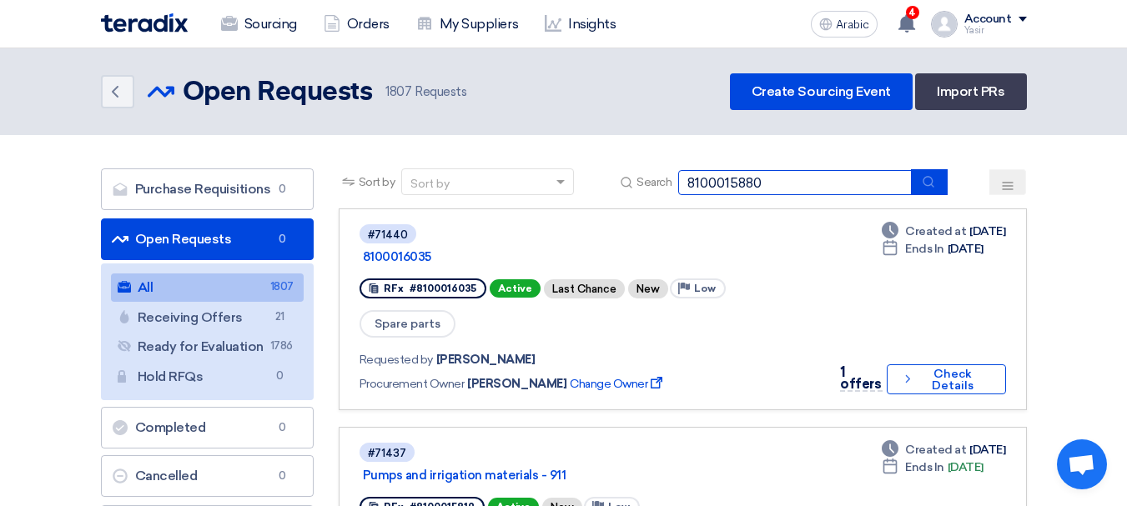
type input "8100015880"
click at [937, 184] on button "submit" at bounding box center [929, 182] width 37 height 26
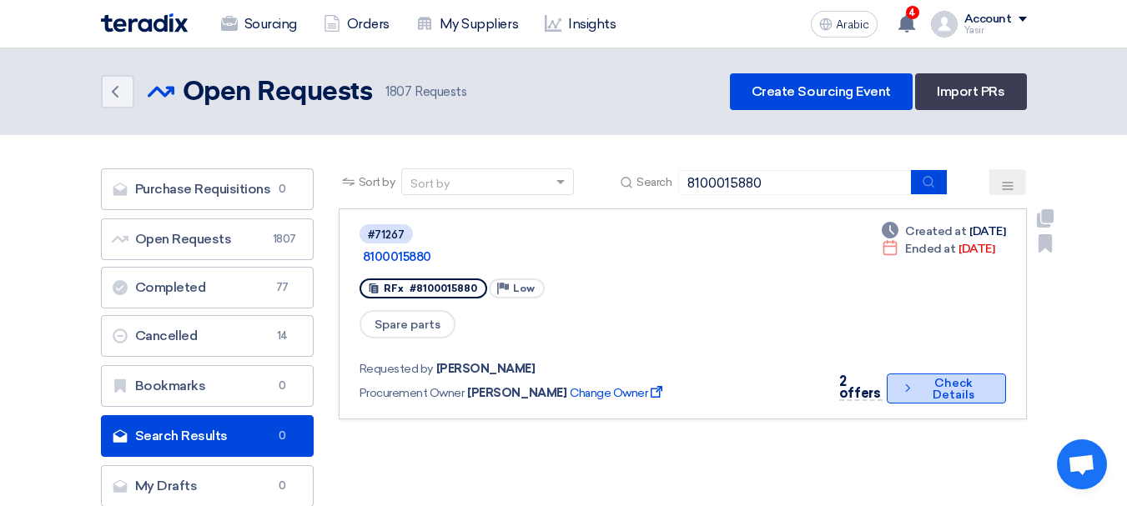
click at [922, 378] on font "Check Details" at bounding box center [953, 389] width 70 height 23
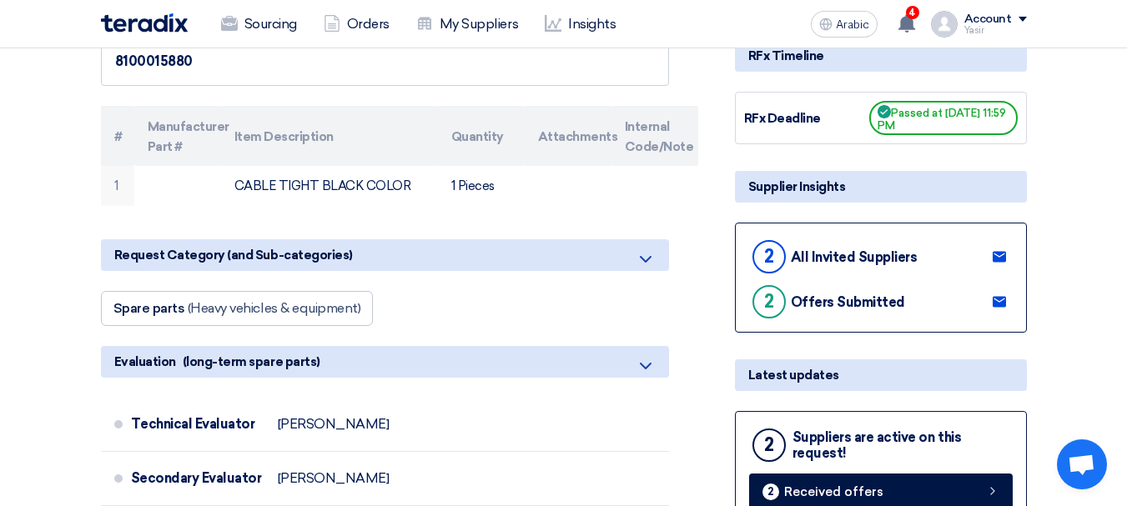
scroll to position [334, 0]
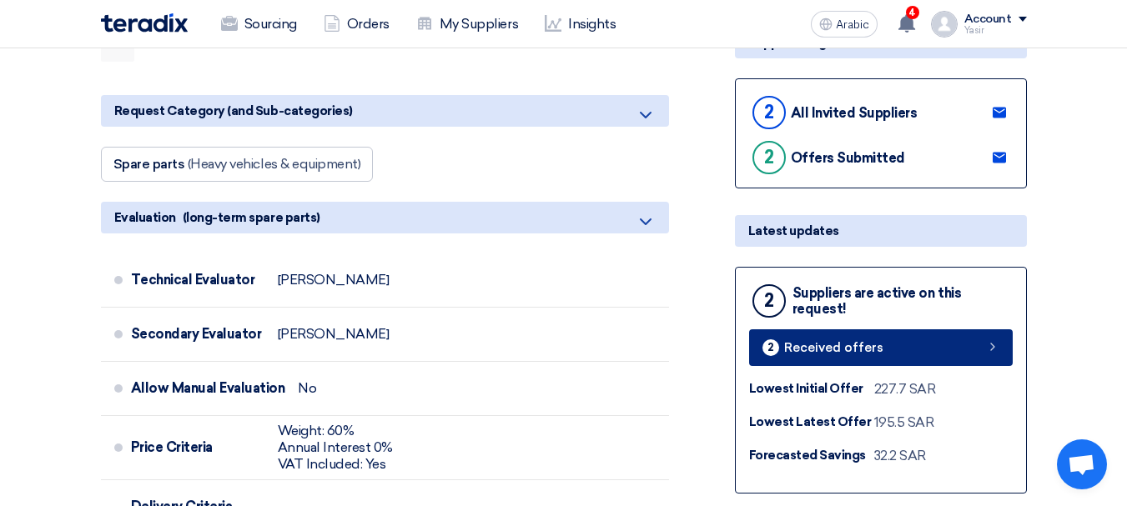
click at [947, 345] on link "2 Received offers" at bounding box center [881, 348] width 264 height 37
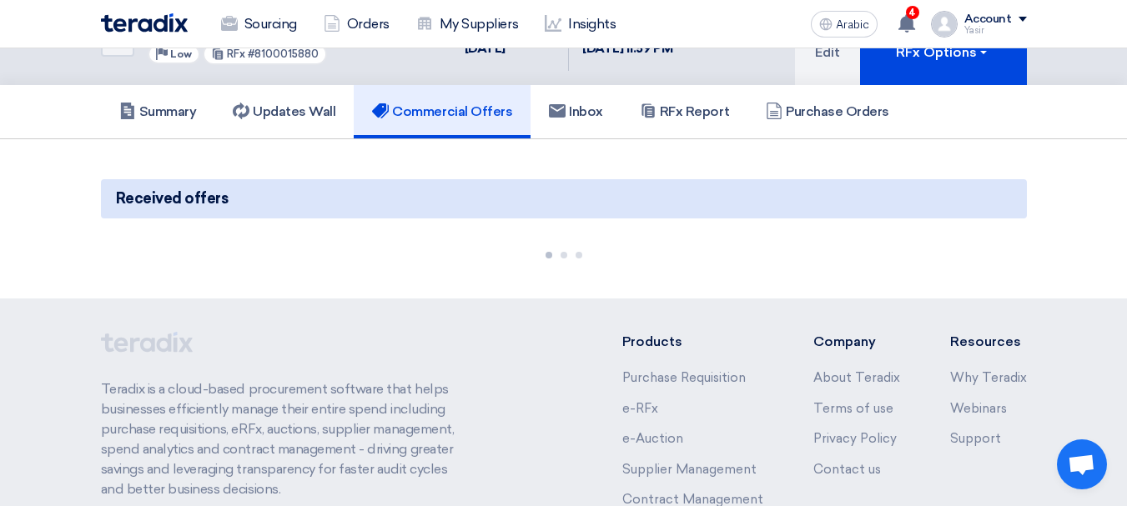
scroll to position [83, 0]
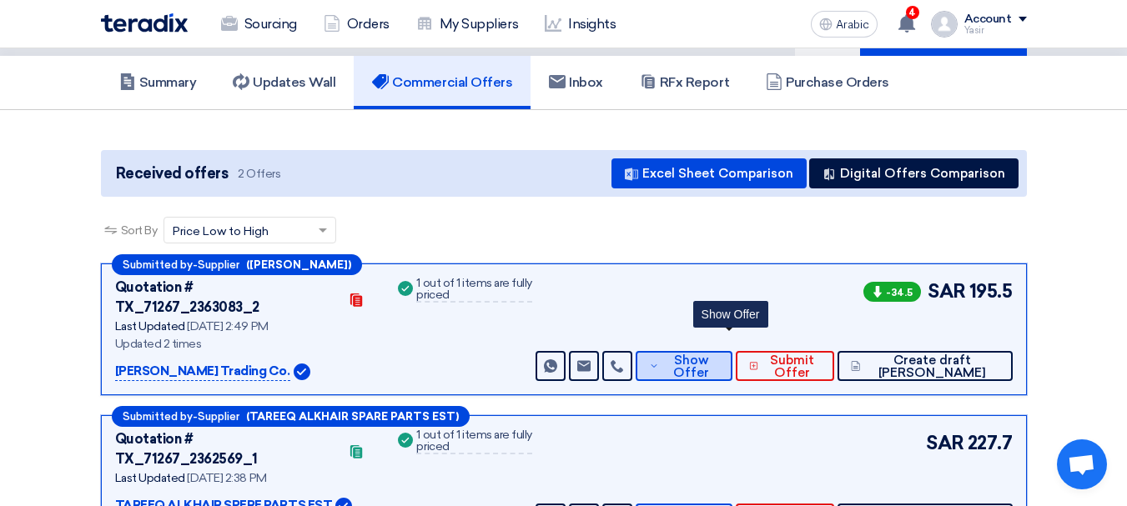
click at [709, 353] on font "Show Offer" at bounding box center [691, 367] width 36 height 28
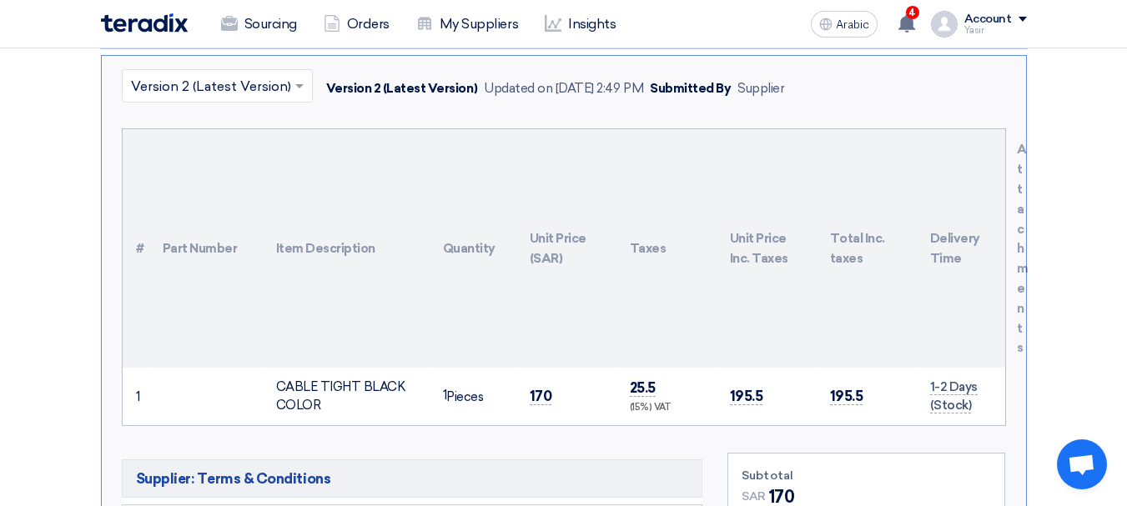
scroll to position [501, 0]
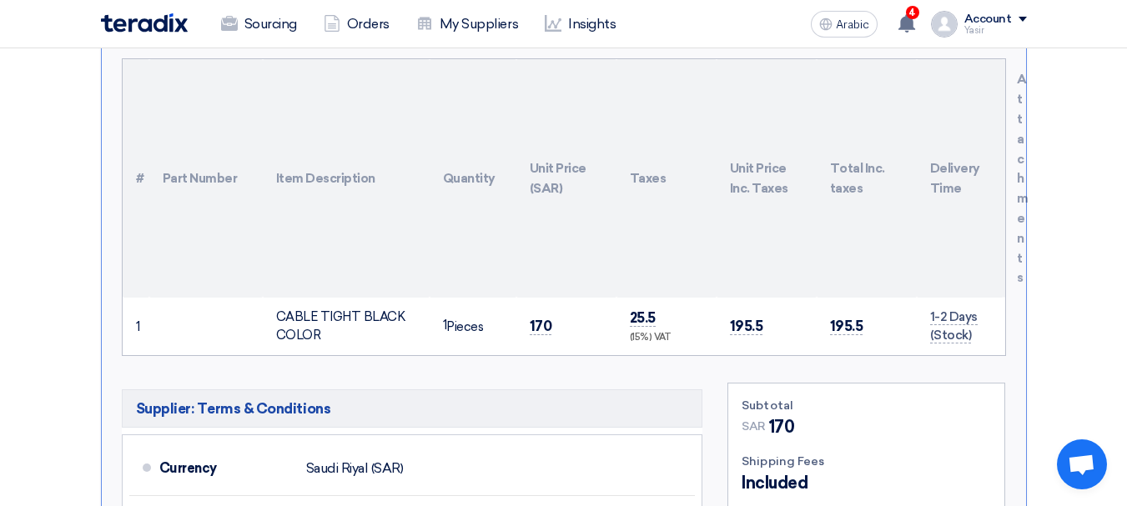
click at [541, 321] on td "170" at bounding box center [566, 327] width 100 height 58
click at [538, 318] on font "170" at bounding box center [541, 326] width 23 height 17
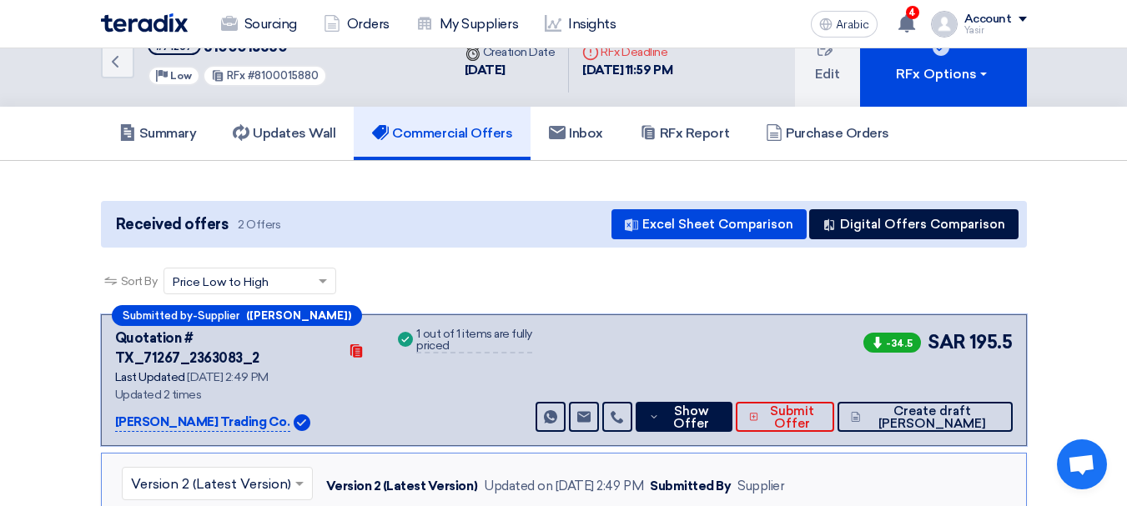
scroll to position [0, 0]
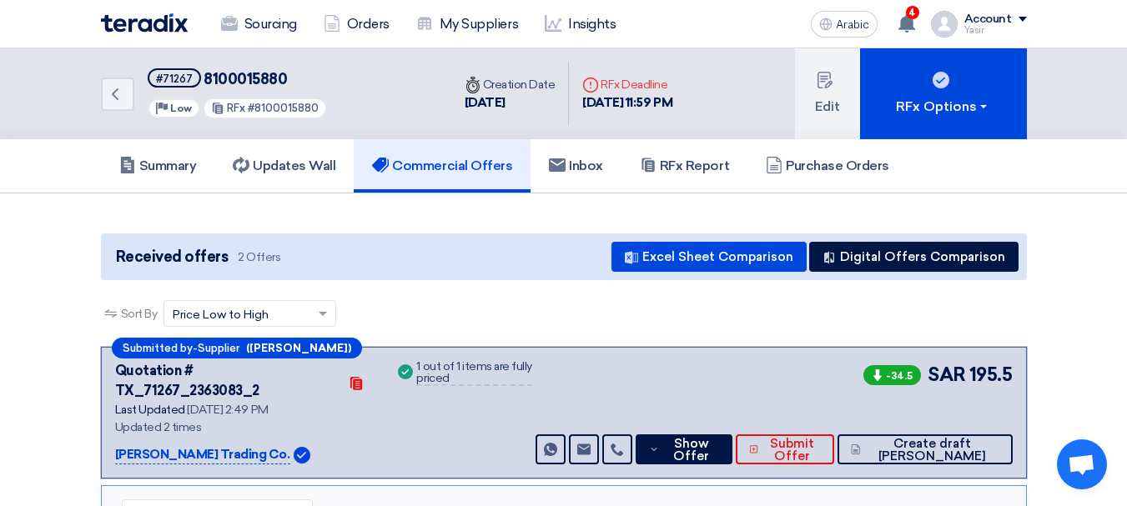
click at [248, 83] on font "8100015880" at bounding box center [245, 79] width 83 height 18
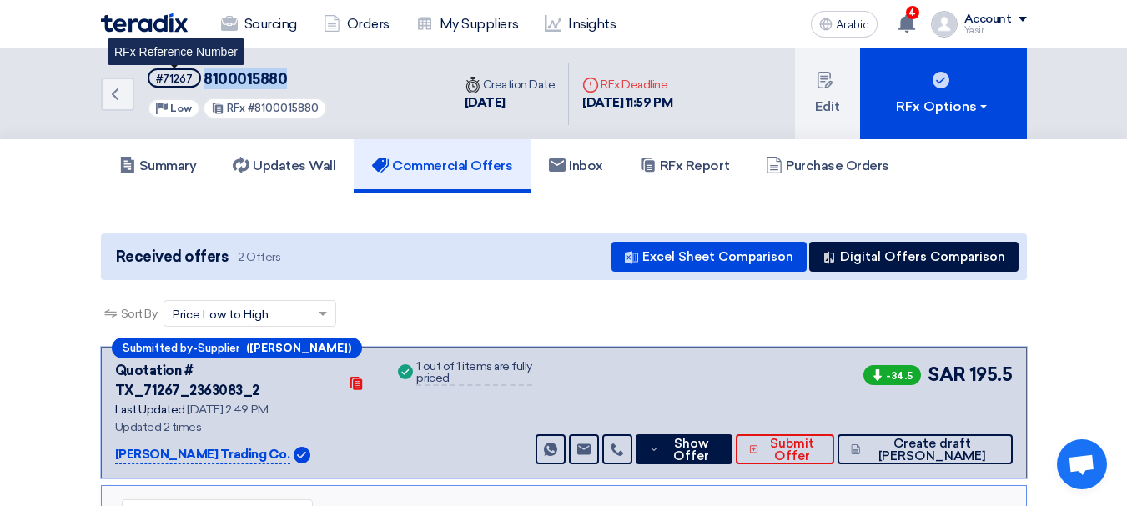
click at [181, 75] on font "#71267" at bounding box center [174, 79] width 37 height 13
copy font "71267"
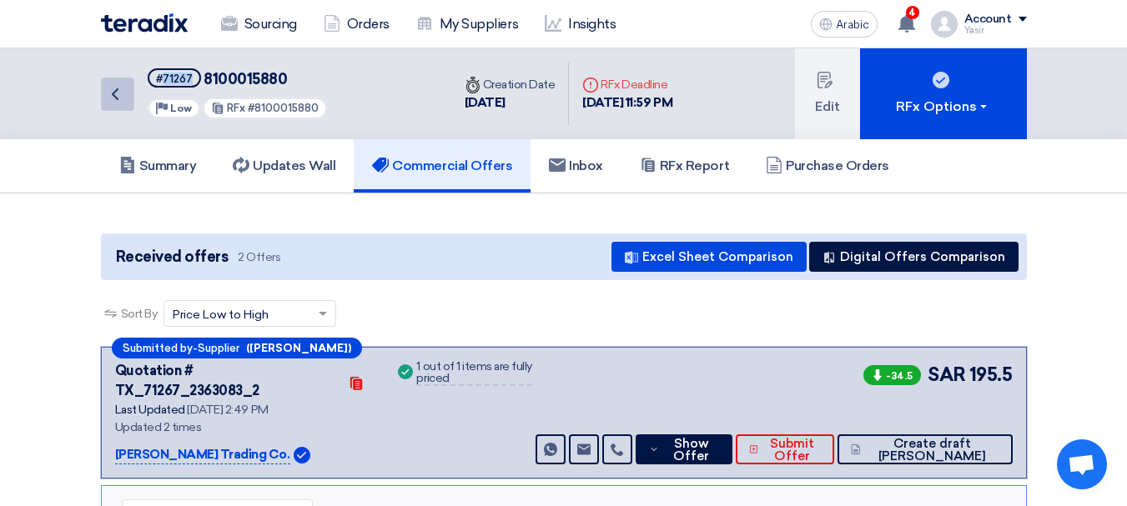
click at [114, 81] on link "Back" at bounding box center [117, 94] width 33 height 33
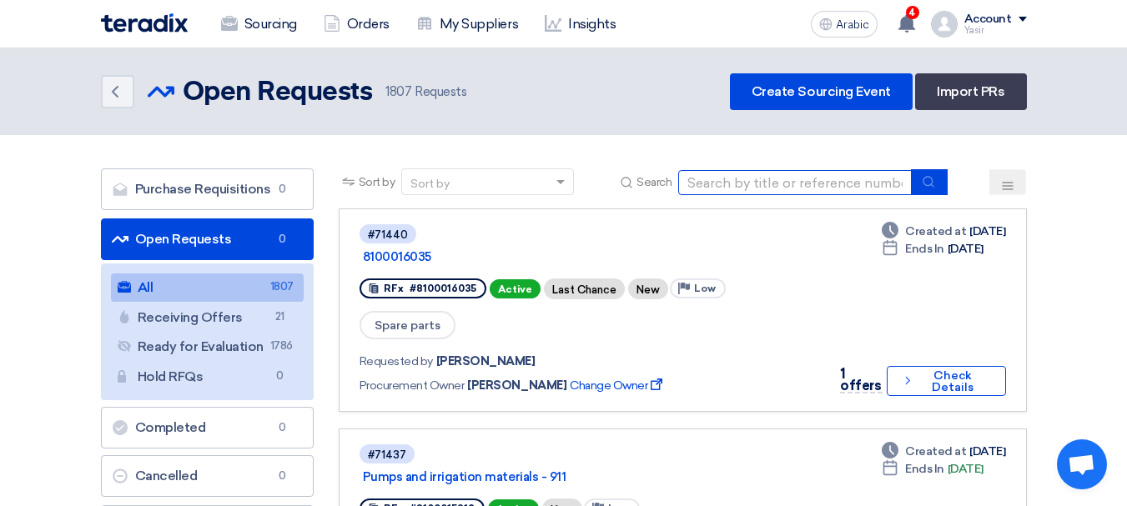
click at [808, 189] on input at bounding box center [795, 182] width 234 height 25
paste input "8100016004"
type input "8100016004"
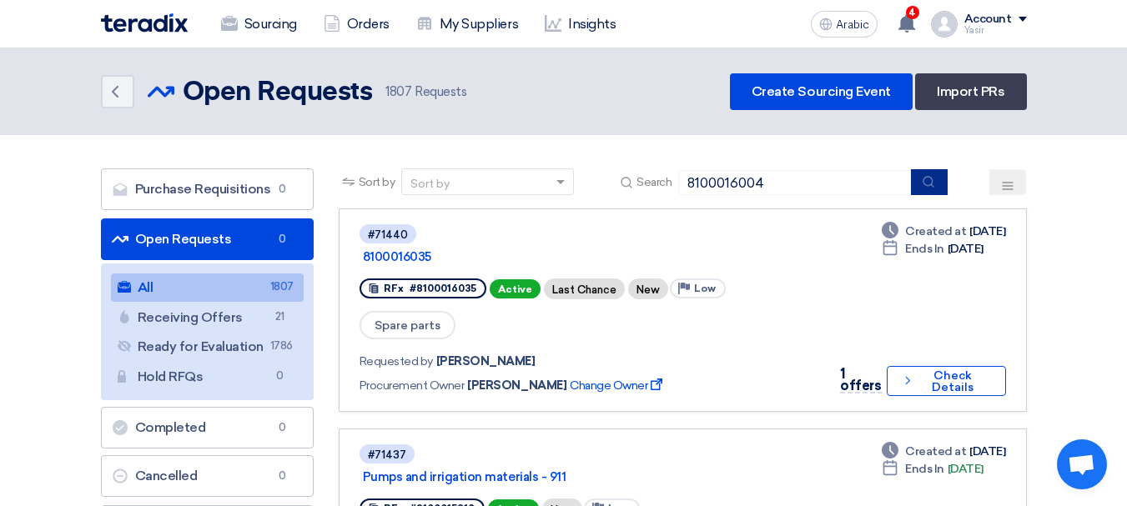
click at [935, 184] on icon "submit" at bounding box center [928, 181] width 13 height 13
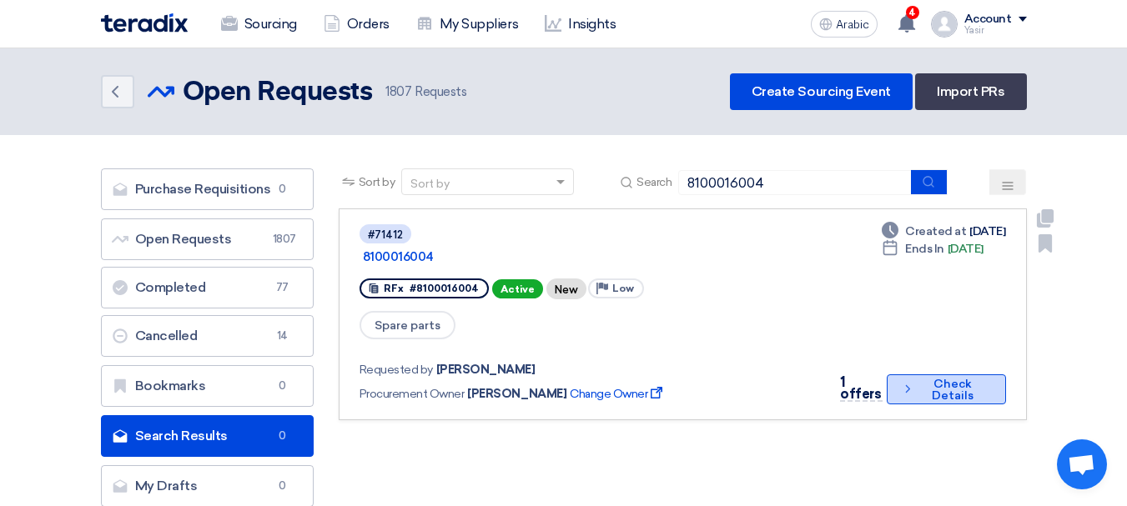
click at [957, 377] on font "Check Details" at bounding box center [953, 390] width 42 height 26
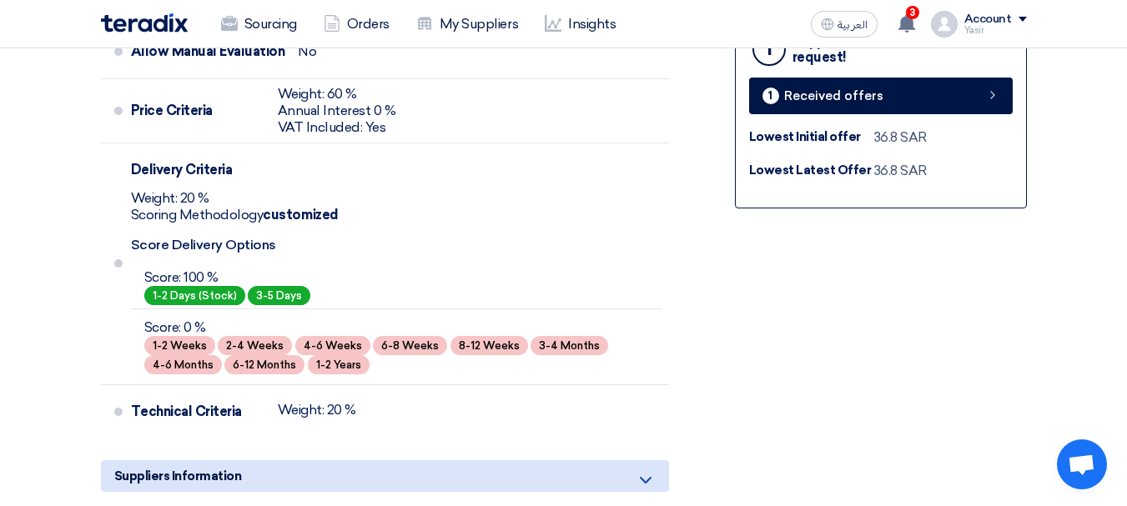
scroll to position [334, 0]
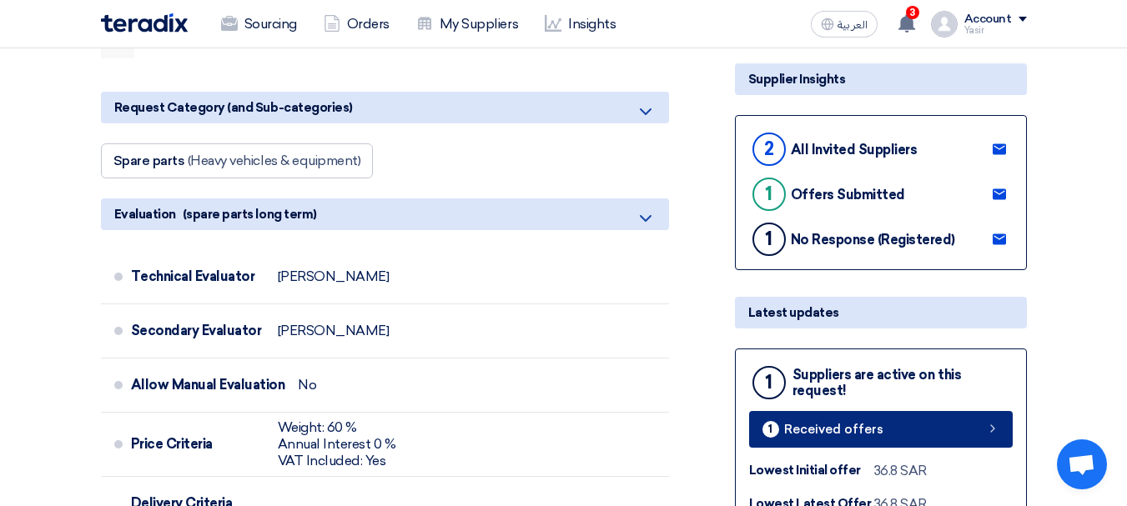
click at [904, 421] on link "1 Received offers" at bounding box center [881, 429] width 264 height 37
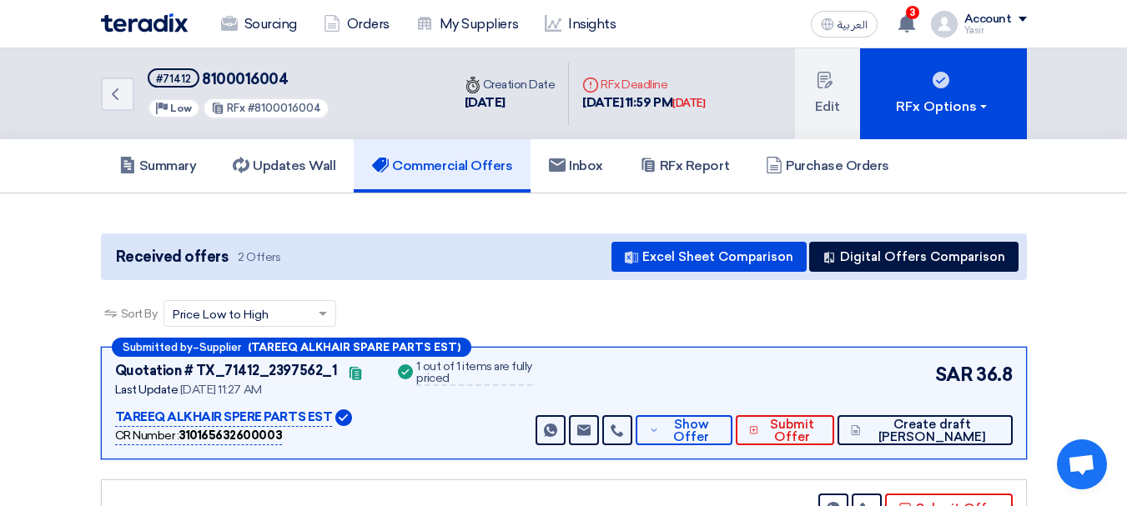
scroll to position [334, 0]
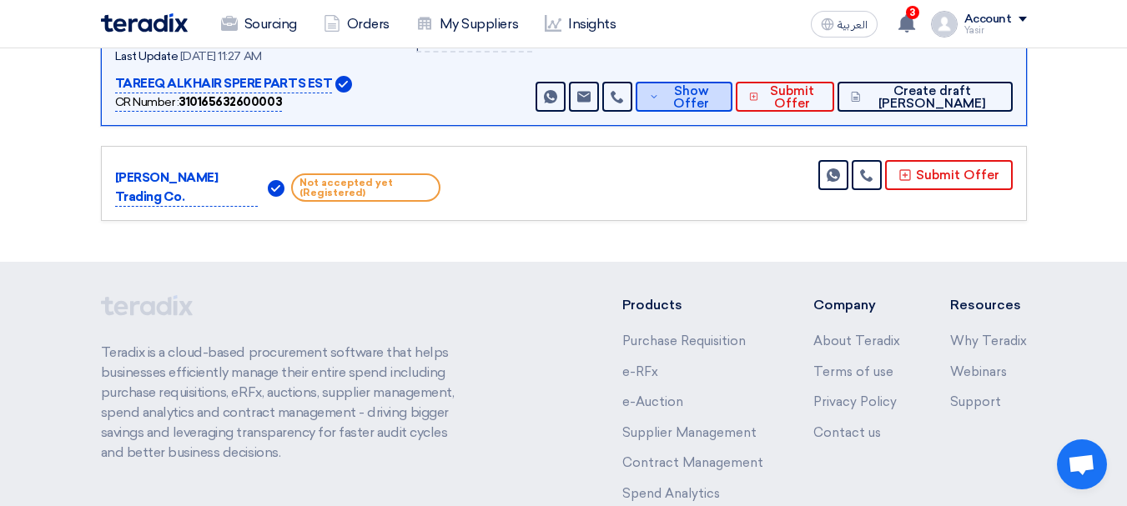
click at [718, 104] on span "Show Offer" at bounding box center [690, 97] width 55 height 25
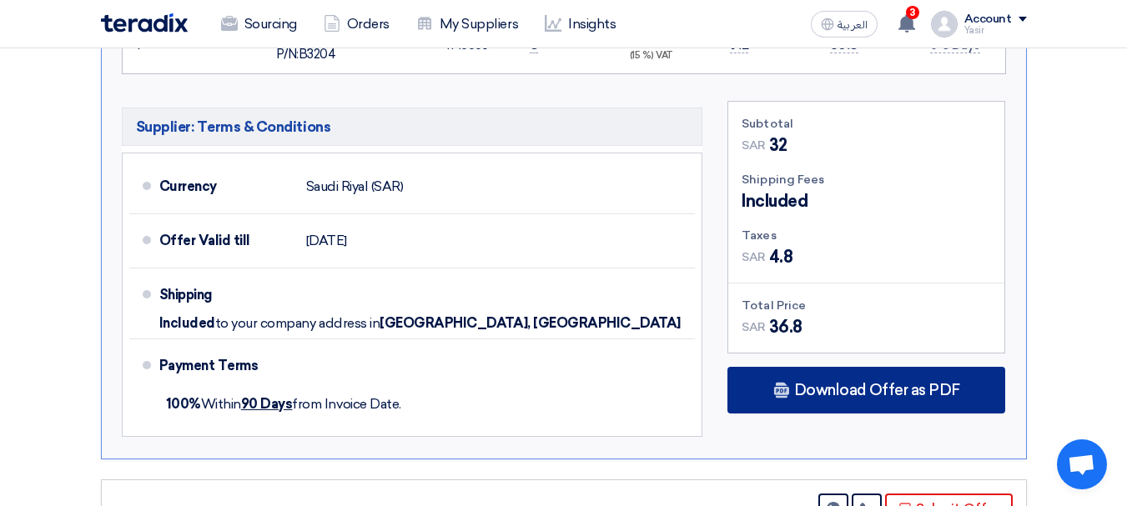
click at [853, 380] on div "Download Offer as PDF" at bounding box center [866, 390] width 278 height 47
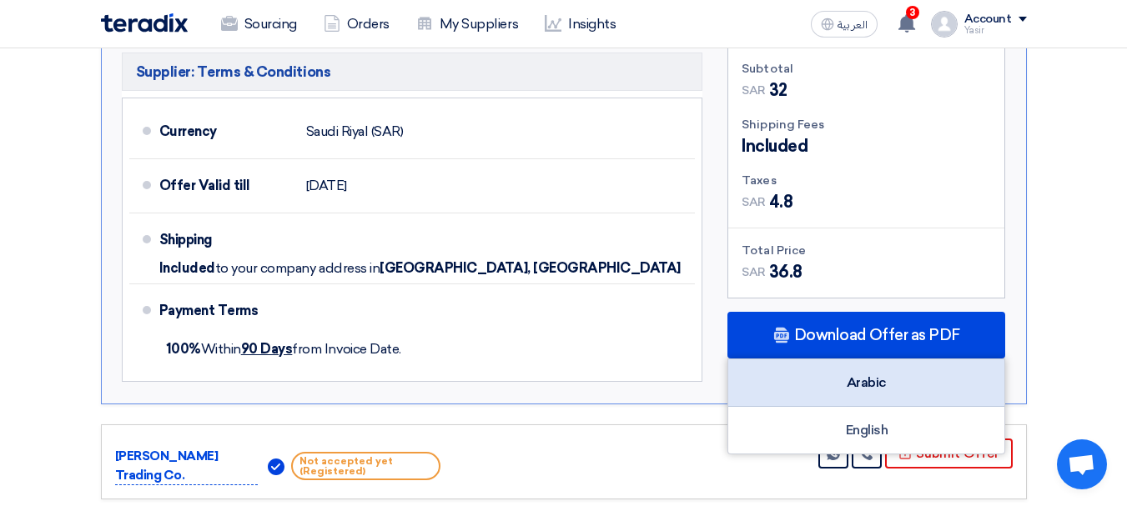
scroll to position [834, 0]
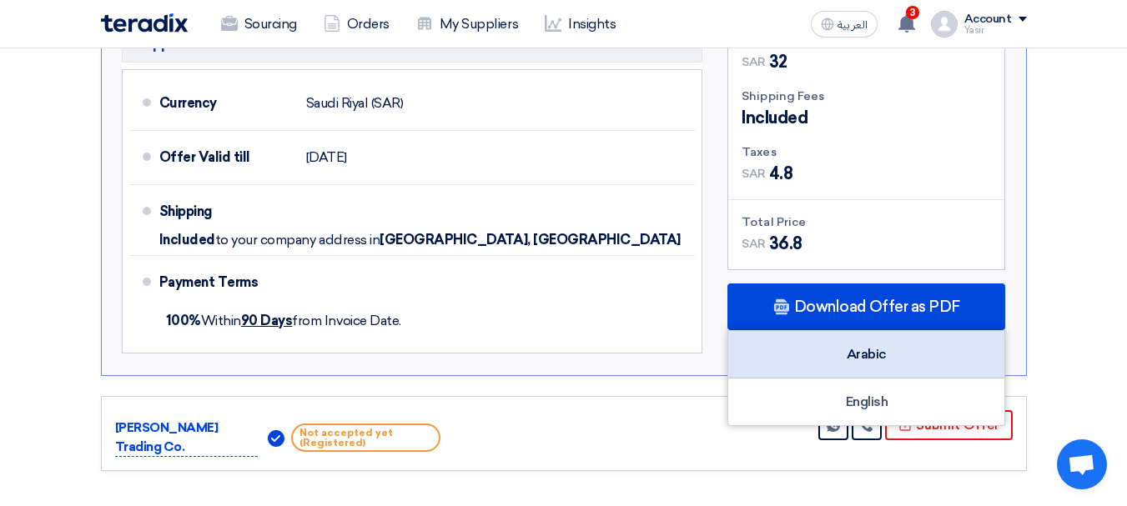
click at [868, 348] on div "Arabic" at bounding box center [866, 355] width 276 height 48
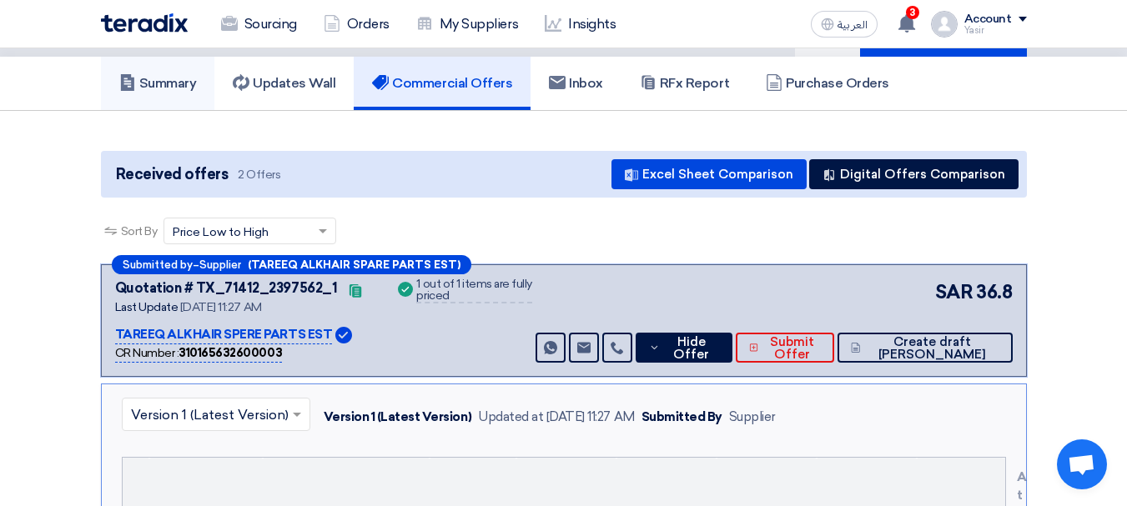
scroll to position [0, 0]
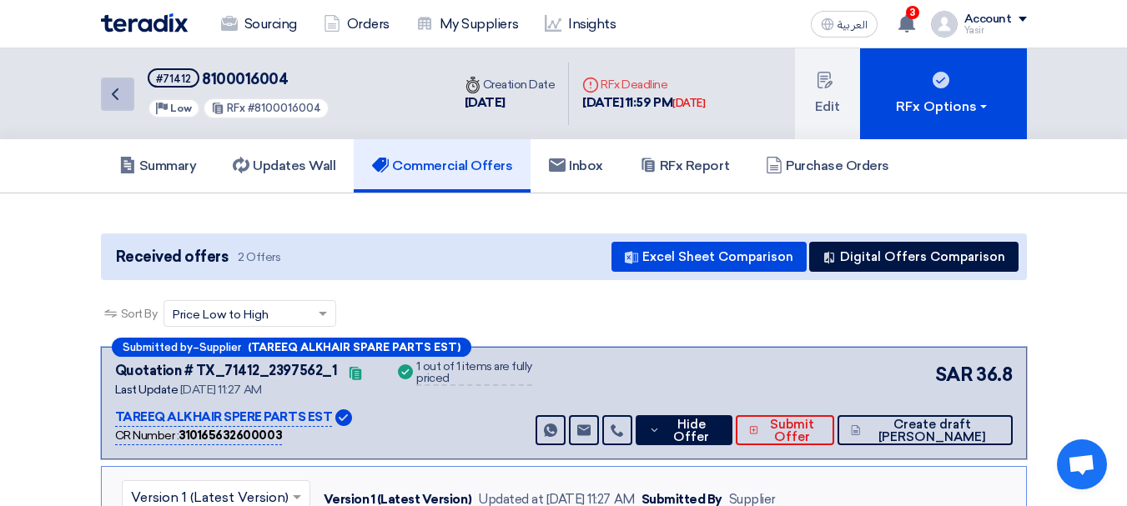
click at [111, 103] on icon "Back" at bounding box center [115, 94] width 20 height 20
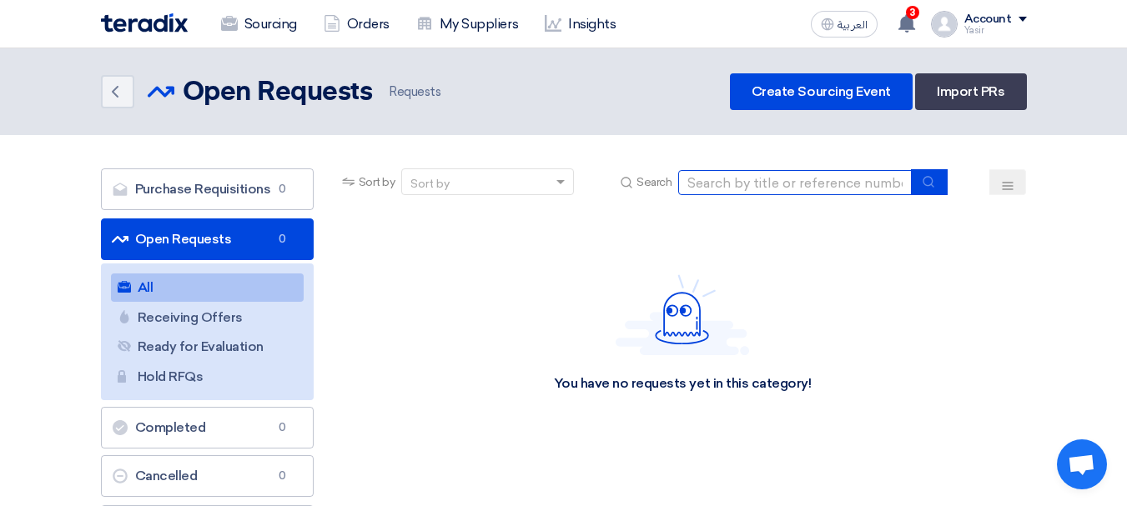
click at [797, 193] on input at bounding box center [795, 182] width 234 height 25
paste input "8100015992"
type input "8100015992"
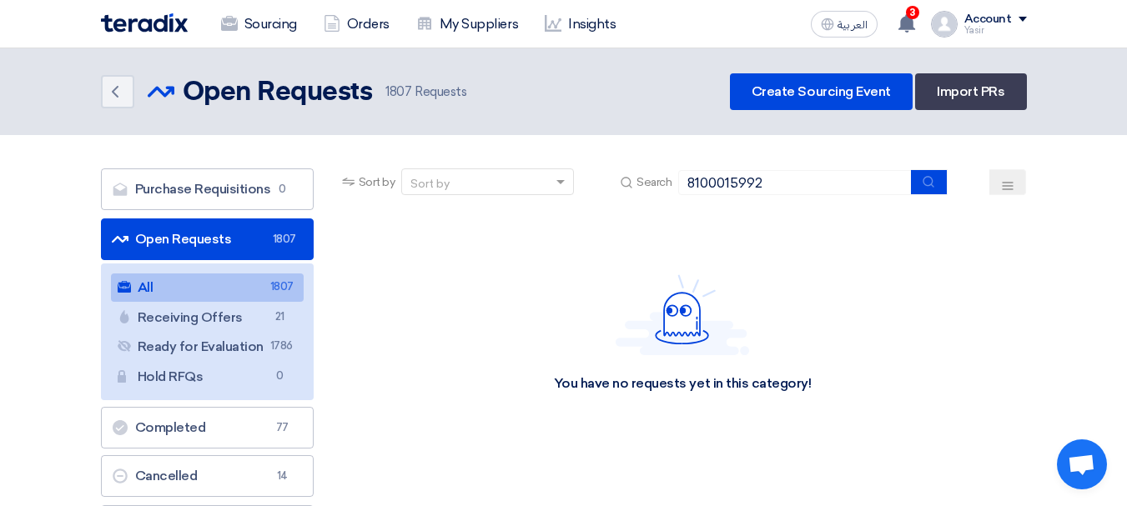
click at [954, 180] on div "Sort by Sort by Search 8100015992" at bounding box center [683, 189] width 688 height 40
click at [943, 186] on button "submit" at bounding box center [929, 182] width 37 height 26
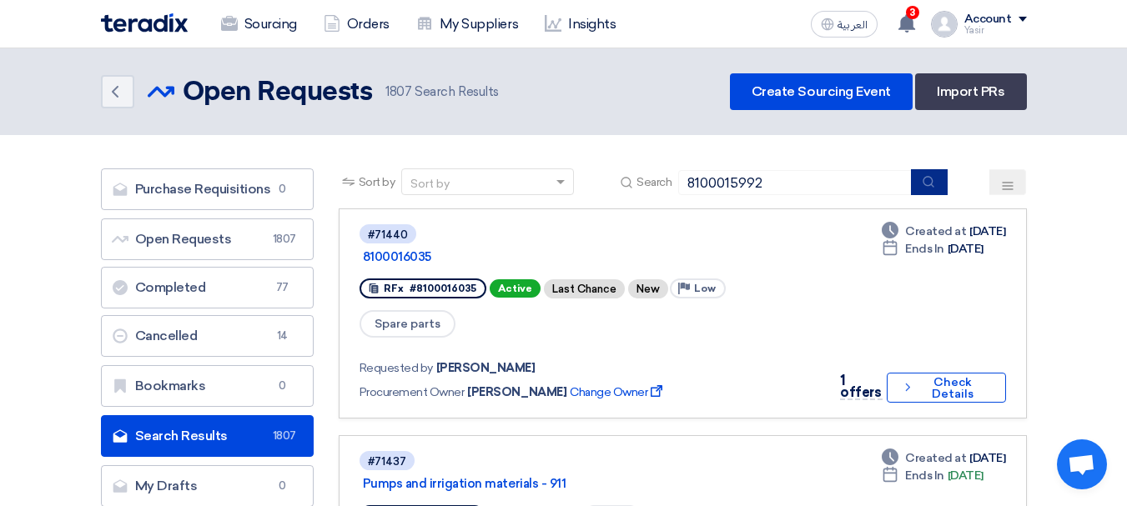
click at [913, 187] on button "submit" at bounding box center [929, 182] width 37 height 26
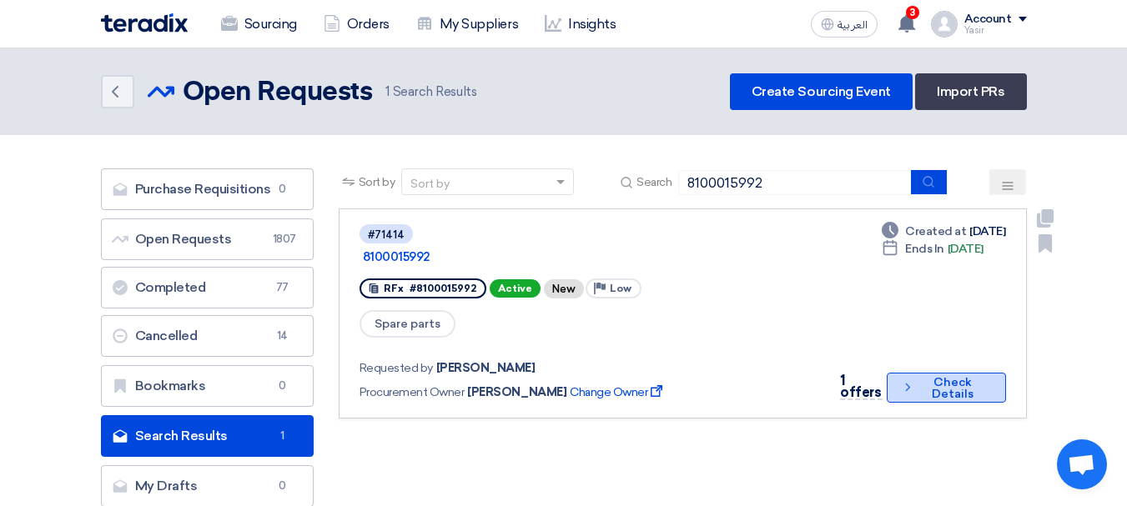
click at [911, 373] on button "Check details Check Details" at bounding box center [946, 388] width 119 height 30
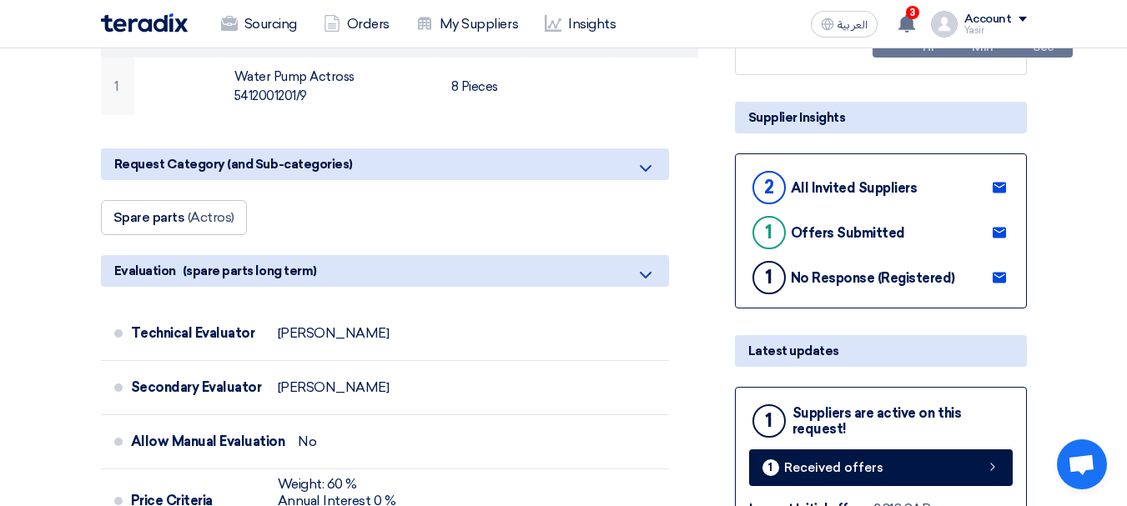
scroll to position [334, 0]
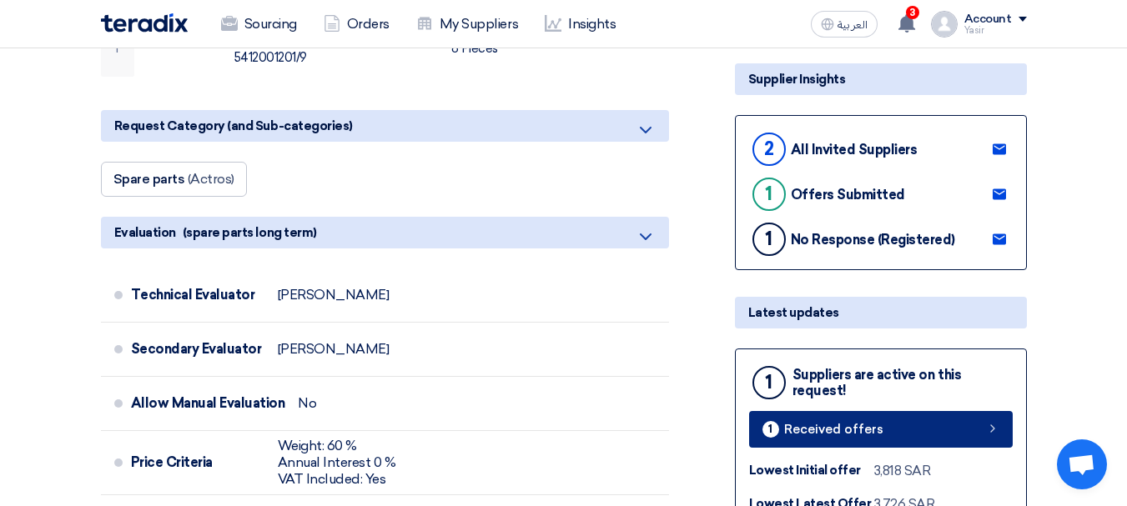
click at [948, 430] on link "1 Received offers" at bounding box center [881, 429] width 264 height 37
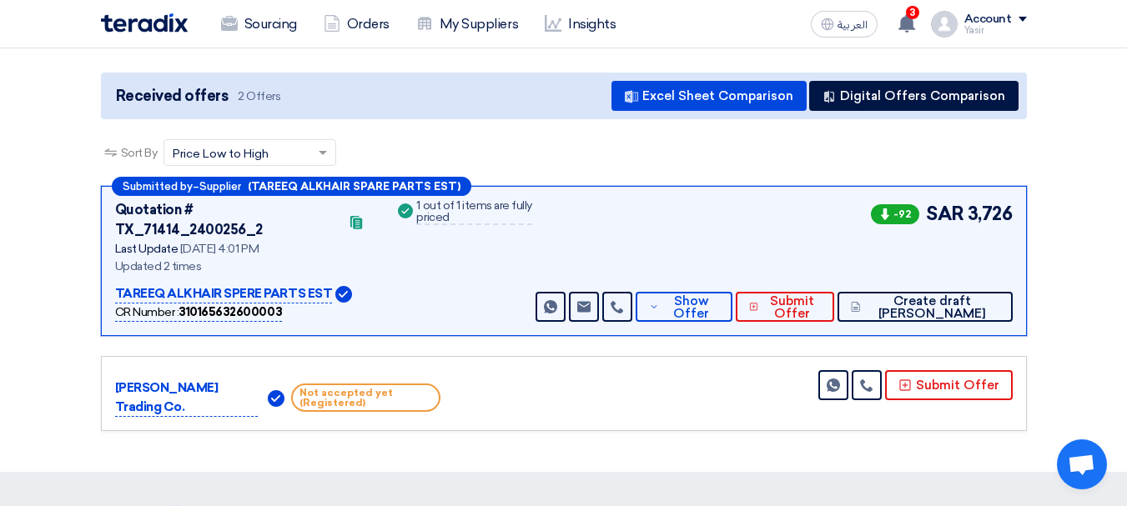
scroll to position [167, 0]
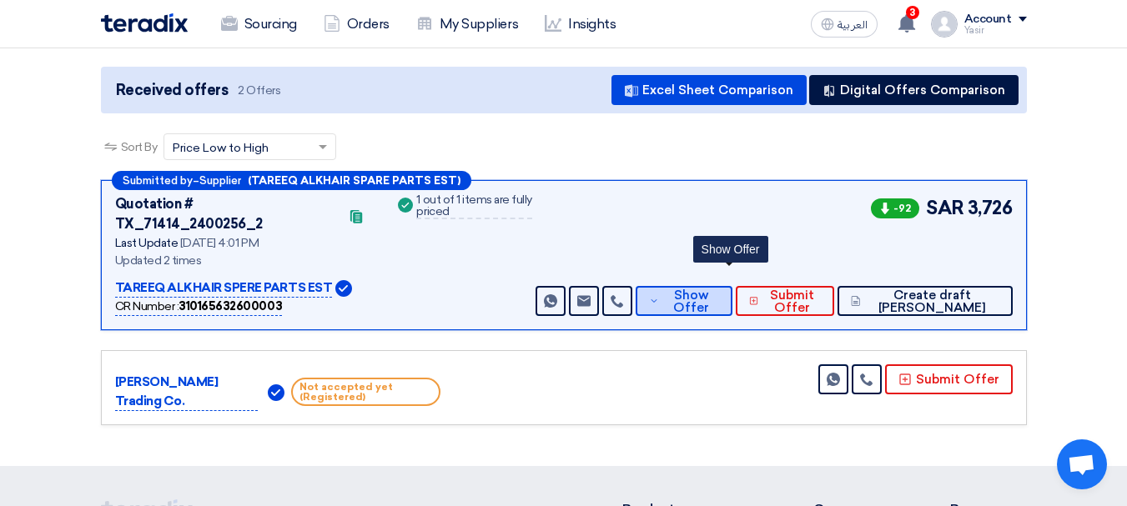
click at [718, 289] on span "Show Offer" at bounding box center [690, 301] width 55 height 25
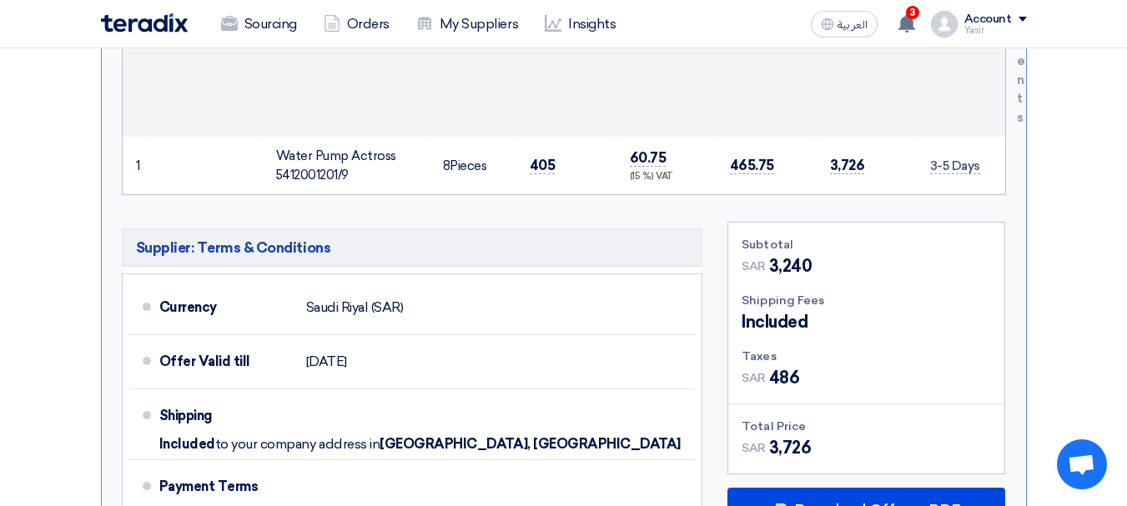
scroll to position [751, 0]
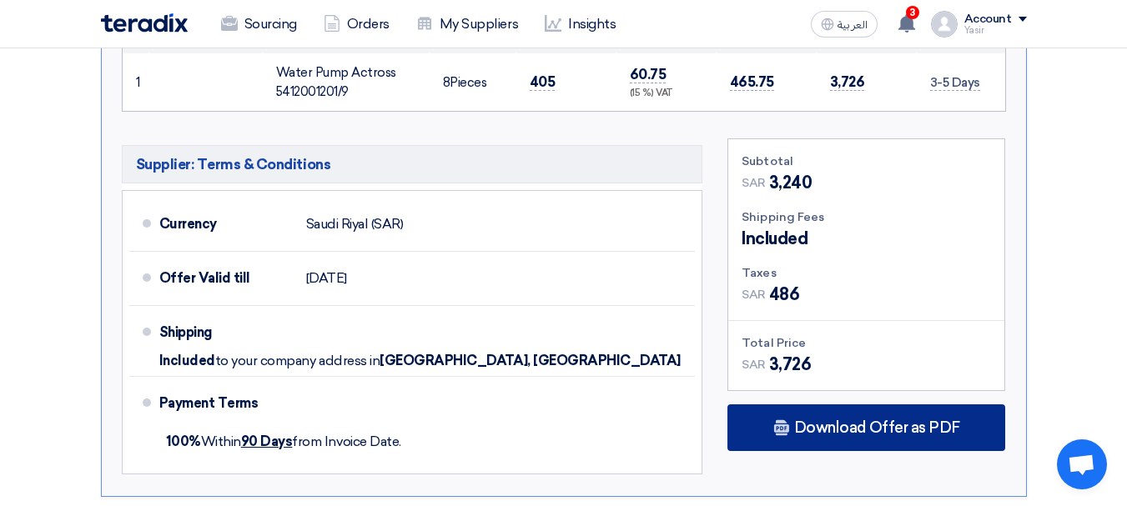
click at [840, 420] on span "Download Offer as PDF" at bounding box center [877, 427] width 166 height 15
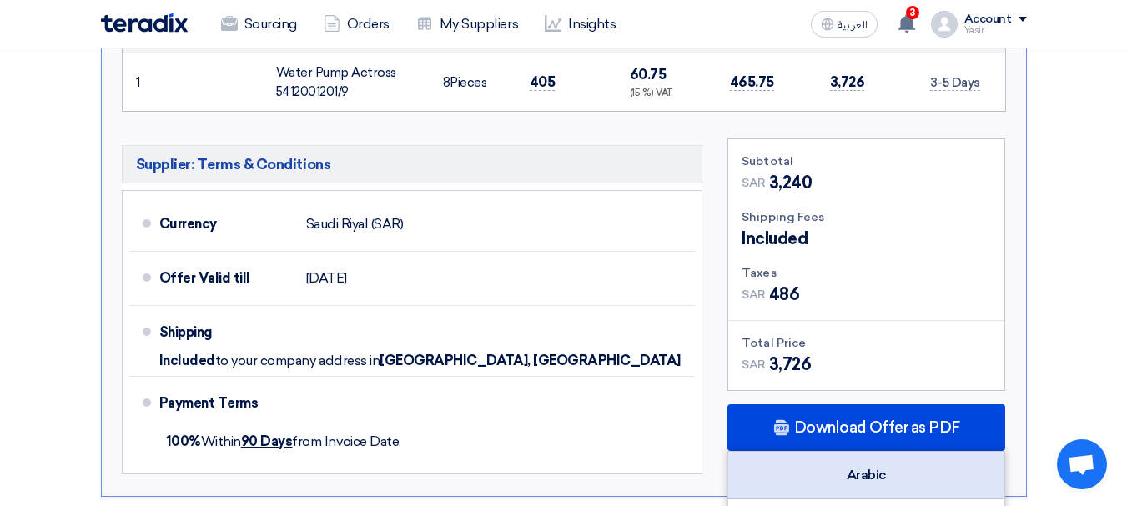
click at [882, 452] on div "Arabic" at bounding box center [866, 476] width 276 height 48
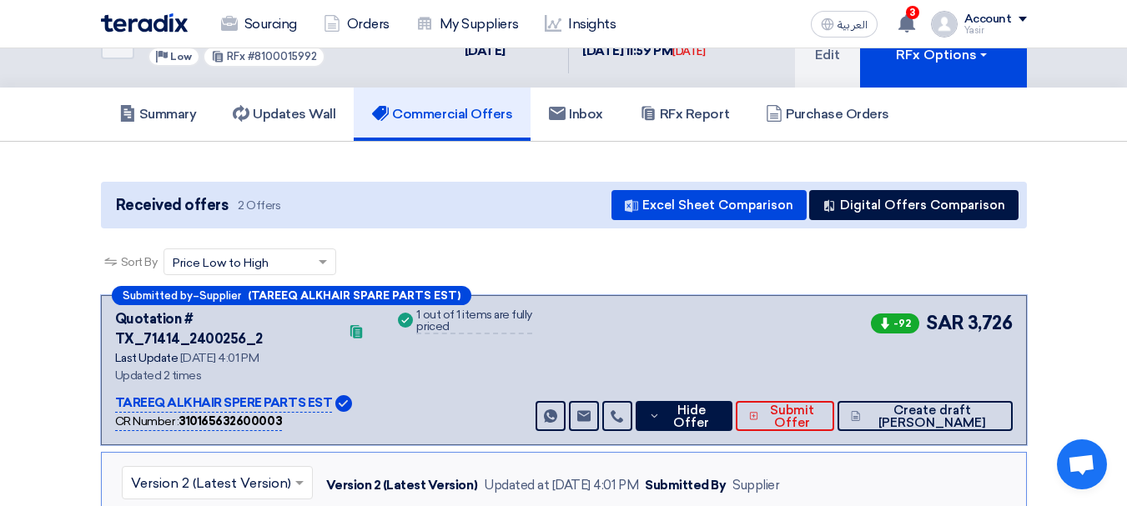
scroll to position [0, 0]
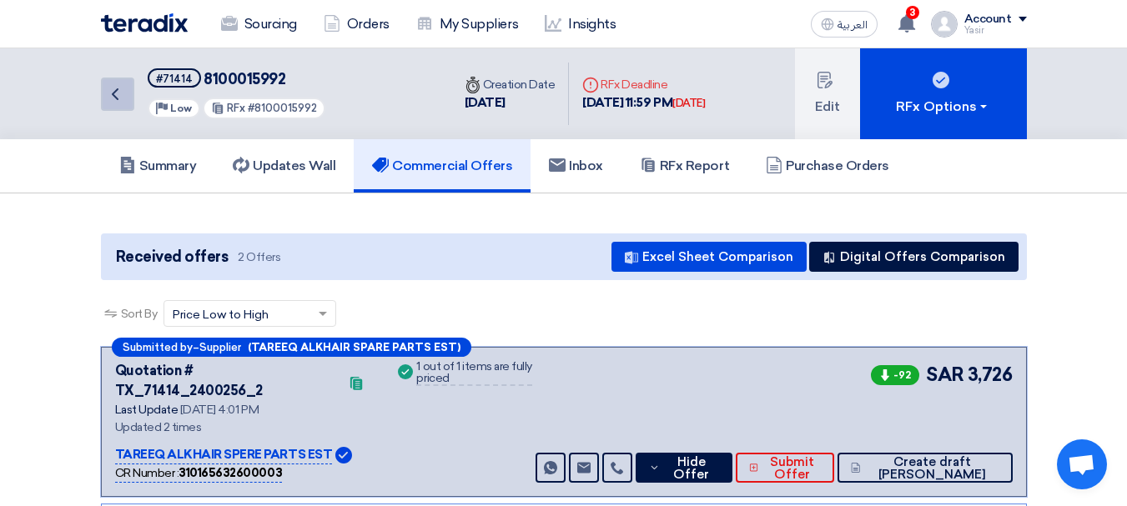
click at [131, 95] on link "Back" at bounding box center [117, 94] width 33 height 33
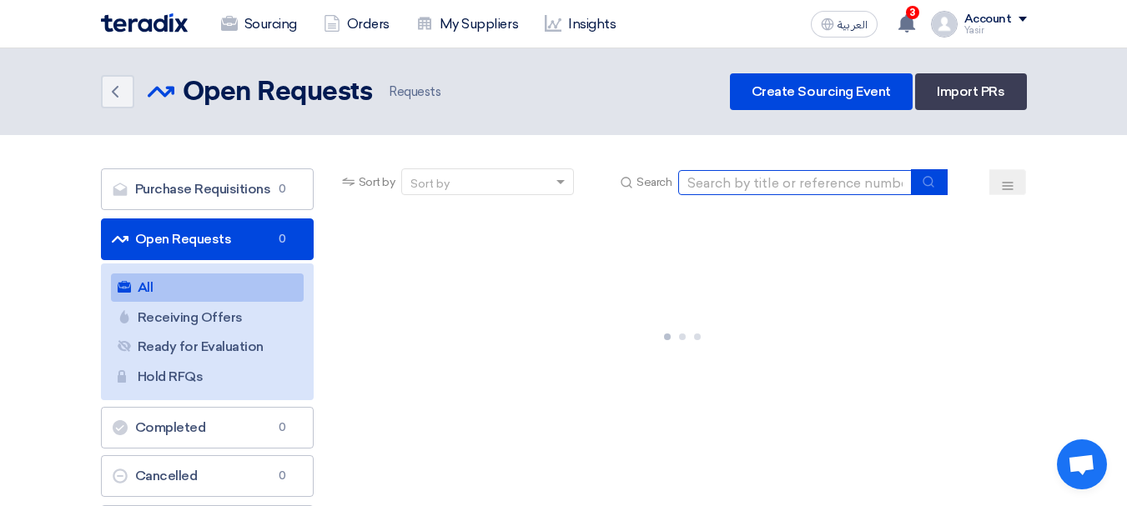
click at [746, 186] on input at bounding box center [795, 182] width 234 height 25
paste input "8100015970"
type input "8100015970"
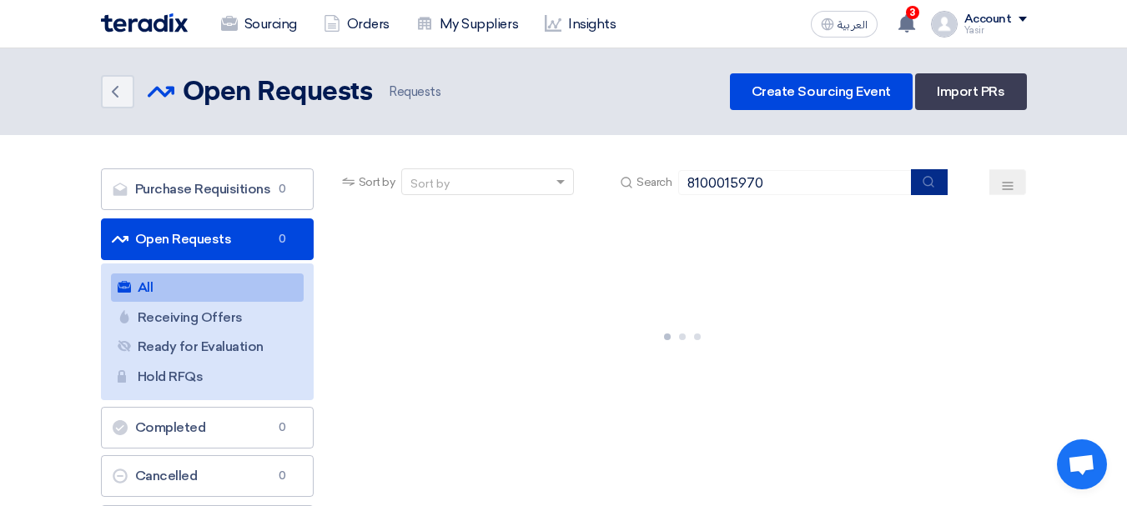
click at [947, 184] on button "submit" at bounding box center [929, 182] width 37 height 26
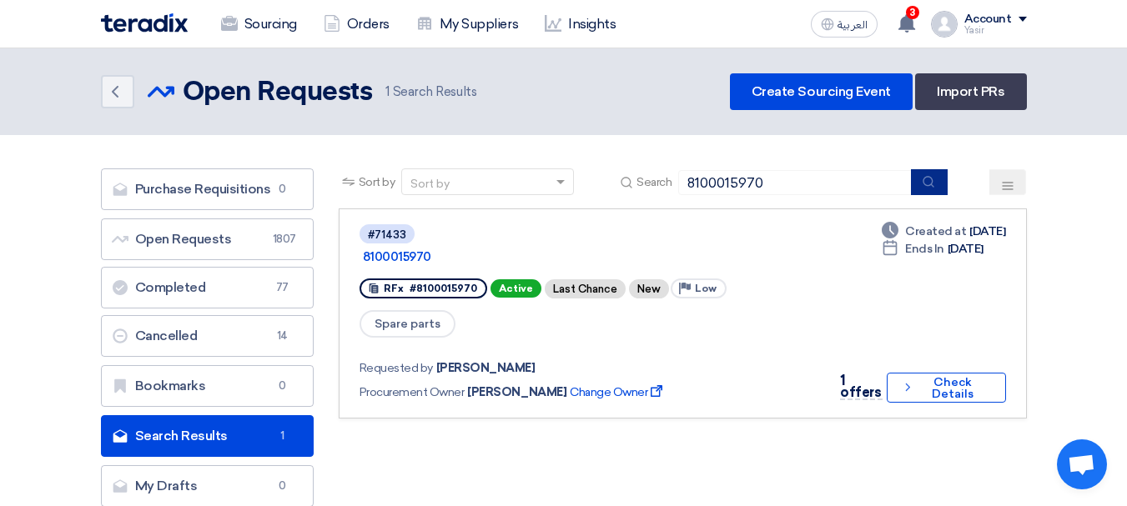
click at [923, 185] on icon "submit" at bounding box center [928, 181] width 13 height 13
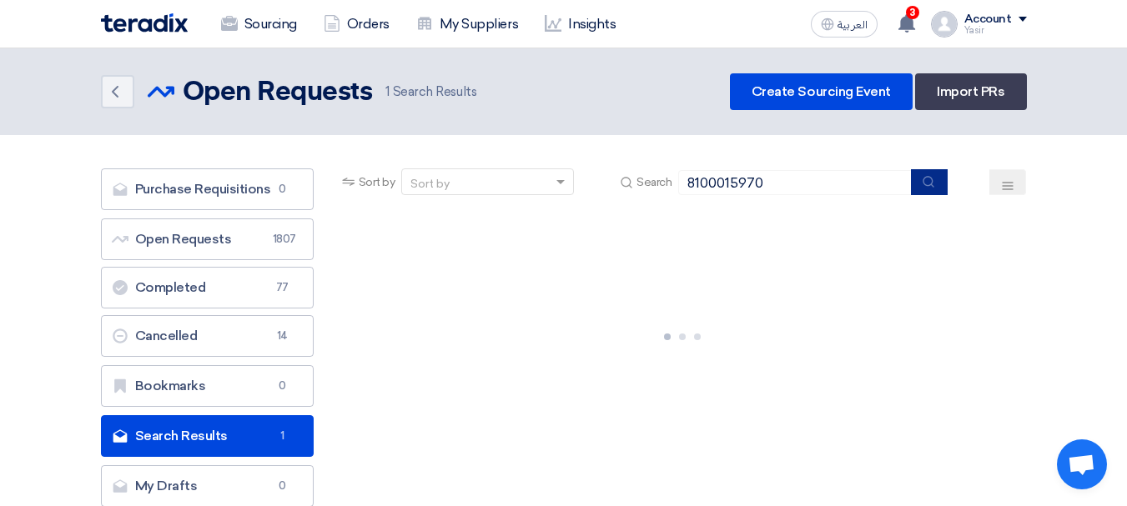
click at [922, 184] on button "submit" at bounding box center [929, 182] width 37 height 26
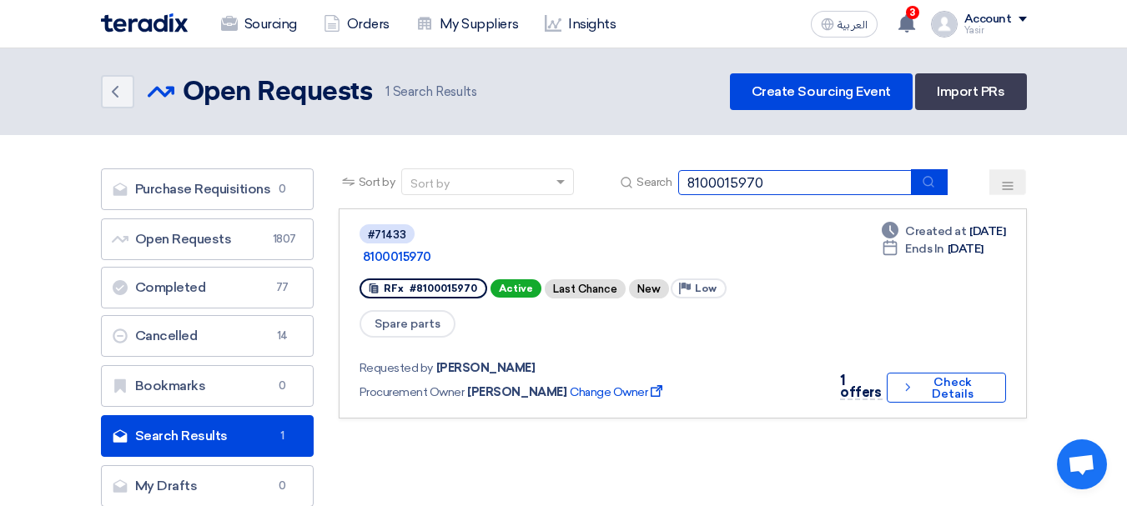
click at [808, 183] on input "8100015970" at bounding box center [795, 182] width 234 height 25
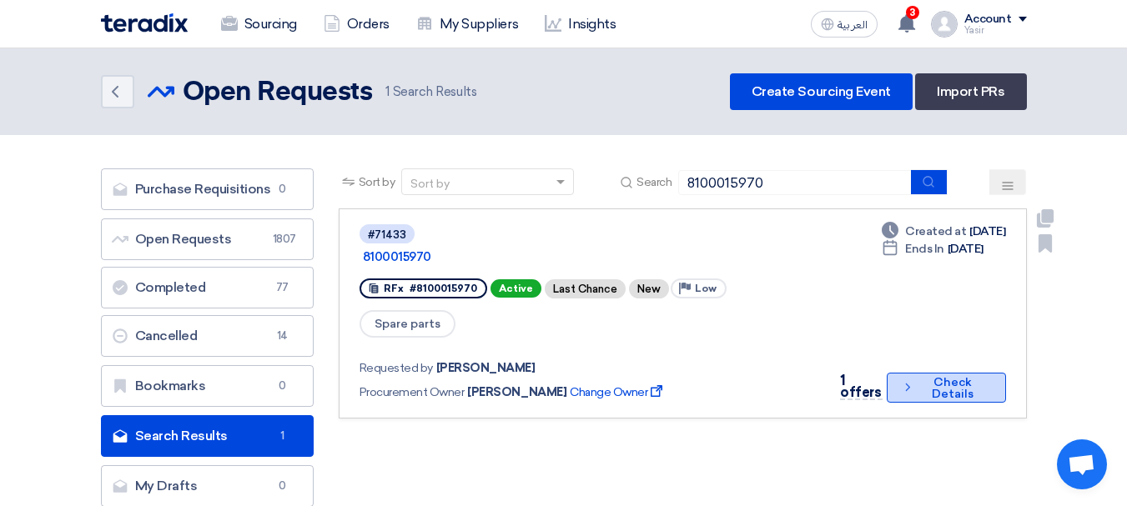
click at [917, 373] on button "Check details Check Details" at bounding box center [946, 388] width 119 height 30
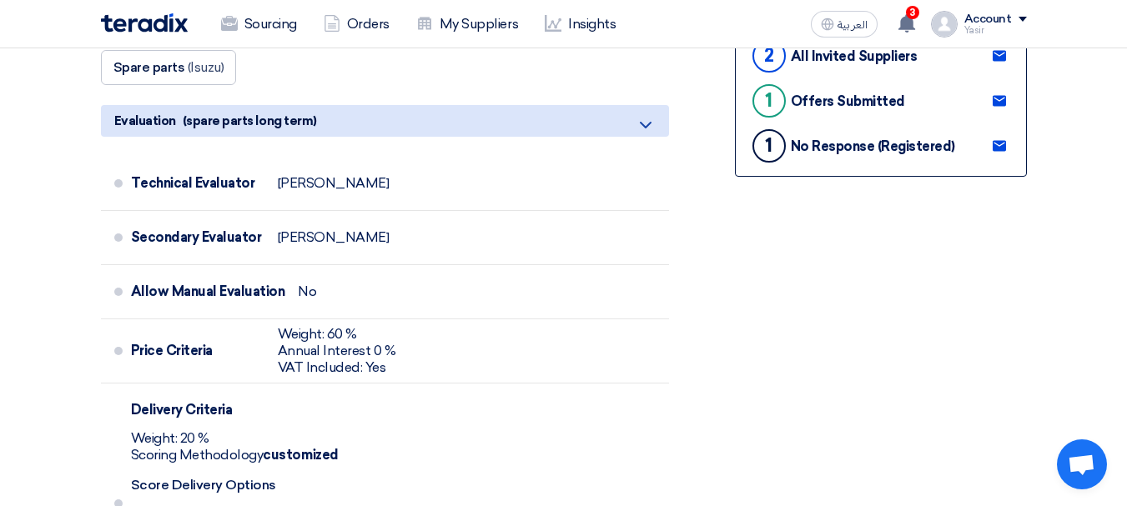
scroll to position [334, 0]
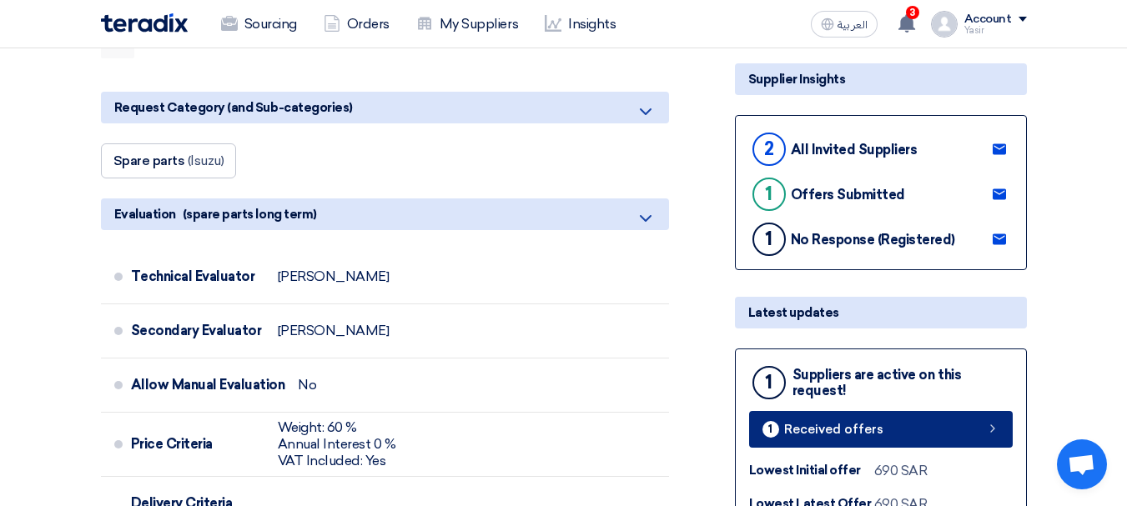
click at [954, 435] on link "1 Received offers" at bounding box center [881, 429] width 264 height 37
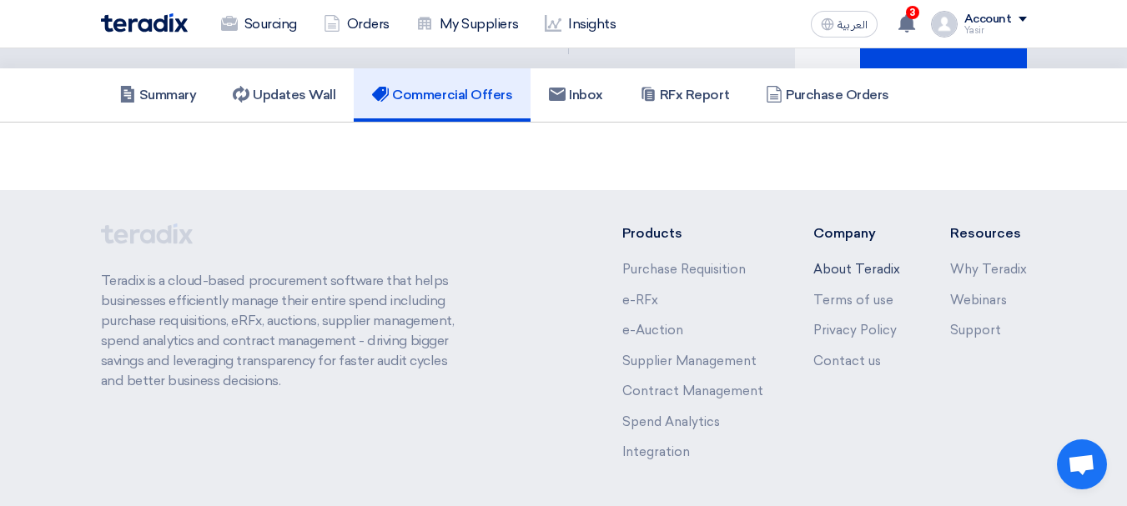
scroll to position [133, 0]
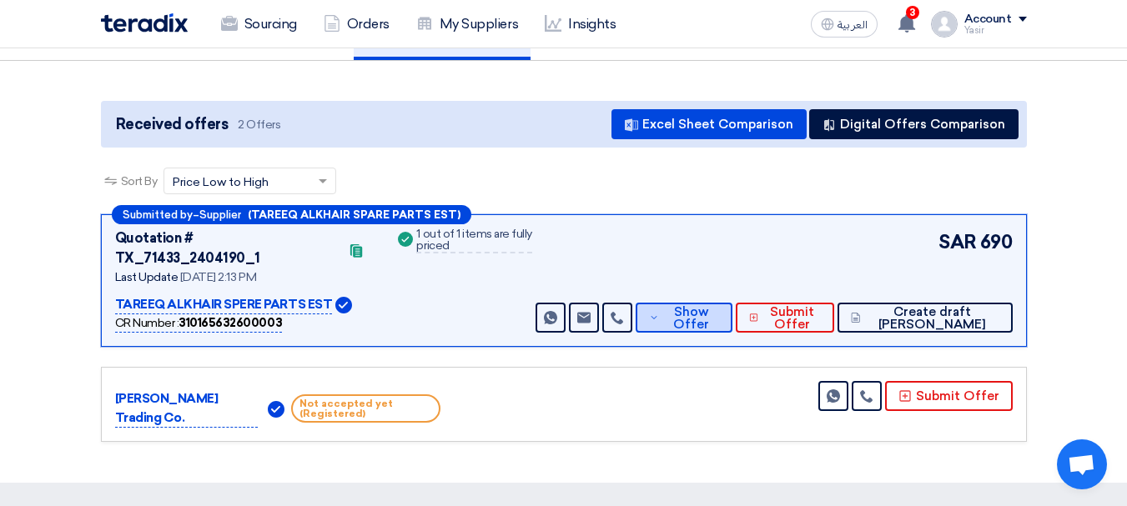
click at [659, 311] on icon at bounding box center [654, 317] width 10 height 13
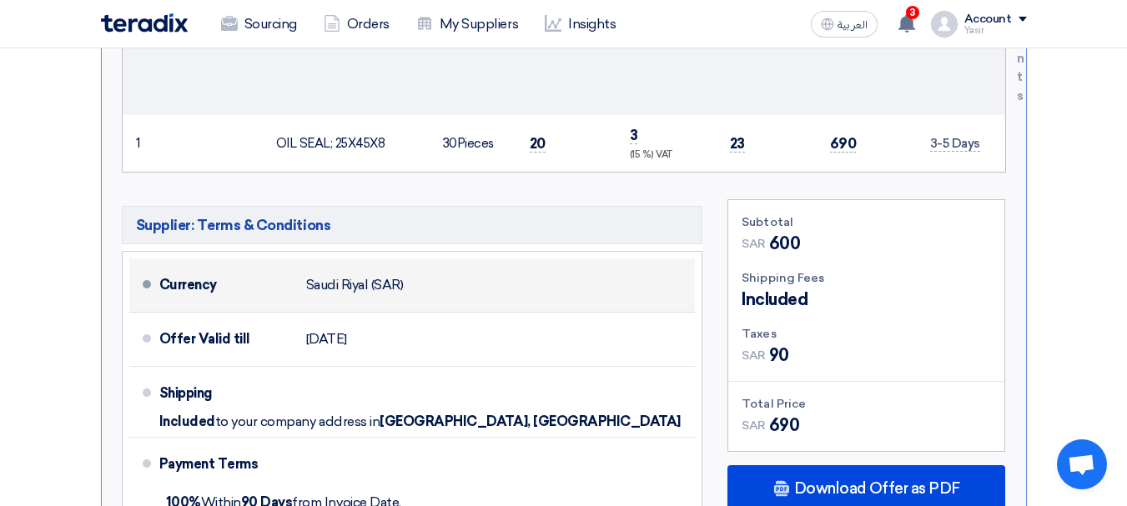
scroll to position [800, 0]
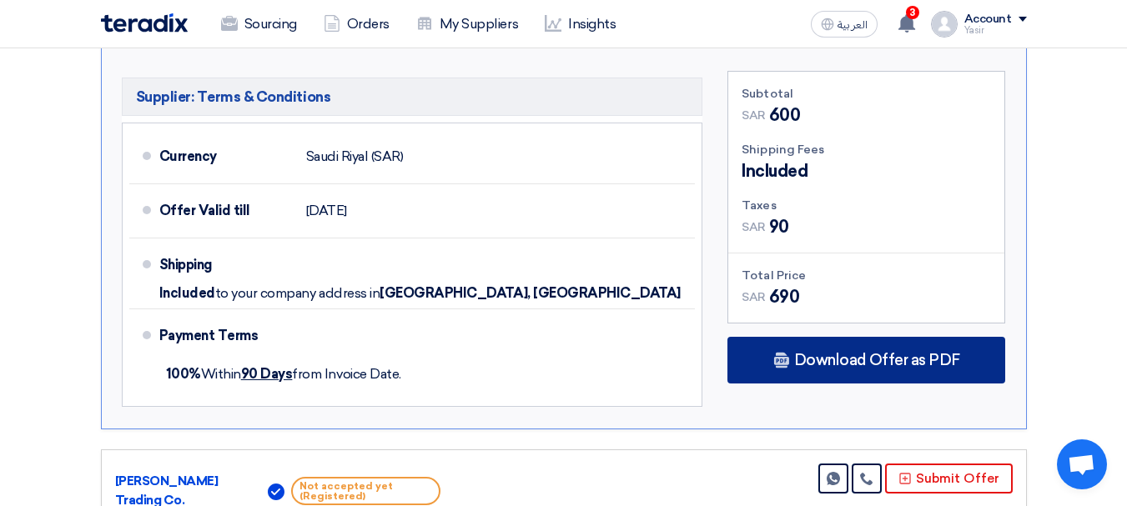
click at [888, 353] on span "Download Offer as PDF" at bounding box center [877, 360] width 166 height 15
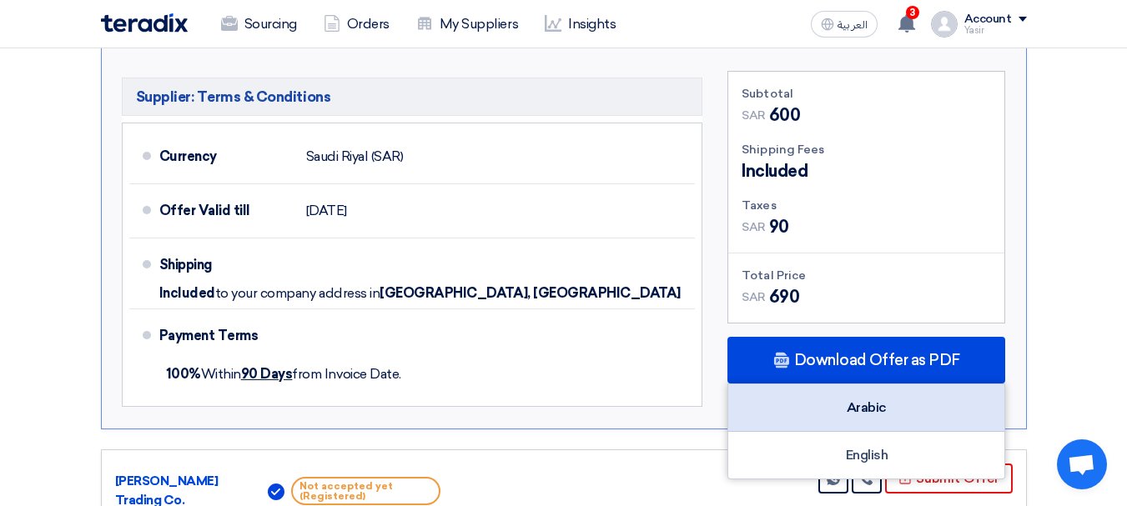
click at [870, 388] on div "Arabic" at bounding box center [866, 409] width 276 height 48
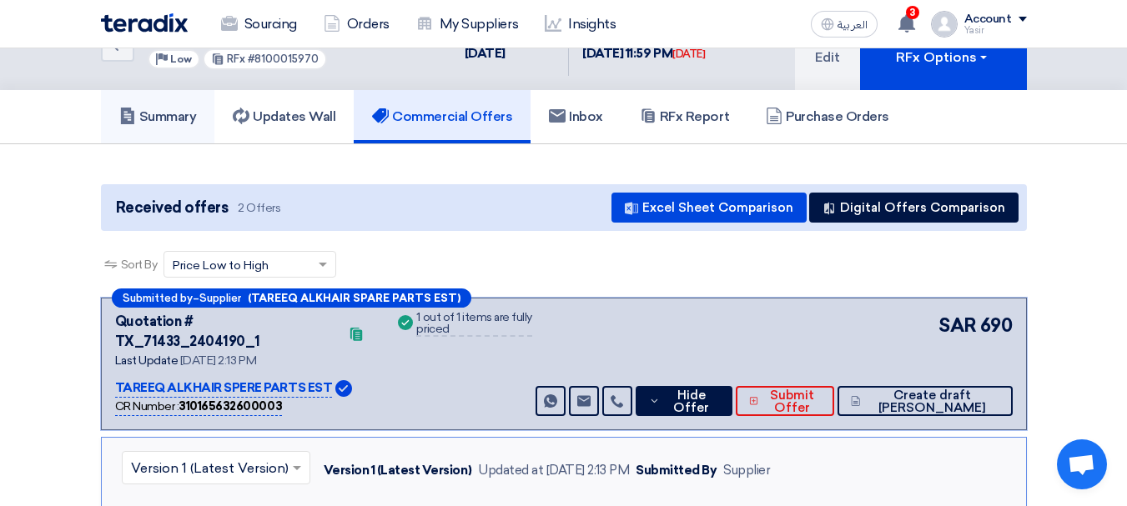
scroll to position [0, 0]
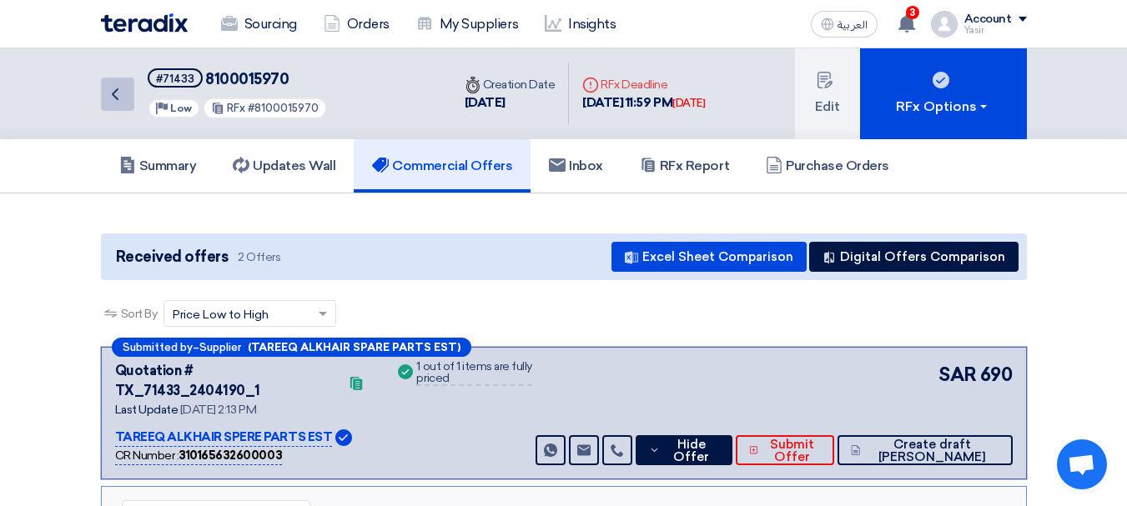
click at [130, 107] on link "Back" at bounding box center [117, 94] width 33 height 33
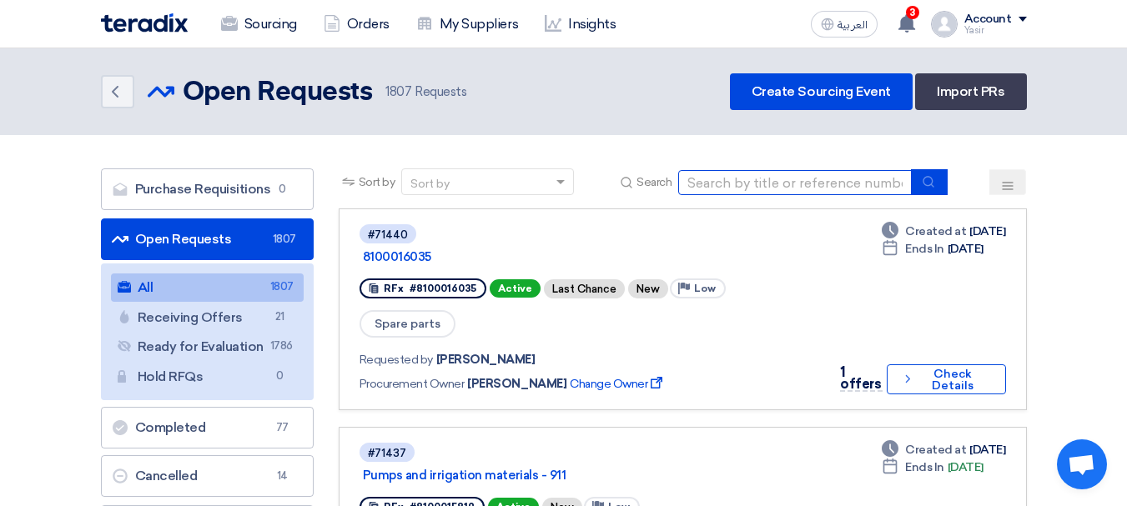
click at [788, 187] on input at bounding box center [795, 182] width 234 height 25
paste input "8100015676"
type input "8100015676"
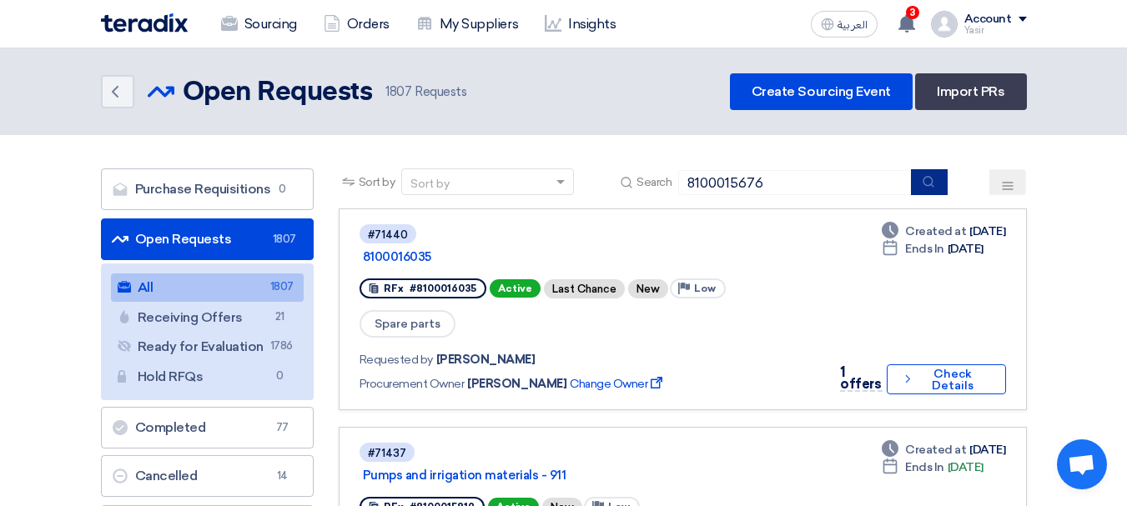
click at [931, 190] on button "submit" at bounding box center [929, 182] width 37 height 26
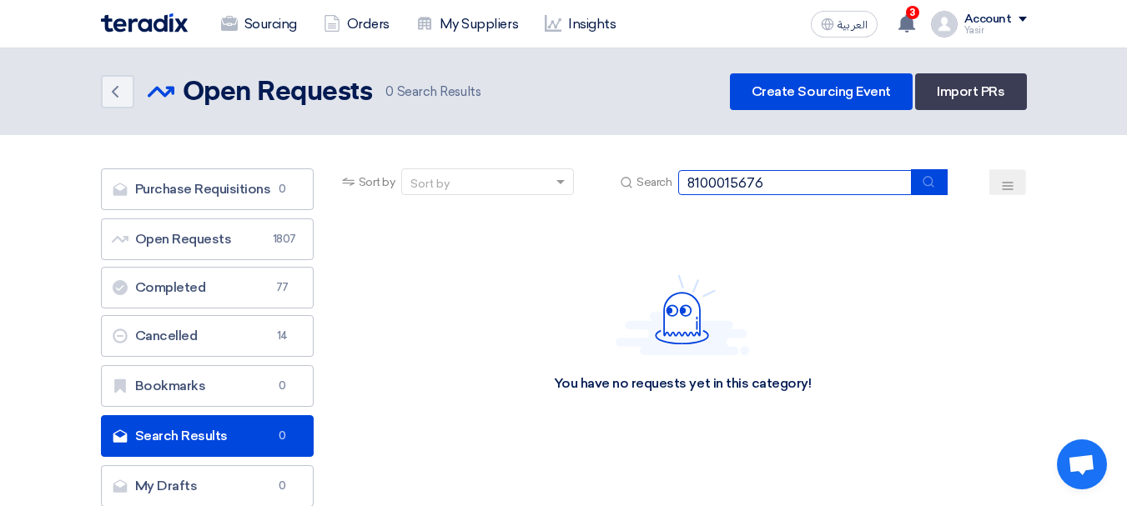
click at [829, 190] on input "8100015676" at bounding box center [795, 182] width 234 height 25
click at [934, 184] on icon "submit" at bounding box center [928, 181] width 13 height 13
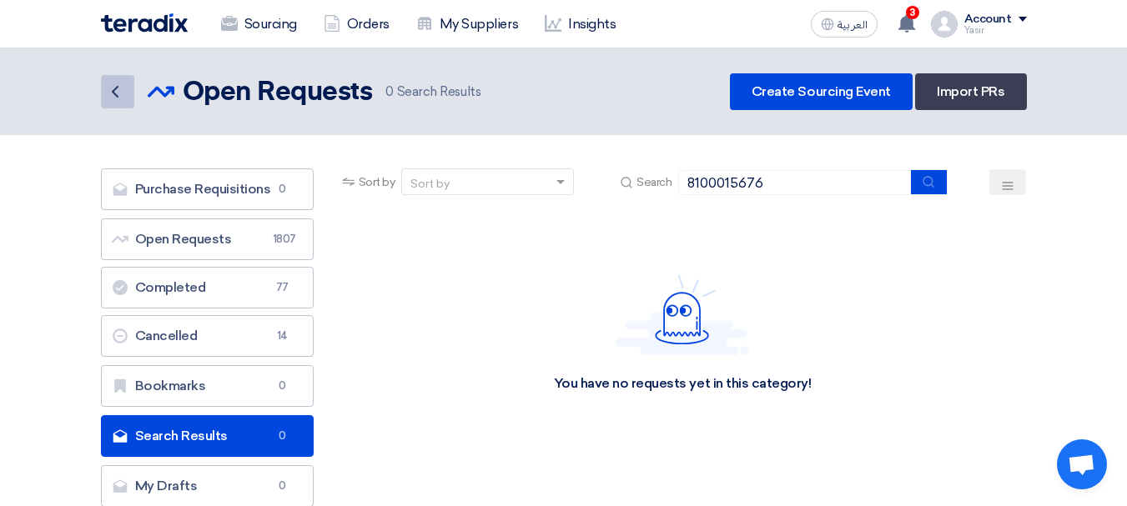
click at [106, 99] on icon "Back" at bounding box center [115, 92] width 20 height 20
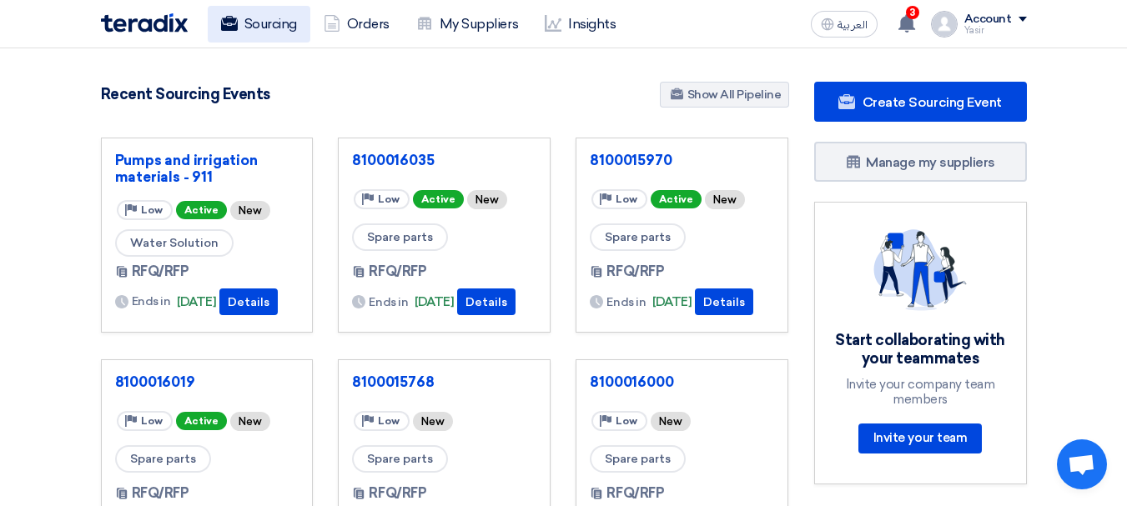
click at [289, 28] on link "Sourcing" at bounding box center [259, 24] width 103 height 37
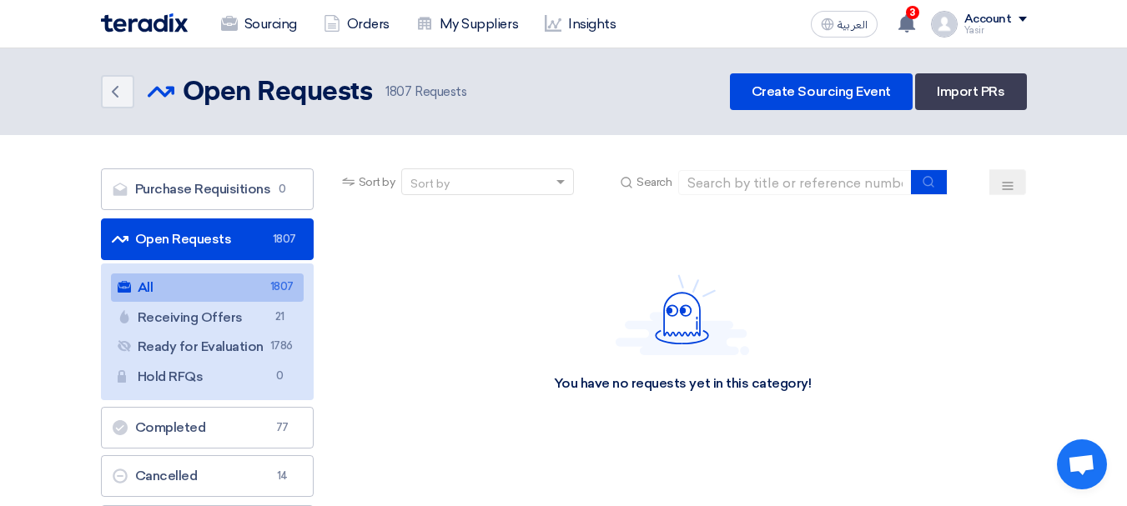
click at [270, 232] on link "Open Requests Open Requests 1807" at bounding box center [207, 240] width 213 height 42
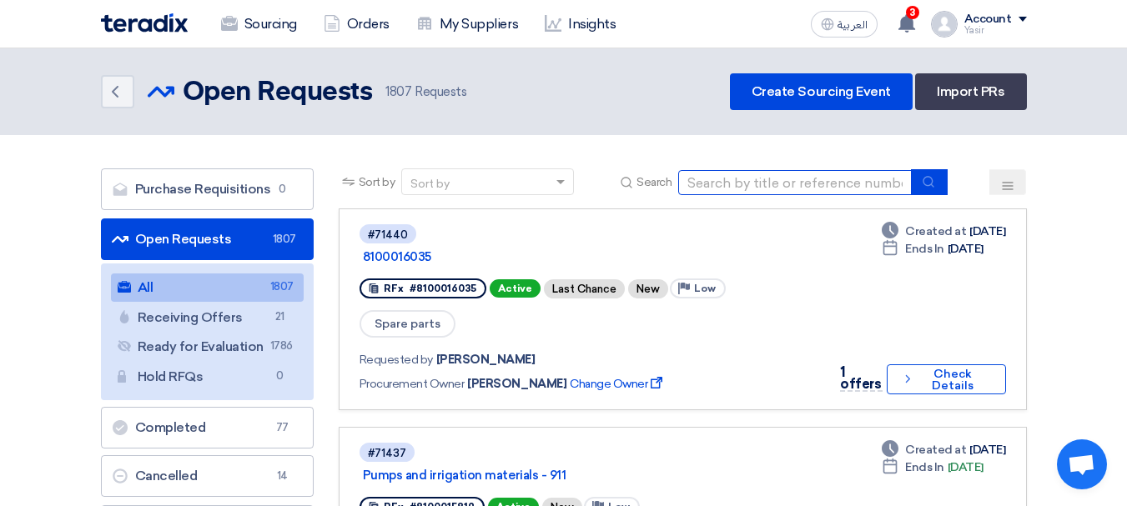
click at [751, 184] on input at bounding box center [795, 182] width 234 height 25
type input "70165"
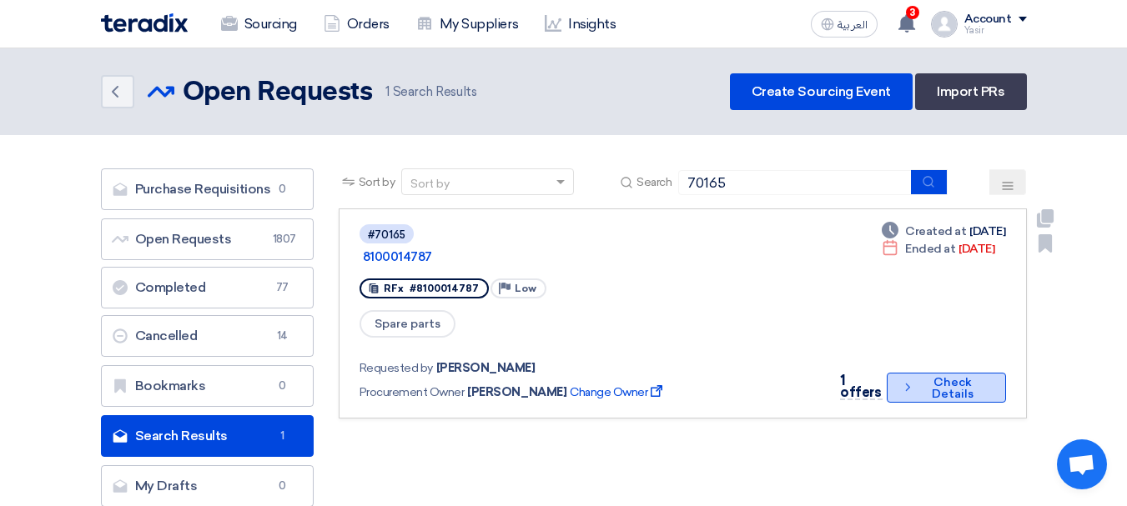
click at [920, 373] on button "Check details Check Details" at bounding box center [946, 388] width 119 height 30
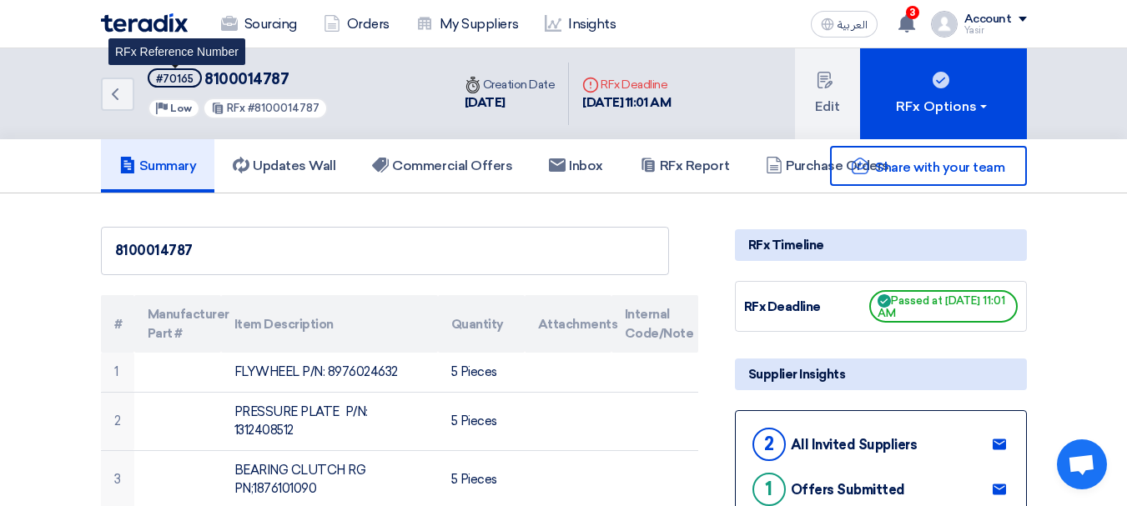
click at [189, 81] on div "#70165" at bounding box center [175, 78] width 38 height 11
click at [187, 78] on div "#70165" at bounding box center [175, 78] width 38 height 11
copy div "70165"
